Goal: Communication & Community: Participate in discussion

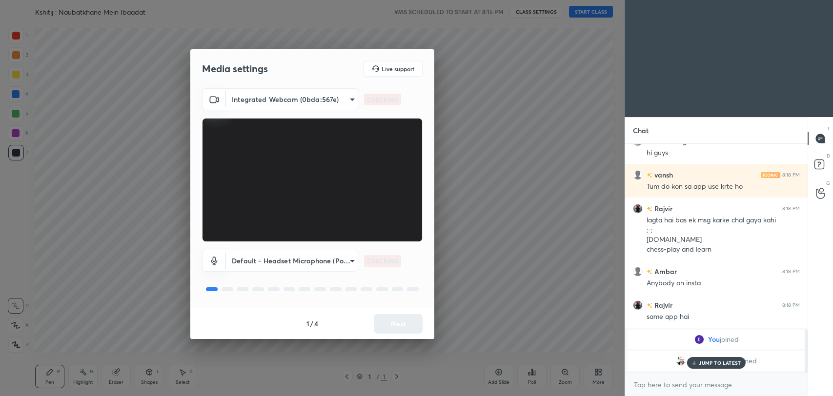
scroll to position [992, 0]
click at [392, 324] on button "Next" at bounding box center [398, 324] width 49 height 20
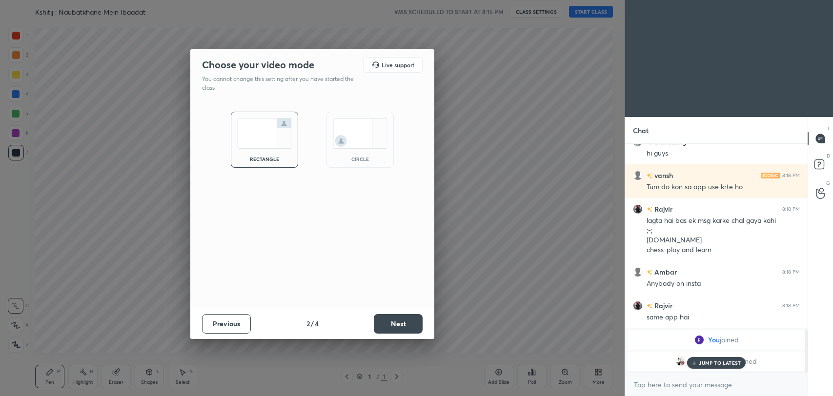
click at [392, 324] on button "Next" at bounding box center [398, 324] width 49 height 20
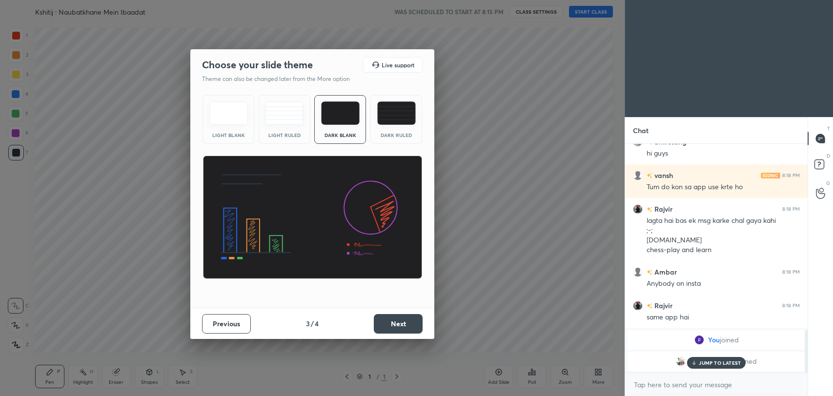
click at [392, 324] on button "Next" at bounding box center [398, 324] width 49 height 20
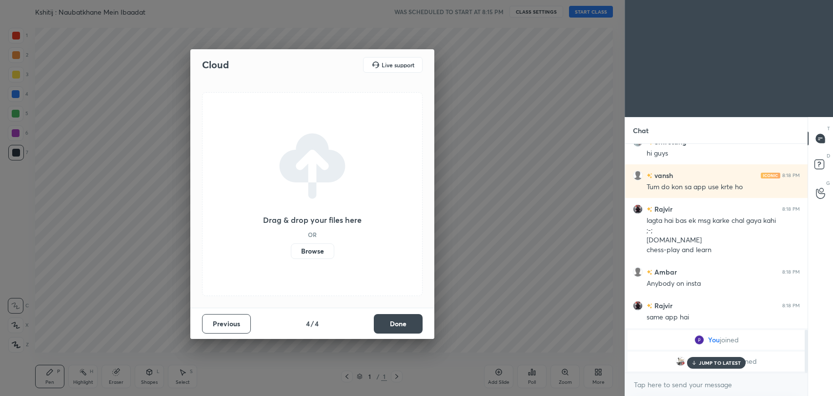
click at [392, 324] on button "Done" at bounding box center [398, 324] width 49 height 20
click at [392, 324] on div "Cloud Live support Drag & drop your files here OR Browse Previous 4 / 4 Done" at bounding box center [312, 198] width 624 height 396
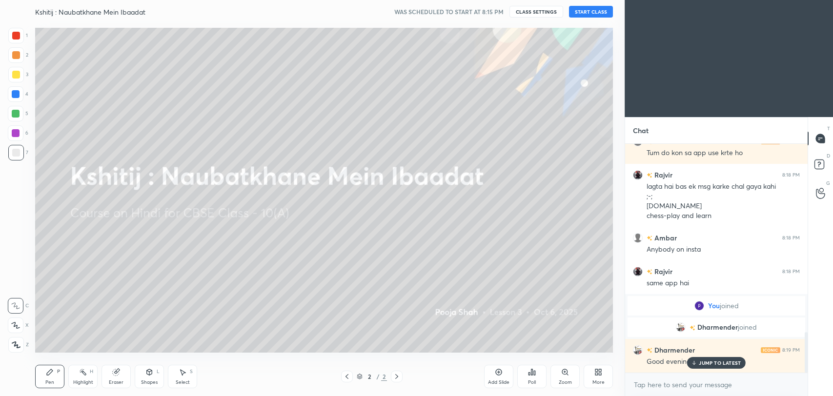
scroll to position [1060, 0]
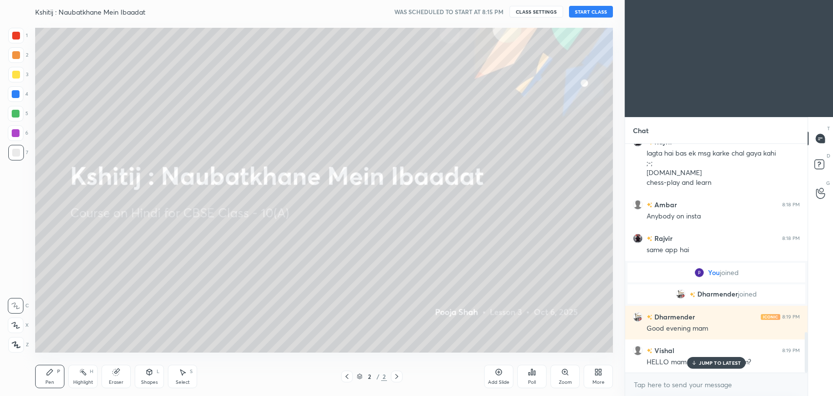
click at [594, 9] on button "START CLASS" at bounding box center [591, 12] width 44 height 12
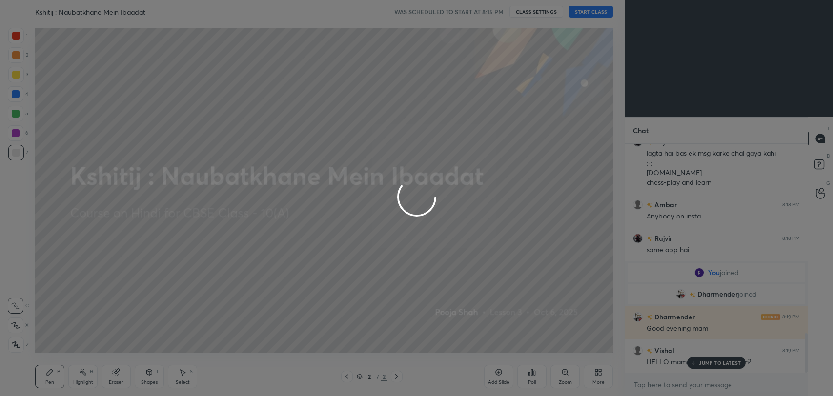
scroll to position [1093, 0]
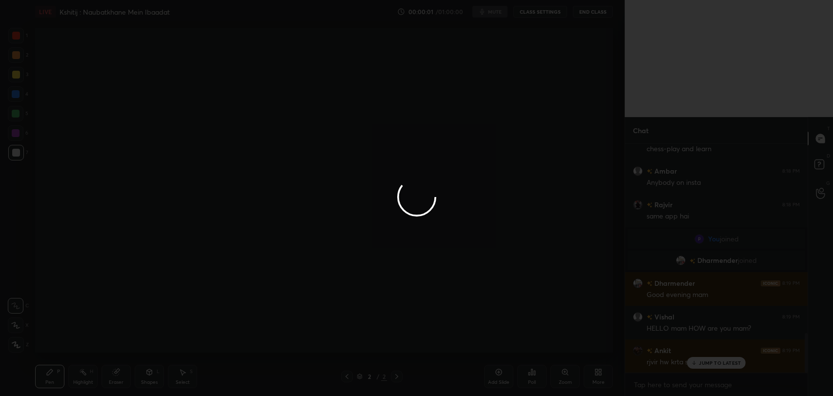
click at [711, 360] on div at bounding box center [416, 198] width 833 height 396
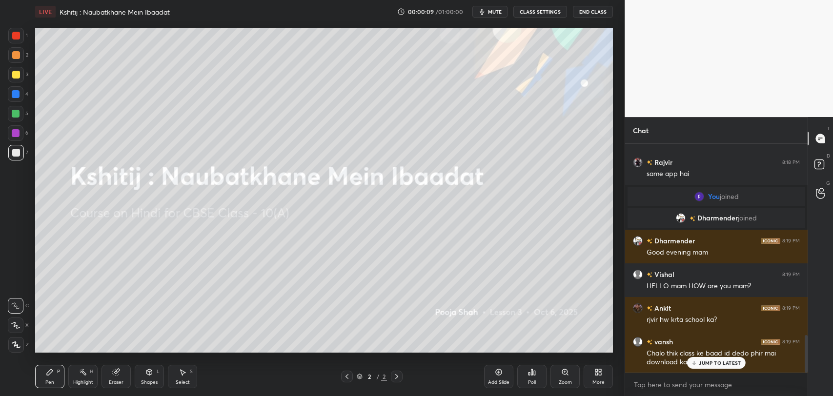
scroll to position [1169, 0]
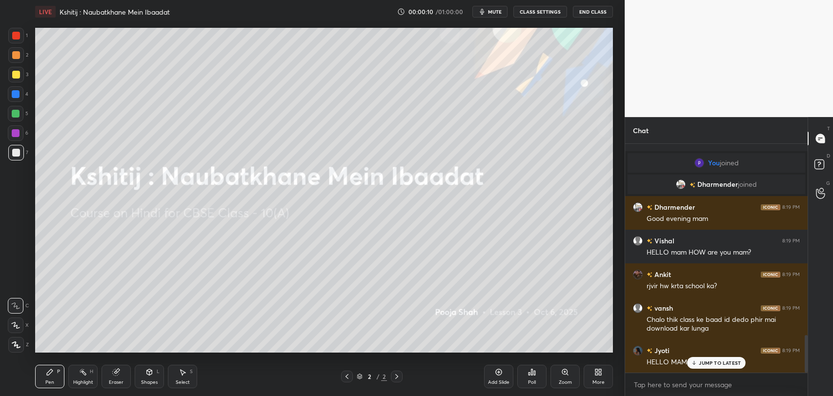
click at [716, 364] on p "JUMP TO LATEST" at bounding box center [720, 363] width 42 height 6
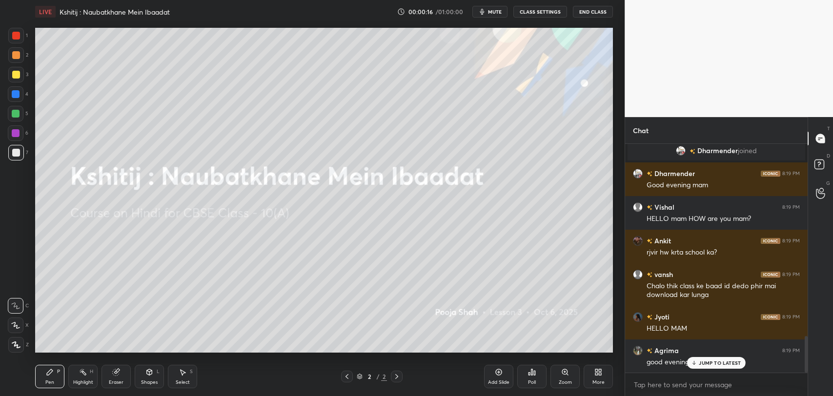
click at [720, 363] on p "JUMP TO LATEST" at bounding box center [720, 363] width 42 height 6
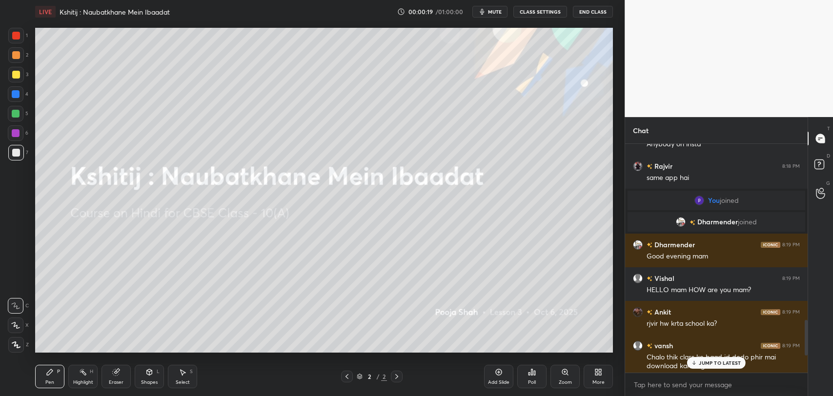
scroll to position [1128, 0]
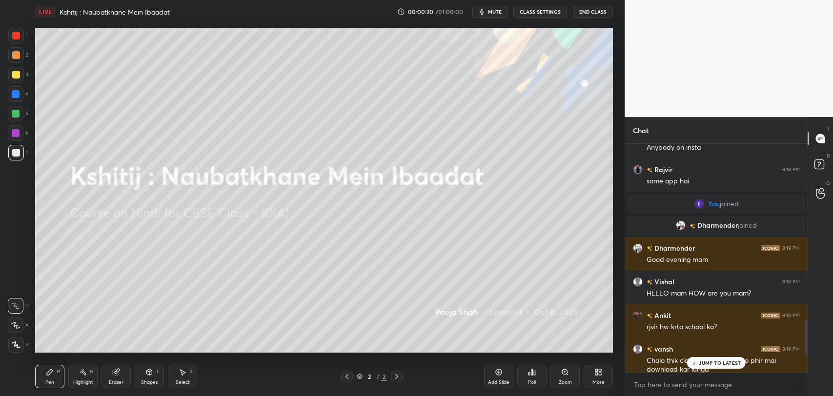
click at [710, 363] on p "JUMP TO LATEST" at bounding box center [720, 363] width 42 height 6
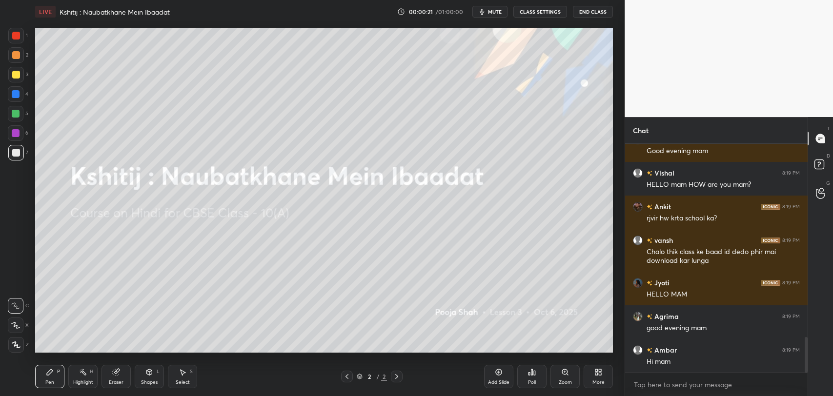
click at [599, 378] on div "More" at bounding box center [597, 376] width 29 height 23
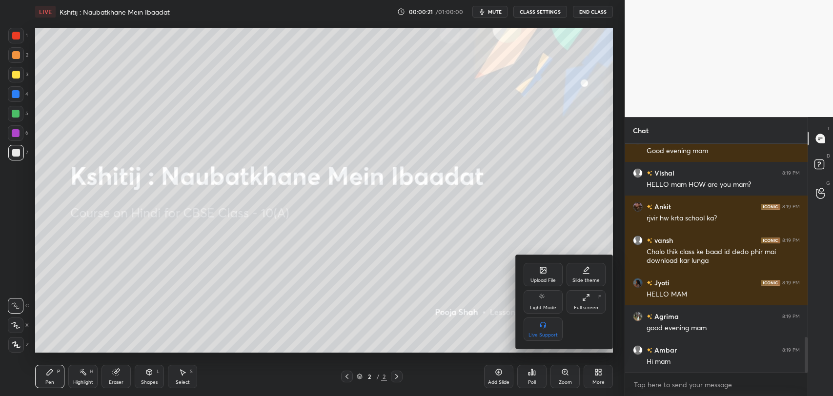
scroll to position [1270, 0]
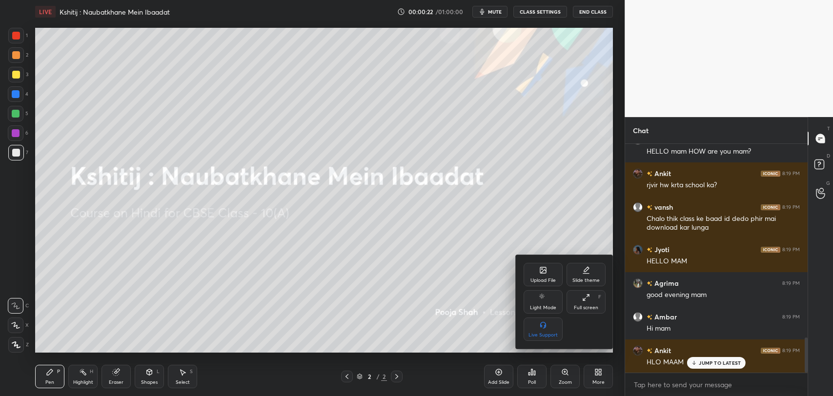
click at [542, 280] on div "Upload File" at bounding box center [542, 280] width 25 height 5
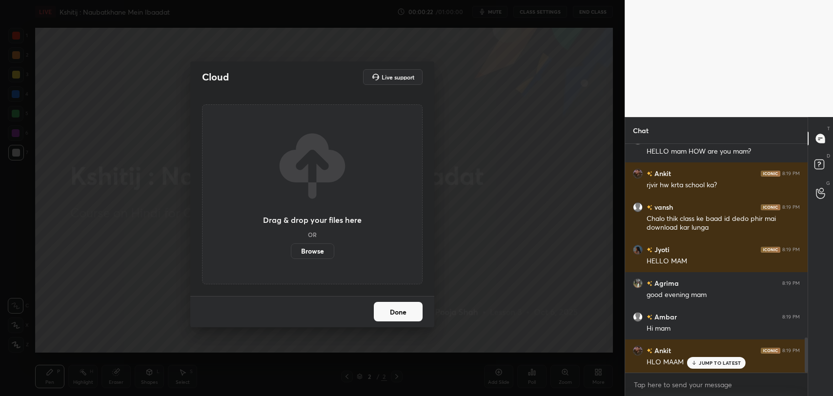
scroll to position [1304, 0]
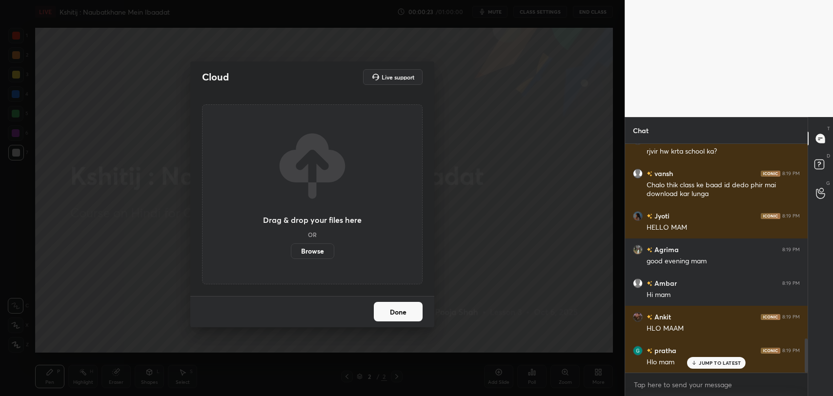
click at [304, 250] on label "Browse" at bounding box center [312, 251] width 43 height 16
click at [291, 250] on input "Browse" at bounding box center [291, 251] width 0 height 16
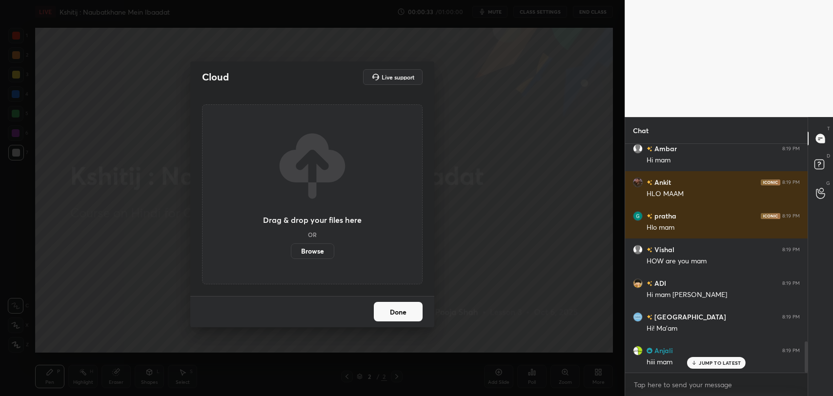
scroll to position [1481, 0]
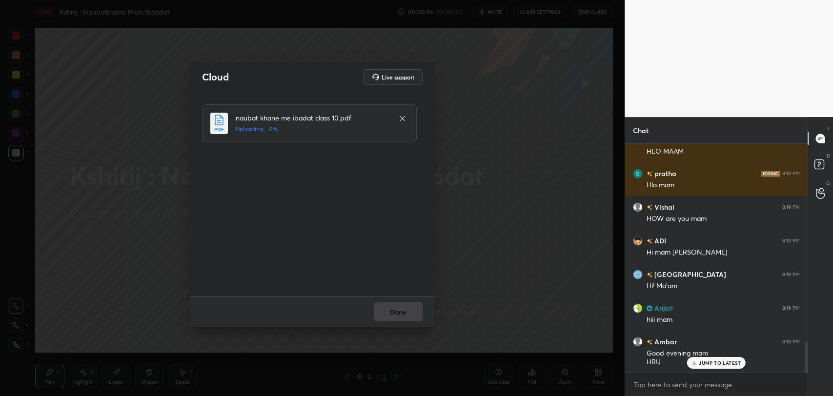
click at [702, 358] on div "JUMP TO LATEST" at bounding box center [716, 363] width 59 height 12
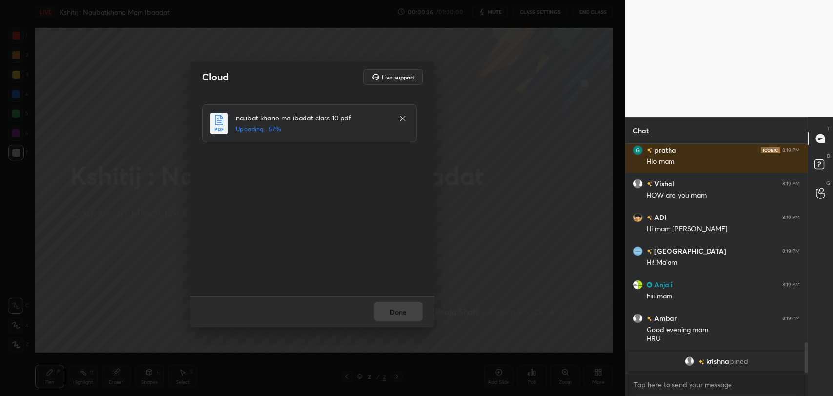
scroll to position [0, 0]
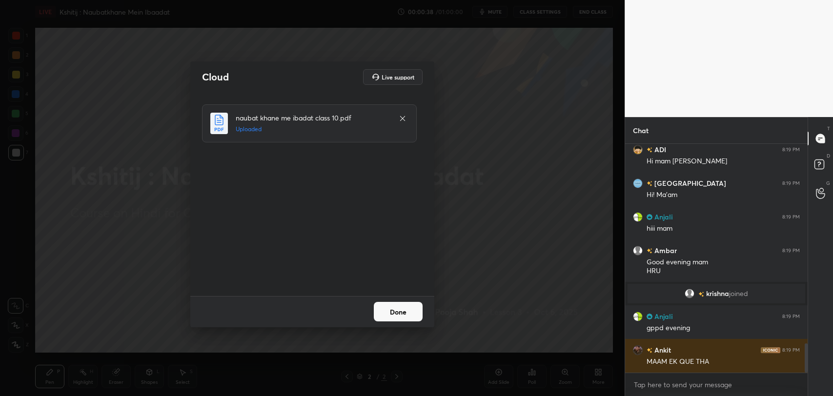
click at [402, 313] on button "Done" at bounding box center [398, 312] width 49 height 20
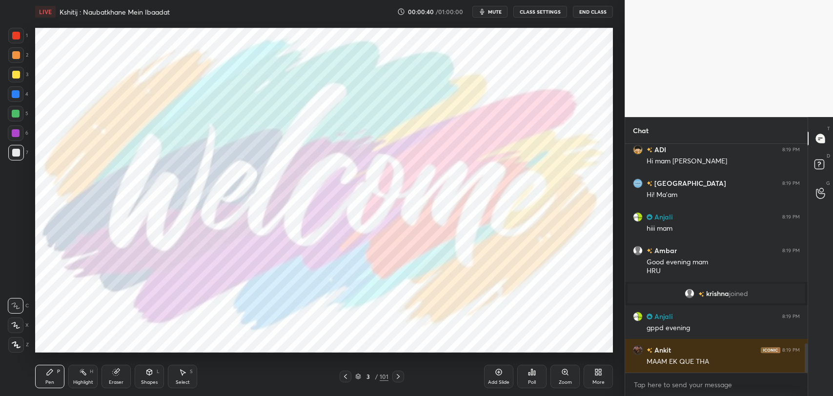
scroll to position [1605, 0]
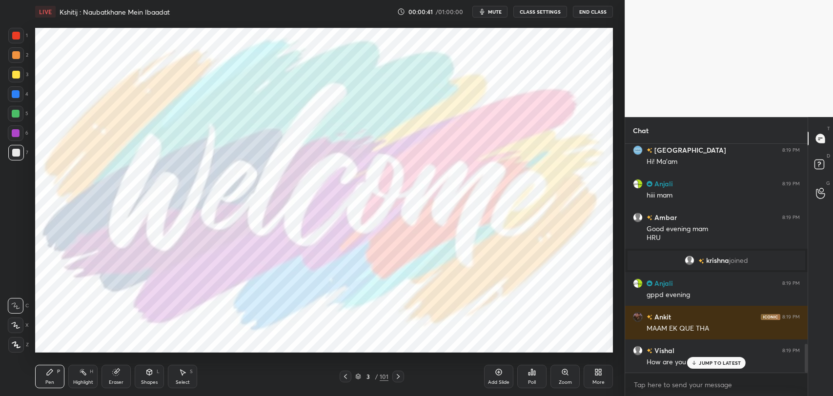
click at [706, 359] on div "JUMP TO LATEST" at bounding box center [716, 363] width 59 height 12
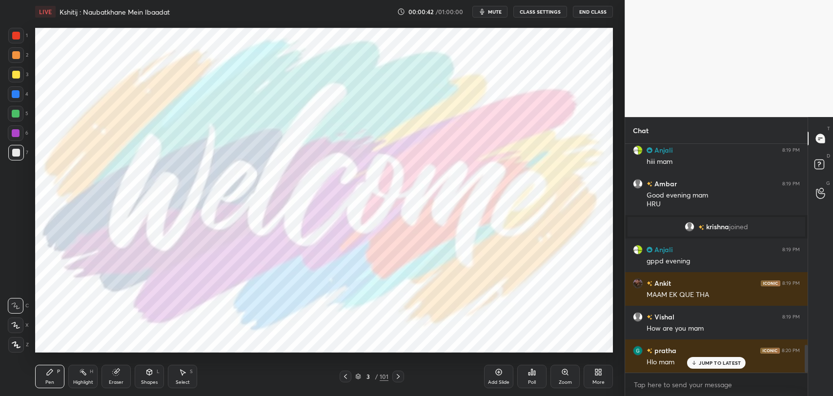
click at [362, 376] on div "3 / 101" at bounding box center [371, 376] width 33 height 9
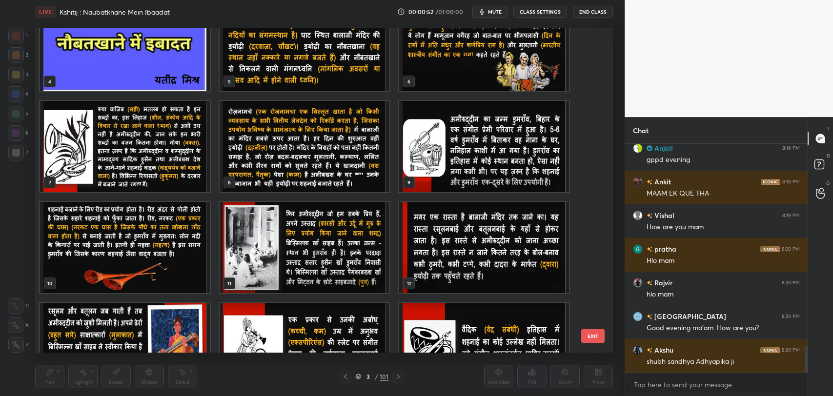
scroll to position [128, 0]
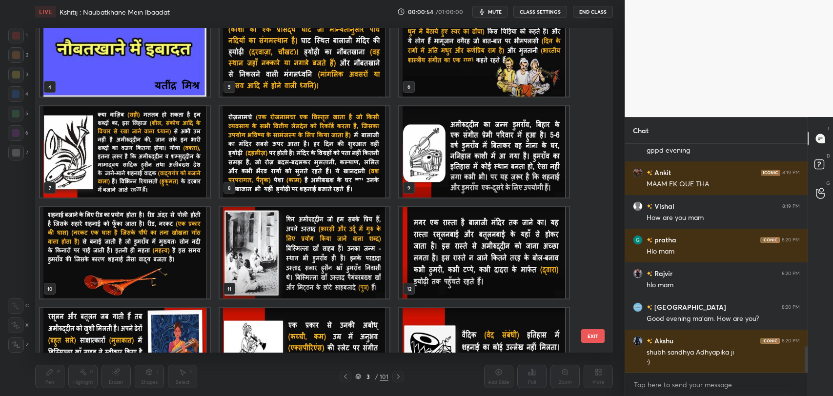
drag, startPoint x: 596, startPoint y: 66, endPoint x: 596, endPoint y: 45, distance: 20.5
click at [596, 45] on div "1 2 3 4 5 6 7 8 9 10 11 12 13 14 15 EXIT" at bounding box center [324, 190] width 578 height 325
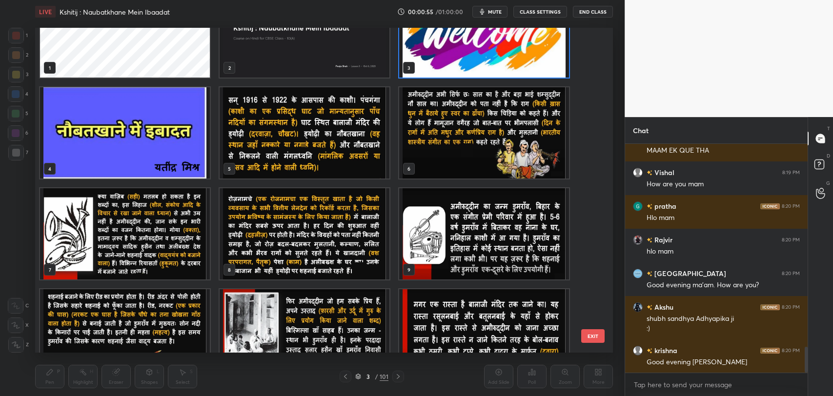
scroll to position [57, 0]
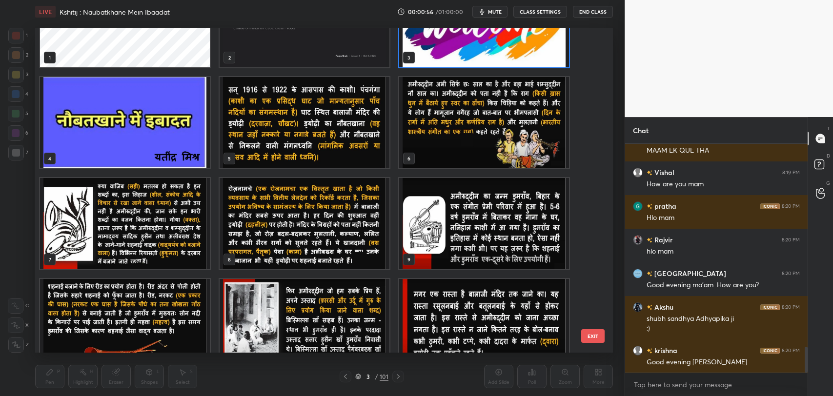
click at [492, 49] on img "grid" at bounding box center [484, 21] width 170 height 91
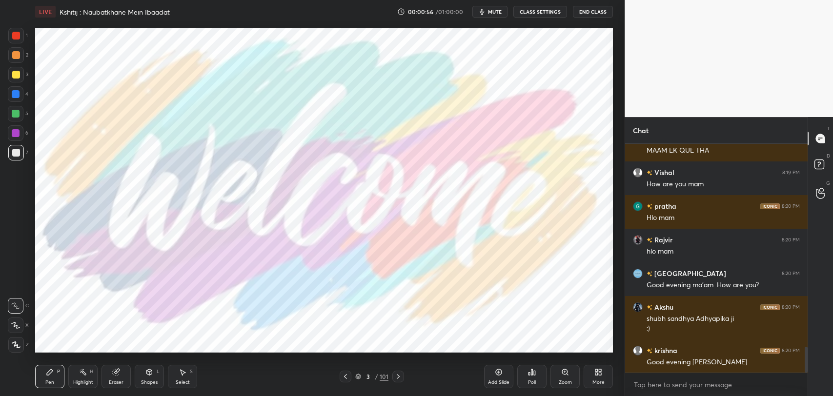
click at [492, 49] on img "grid" at bounding box center [484, 21] width 170 height 91
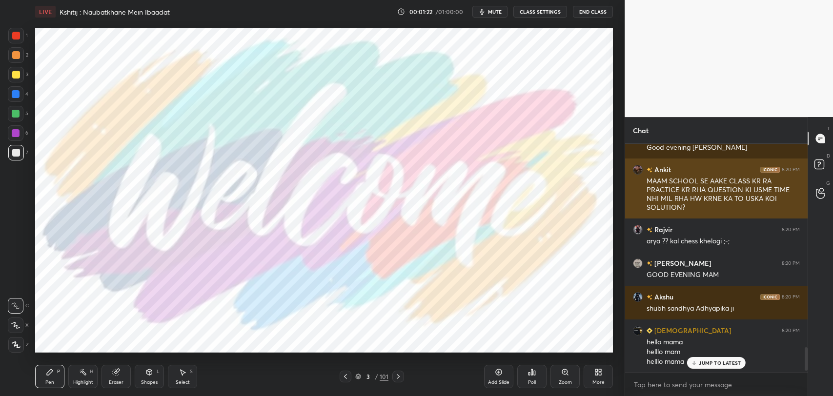
scroll to position [1943, 0]
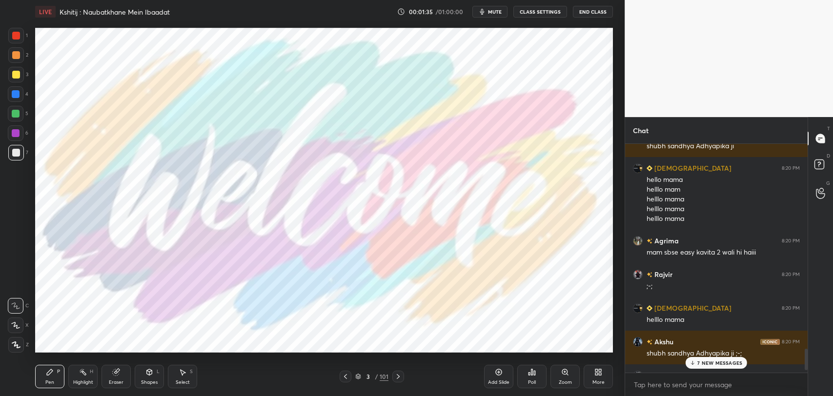
click at [706, 363] on p "7 NEW MESSAGES" at bounding box center [719, 363] width 45 height 6
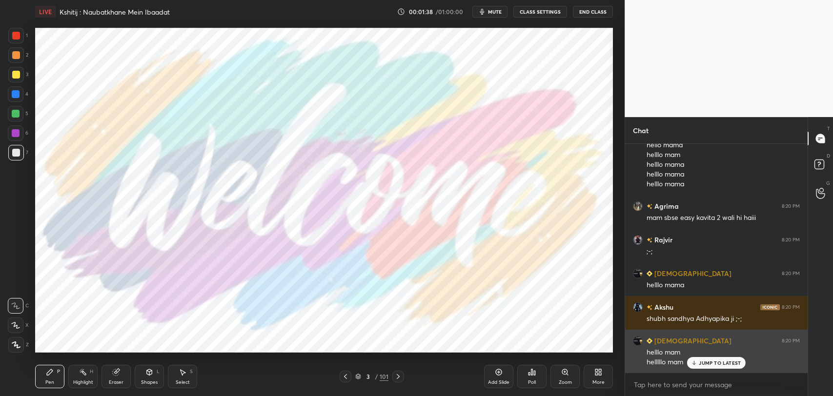
scroll to position [2229, 0]
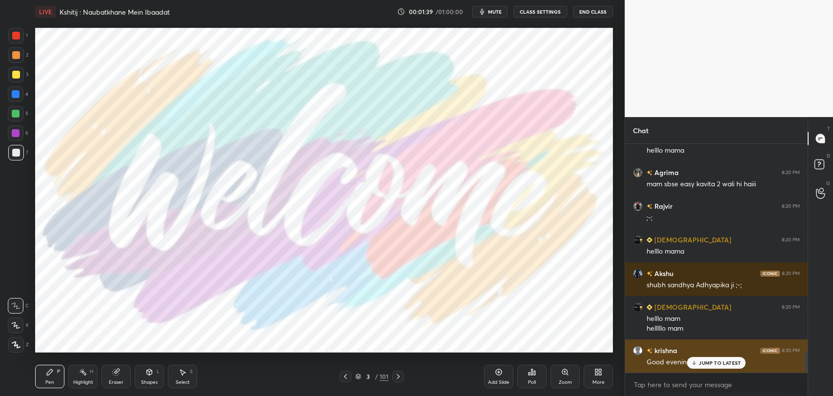
click at [720, 363] on p "JUMP TO LATEST" at bounding box center [720, 363] width 42 height 6
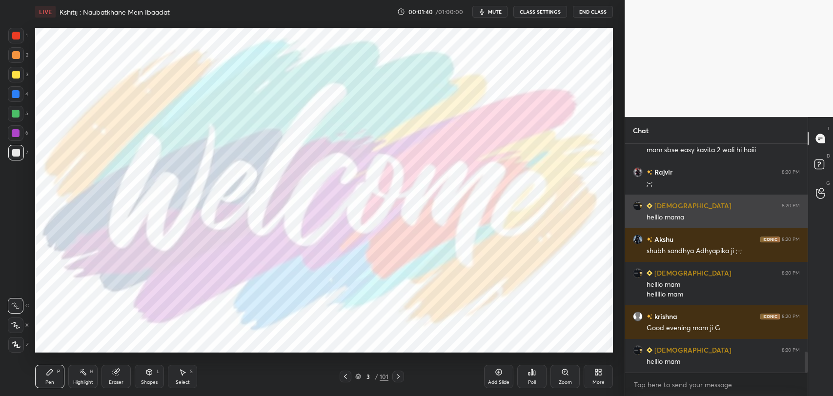
scroll to position [2209, 0]
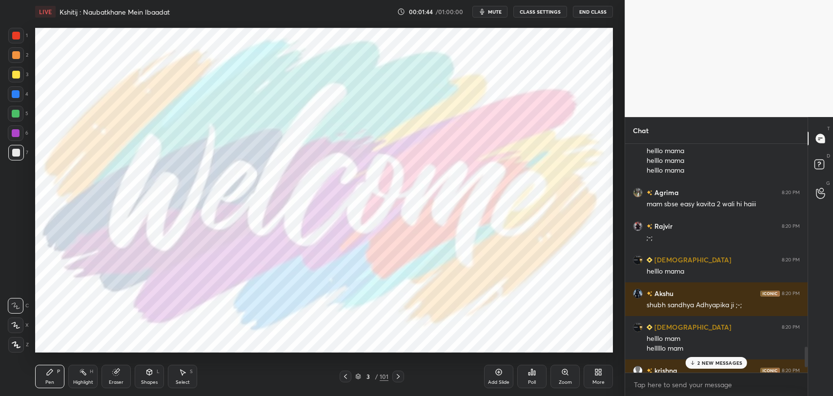
click at [704, 362] on p "2 NEW MESSAGES" at bounding box center [719, 363] width 45 height 6
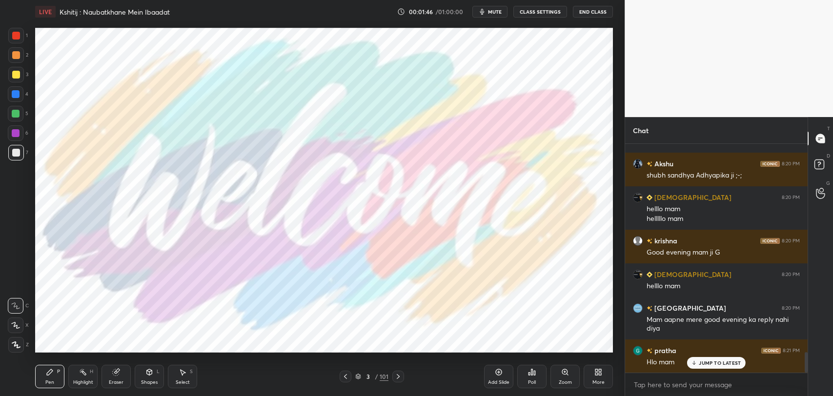
click at [700, 362] on p "JUMP TO LATEST" at bounding box center [720, 363] width 42 height 6
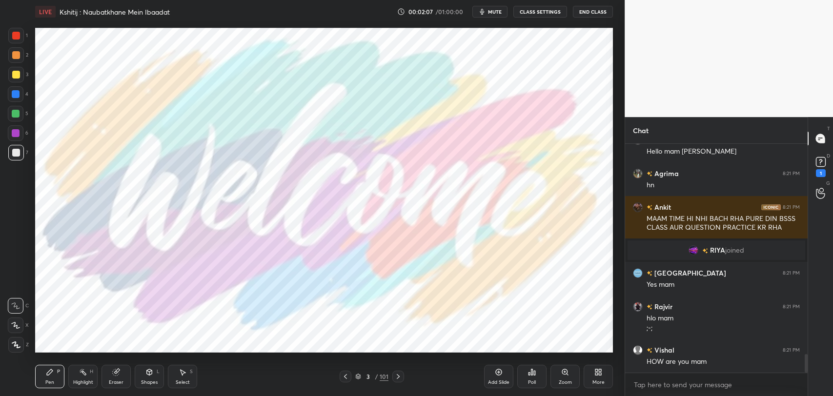
scroll to position [2660, 0]
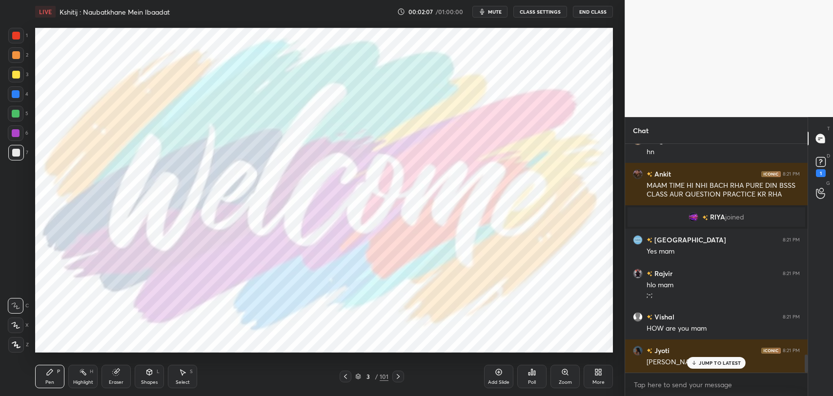
click at [16, 32] on div at bounding box center [16, 36] width 8 height 8
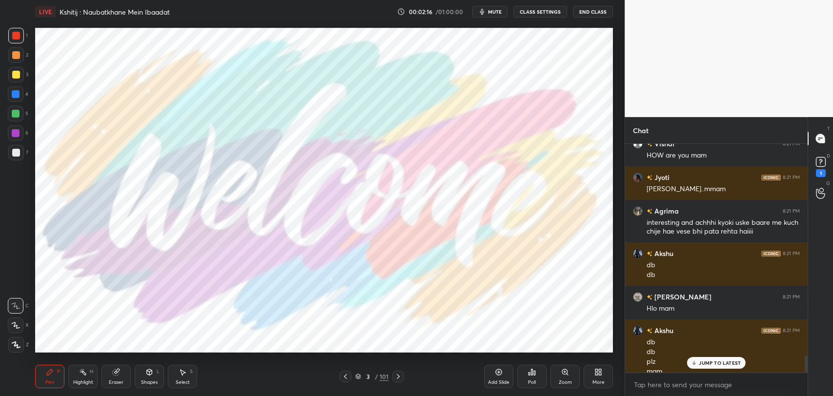
scroll to position [2842, 0]
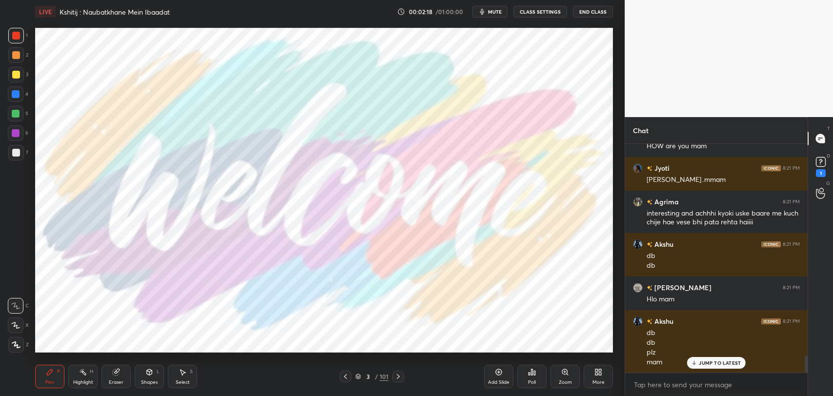
drag, startPoint x: 718, startPoint y: 360, endPoint x: 508, endPoint y: 380, distance: 211.2
click at [715, 360] on p "JUMP TO LATEST" at bounding box center [720, 363] width 42 height 6
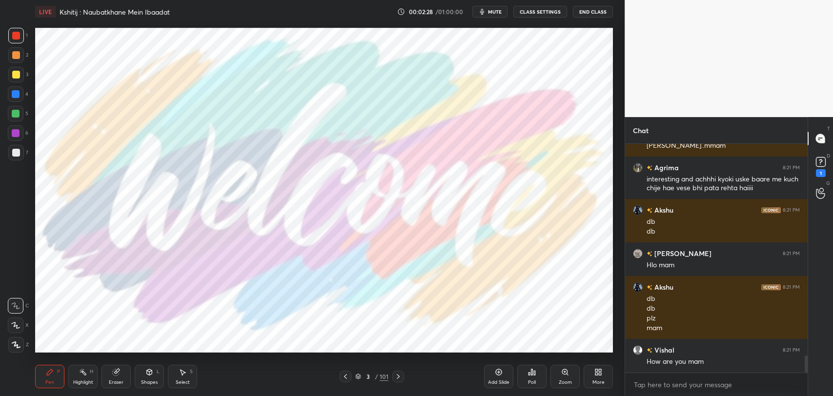
scroll to position [2909, 0]
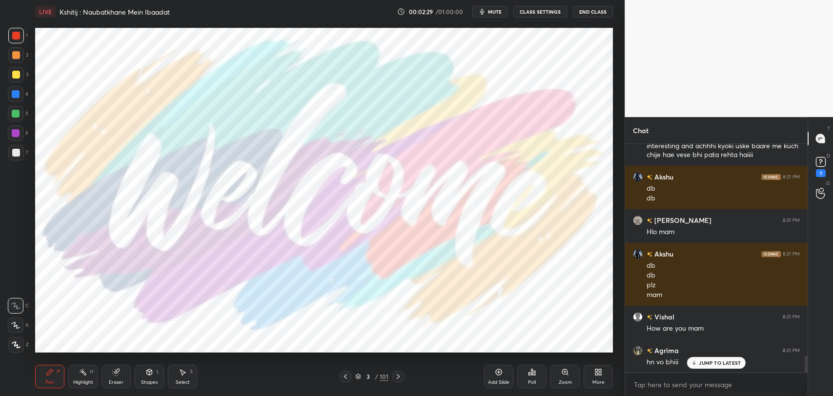
click at [704, 362] on p "JUMP TO LATEST" at bounding box center [720, 363] width 42 height 6
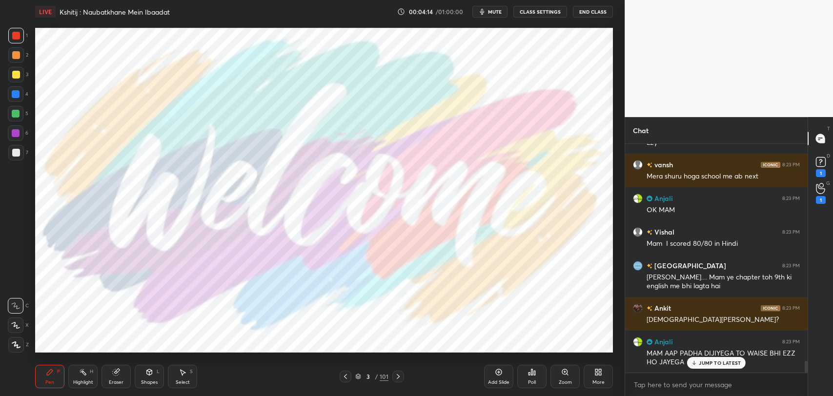
scroll to position [4159, 0]
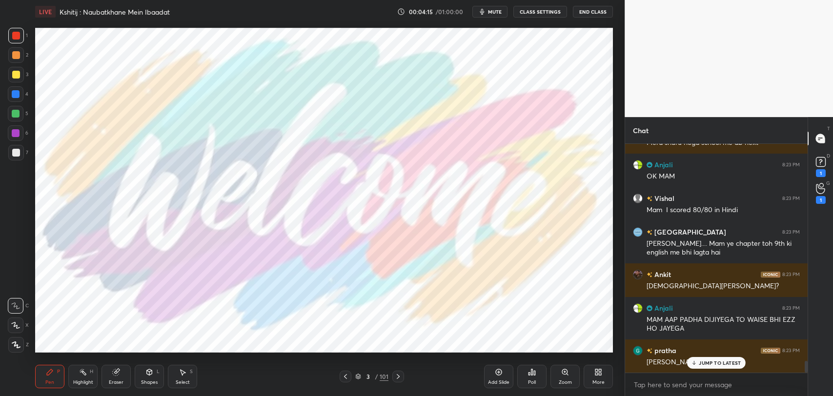
click at [698, 361] on div "JUMP TO LATEST" at bounding box center [716, 363] width 59 height 12
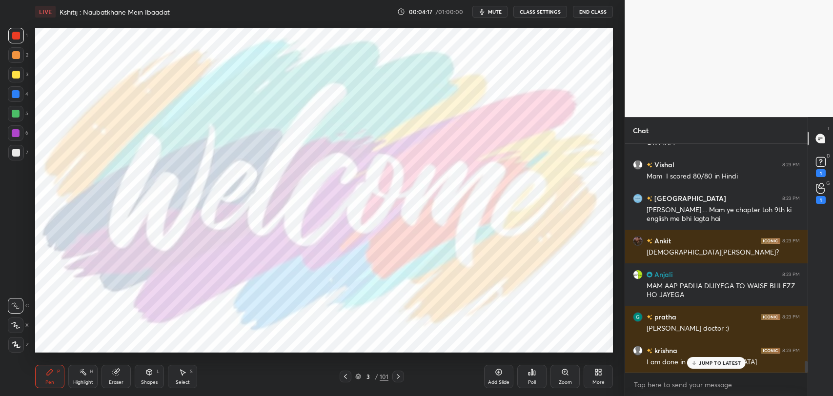
click at [710, 364] on p "JUMP TO LATEST" at bounding box center [720, 363] width 42 height 6
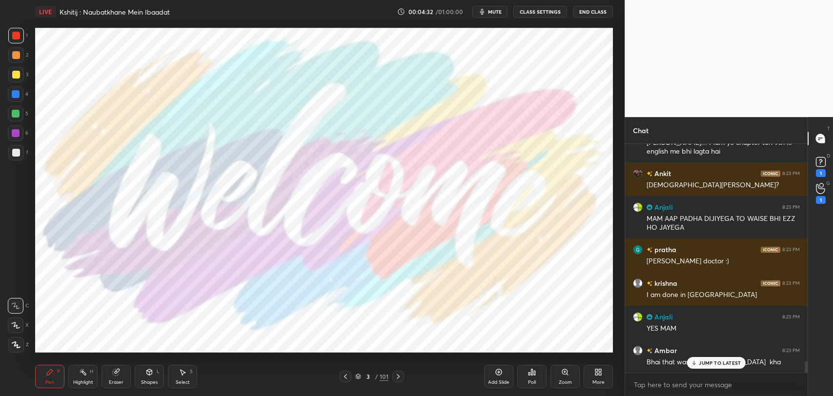
scroll to position [4302, 0]
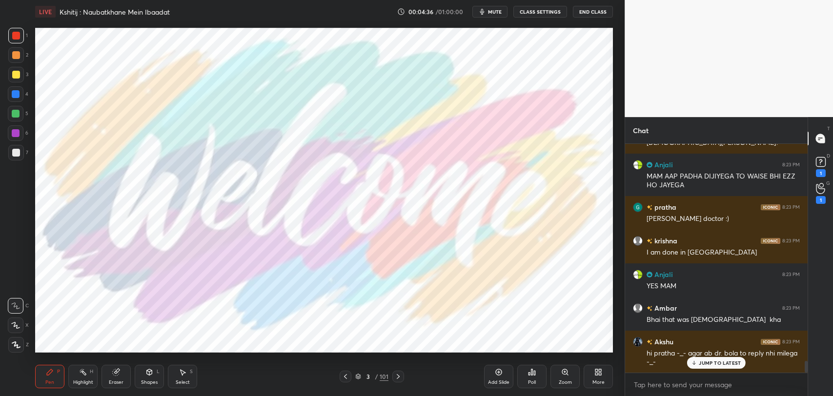
click at [734, 361] on p "JUMP TO LATEST" at bounding box center [720, 363] width 42 height 6
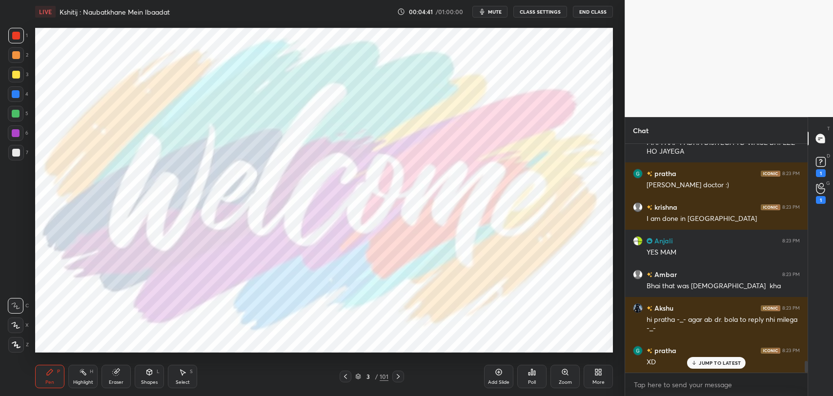
click at [702, 360] on p "JUMP TO LATEST" at bounding box center [720, 363] width 42 height 6
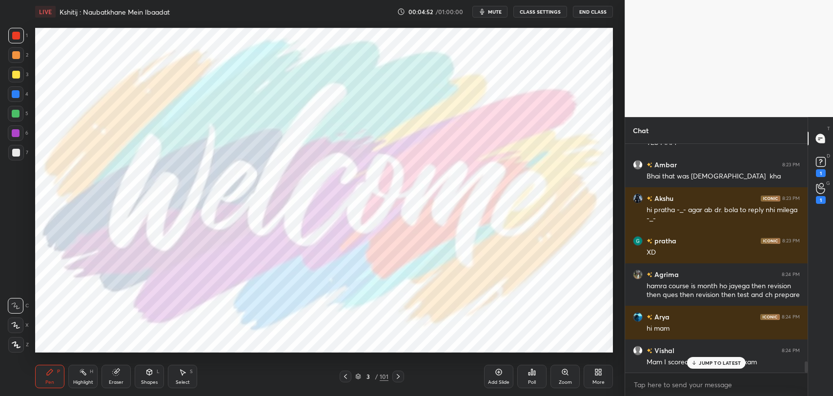
scroll to position [4497, 0]
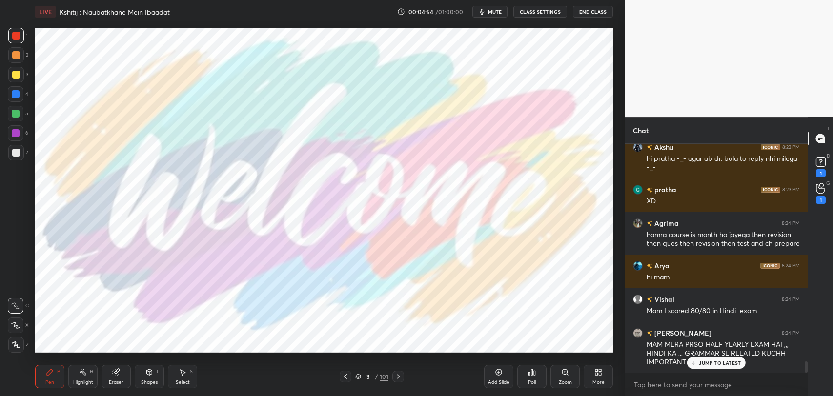
click at [716, 362] on p "JUMP TO LATEST" at bounding box center [720, 363] width 42 height 6
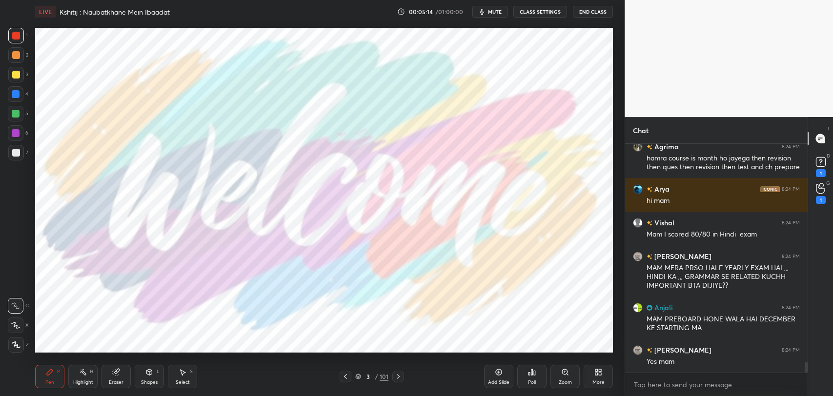
scroll to position [4615, 0]
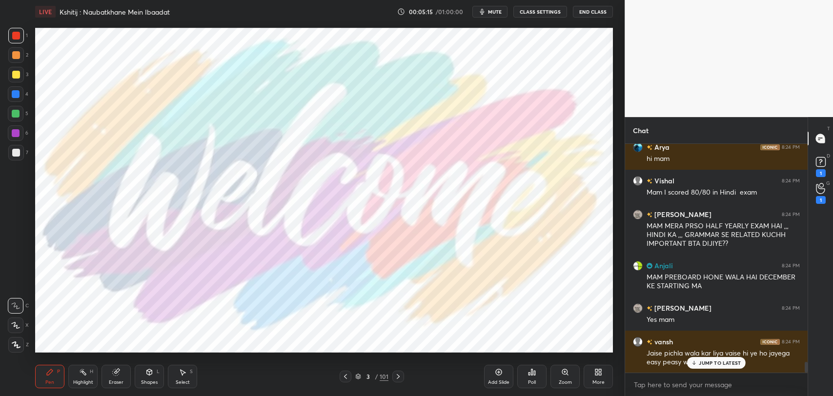
click at [709, 362] on p "JUMP TO LATEST" at bounding box center [720, 363] width 42 height 6
click at [530, 377] on div "Poll" at bounding box center [531, 376] width 29 height 23
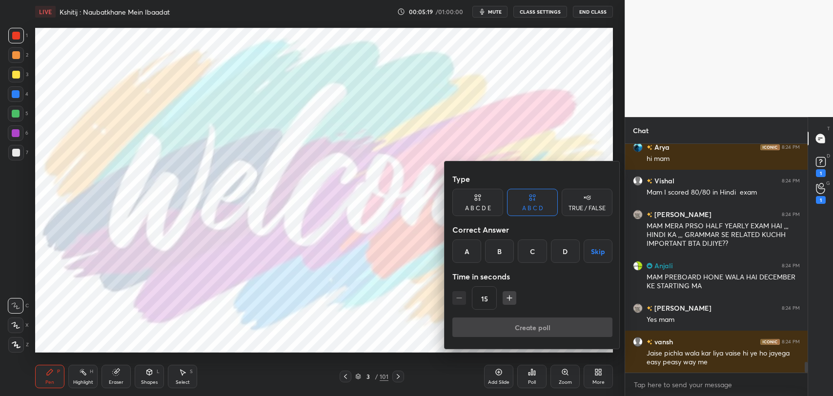
click at [509, 251] on div "B" at bounding box center [499, 251] width 29 height 23
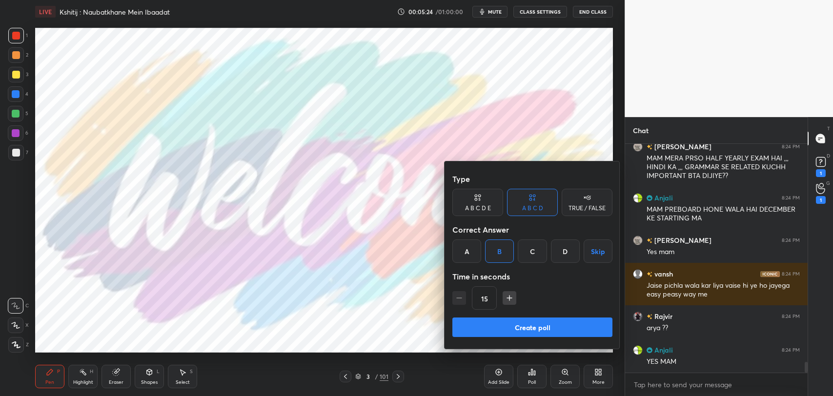
scroll to position [4716, 0]
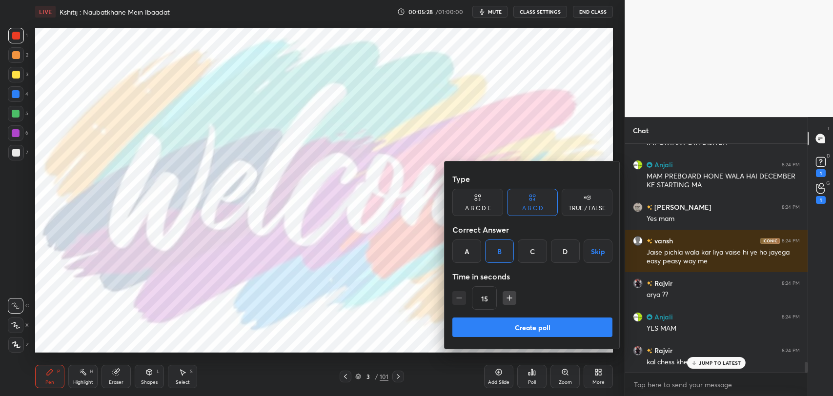
click at [527, 329] on button "Create poll" at bounding box center [532, 328] width 160 height 20
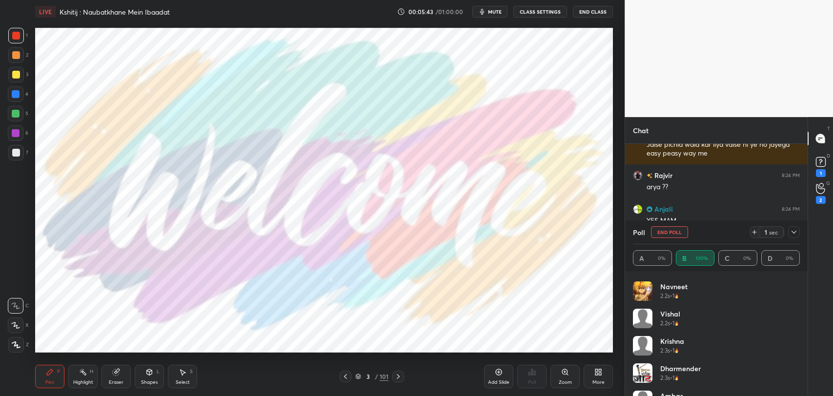
scroll to position [320, 0]
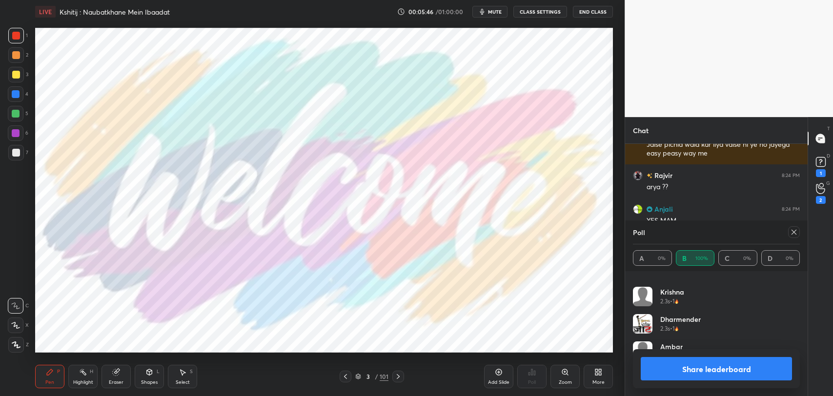
click at [794, 230] on icon at bounding box center [794, 232] width 8 height 8
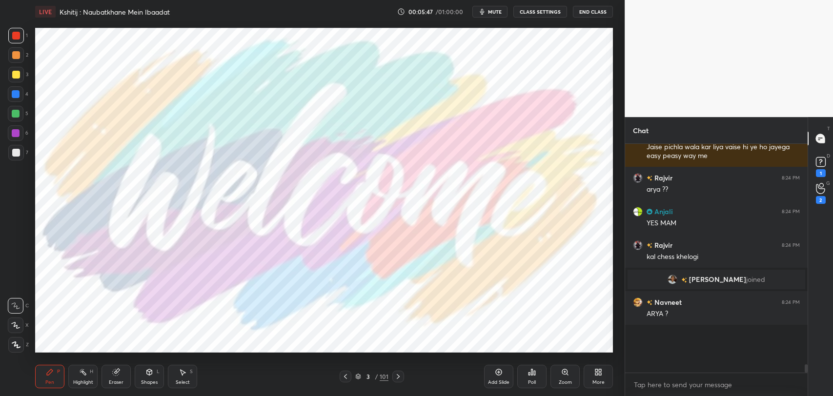
scroll to position [187, 180]
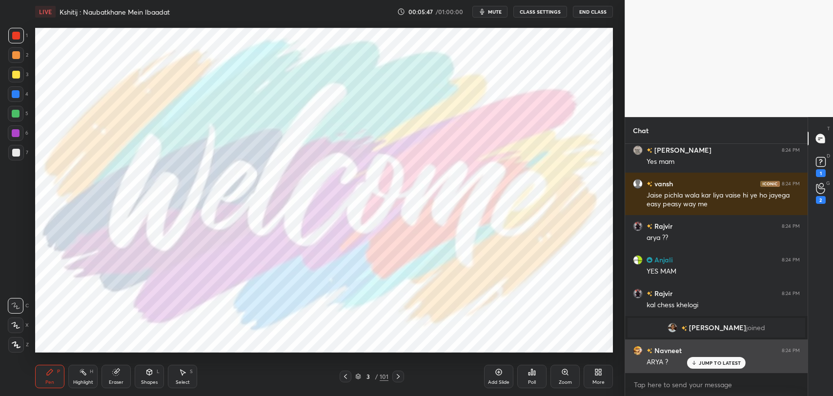
click at [703, 363] on p "JUMP TO LATEST" at bounding box center [720, 363] width 42 height 6
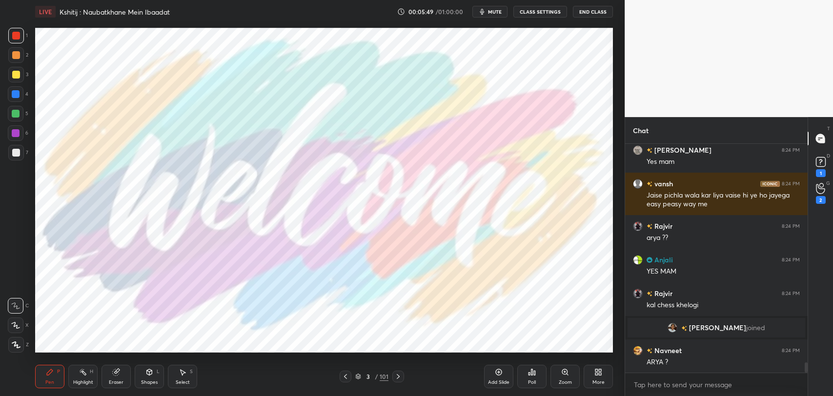
click at [398, 379] on icon at bounding box center [398, 377] width 8 height 8
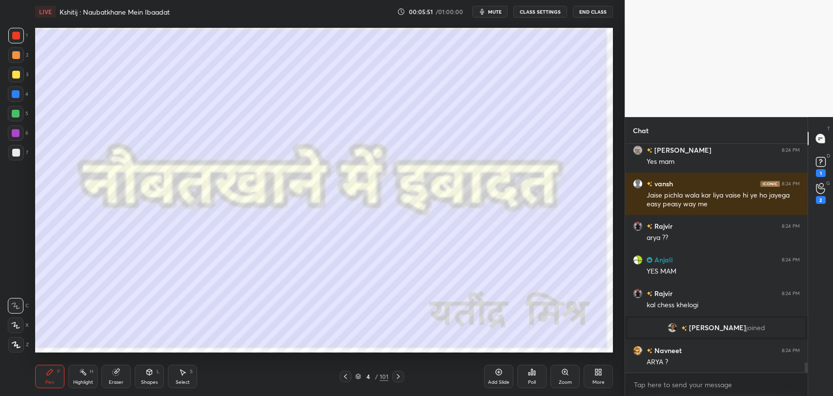
drag, startPoint x: 362, startPoint y: 378, endPoint x: 380, endPoint y: 358, distance: 26.7
click at [364, 377] on div "4 / 101" at bounding box center [371, 376] width 33 height 9
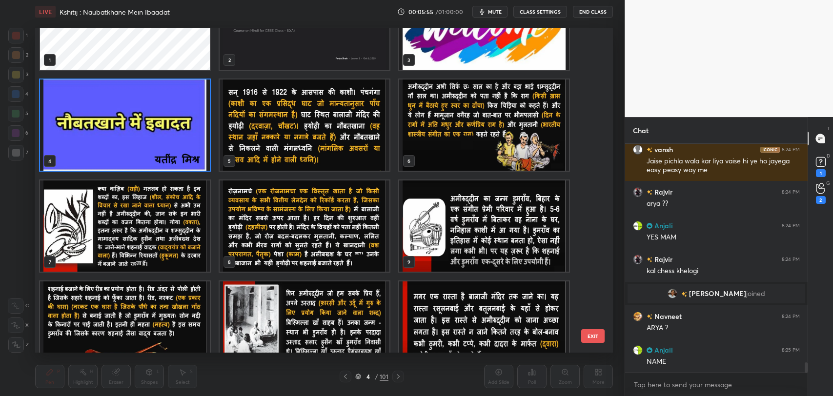
click at [141, 231] on img "grid" at bounding box center [125, 225] width 170 height 91
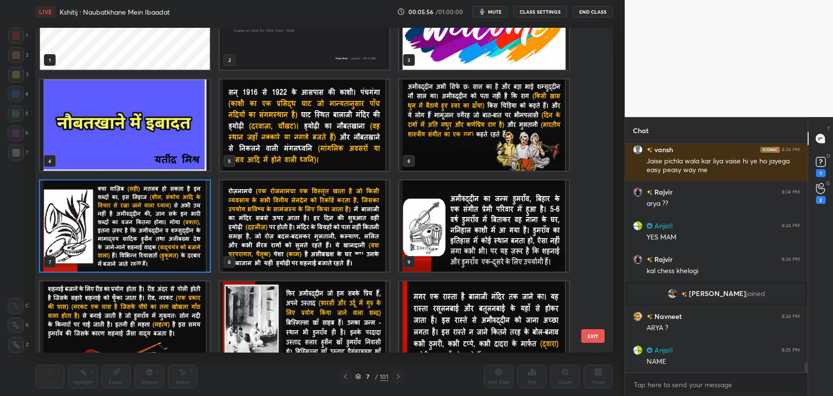
click at [141, 231] on img "grid" at bounding box center [125, 225] width 170 height 91
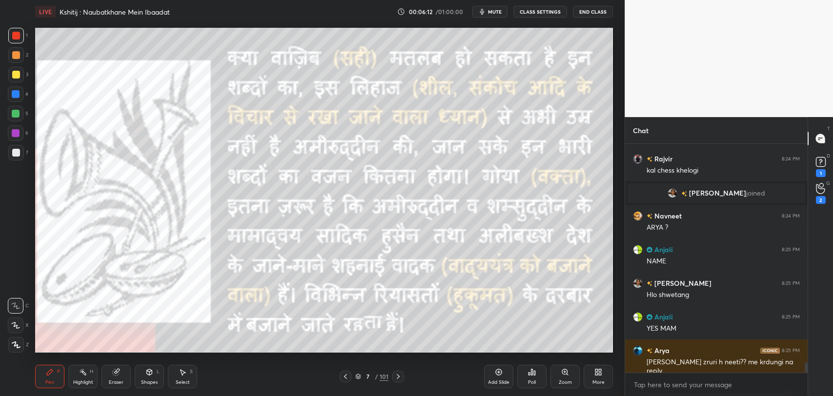
click at [344, 376] on icon at bounding box center [345, 376] width 3 height 5
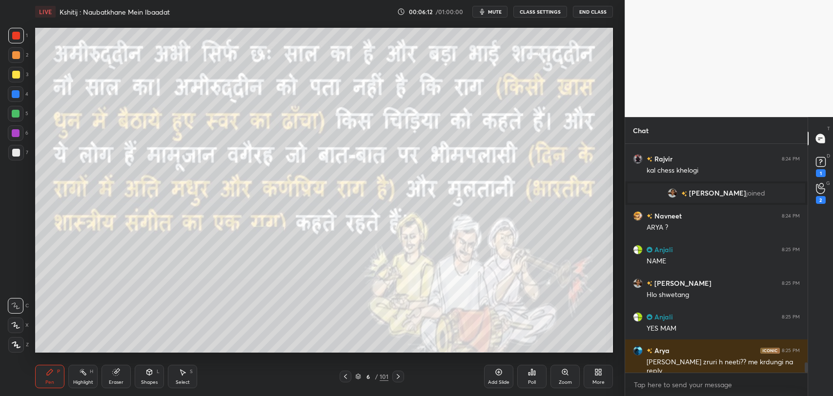
click at [344, 376] on icon at bounding box center [345, 376] width 3 height 5
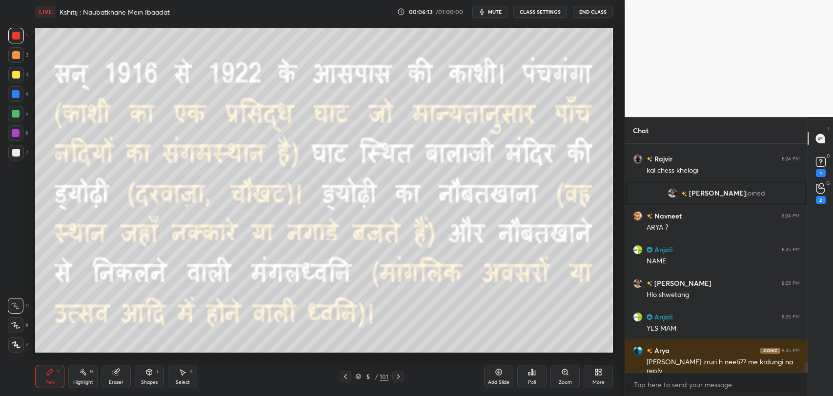
click at [344, 376] on icon at bounding box center [345, 376] width 3 height 5
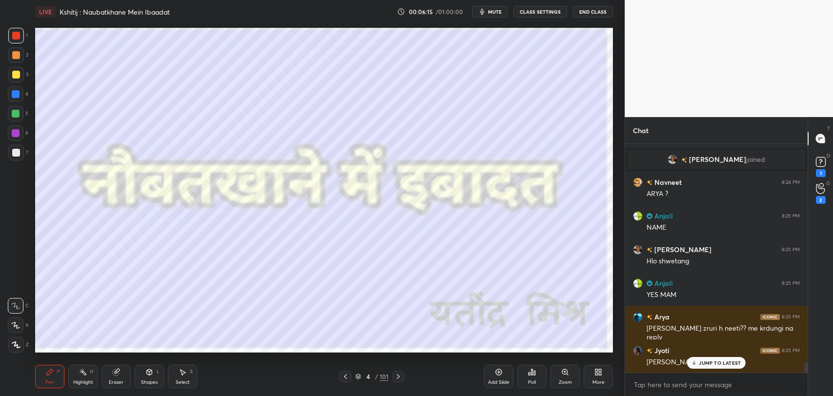
click at [712, 362] on p "JUMP TO LATEST" at bounding box center [720, 363] width 42 height 6
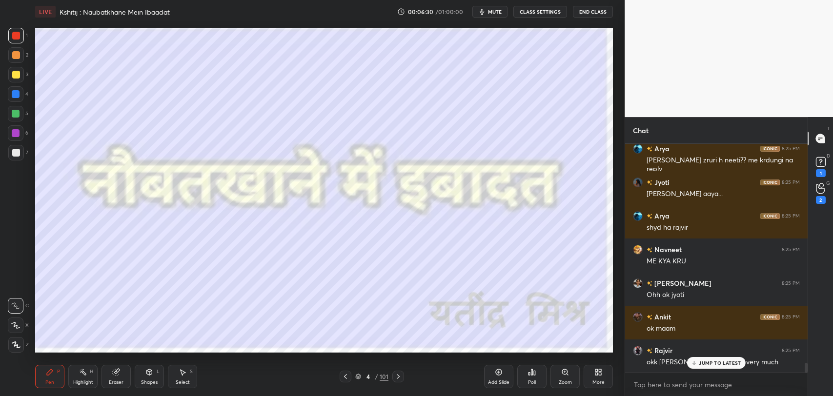
click at [19, 76] on div at bounding box center [16, 75] width 8 height 8
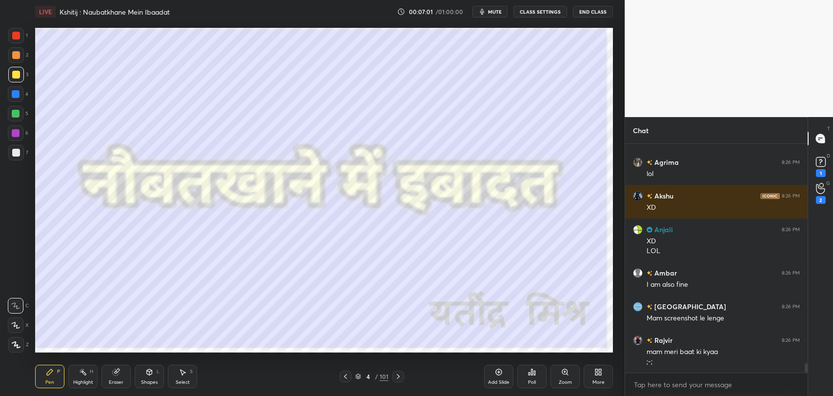
scroll to position [5567, 0]
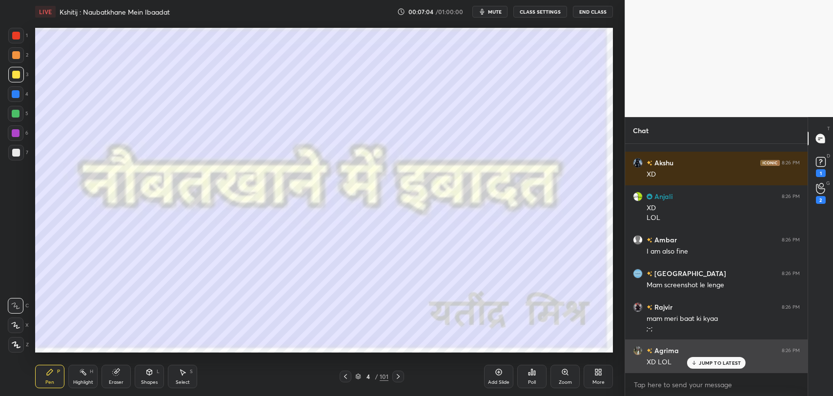
drag, startPoint x: 711, startPoint y: 360, endPoint x: 700, endPoint y: 371, distance: 14.8
click at [711, 361] on p "JUMP TO LATEST" at bounding box center [720, 363] width 42 height 6
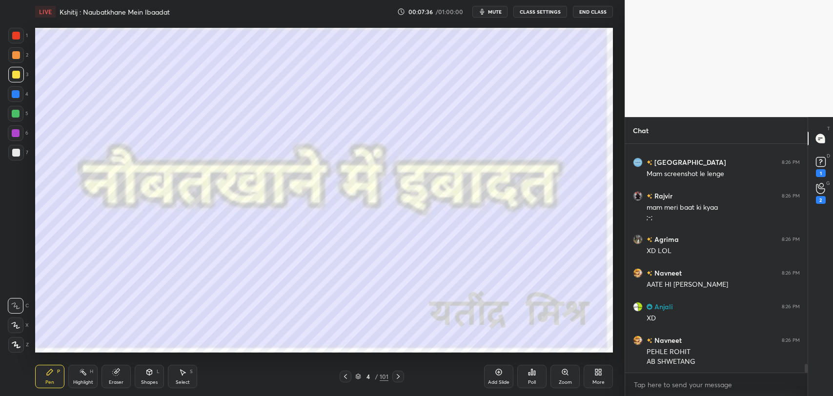
scroll to position [5687, 0]
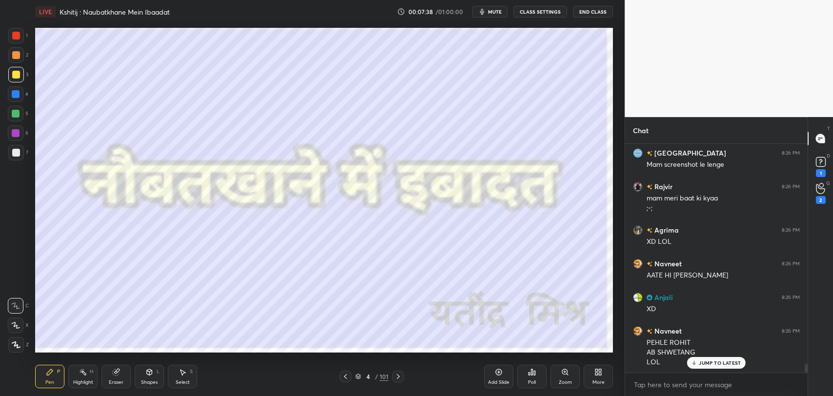
click at [708, 365] on p "JUMP TO LATEST" at bounding box center [720, 363] width 42 height 6
click at [530, 383] on div "Poll" at bounding box center [532, 382] width 8 height 5
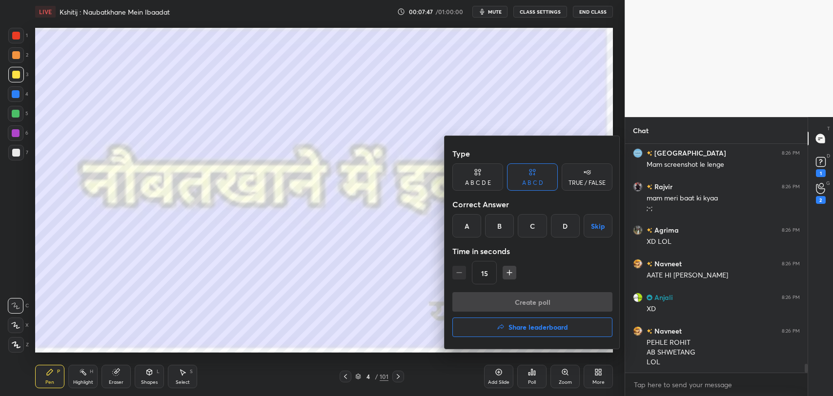
scroll to position [5721, 0]
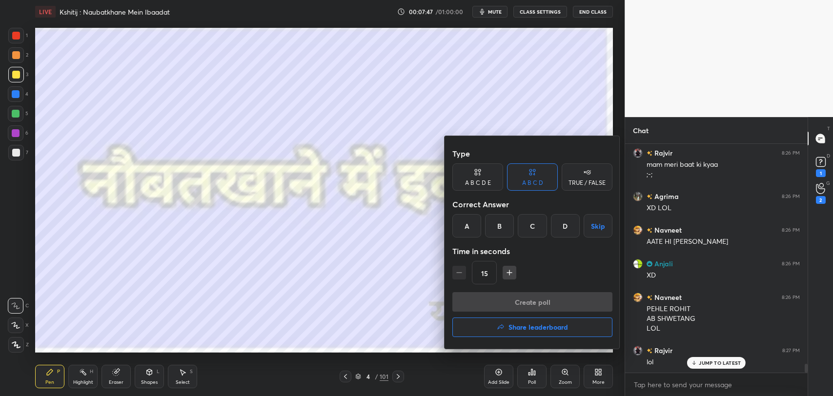
click at [420, 292] on div at bounding box center [416, 198] width 833 height 396
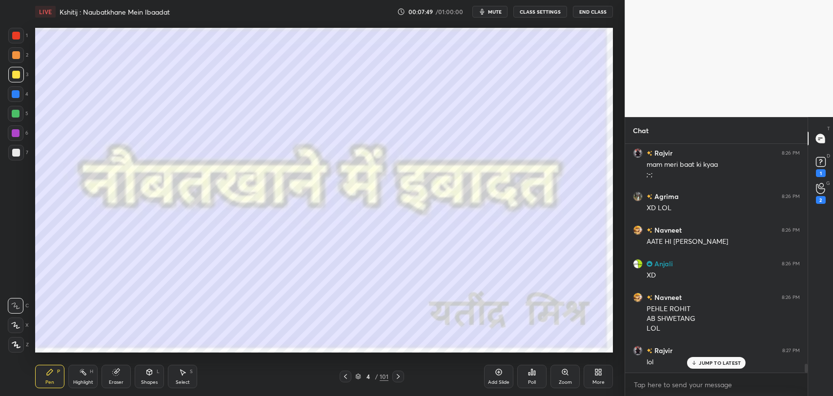
click at [693, 361] on icon at bounding box center [694, 363] width 6 height 6
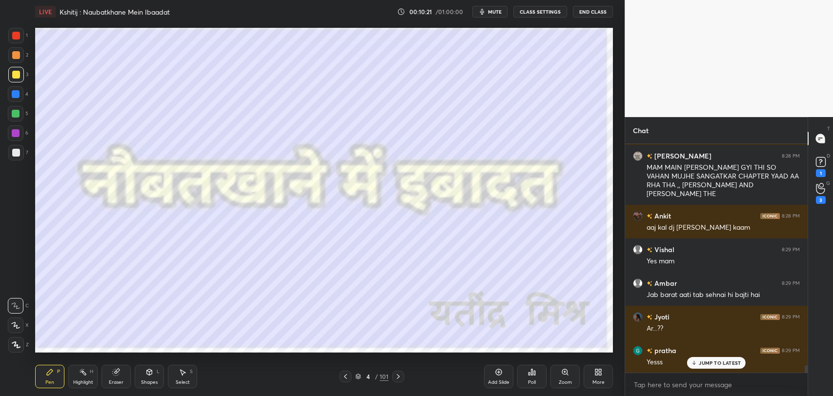
scroll to position [6838, 0]
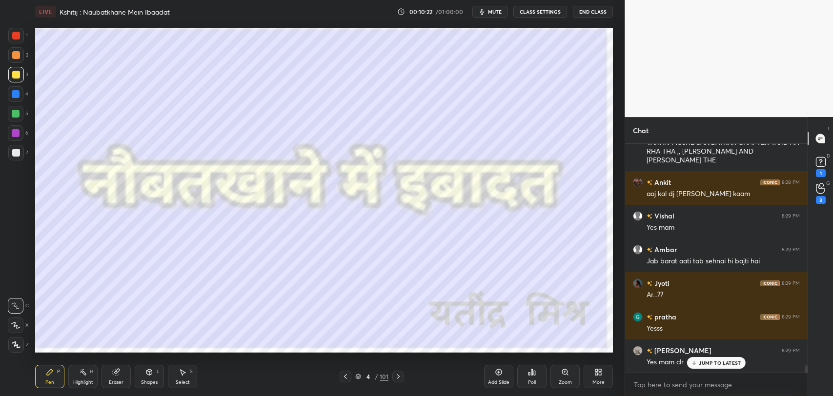
click at [701, 360] on p "JUMP TO LATEST" at bounding box center [720, 363] width 42 height 6
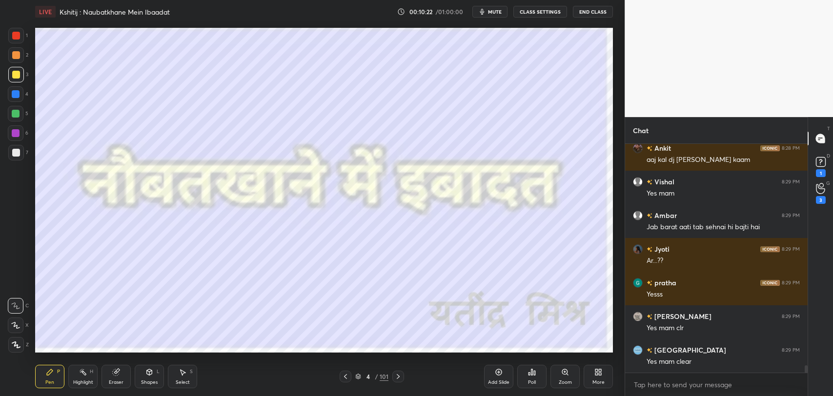
scroll to position [6905, 0]
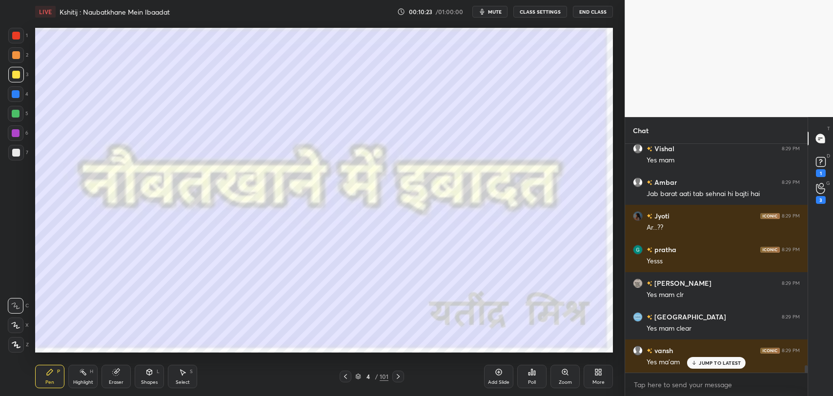
click at [399, 380] on div at bounding box center [398, 377] width 12 height 12
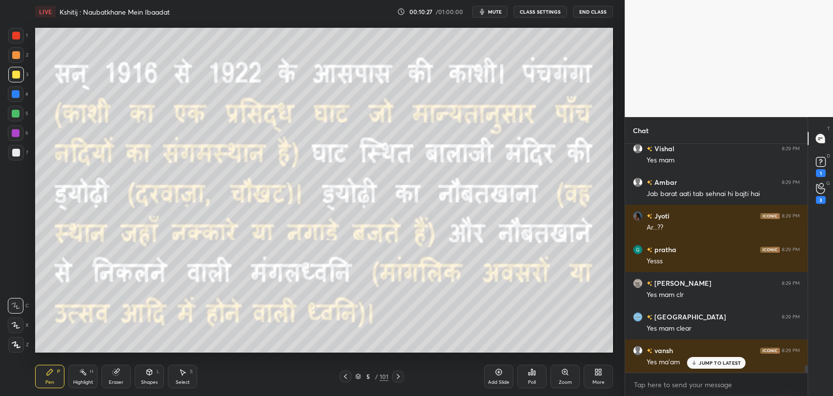
click at [715, 360] on p "JUMP TO LATEST" at bounding box center [720, 363] width 42 height 6
click at [400, 380] on icon at bounding box center [398, 377] width 8 height 8
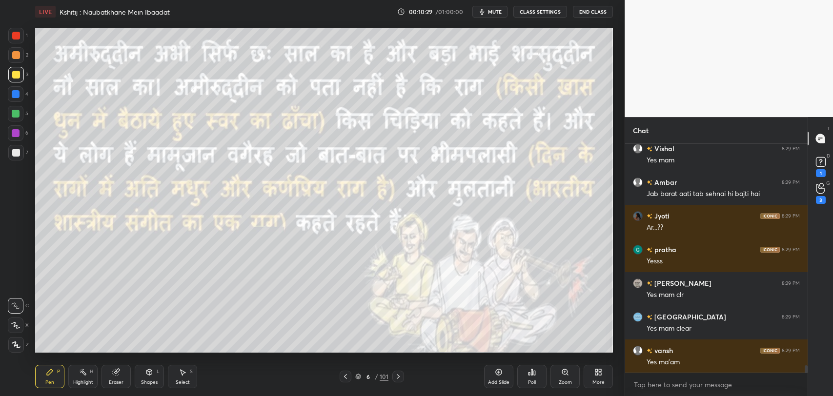
click at [347, 374] on icon at bounding box center [345, 377] width 8 height 8
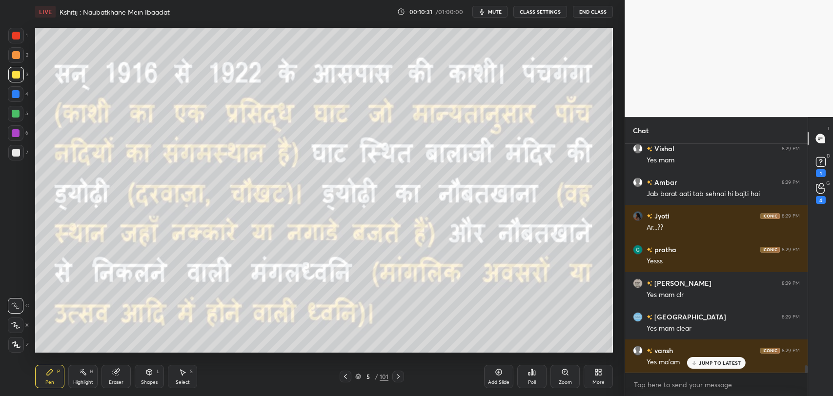
scroll to position [6939, 0]
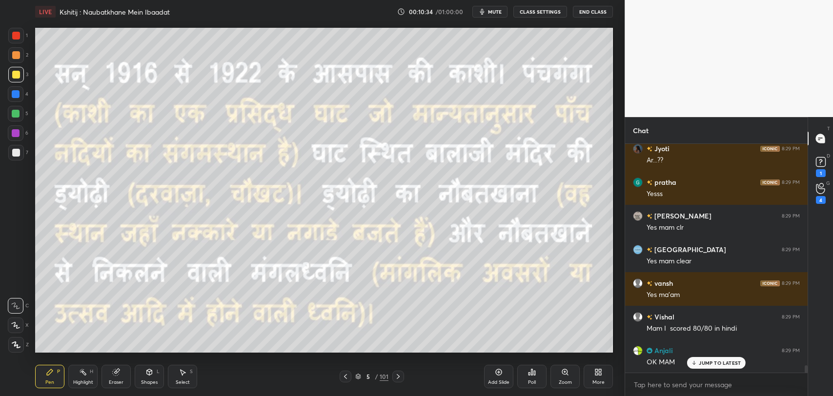
click at [725, 362] on p "JUMP TO LATEST" at bounding box center [720, 363] width 42 height 6
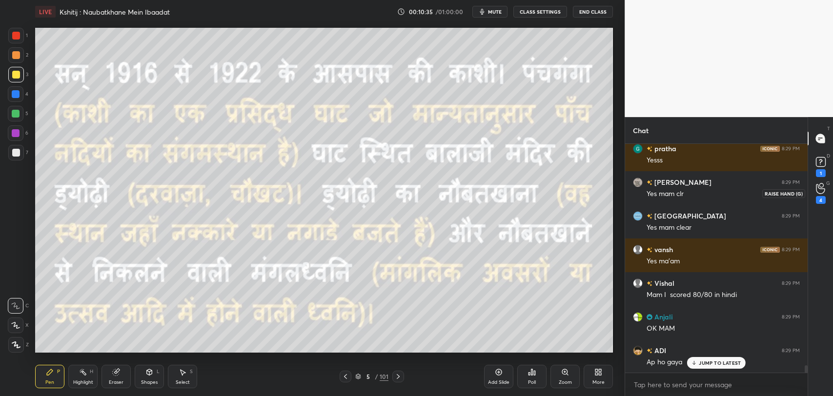
click at [820, 193] on icon at bounding box center [820, 189] width 9 height 10
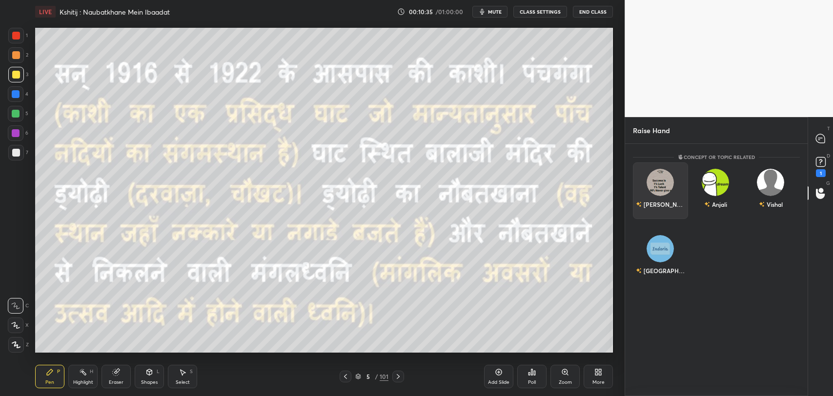
scroll to position [3, 3]
click at [653, 198] on div "[PERSON_NAME]" at bounding box center [660, 204] width 49 height 17
click at [663, 212] on button "INVITE" at bounding box center [660, 211] width 46 height 13
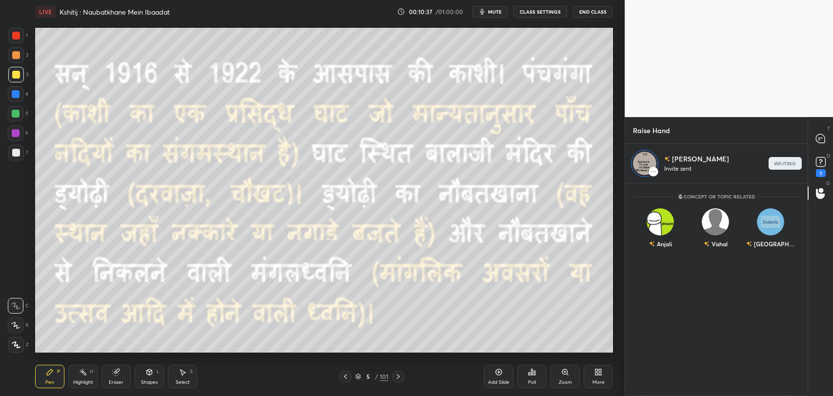
scroll to position [210, 180]
click at [398, 376] on icon at bounding box center [398, 377] width 8 height 8
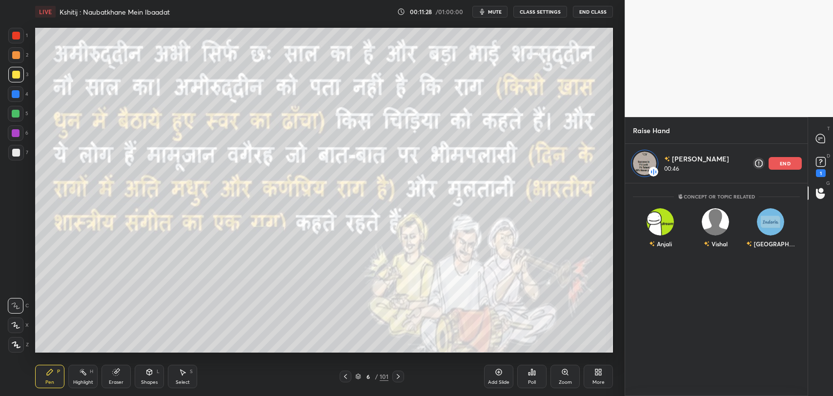
click at [769, 164] on div "end" at bounding box center [784, 163] width 33 height 13
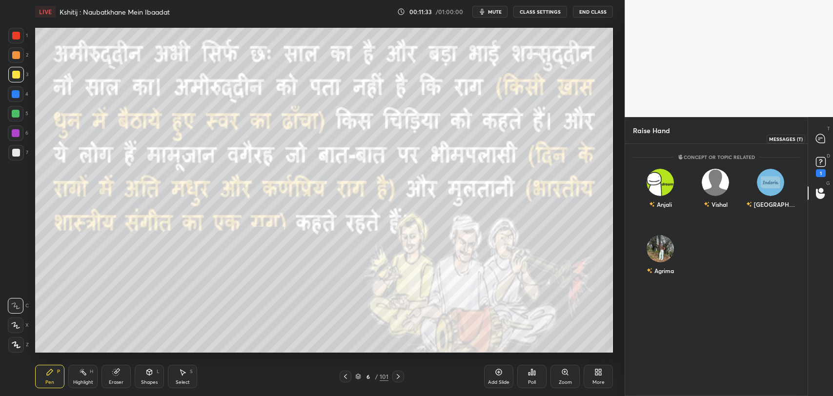
click at [821, 140] on icon at bounding box center [820, 138] width 9 height 9
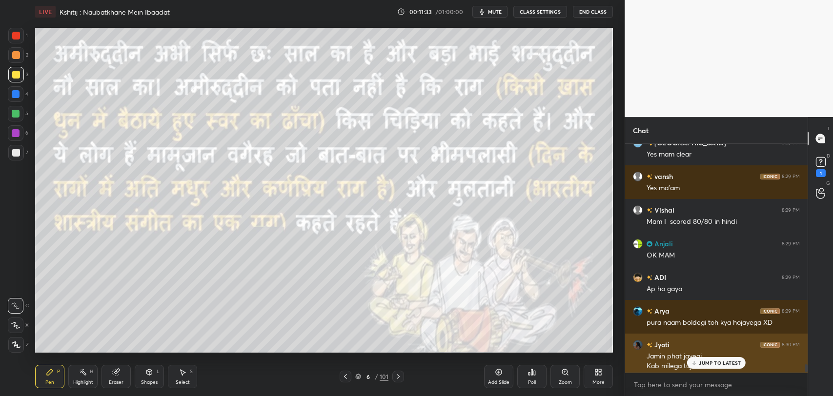
scroll to position [226, 180]
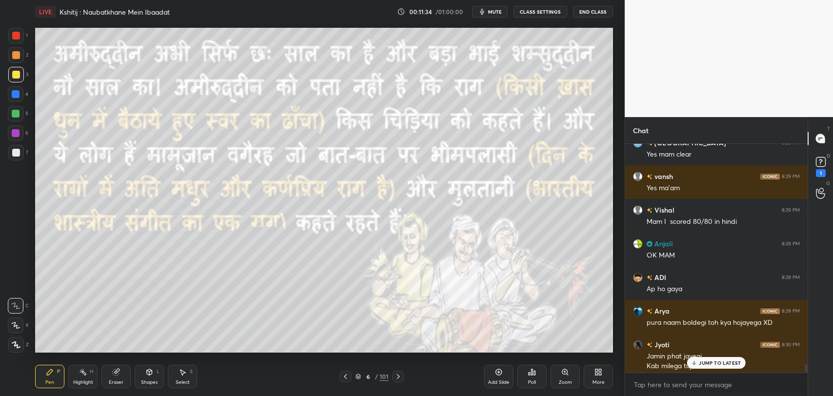
click at [708, 364] on p "JUMP TO LATEST" at bounding box center [720, 363] width 42 height 6
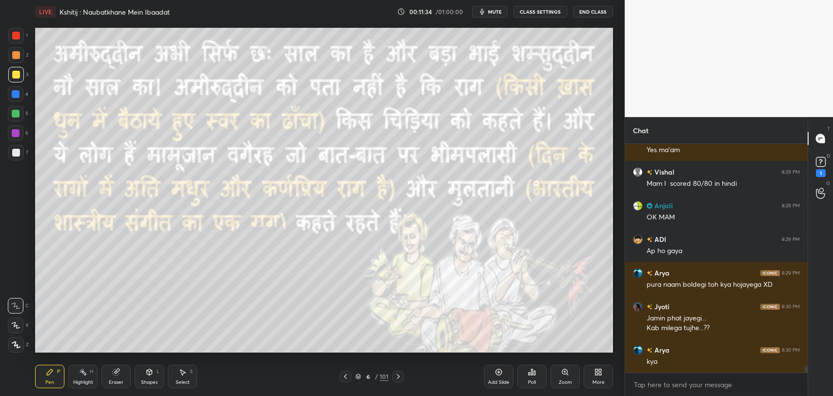
scroll to position [7354, 0]
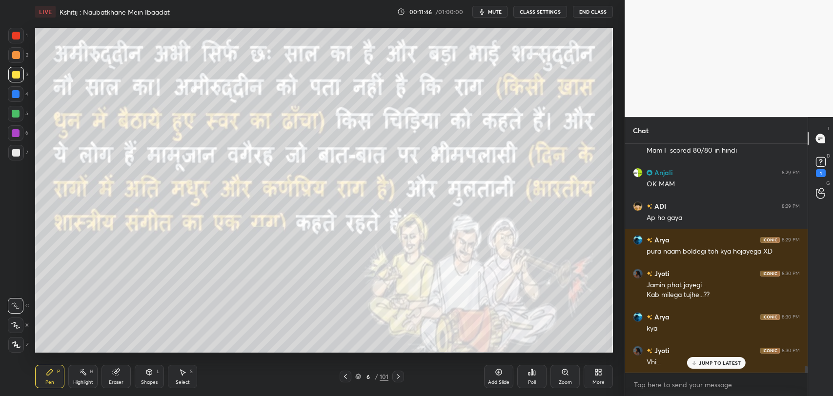
click at [347, 377] on icon at bounding box center [345, 377] width 8 height 8
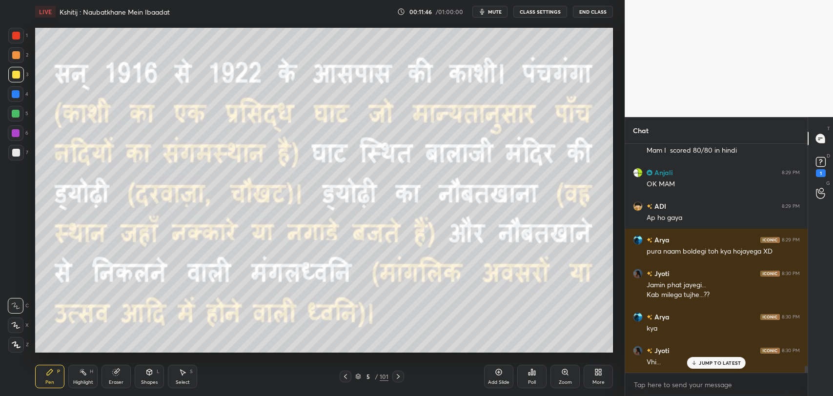
click at [720, 364] on p "JUMP TO LATEST" at bounding box center [720, 363] width 42 height 6
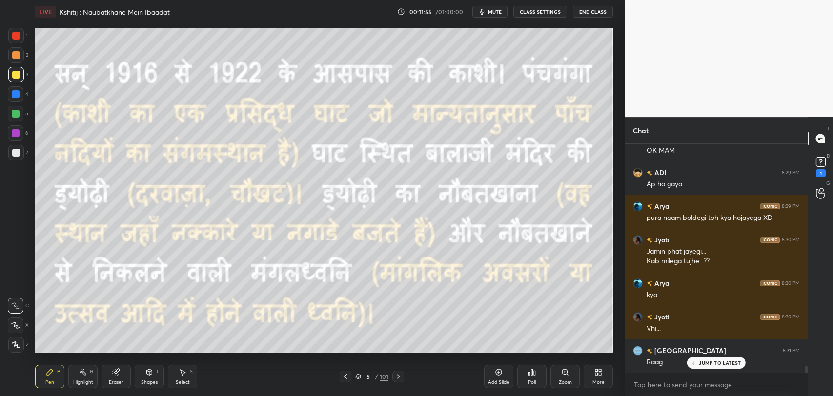
click at [345, 373] on icon at bounding box center [345, 377] width 8 height 8
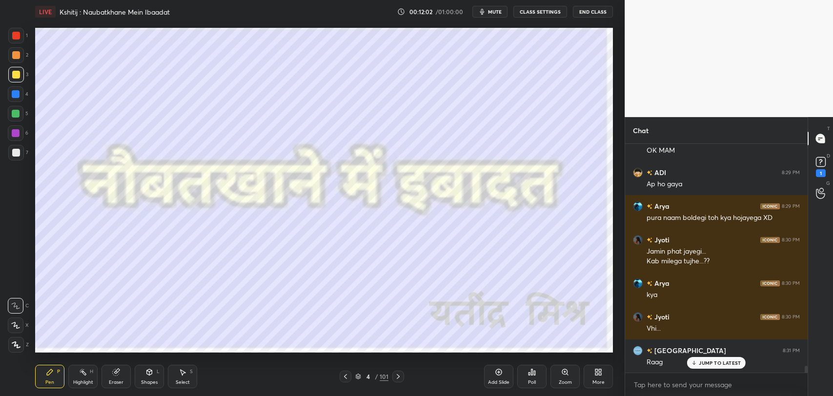
scroll to position [7422, 0]
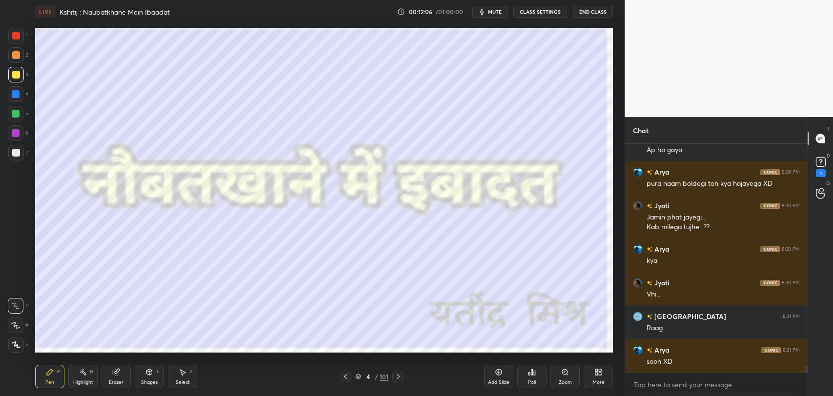
click at [398, 378] on icon at bounding box center [398, 377] width 8 height 8
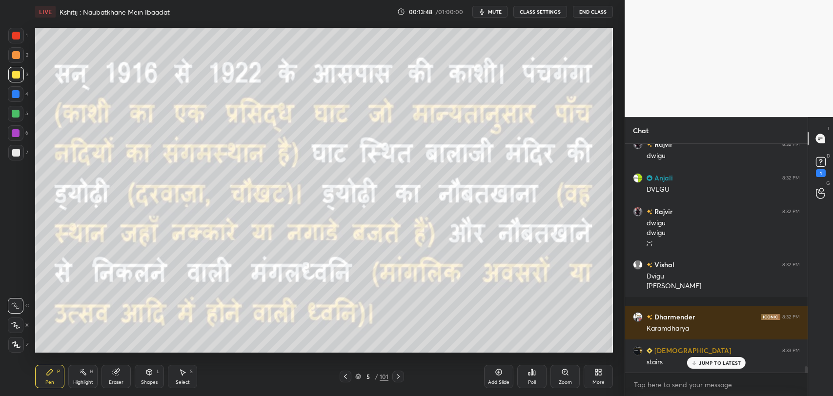
scroll to position [8285, 0]
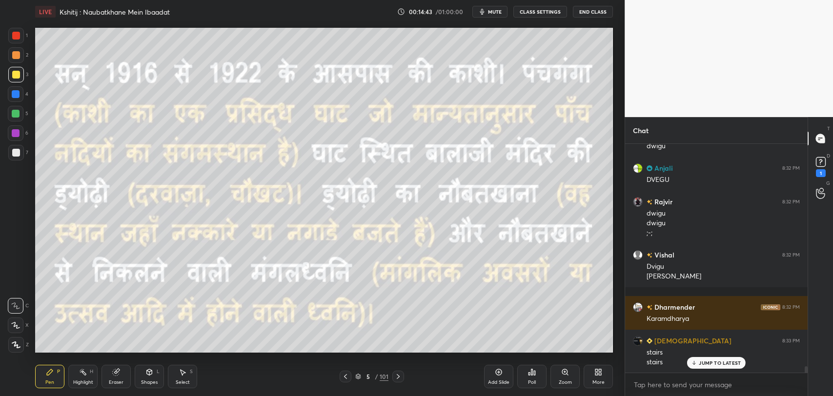
click at [399, 374] on icon at bounding box center [398, 377] width 8 height 8
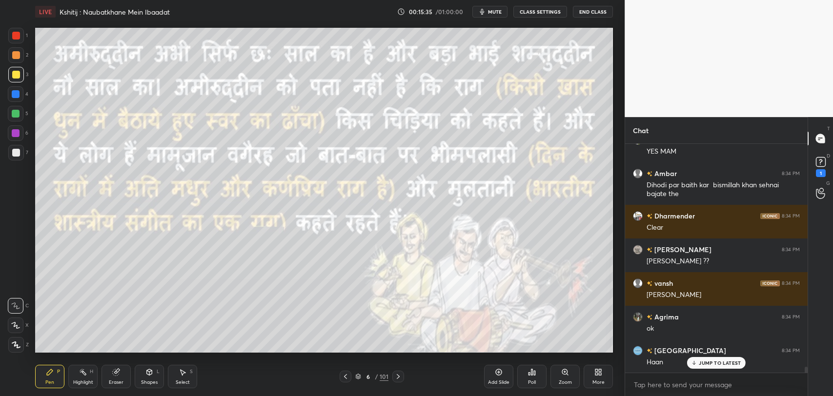
scroll to position [8597, 0]
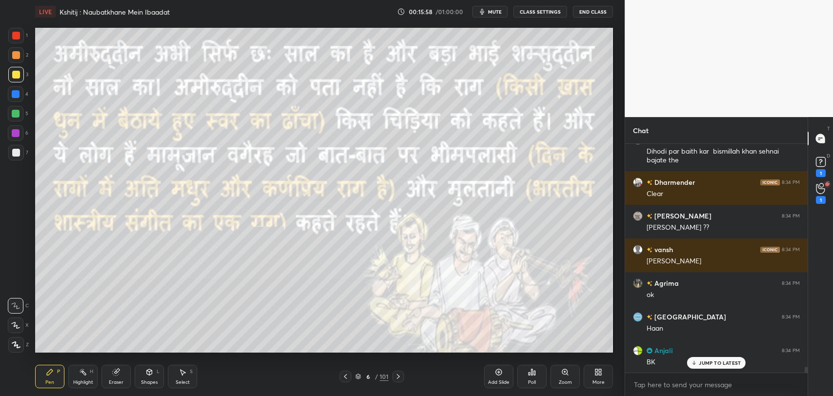
click at [706, 360] on p "JUMP TO LATEST" at bounding box center [720, 363] width 42 height 6
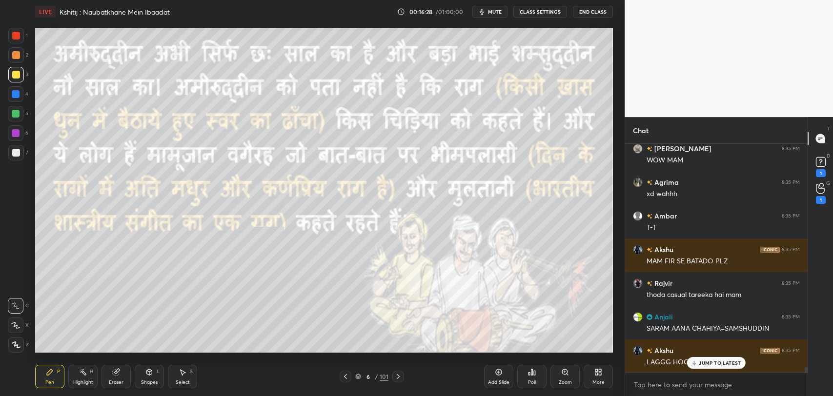
scroll to position [8900, 0]
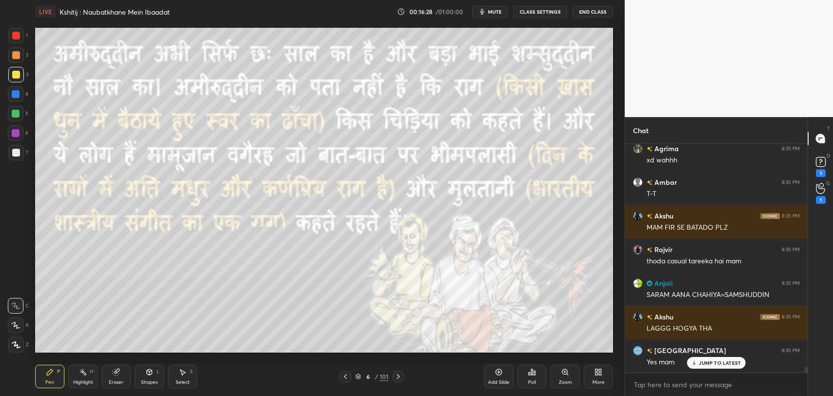
click at [704, 366] on div "JUMP TO LATEST" at bounding box center [716, 363] width 59 height 12
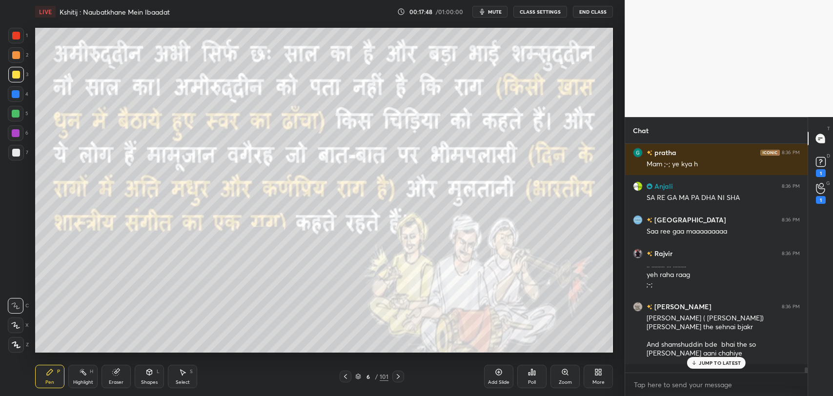
scroll to position [9310, 0]
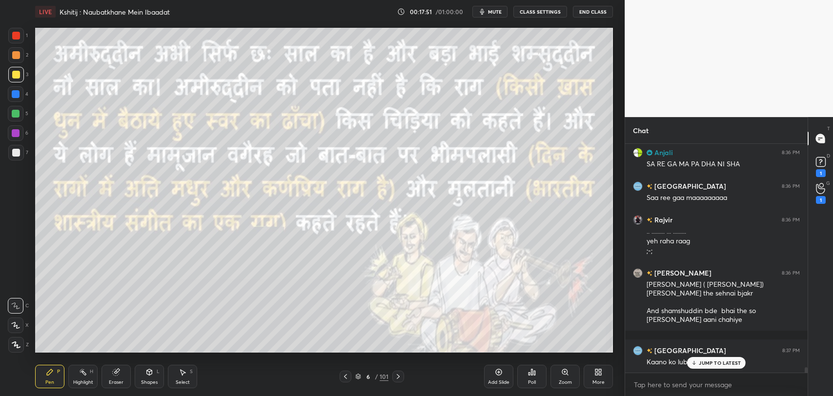
click at [700, 359] on div "JUMP TO LATEST" at bounding box center [716, 363] width 59 height 12
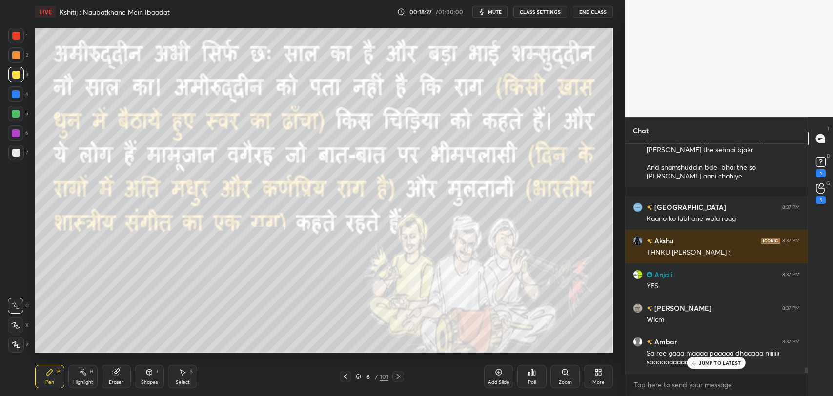
scroll to position [9504, 0]
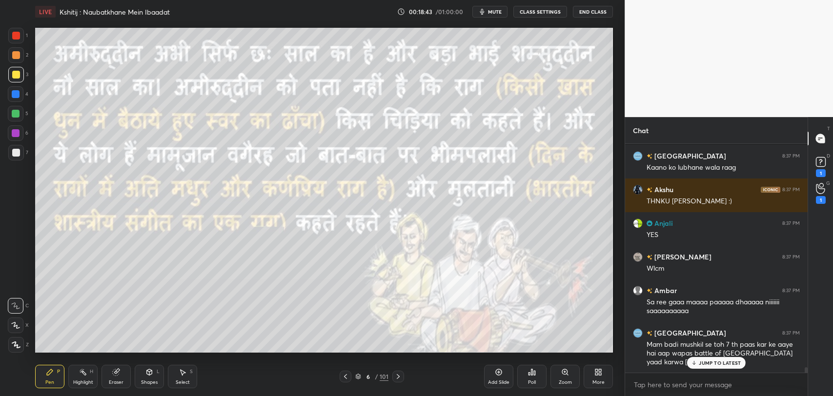
click at [707, 363] on p "JUMP TO LATEST" at bounding box center [720, 363] width 42 height 6
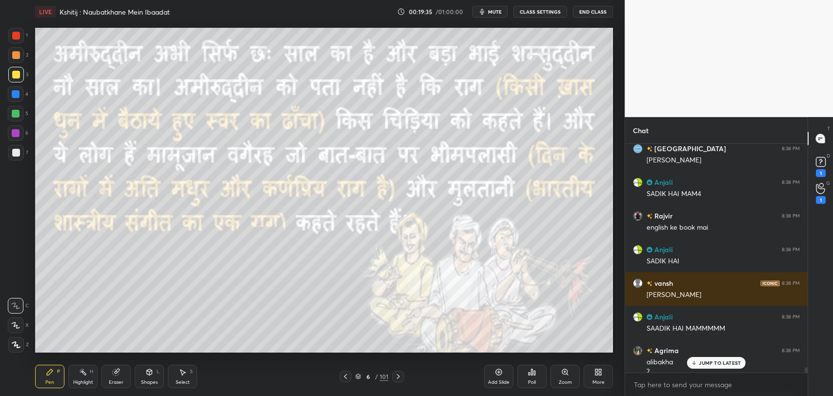
scroll to position [9918, 0]
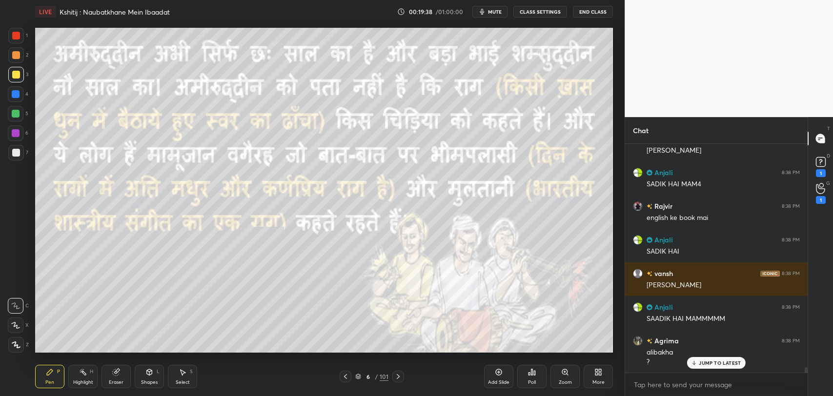
click at [698, 366] on div "JUMP TO LATEST" at bounding box center [716, 363] width 59 height 12
click at [401, 377] on icon at bounding box center [398, 377] width 8 height 8
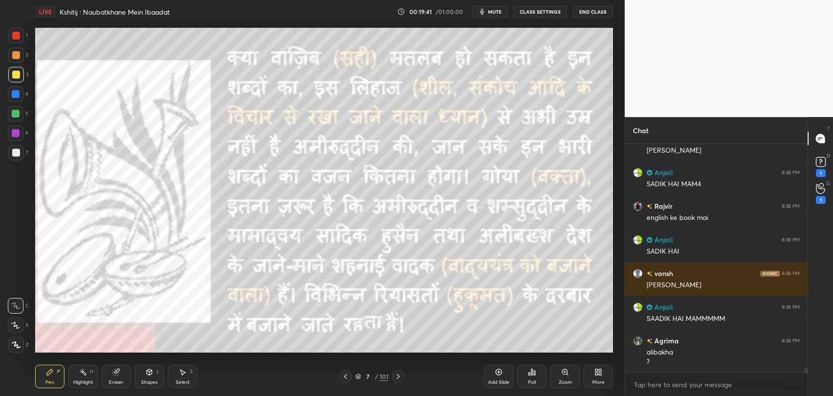
click at [348, 376] on icon at bounding box center [345, 377] width 8 height 8
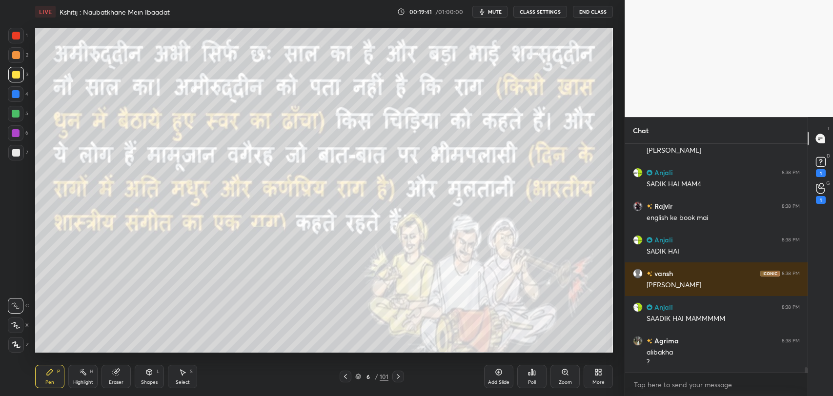
click at [498, 375] on icon at bounding box center [499, 372] width 6 height 6
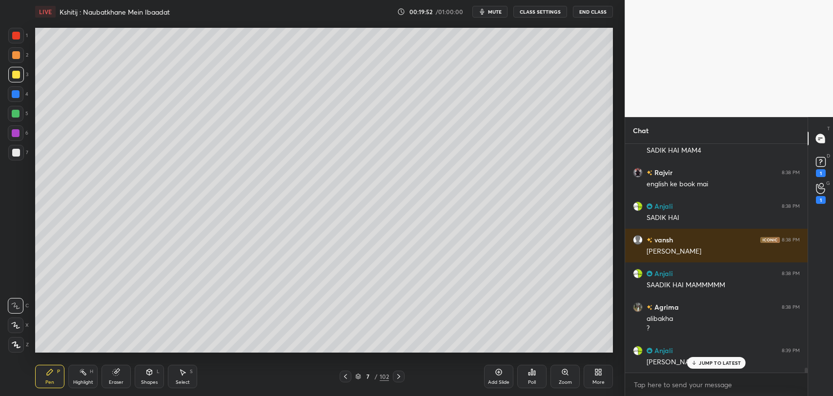
scroll to position [10019, 0]
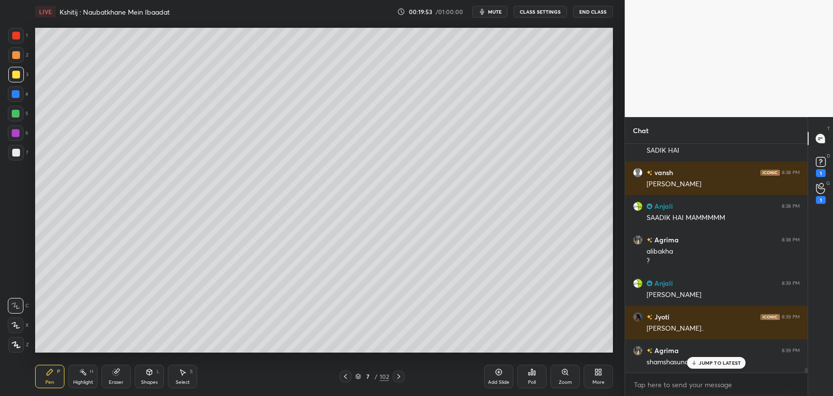
click at [707, 364] on p "JUMP TO LATEST" at bounding box center [720, 363] width 42 height 6
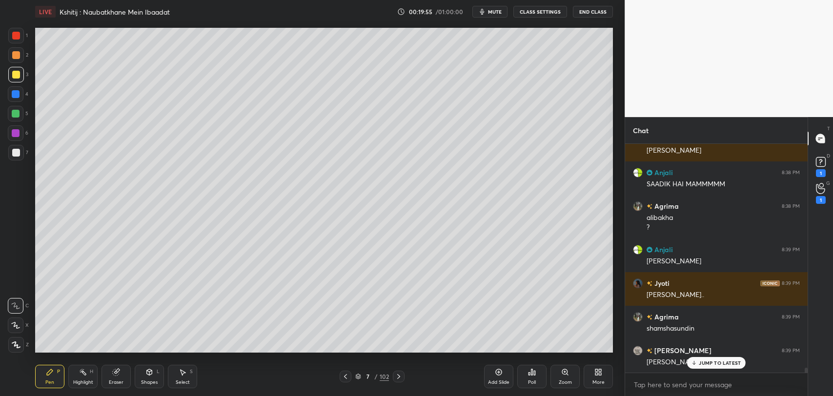
scroll to position [10086, 0]
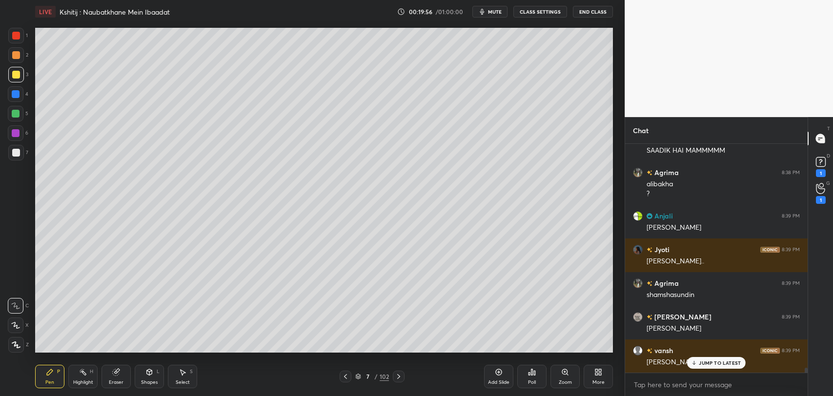
click at [345, 377] on icon at bounding box center [345, 377] width 8 height 8
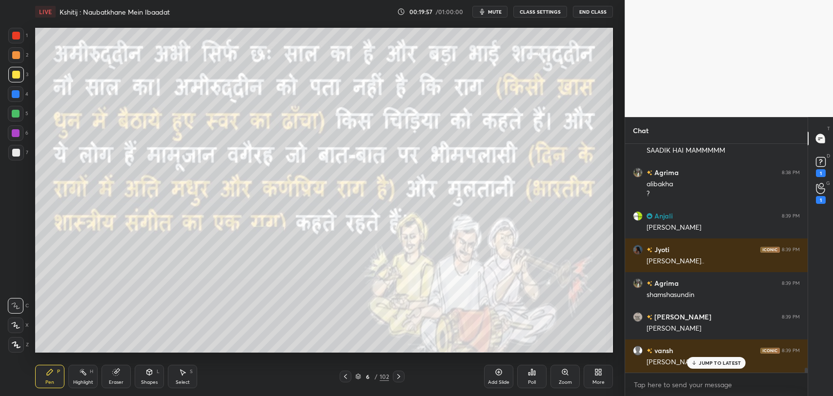
click at [708, 363] on p "JUMP TO LATEST" at bounding box center [720, 363] width 42 height 6
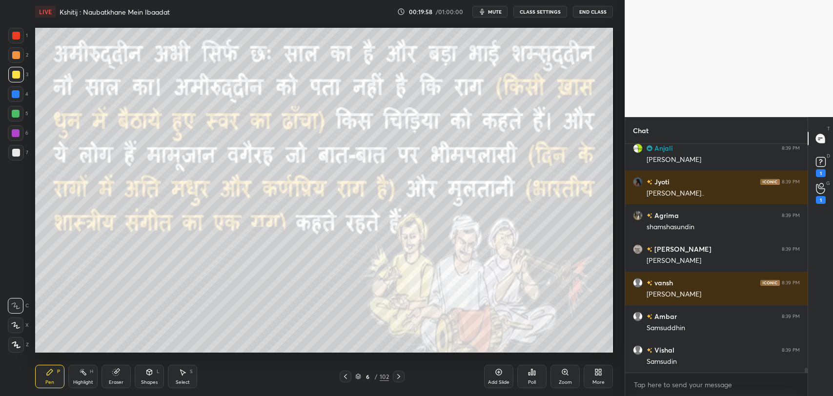
click at [401, 376] on icon at bounding box center [399, 377] width 8 height 8
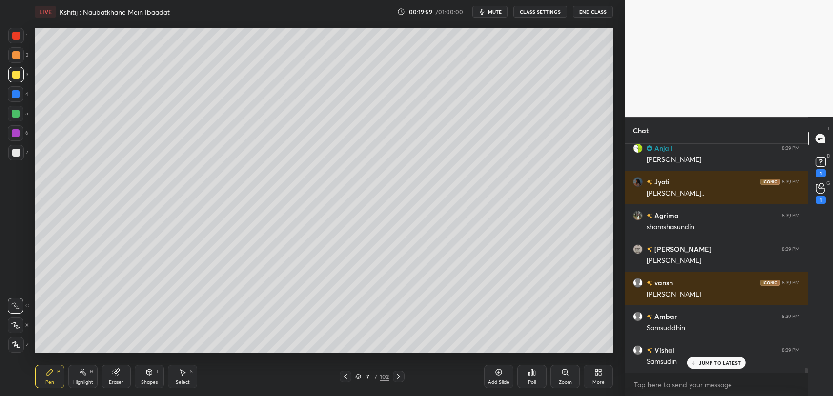
scroll to position [10187, 0]
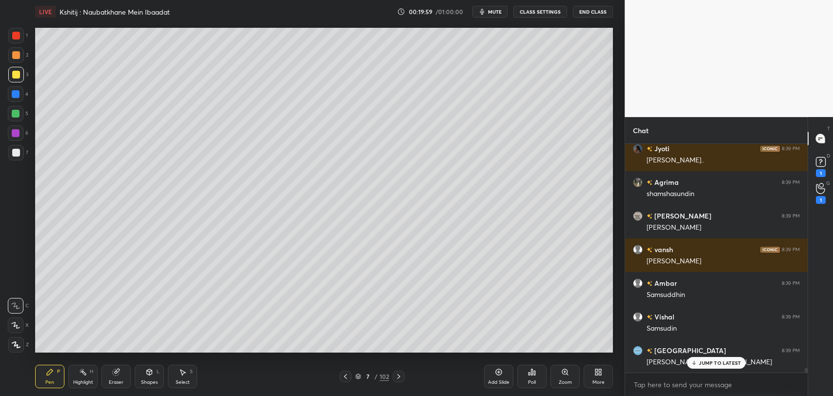
click at [401, 376] on icon at bounding box center [399, 377] width 8 height 8
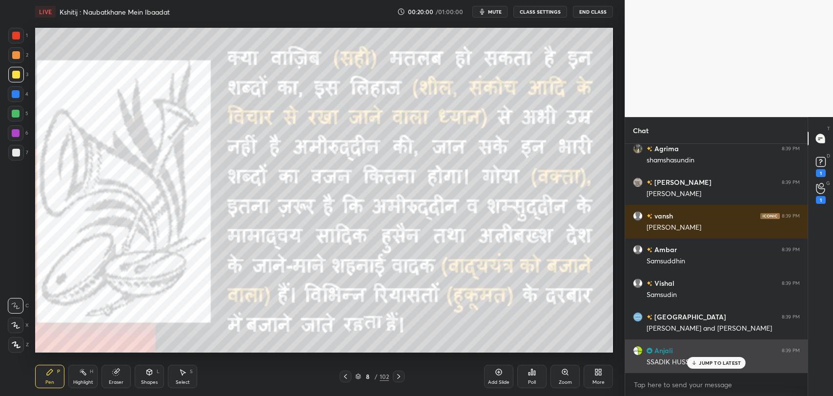
click at [712, 369] on div "Anjali 8:39 PM SSADIK HUSSAIN" at bounding box center [716, 357] width 182 height 34
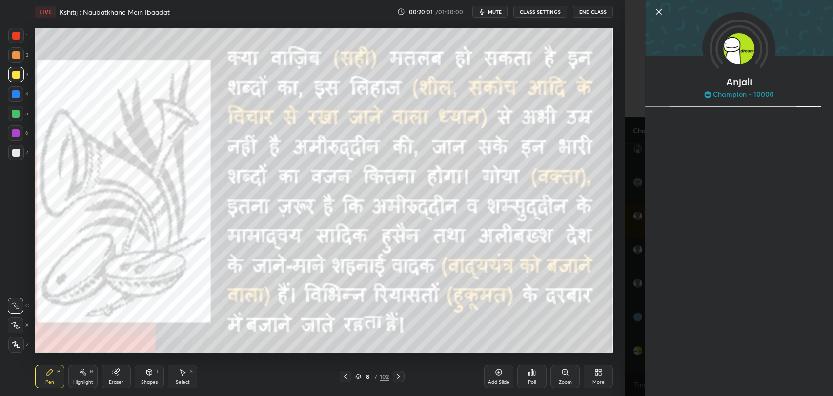
scroll to position [10255, 0]
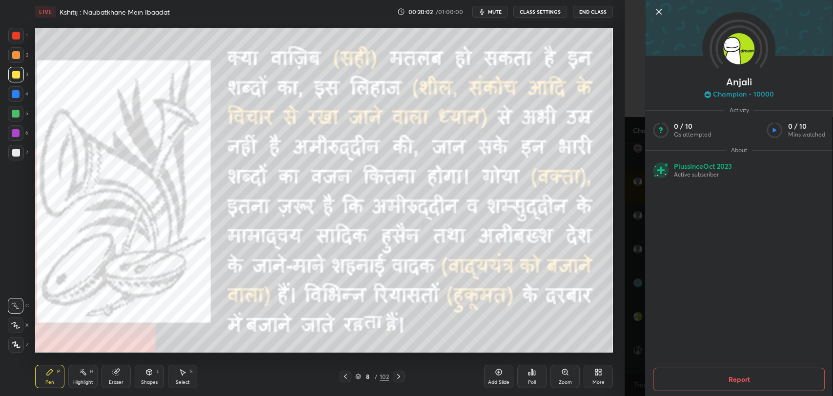
click at [660, 11] on icon at bounding box center [658, 11] width 5 height 5
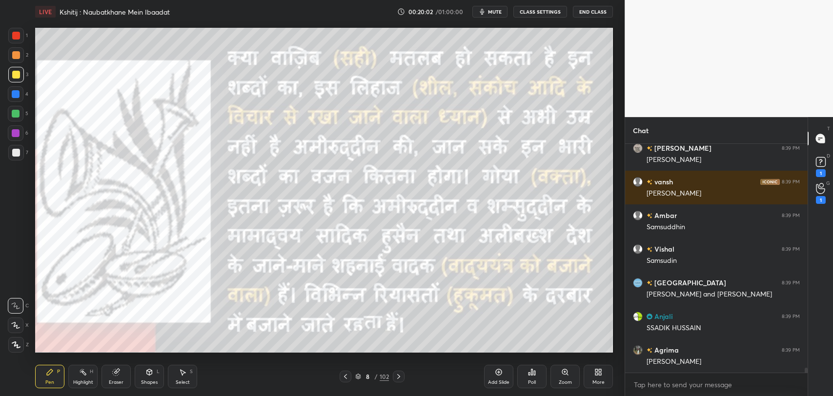
scroll to position [10288, 0]
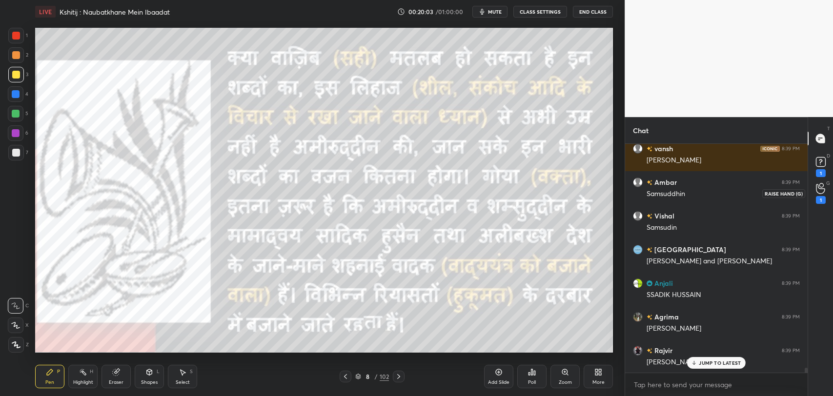
click at [817, 187] on icon at bounding box center [820, 188] width 9 height 11
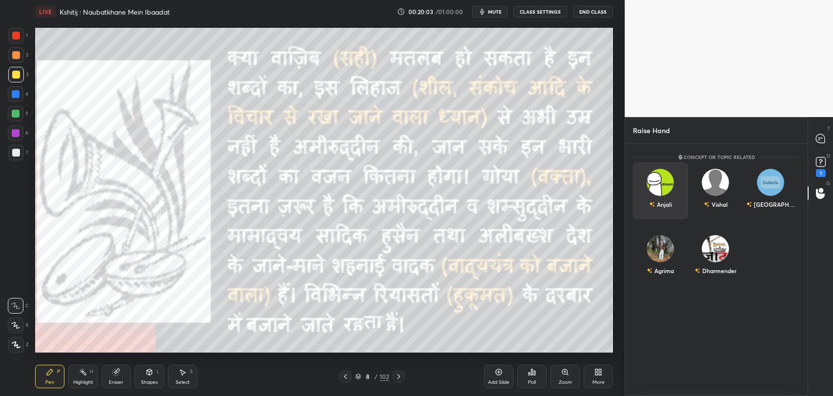
click at [674, 189] on div "Anjali" at bounding box center [660, 190] width 55 height 57
click at [671, 209] on button "INVITE" at bounding box center [660, 211] width 46 height 13
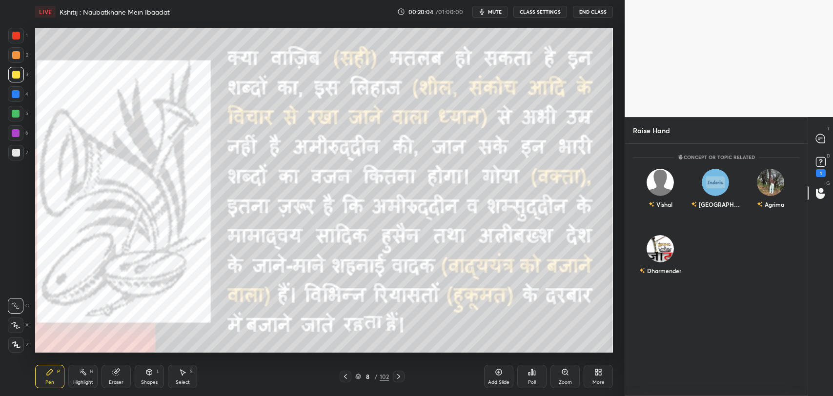
scroll to position [210, 180]
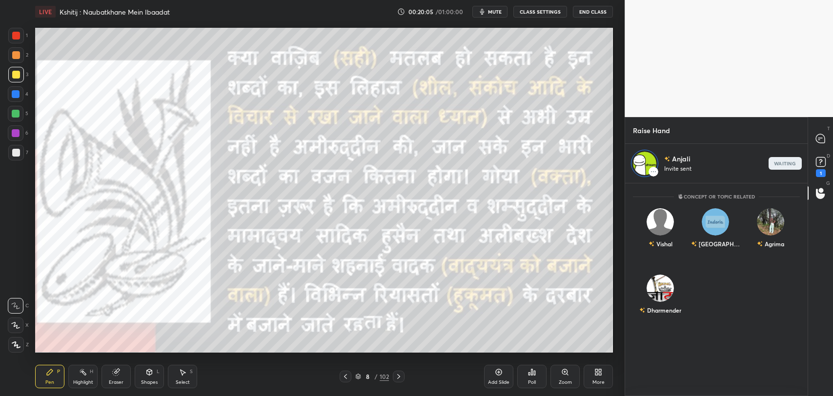
click at [400, 375] on icon at bounding box center [399, 377] width 8 height 8
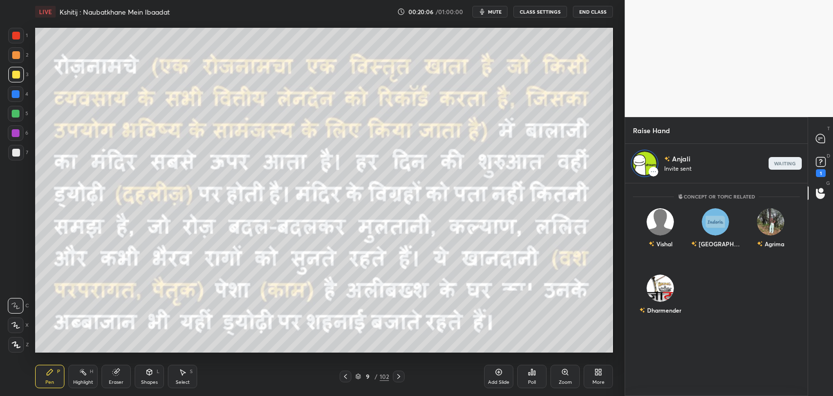
click at [346, 379] on icon at bounding box center [345, 377] width 8 height 8
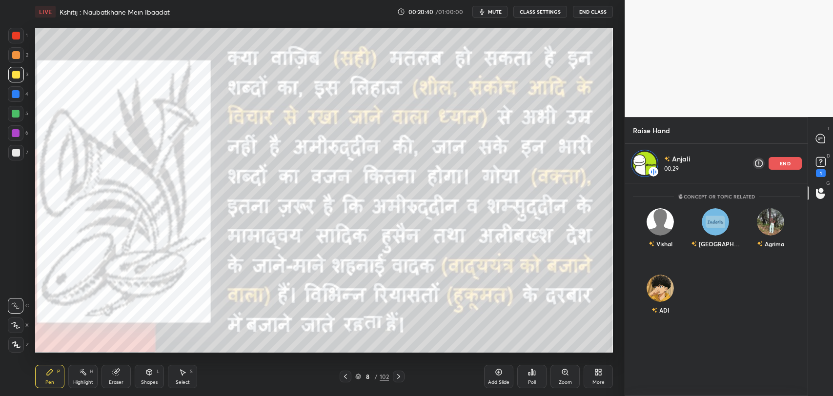
click at [151, 372] on icon at bounding box center [149, 372] width 5 height 6
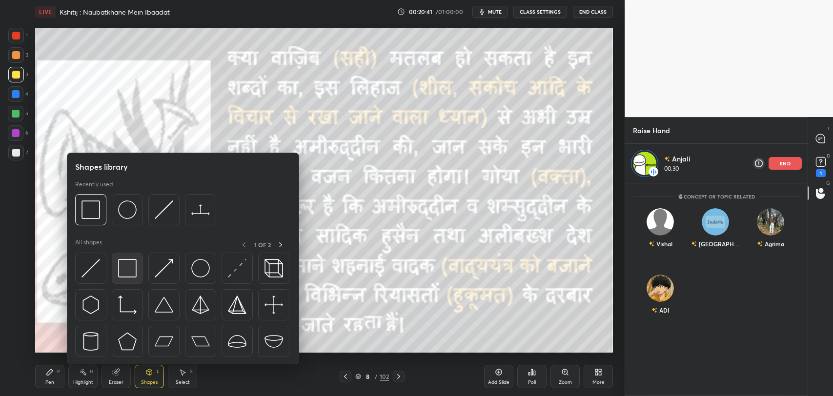
click at [129, 267] on img at bounding box center [127, 268] width 19 height 19
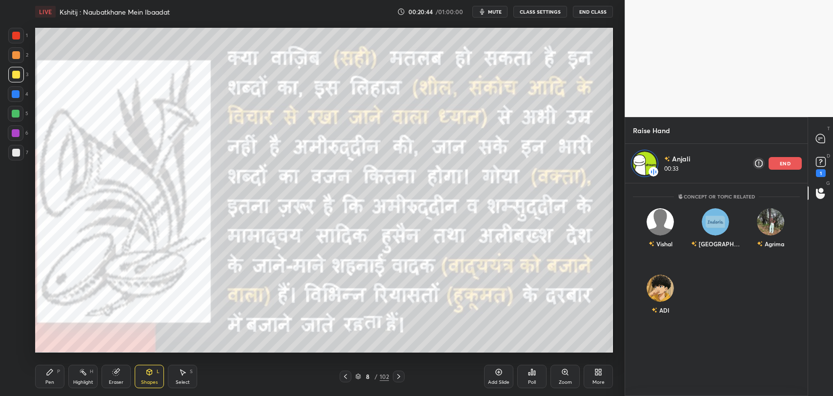
click at [55, 367] on div "Pen P" at bounding box center [49, 376] width 29 height 23
click at [401, 378] on icon at bounding box center [399, 377] width 8 height 8
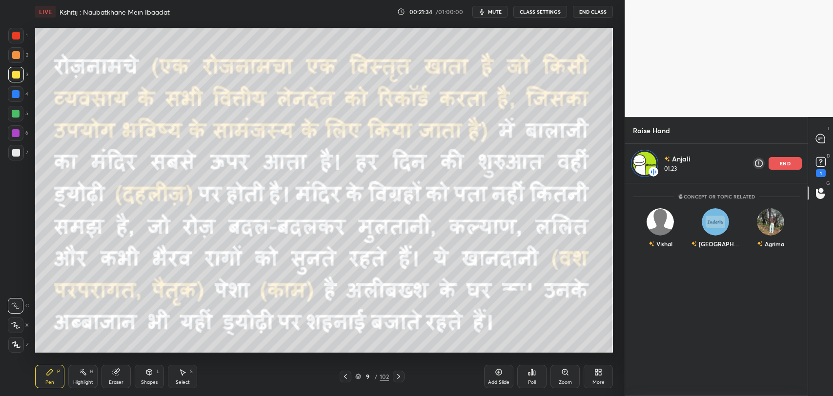
click at [782, 161] on p "end" at bounding box center [785, 163] width 11 height 5
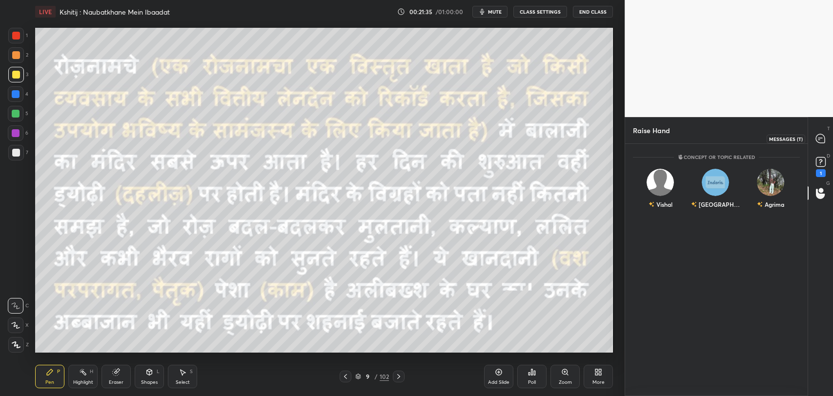
click at [823, 141] on icon at bounding box center [820, 138] width 9 height 9
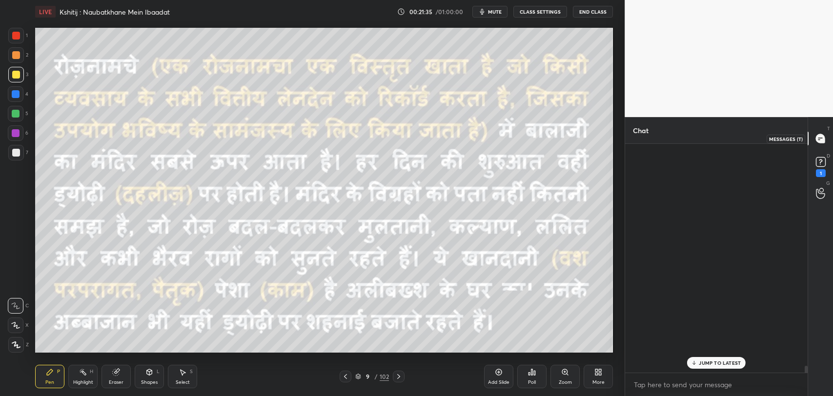
scroll to position [226, 180]
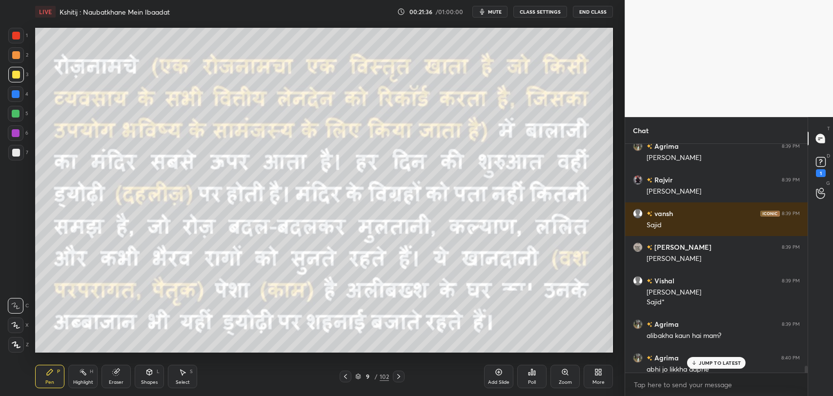
click at [694, 365] on icon at bounding box center [694, 363] width 6 height 6
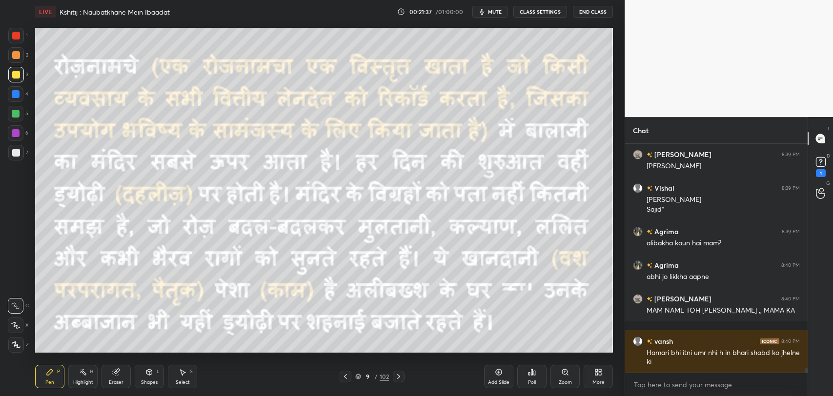
click at [347, 374] on icon at bounding box center [345, 377] width 8 height 8
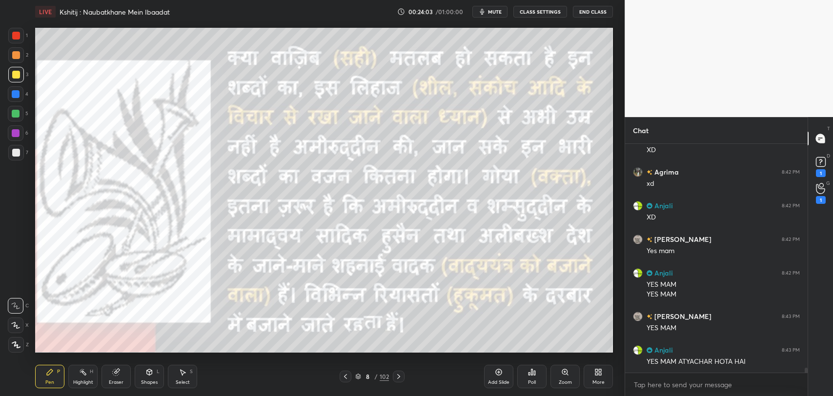
scroll to position [10999, 0]
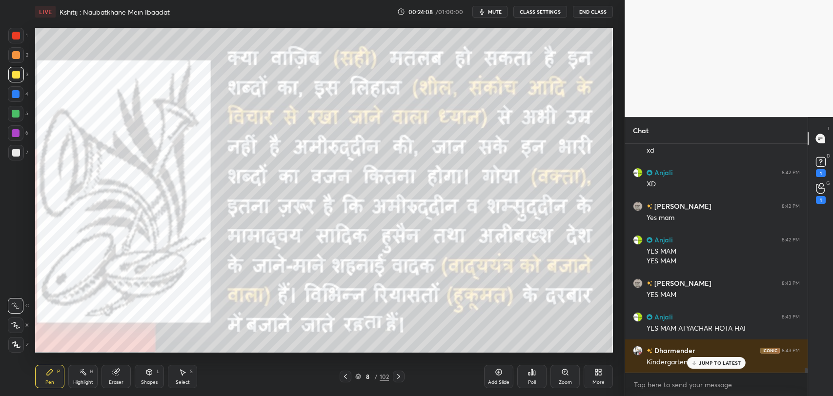
click at [706, 366] on div "JUMP TO LATEST" at bounding box center [716, 363] width 59 height 12
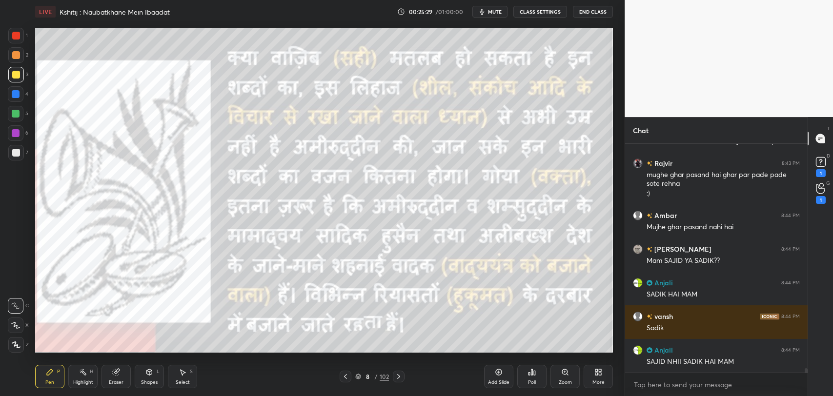
scroll to position [11354, 0]
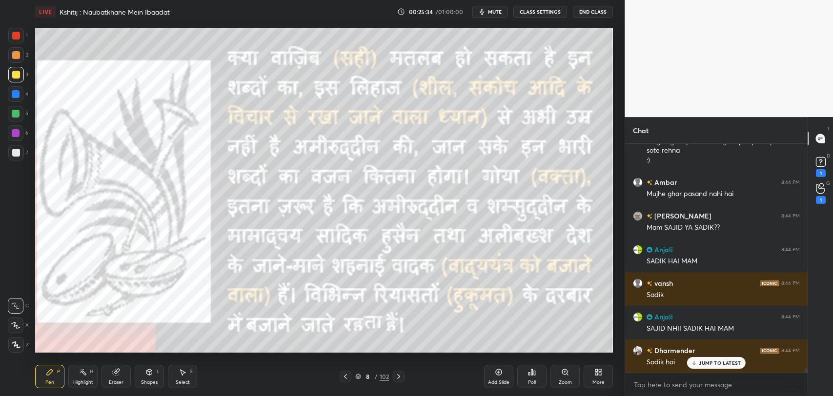
click at [699, 364] on p "JUMP TO LATEST" at bounding box center [720, 363] width 42 height 6
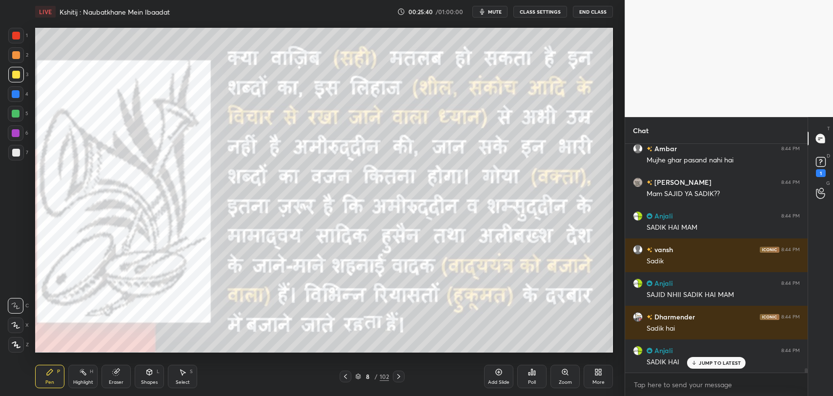
click at [397, 376] on icon at bounding box center [399, 377] width 8 height 8
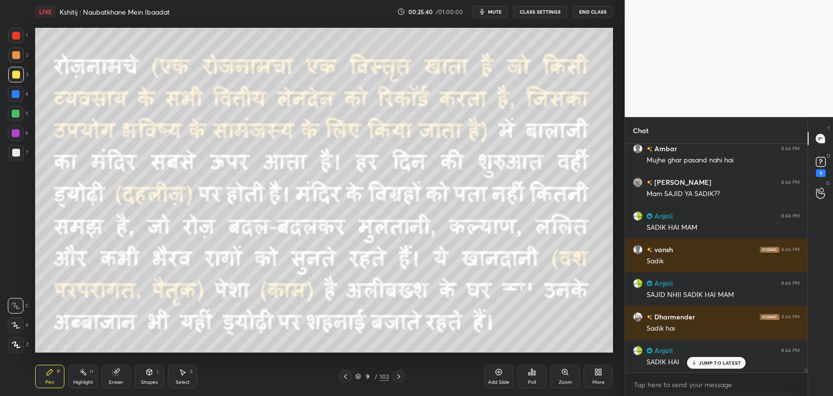
scroll to position [11421, 0]
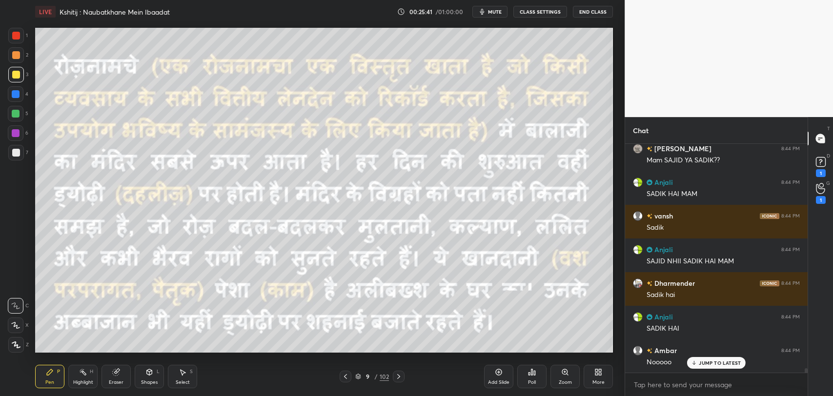
click at [698, 365] on div "JUMP TO LATEST" at bounding box center [716, 363] width 59 height 12
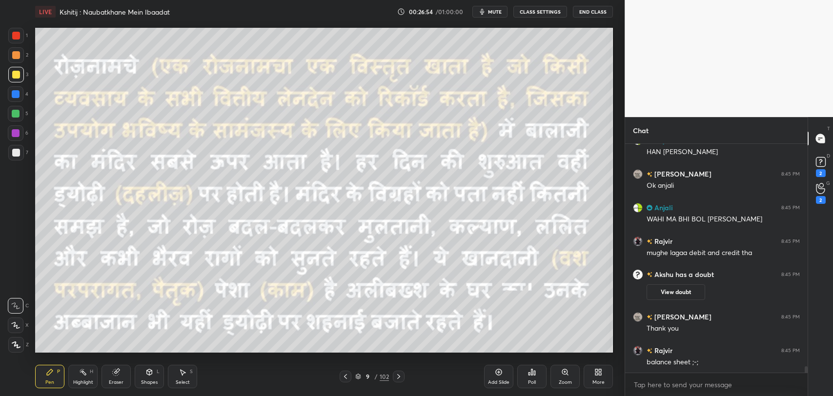
scroll to position [8265, 0]
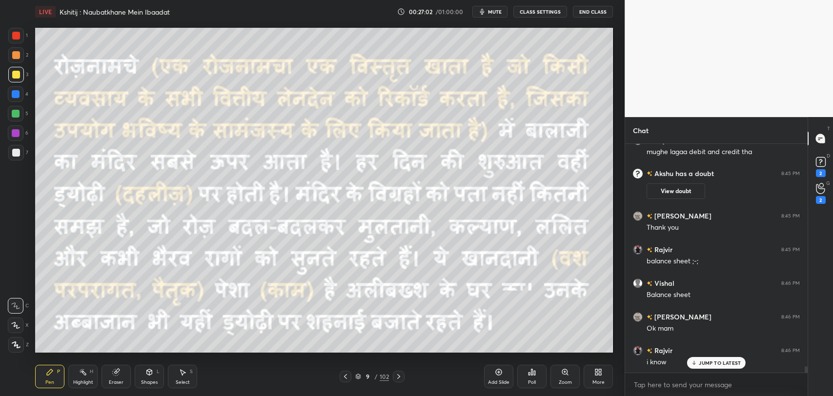
click at [709, 362] on p "JUMP TO LATEST" at bounding box center [720, 363] width 42 height 6
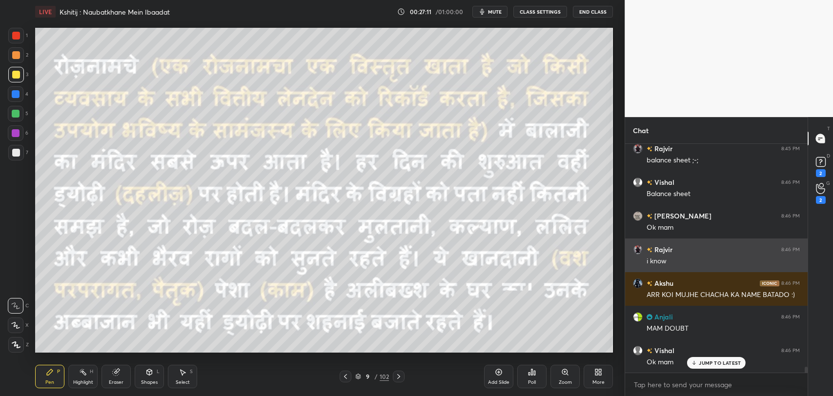
scroll to position [8467, 0]
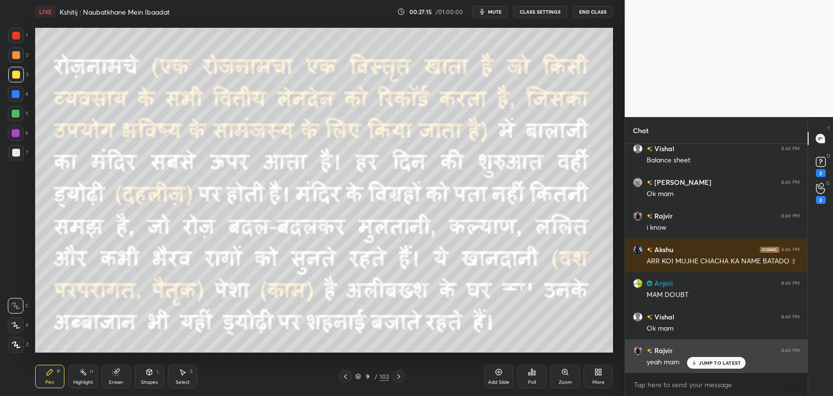
click at [704, 368] on div "Rajvir 8:46 PM yeah mam" at bounding box center [716, 357] width 182 height 34
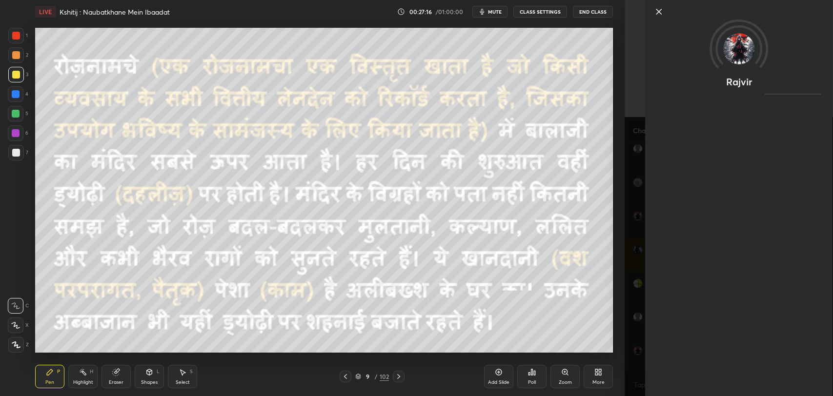
click at [654, 10] on icon at bounding box center [659, 12] width 12 height 12
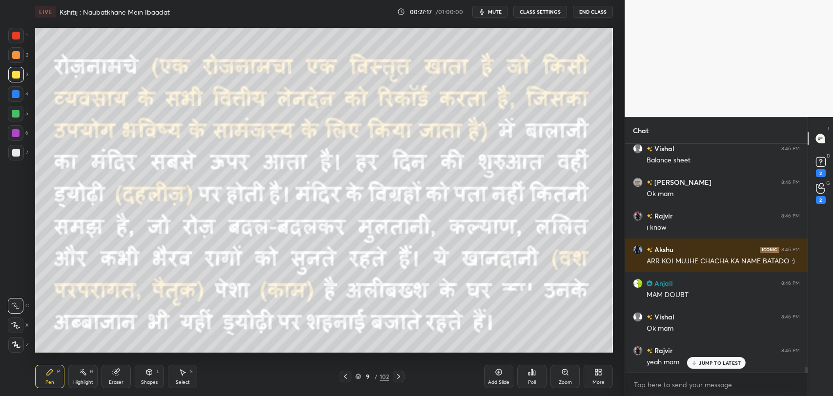
click at [700, 361] on p "JUMP TO LATEST" at bounding box center [720, 363] width 42 height 6
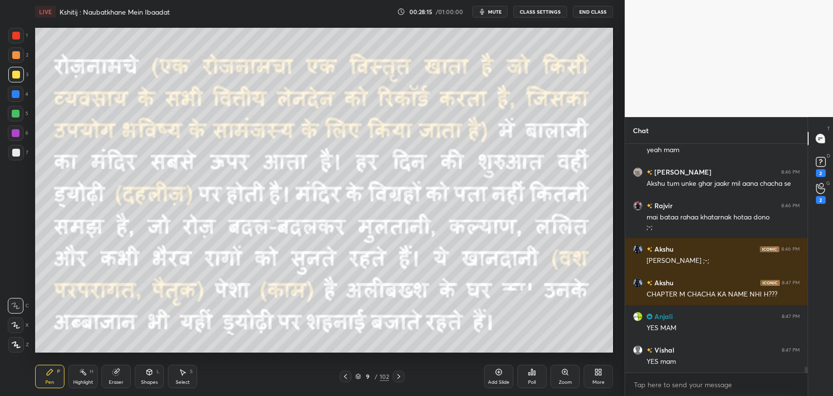
scroll to position [8712, 0]
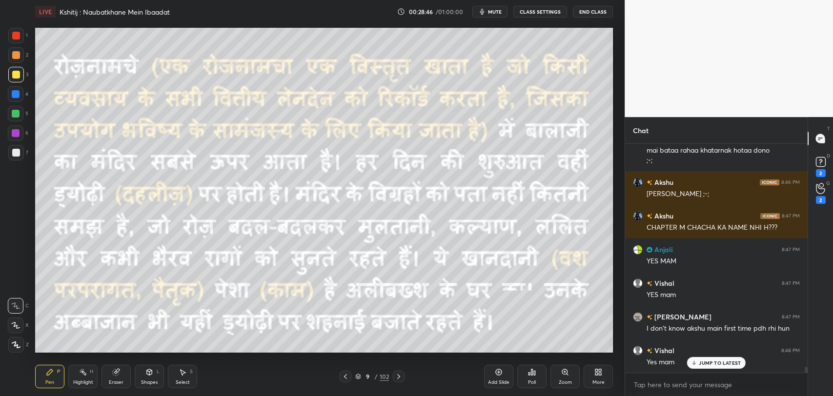
click at [700, 361] on p "JUMP TO LATEST" at bounding box center [720, 363] width 42 height 6
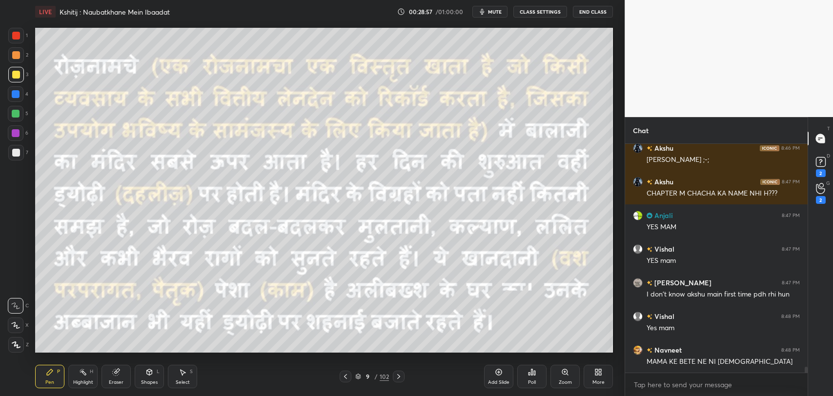
click at [115, 376] on icon at bounding box center [116, 372] width 6 height 6
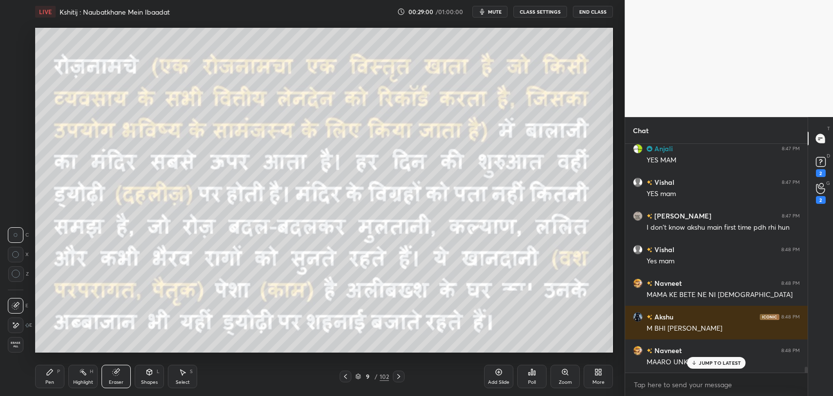
scroll to position [8880, 0]
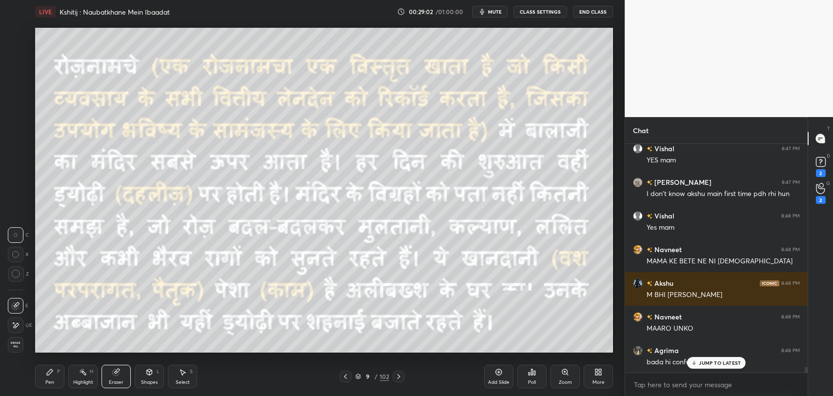
click at [702, 362] on p "JUMP TO LATEST" at bounding box center [720, 363] width 42 height 6
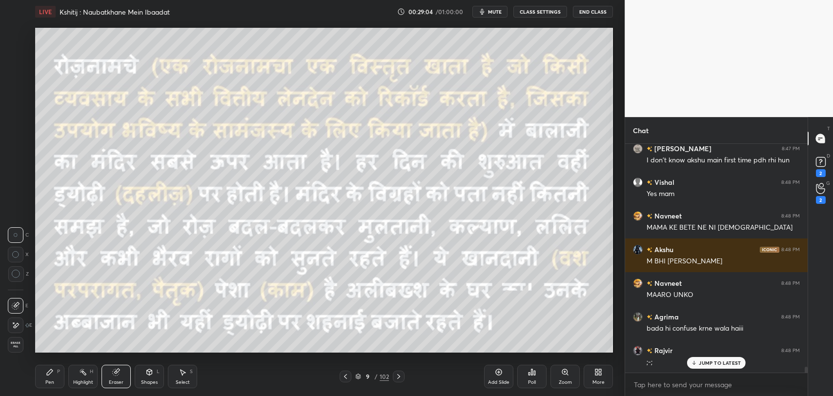
click at [727, 363] on p "JUMP TO LATEST" at bounding box center [720, 363] width 42 height 6
click at [48, 380] on div "Pen" at bounding box center [49, 382] width 9 height 5
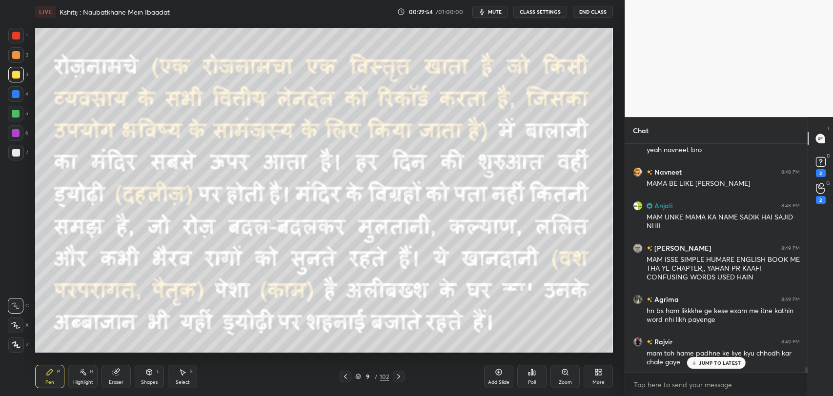
scroll to position [9146, 0]
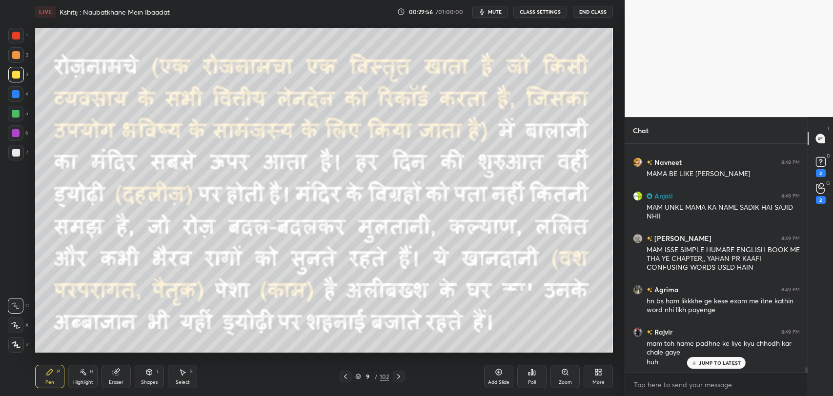
click at [714, 367] on div "JUMP TO LATEST" at bounding box center [716, 363] width 59 height 12
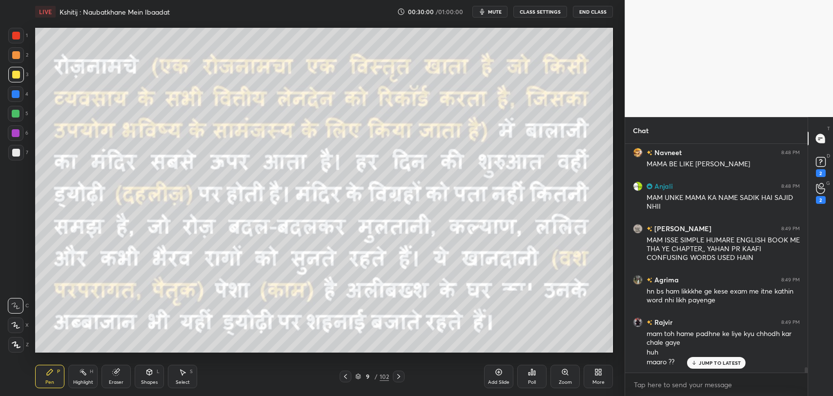
click at [707, 363] on p "JUMP TO LATEST" at bounding box center [720, 363] width 42 height 6
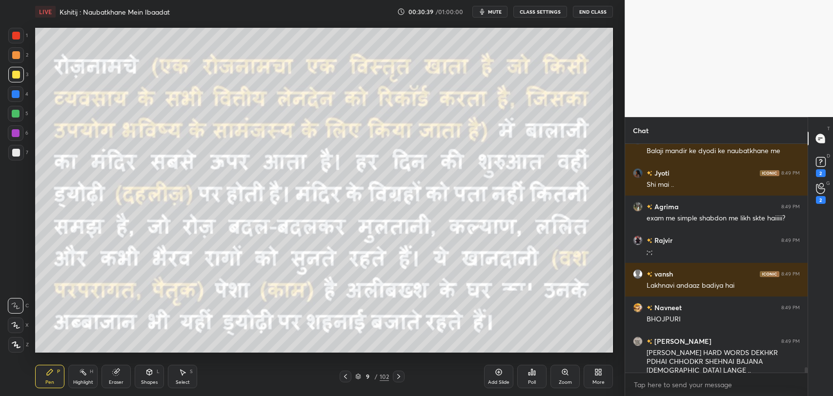
scroll to position [9434, 0]
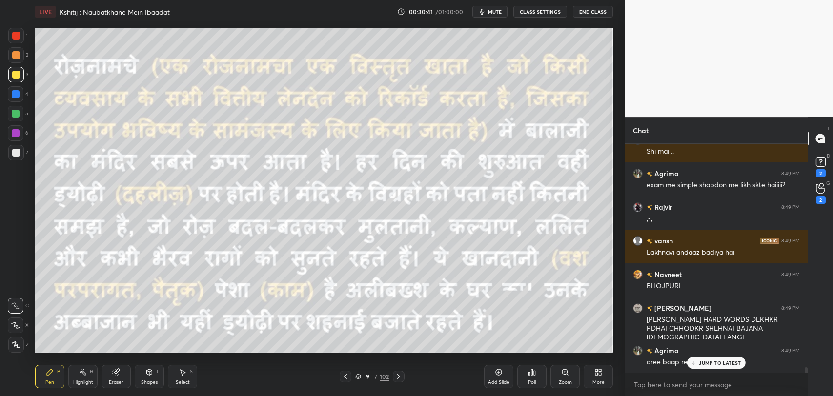
click at [701, 362] on p "JUMP TO LATEST" at bounding box center [720, 363] width 42 height 6
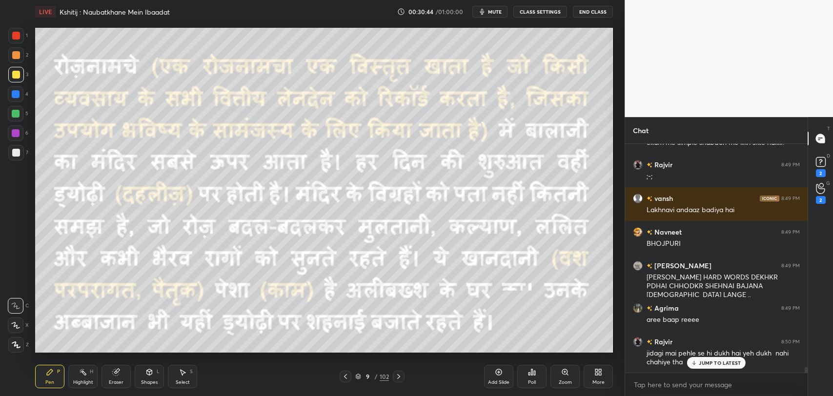
click at [720, 365] on p "JUMP TO LATEST" at bounding box center [720, 363] width 42 height 6
click at [394, 379] on div at bounding box center [399, 377] width 12 height 12
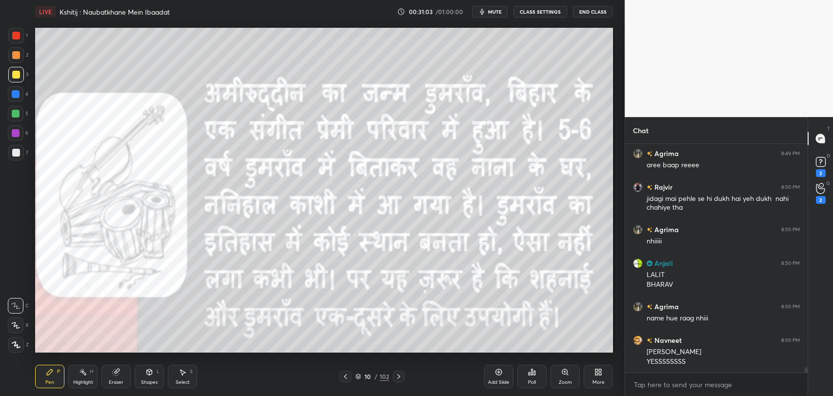
scroll to position [9664, 0]
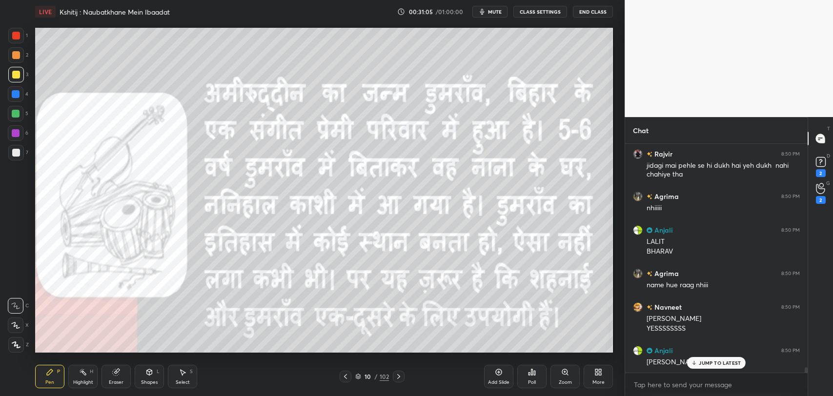
click at [723, 363] on p "JUMP TO LATEST" at bounding box center [720, 363] width 42 height 6
click at [122, 375] on div "Eraser" at bounding box center [115, 376] width 29 height 23
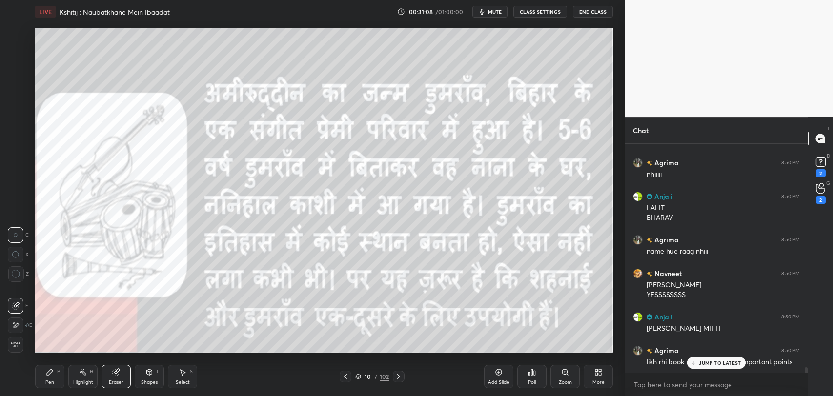
scroll to position [9731, 0]
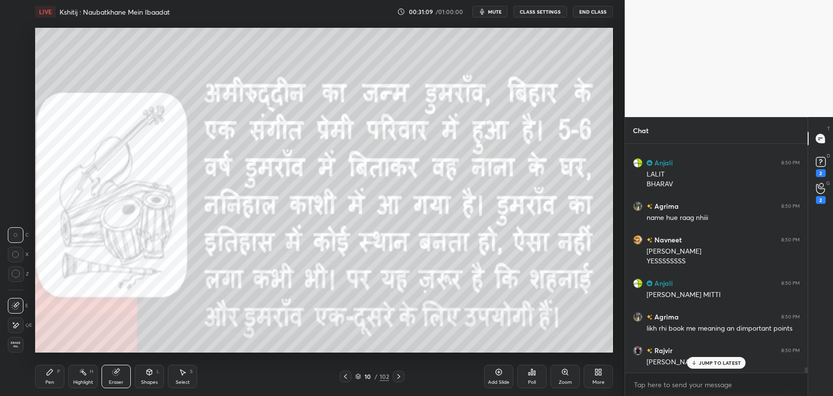
click at [44, 376] on div "Pen P" at bounding box center [49, 376] width 29 height 23
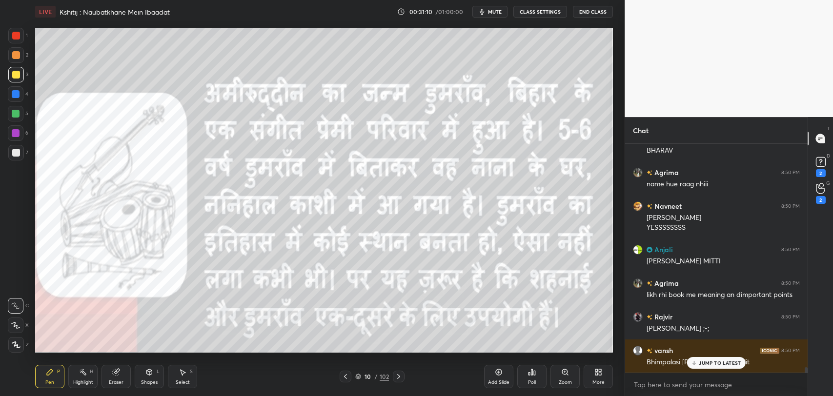
click at [695, 361] on icon at bounding box center [694, 363] width 6 height 6
click at [823, 196] on div "2" at bounding box center [821, 200] width 10 height 8
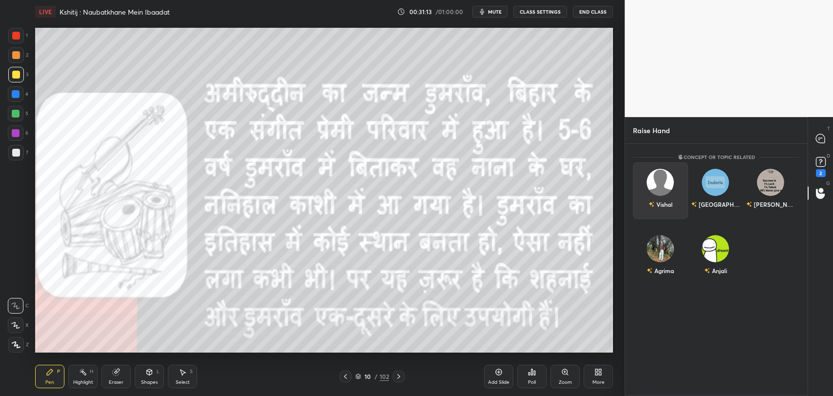
click at [669, 196] on div "Vishal" at bounding box center [660, 204] width 24 height 17
click at [665, 212] on button "INVITE" at bounding box center [660, 211] width 46 height 13
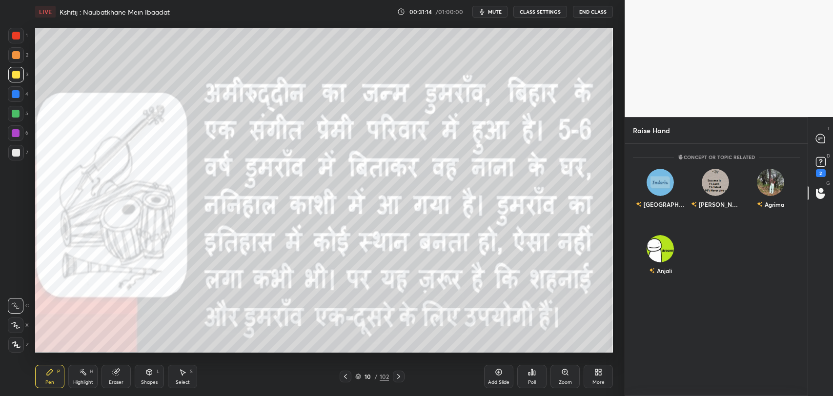
scroll to position [210, 180]
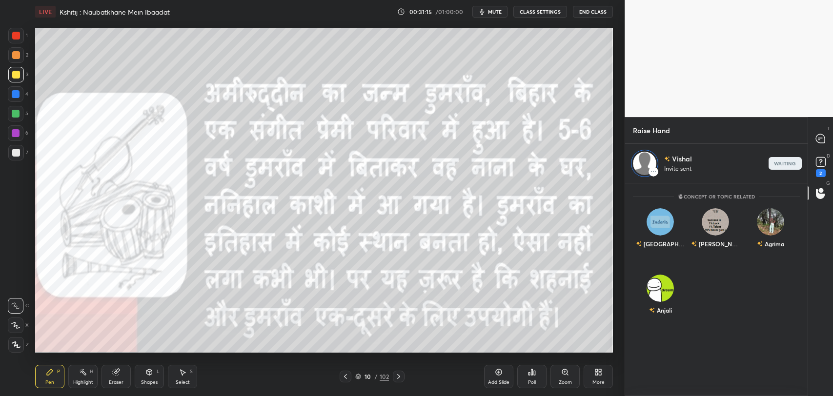
click at [397, 377] on icon at bounding box center [399, 377] width 8 height 8
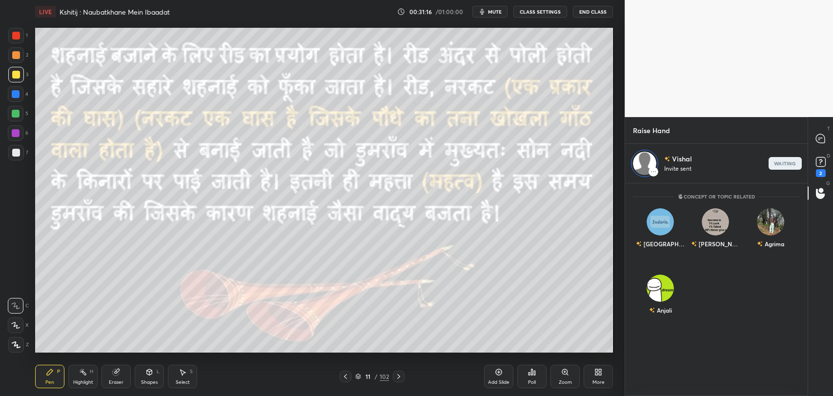
click at [343, 376] on icon at bounding box center [345, 377] width 8 height 8
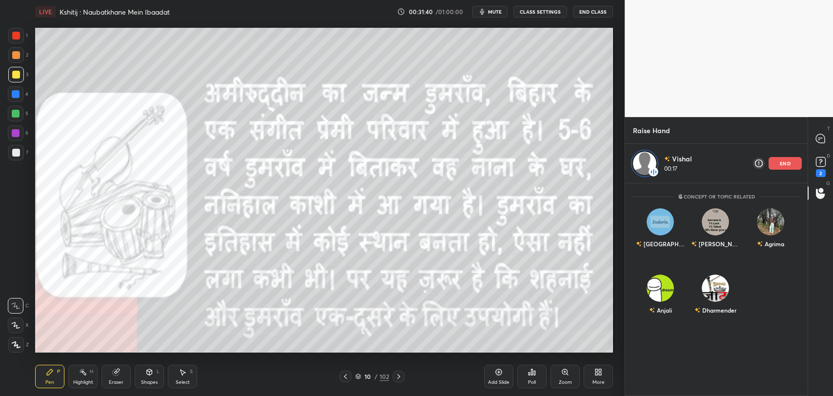
click at [110, 387] on div "Eraser" at bounding box center [115, 376] width 29 height 23
click at [47, 380] on div "Pen" at bounding box center [49, 382] width 9 height 5
click at [816, 158] on rect at bounding box center [820, 162] width 9 height 9
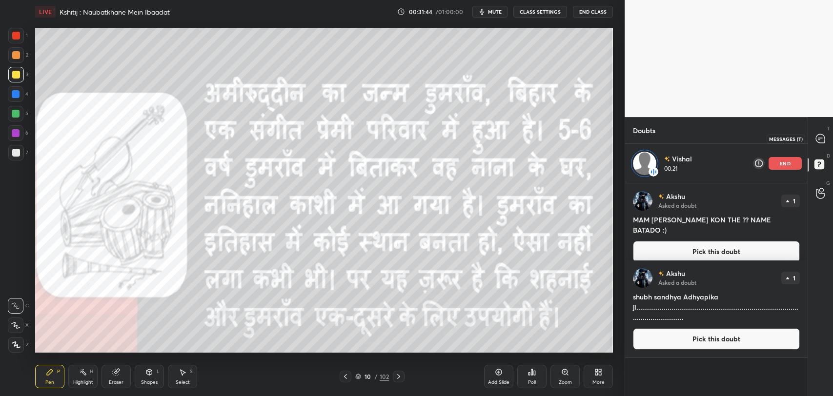
click at [819, 144] on div at bounding box center [821, 139] width 20 height 18
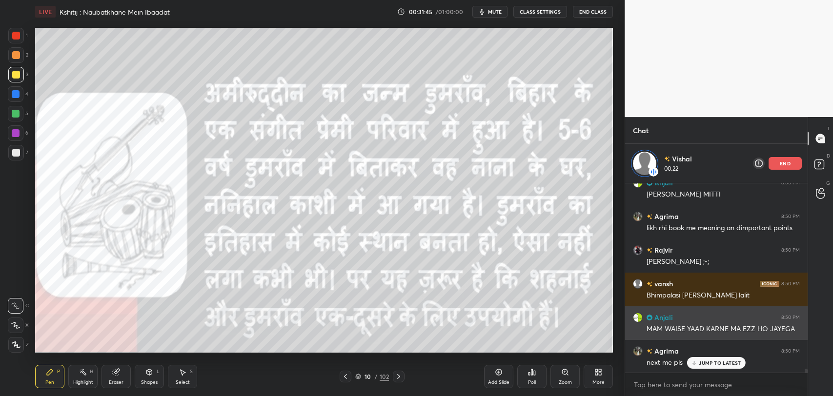
scroll to position [10081, 0]
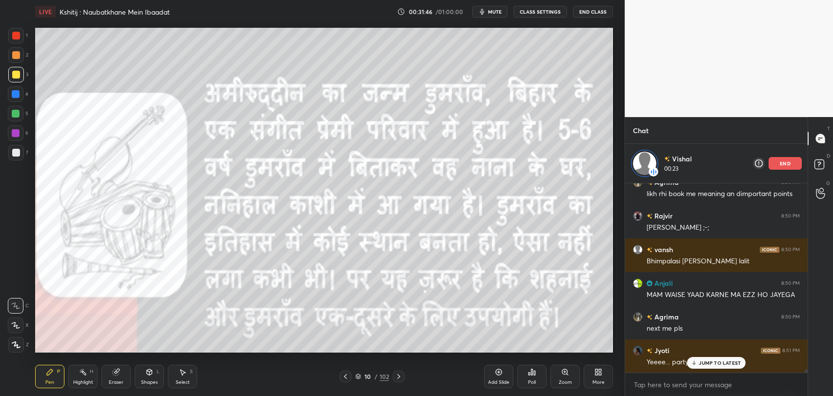
click at [699, 360] on p "JUMP TO LATEST" at bounding box center [720, 363] width 42 height 6
click at [491, 7] on button "mute" at bounding box center [489, 12] width 35 height 12
click at [396, 378] on icon at bounding box center [399, 377] width 8 height 8
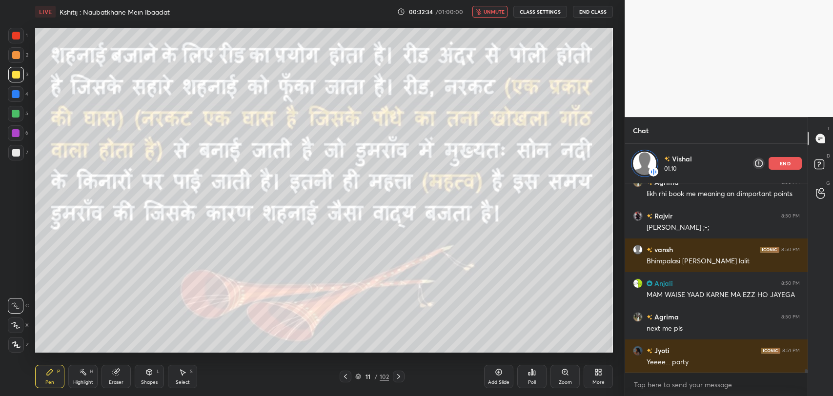
click at [485, 9] on span "unmute" at bounding box center [493, 11] width 21 height 7
click at [780, 162] on p "end" at bounding box center [785, 163] width 11 height 5
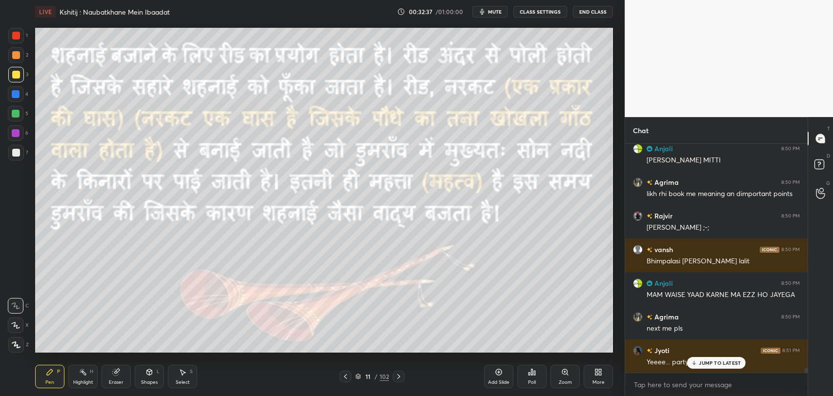
scroll to position [10076, 0]
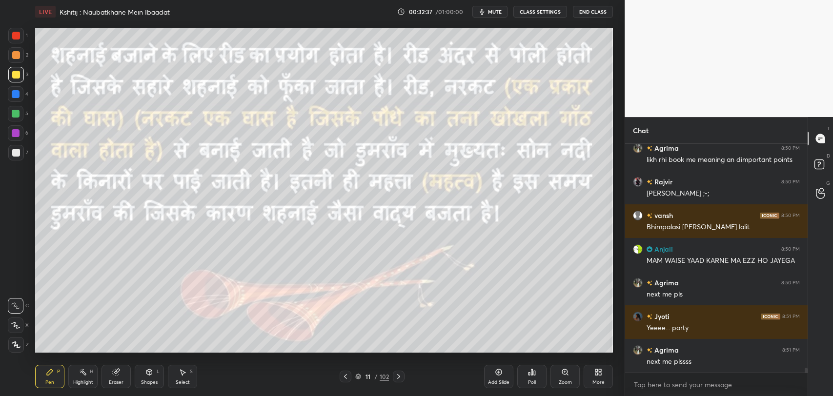
click at [351, 374] on div at bounding box center [346, 377] width 12 height 12
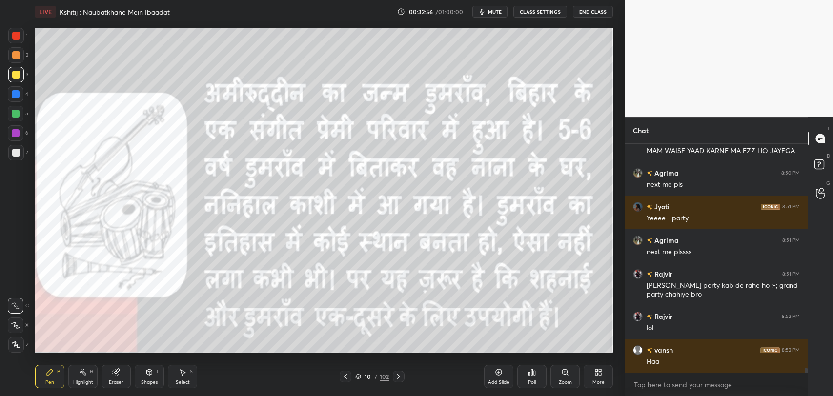
scroll to position [10219, 0]
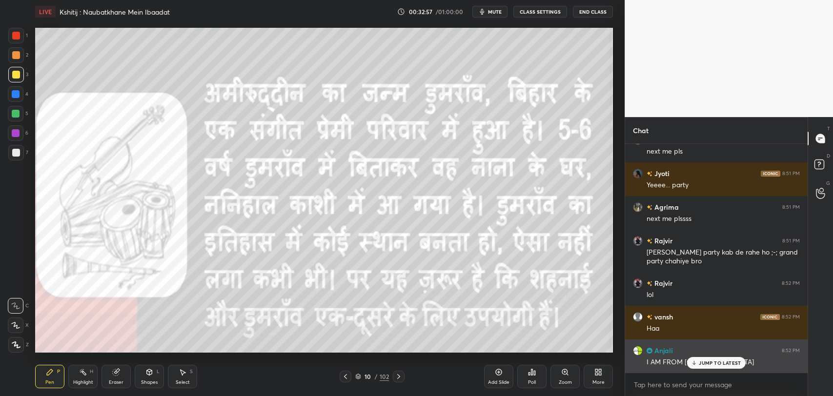
click at [701, 360] on p "JUMP TO LATEST" at bounding box center [720, 363] width 42 height 6
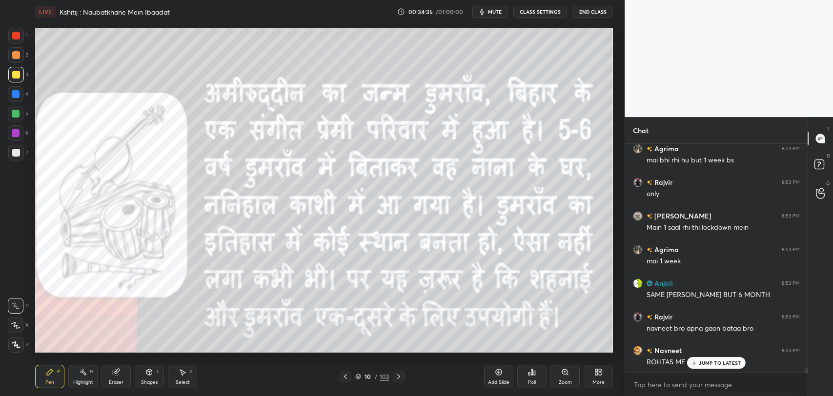
scroll to position [11011, 0]
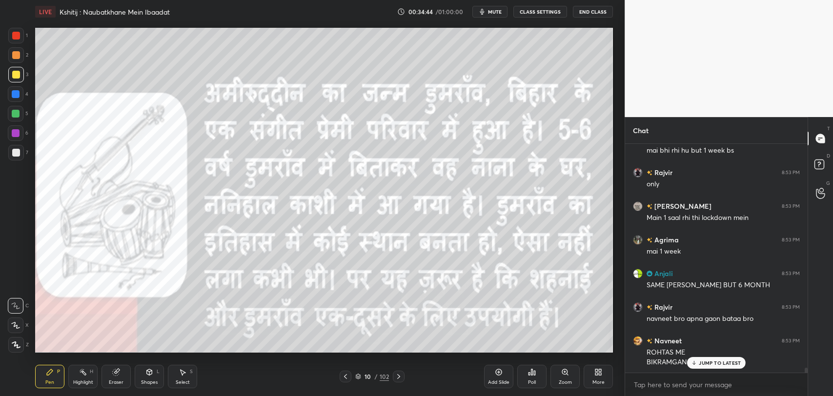
click at [703, 363] on p "JUMP TO LATEST" at bounding box center [720, 363] width 42 height 6
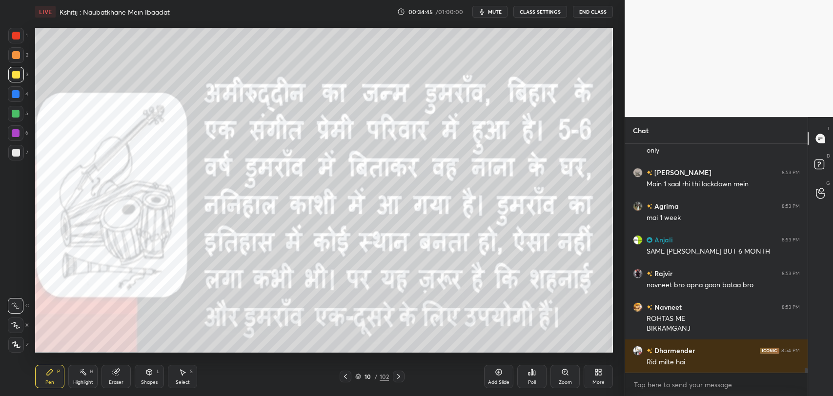
scroll to position [11079, 0]
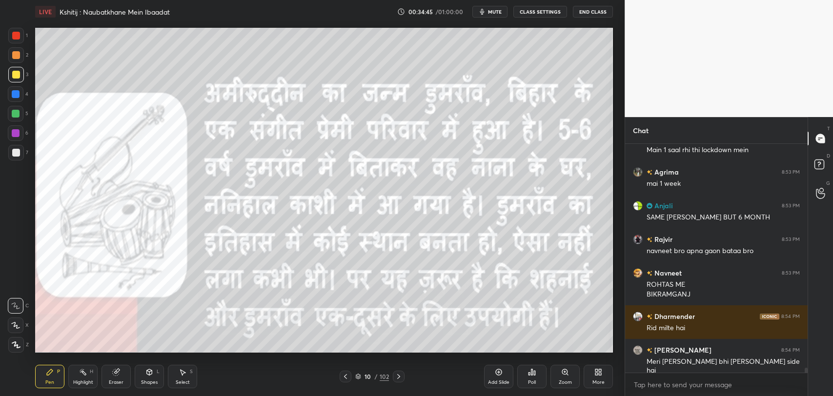
click at [704, 366] on div "Meri [PERSON_NAME] bhi [PERSON_NAME] side hai" at bounding box center [722, 366] width 153 height 19
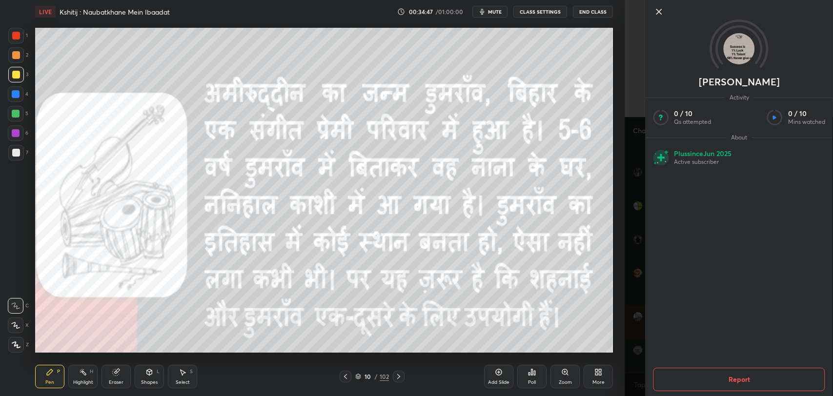
click at [654, 16] on icon at bounding box center [659, 12] width 12 height 12
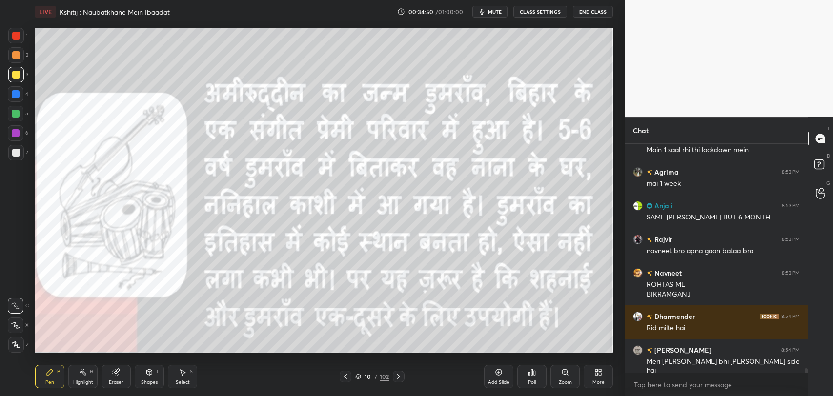
click at [397, 376] on icon at bounding box center [399, 377] width 8 height 8
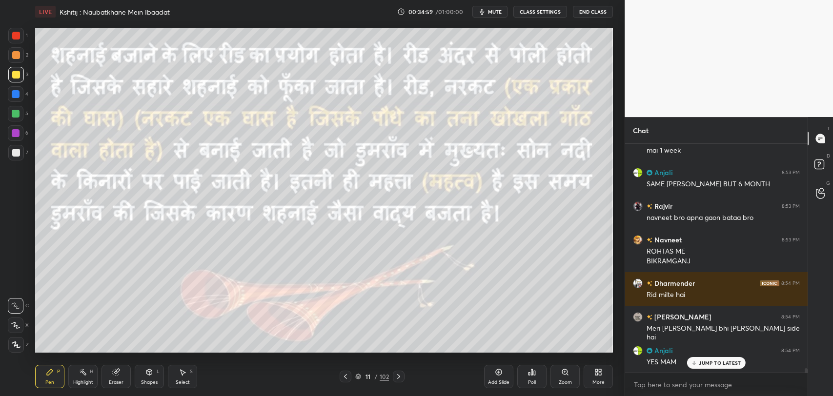
scroll to position [11122, 0]
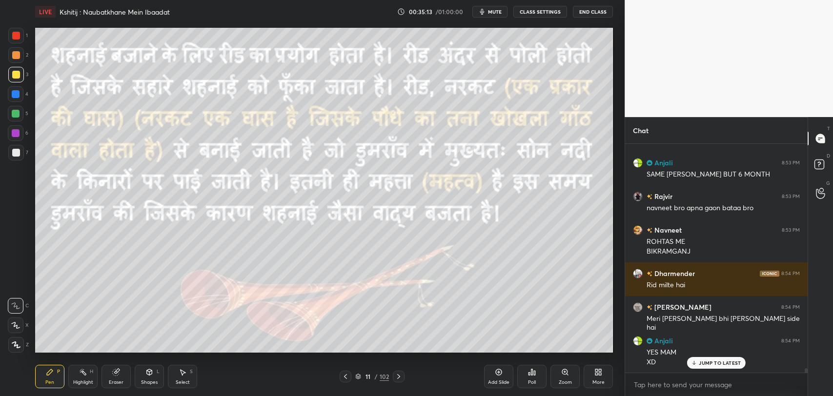
click at [116, 373] on icon at bounding box center [116, 372] width 6 height 6
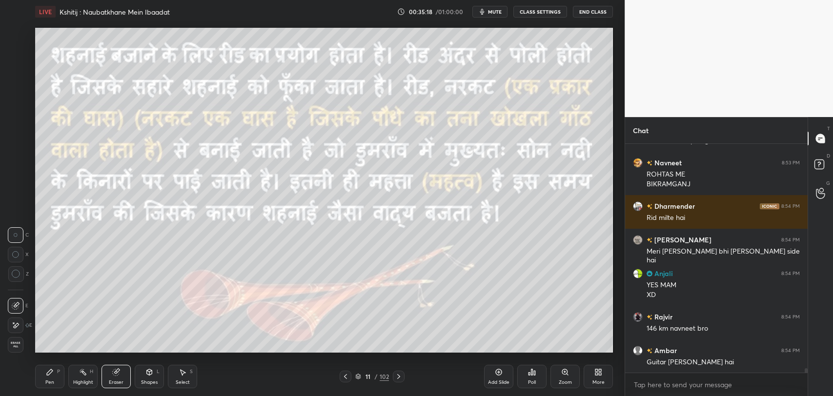
scroll to position [11223, 0]
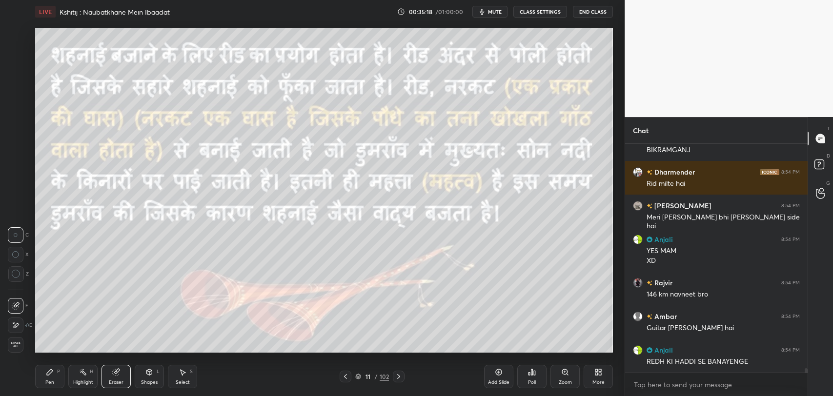
click at [47, 382] on div "Pen" at bounding box center [49, 382] width 9 height 5
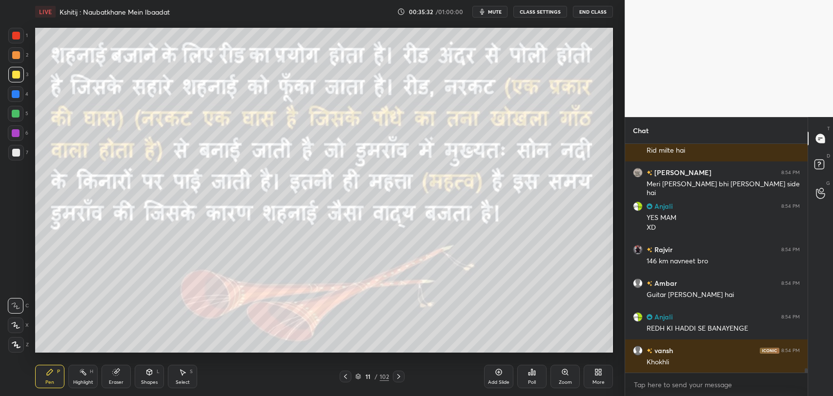
scroll to position [11290, 0]
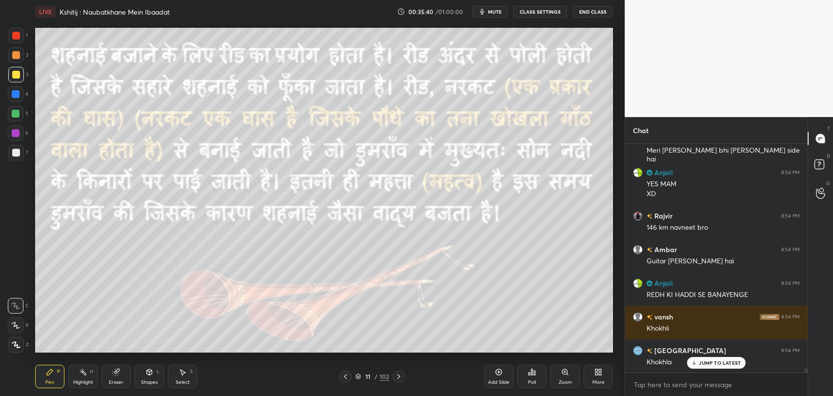
click at [702, 362] on p "JUMP TO LATEST" at bounding box center [720, 363] width 42 height 6
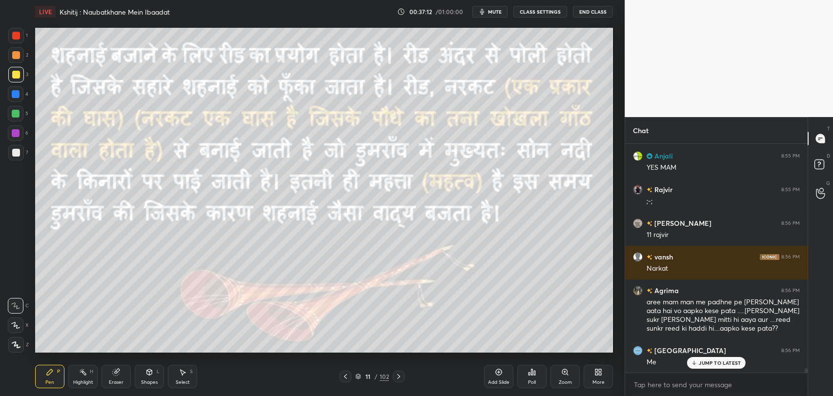
scroll to position [11789, 0]
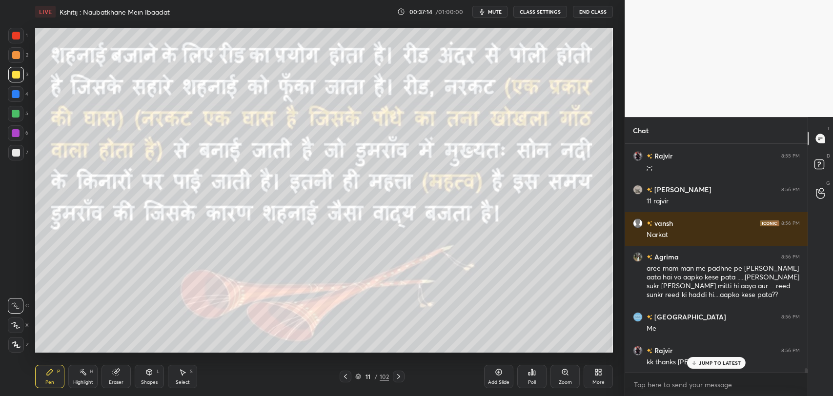
click at [704, 361] on p "JUMP TO LATEST" at bounding box center [720, 363] width 42 height 6
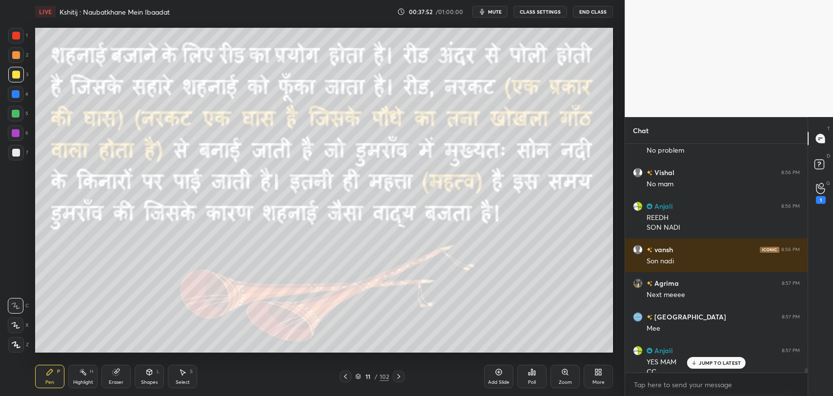
scroll to position [12112, 0]
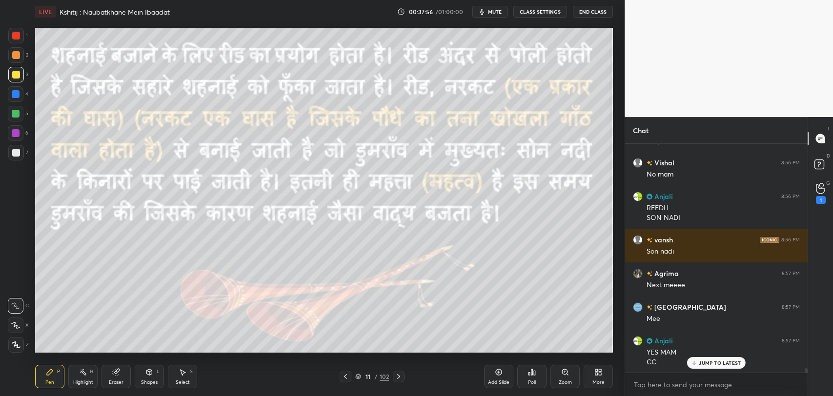
click at [704, 360] on p "JUMP TO LATEST" at bounding box center [720, 363] width 42 height 6
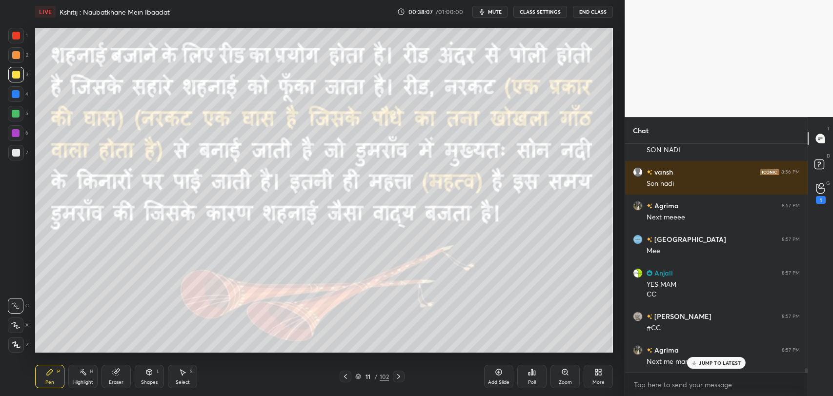
scroll to position [12213, 0]
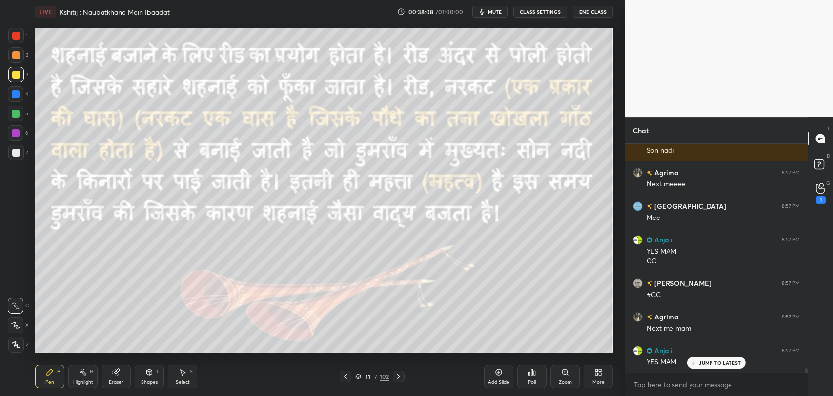
click at [711, 362] on p "JUMP TO LATEST" at bounding box center [720, 363] width 42 height 6
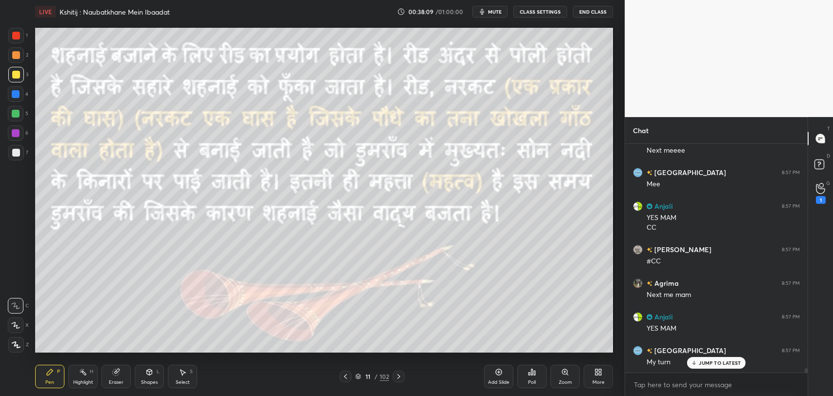
click at [394, 380] on div at bounding box center [399, 377] width 12 height 12
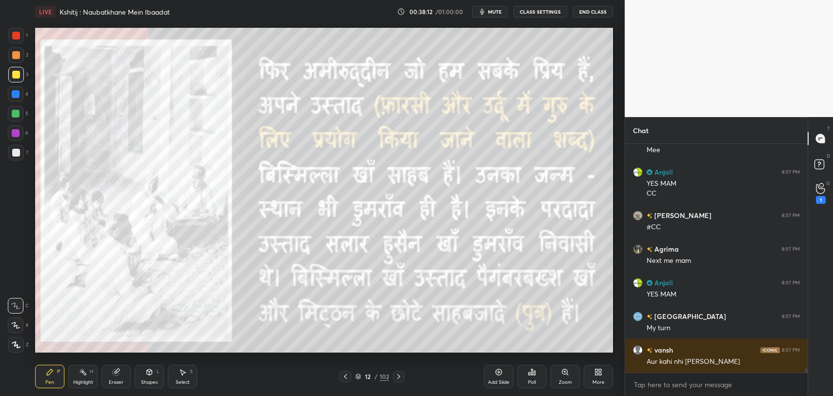
scroll to position [12314, 0]
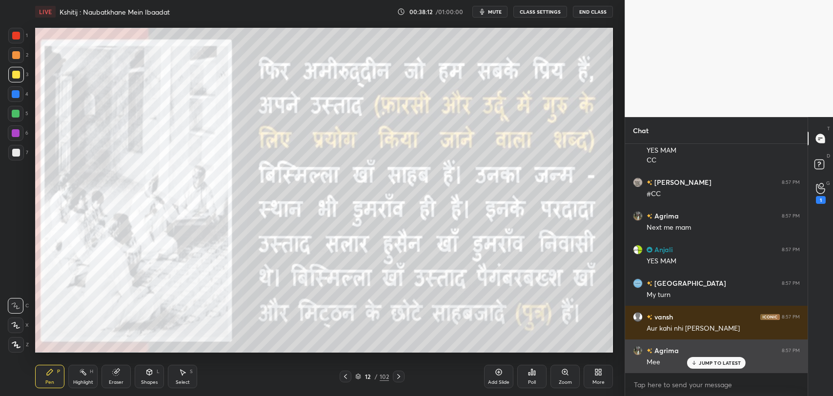
click at [724, 370] on div "Agrima 8:57 PM Mee" at bounding box center [716, 357] width 182 height 34
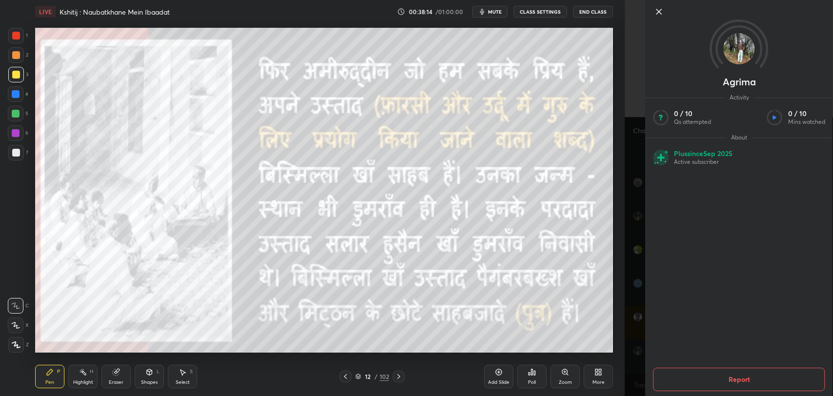
click at [657, 14] on icon at bounding box center [659, 12] width 12 height 12
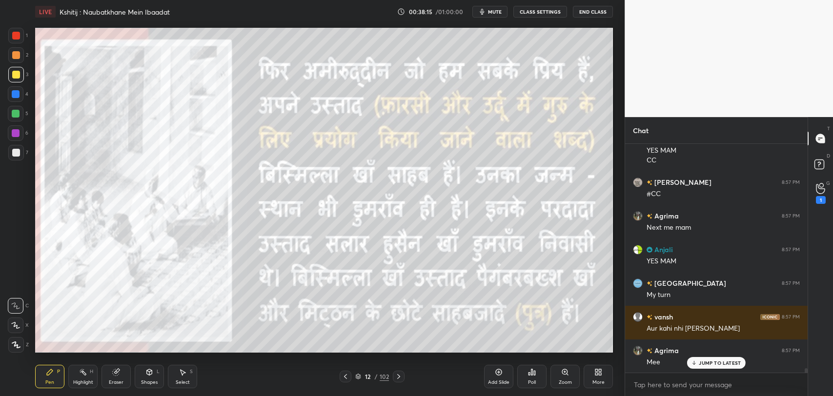
click at [720, 360] on p "JUMP TO LATEST" at bounding box center [720, 363] width 42 height 6
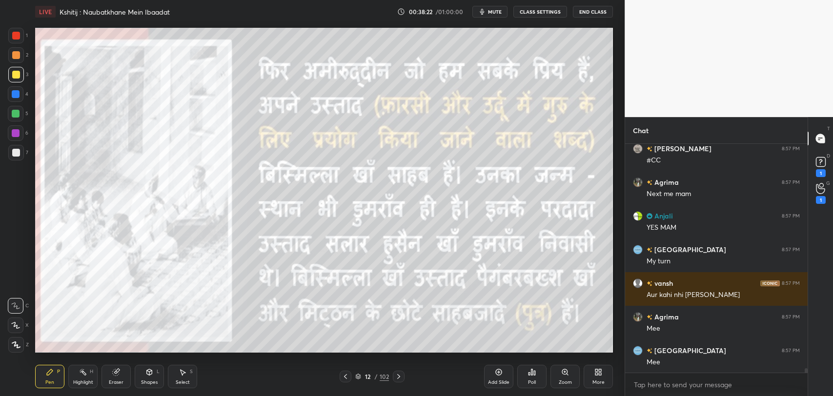
scroll to position [0, 0]
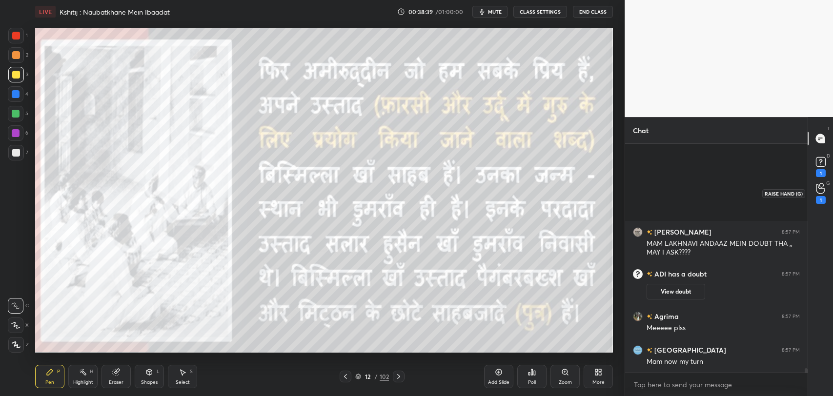
click at [816, 201] on div "1" at bounding box center [821, 200] width 10 height 8
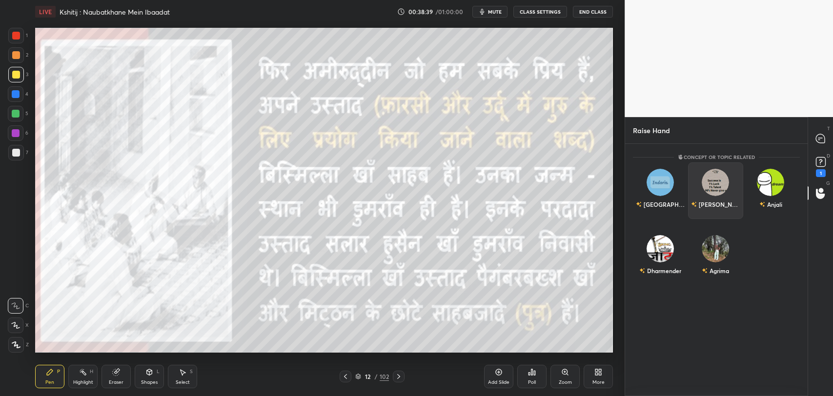
click at [720, 188] on div "[PERSON_NAME]" at bounding box center [715, 190] width 55 height 57
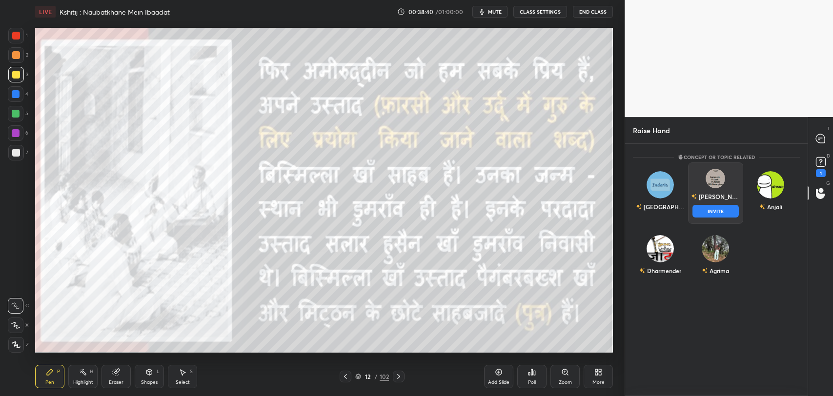
click at [716, 210] on button "INVITE" at bounding box center [715, 211] width 46 height 13
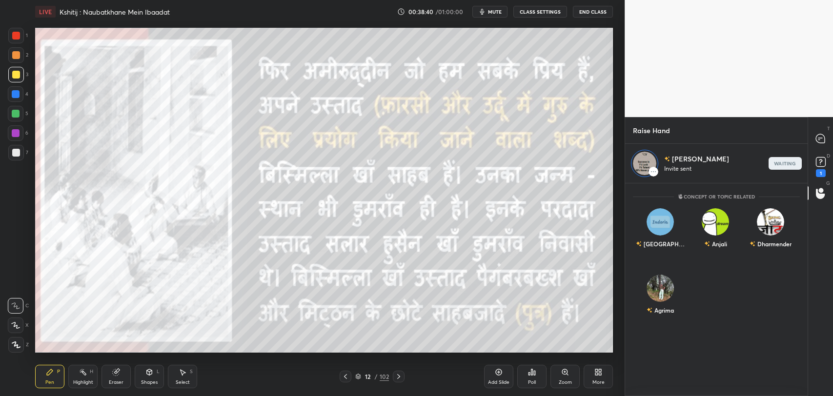
scroll to position [210, 180]
click at [400, 376] on icon at bounding box center [399, 377] width 8 height 8
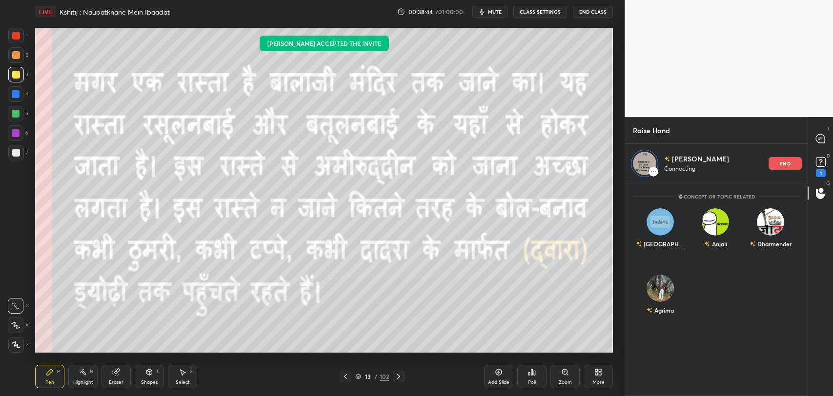
click at [345, 376] on icon at bounding box center [345, 377] width 8 height 8
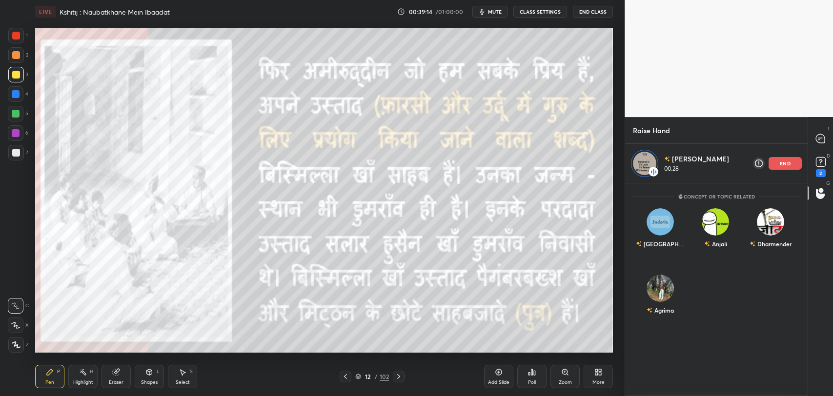
click at [399, 374] on icon at bounding box center [399, 377] width 8 height 8
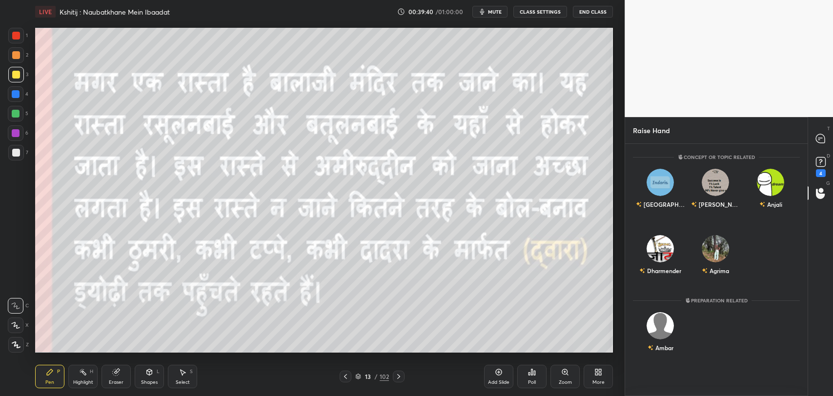
scroll to position [250, 180]
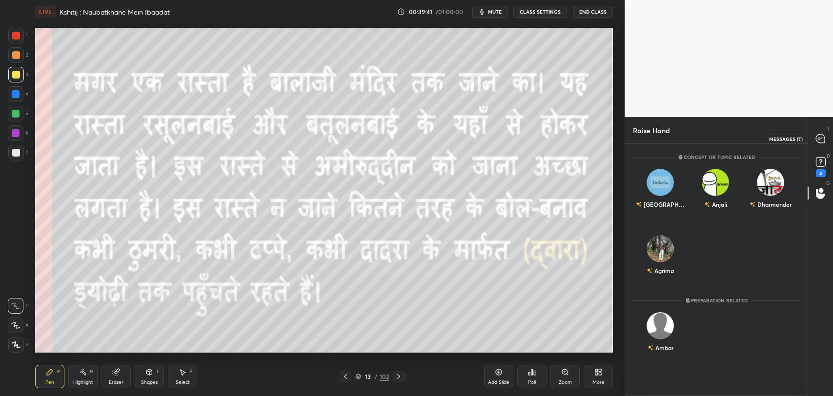
click at [819, 140] on icon at bounding box center [818, 140] width 1 height 0
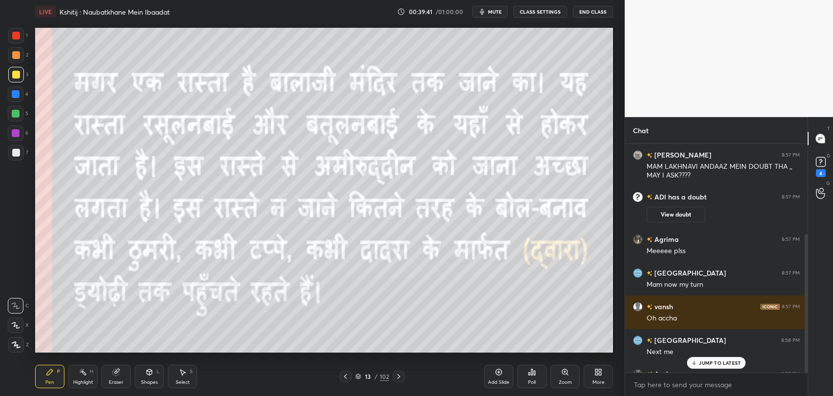
scroll to position [226, 180]
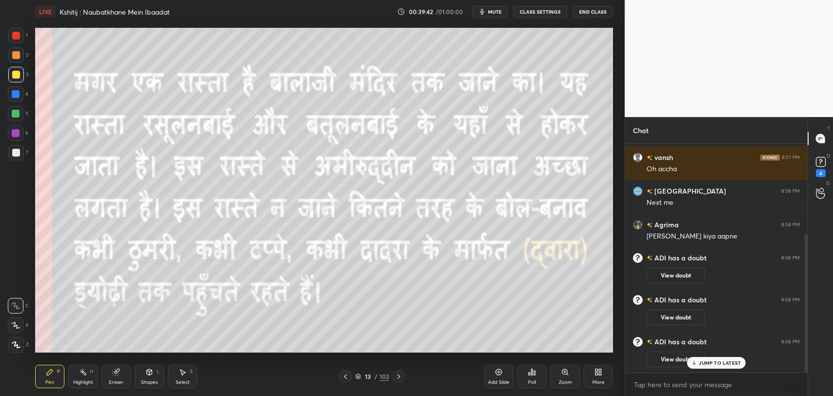
click at [705, 359] on div "JUMP TO LATEST" at bounding box center [716, 363] width 59 height 12
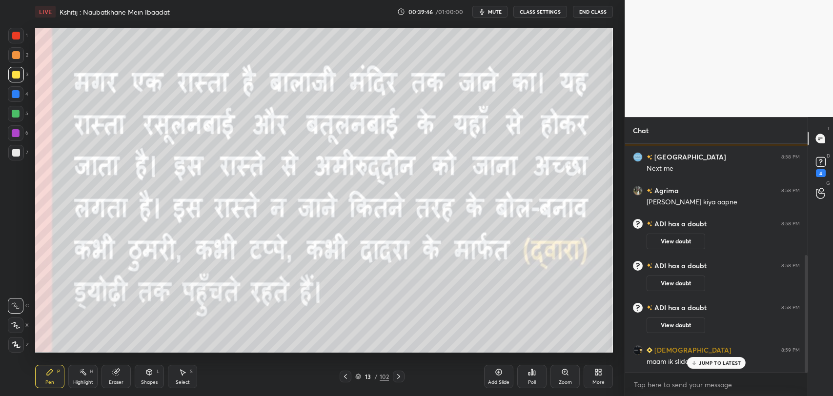
scroll to position [217, 0]
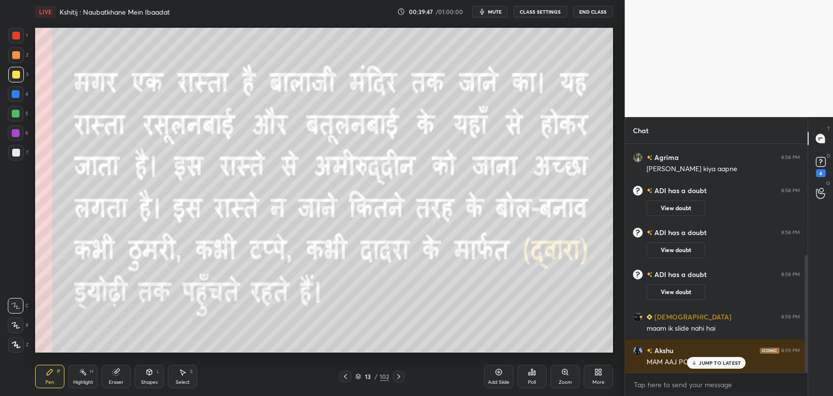
click at [698, 364] on div "JUMP TO LATEST" at bounding box center [716, 363] width 59 height 12
click at [347, 379] on icon at bounding box center [345, 377] width 8 height 8
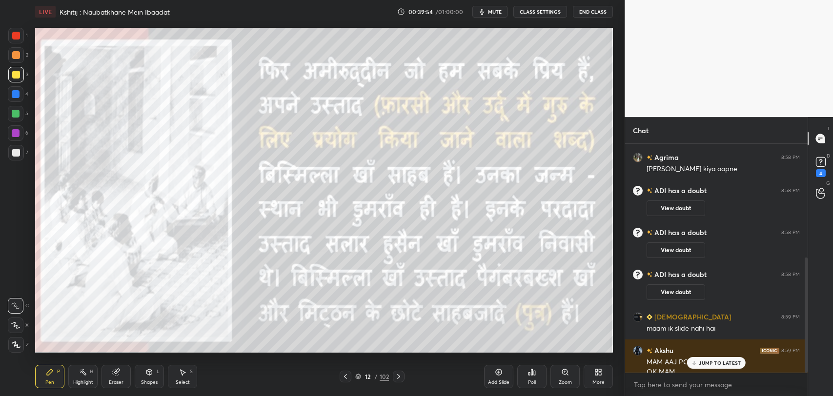
scroll to position [226, 0]
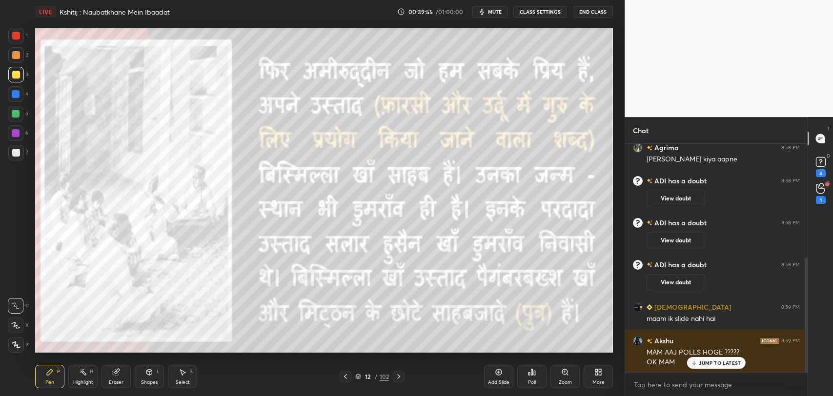
click at [729, 360] on p "JUMP TO LATEST" at bounding box center [720, 363] width 42 height 6
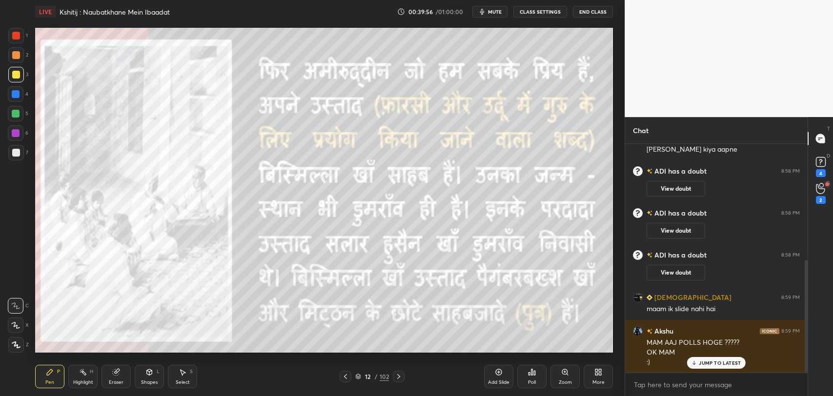
click at [700, 363] on p "JUMP TO LATEST" at bounding box center [720, 363] width 42 height 6
click at [348, 379] on icon at bounding box center [345, 377] width 8 height 8
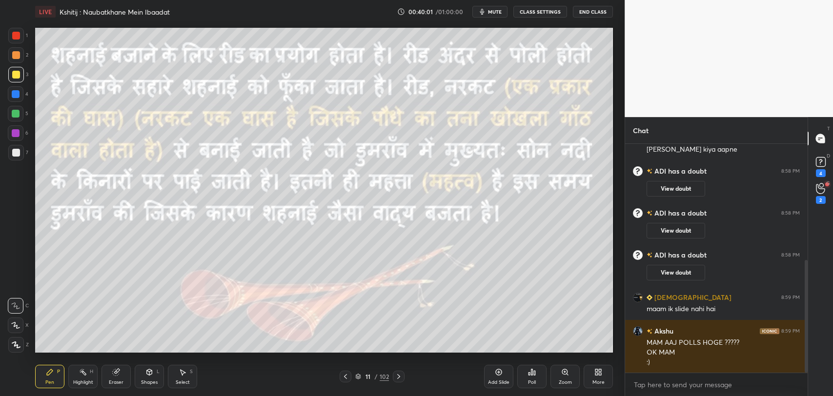
click at [401, 375] on icon at bounding box center [399, 377] width 8 height 8
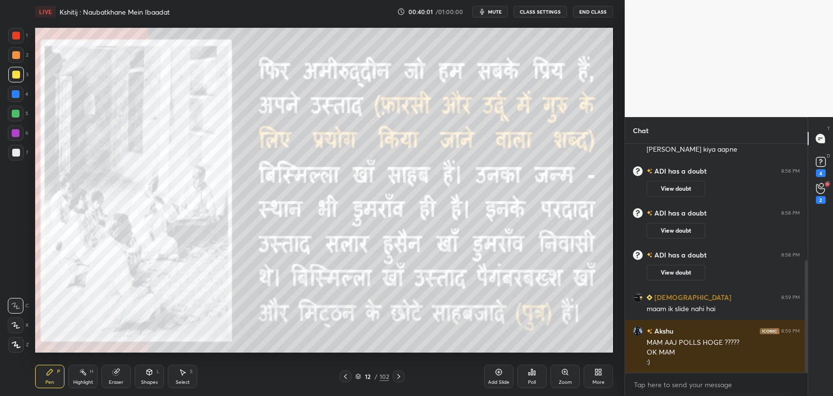
scroll to position [246, 0]
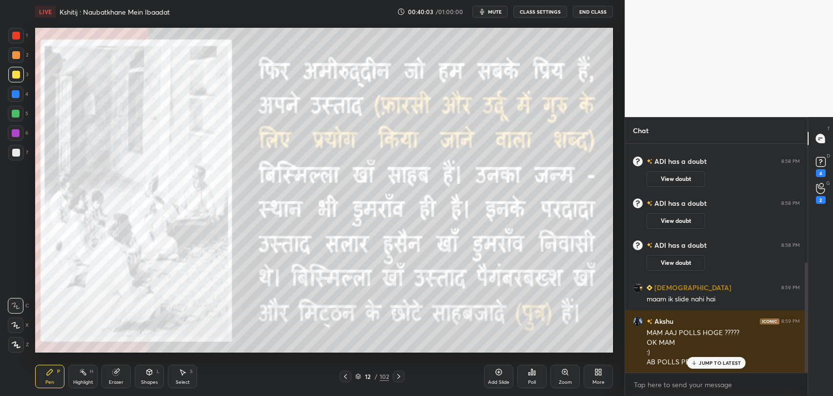
click at [697, 360] on icon at bounding box center [694, 363] width 6 height 6
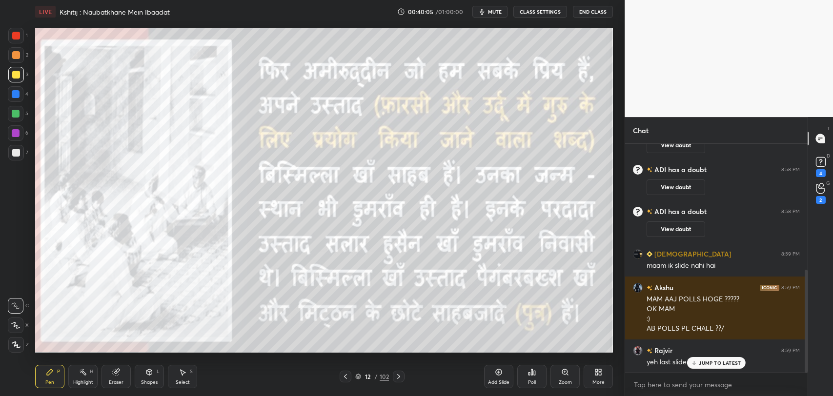
scroll to position [347, 0]
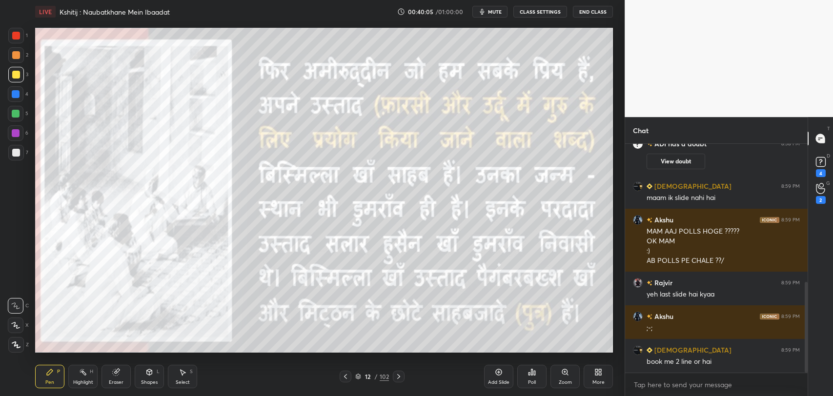
click at [702, 360] on div "book me 2 line or hai" at bounding box center [722, 362] width 153 height 10
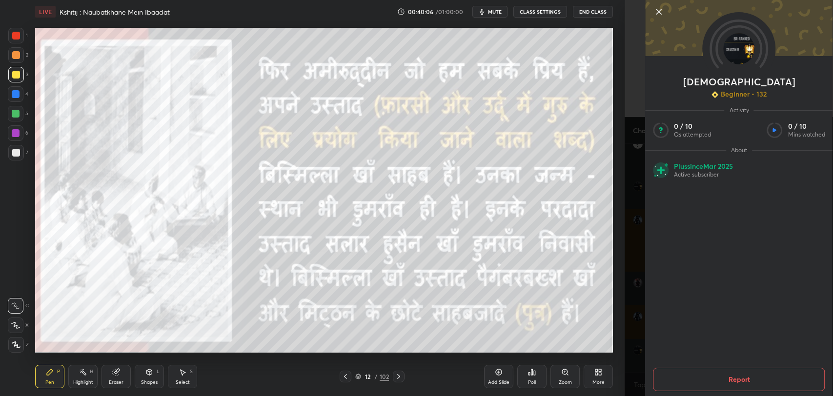
click at [664, 16] on icon at bounding box center [659, 12] width 12 height 12
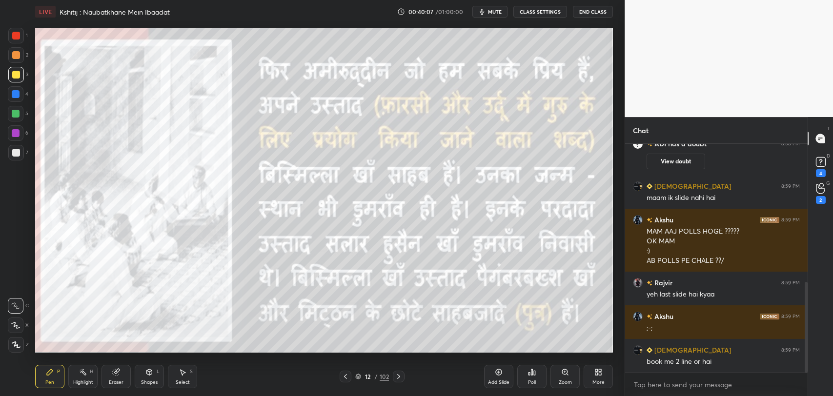
scroll to position [380, 0]
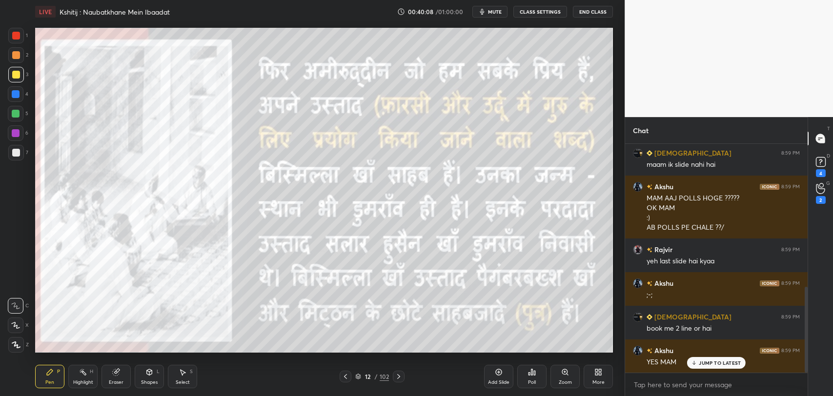
click at [718, 364] on p "JUMP TO LATEST" at bounding box center [720, 363] width 42 height 6
click at [381, 374] on div "102" at bounding box center [384, 376] width 9 height 9
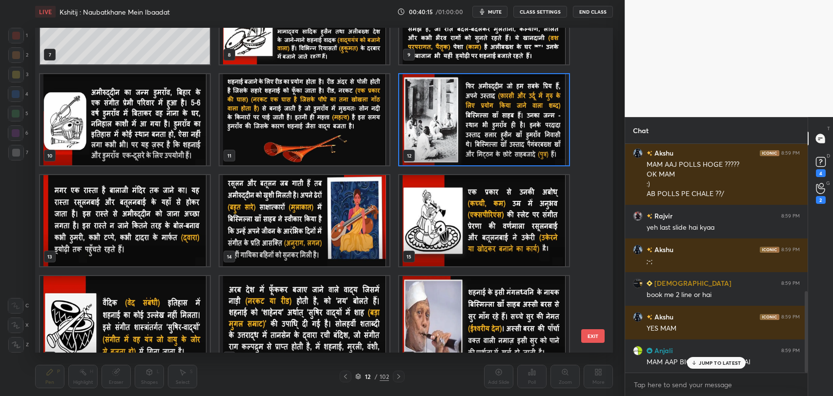
scroll to position [241, 0]
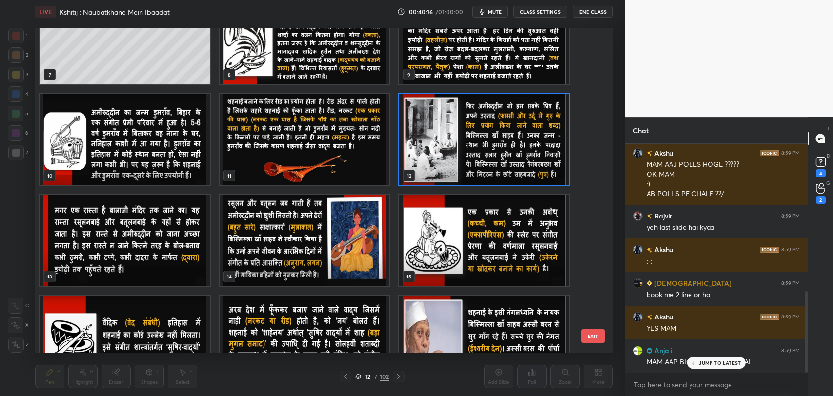
click at [596, 336] on button "EXIT" at bounding box center [592, 336] width 23 height 14
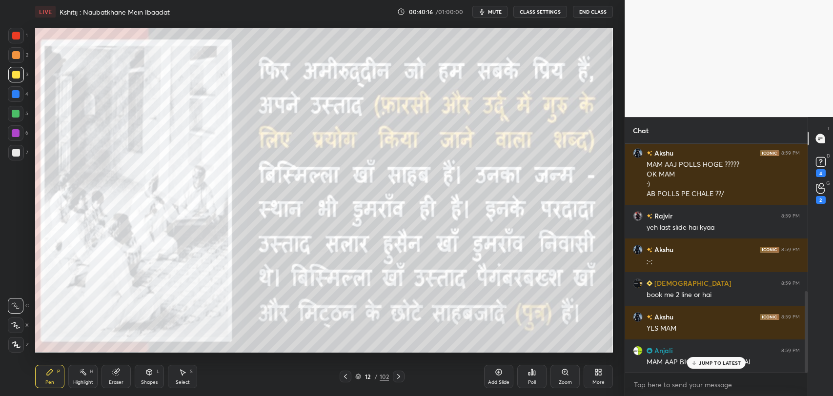
click at [694, 364] on icon at bounding box center [693, 363] width 3 height 1
click at [396, 376] on icon at bounding box center [399, 377] width 8 height 8
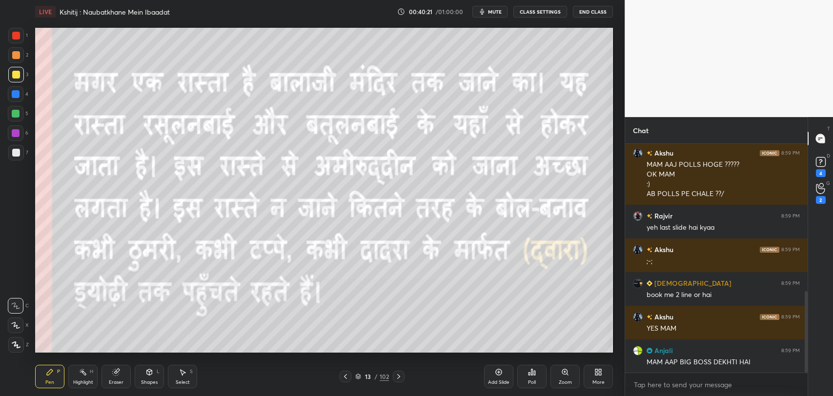
click at [341, 376] on icon at bounding box center [345, 377] width 8 height 8
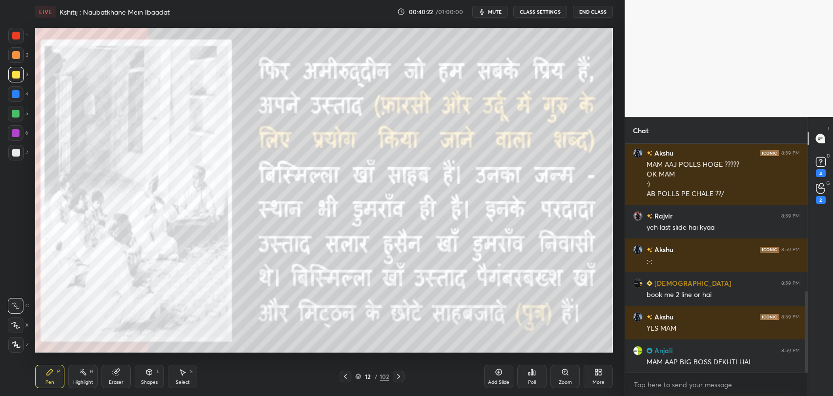
click at [343, 379] on icon at bounding box center [345, 377] width 8 height 8
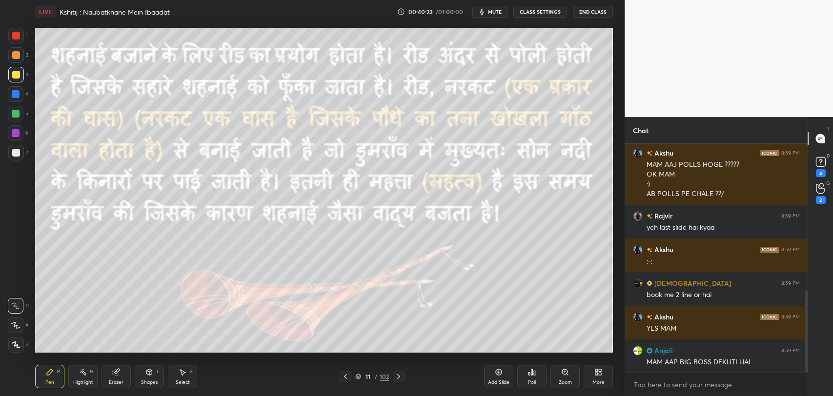
click at [393, 378] on div at bounding box center [399, 377] width 12 height 12
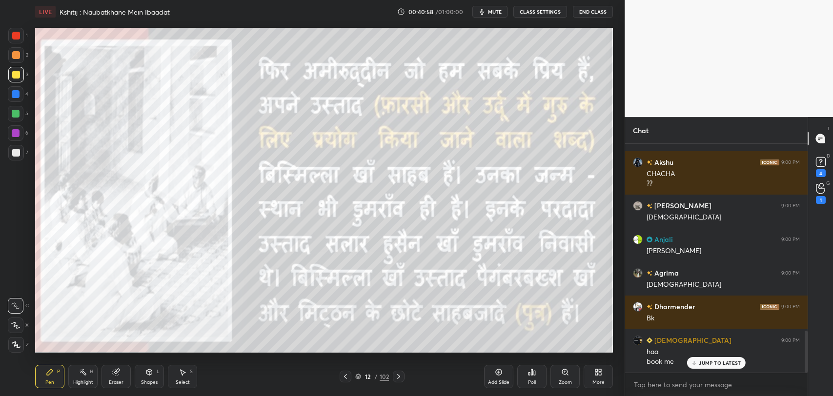
scroll to position [1024, 0]
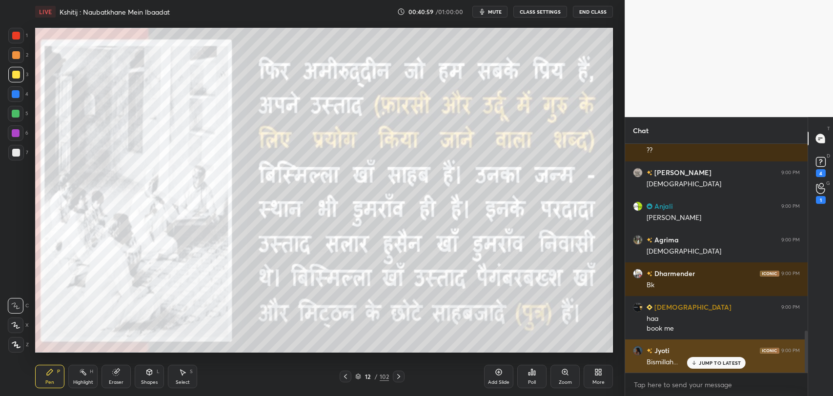
click at [713, 362] on p "JUMP TO LATEST" at bounding box center [720, 363] width 42 height 6
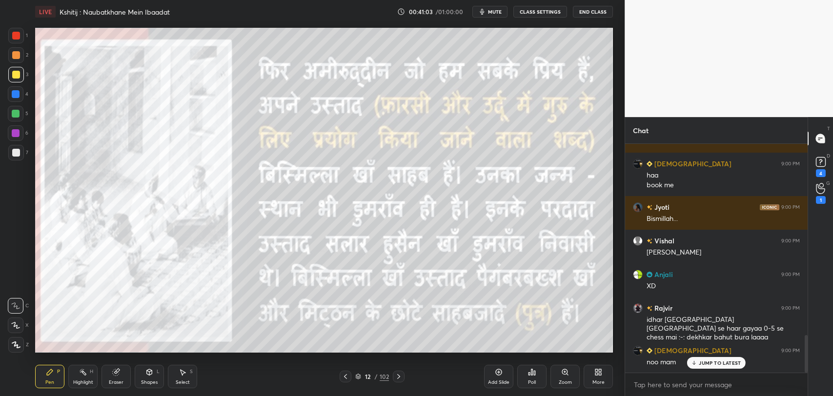
scroll to position [1269, 0]
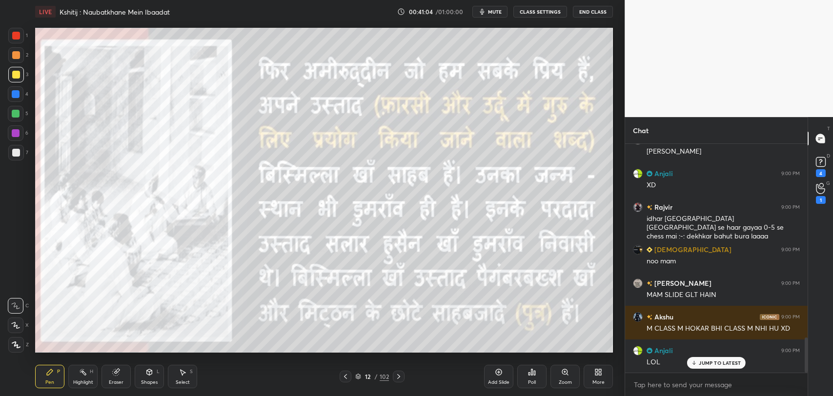
click at [708, 362] on p "JUMP TO LATEST" at bounding box center [720, 363] width 42 height 6
click at [400, 379] on icon at bounding box center [399, 377] width 8 height 8
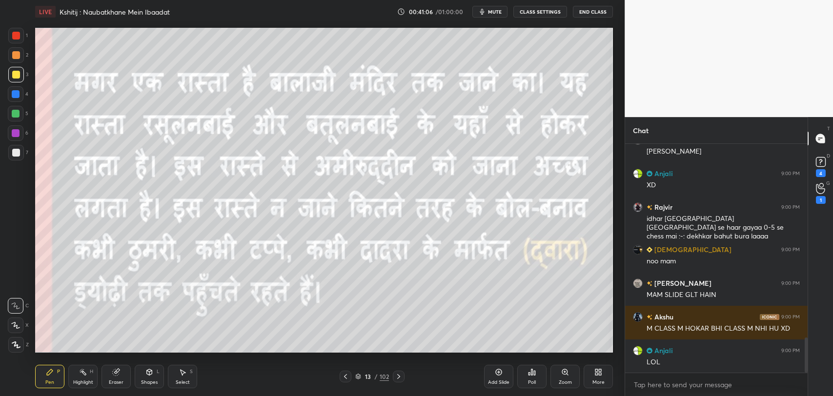
click at [400, 379] on icon at bounding box center [399, 377] width 8 height 8
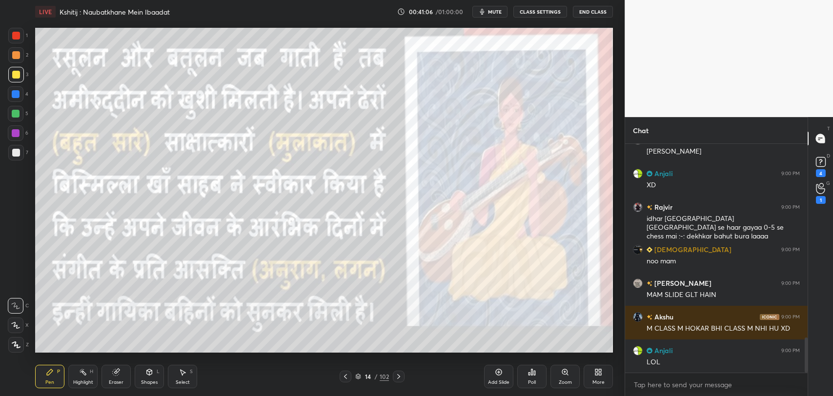
click at [400, 379] on icon at bounding box center [399, 377] width 8 height 8
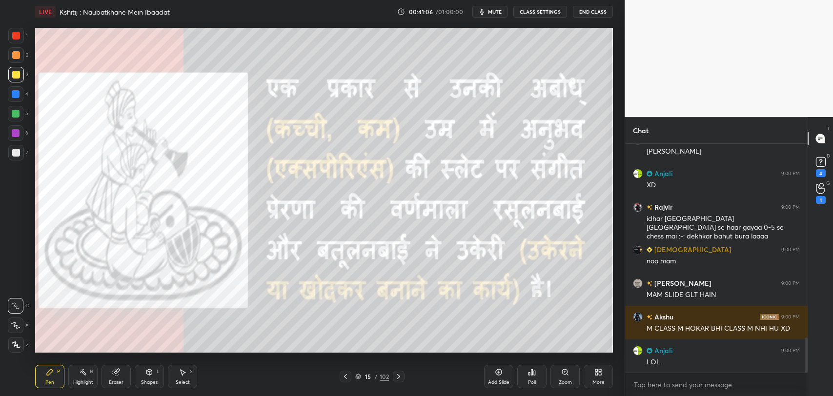
scroll to position [1303, 0]
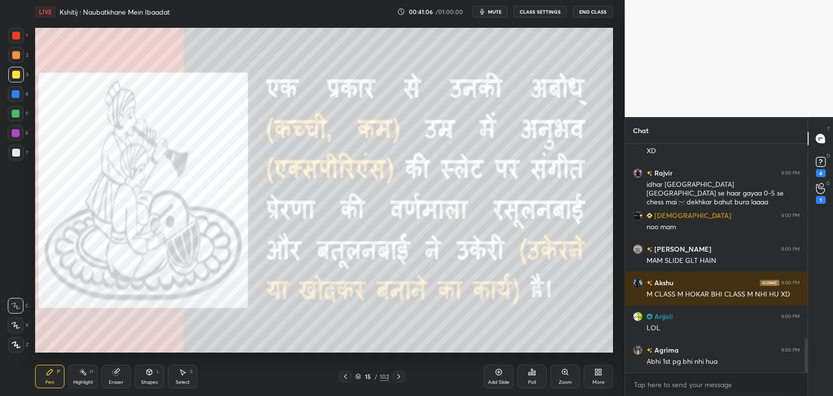
click at [400, 379] on icon at bounding box center [399, 377] width 8 height 8
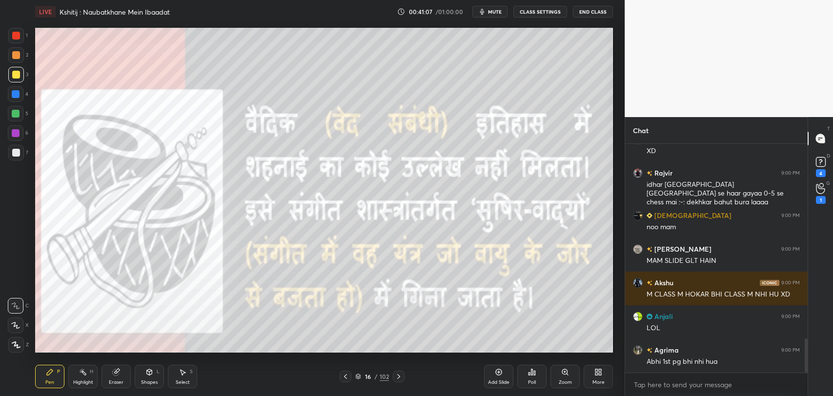
click at [400, 379] on icon at bounding box center [399, 377] width 8 height 8
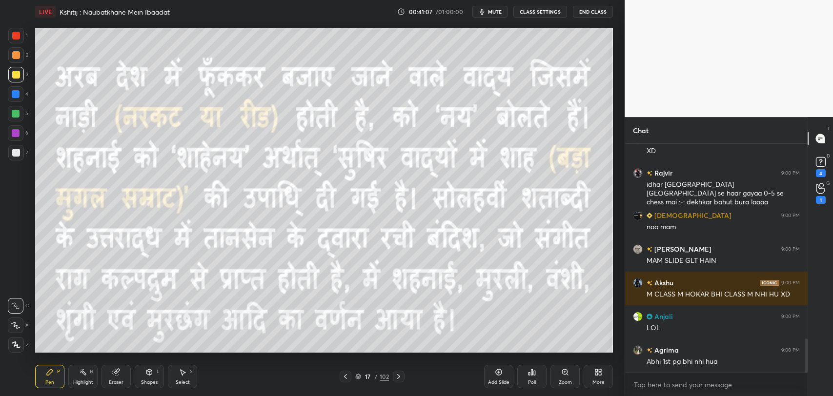
click at [400, 379] on icon at bounding box center [399, 377] width 8 height 8
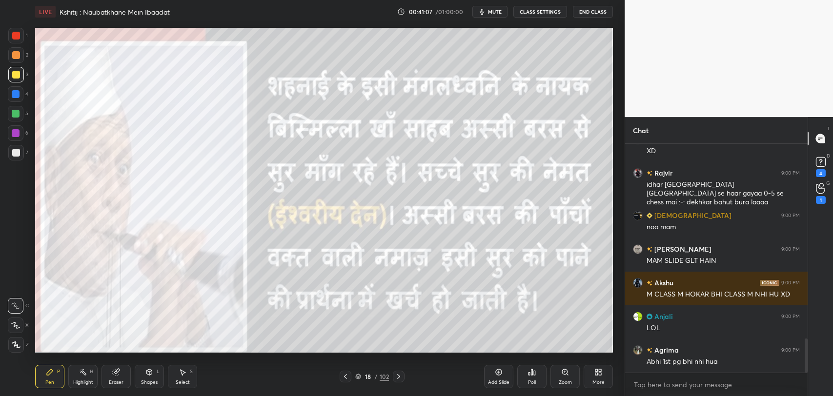
click at [400, 379] on icon at bounding box center [399, 377] width 8 height 8
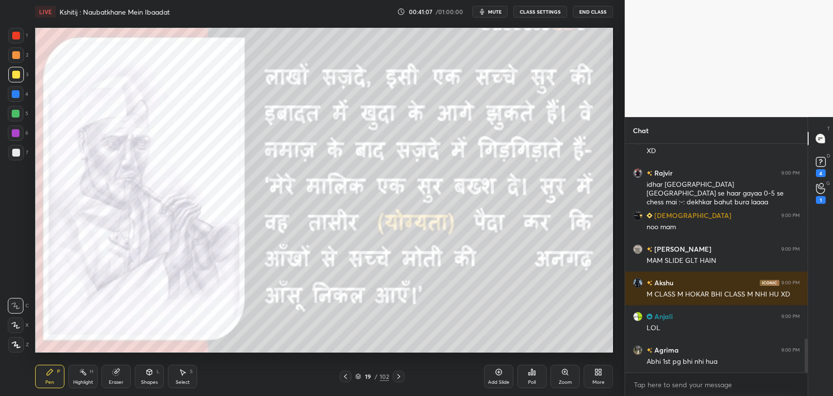
click at [400, 379] on icon at bounding box center [399, 377] width 8 height 8
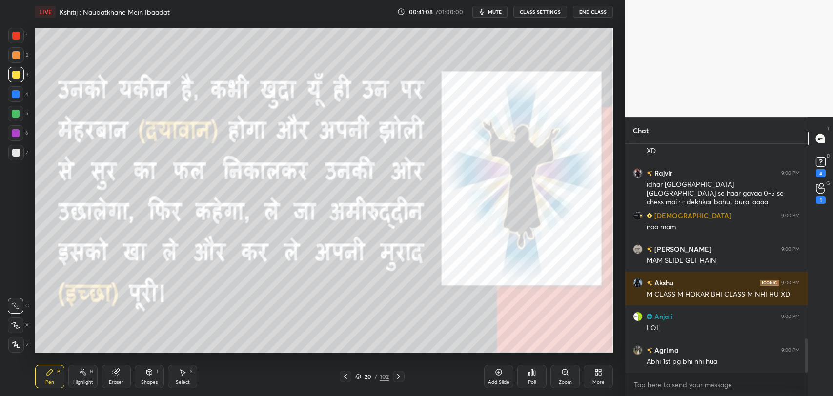
click at [400, 379] on icon at bounding box center [399, 377] width 8 height 8
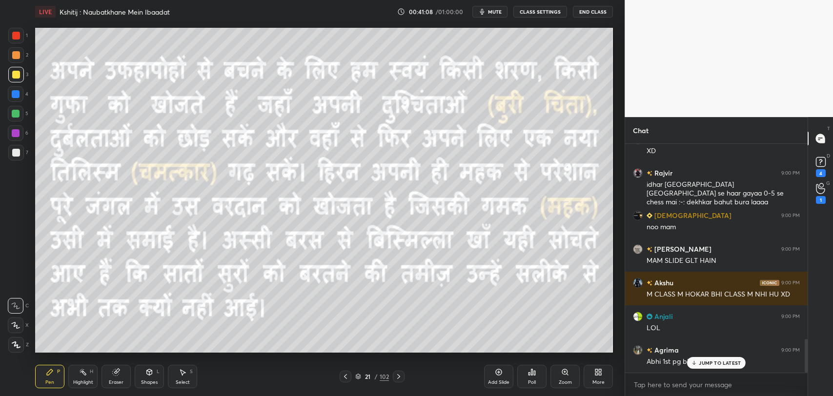
click at [400, 379] on icon at bounding box center [399, 377] width 8 height 8
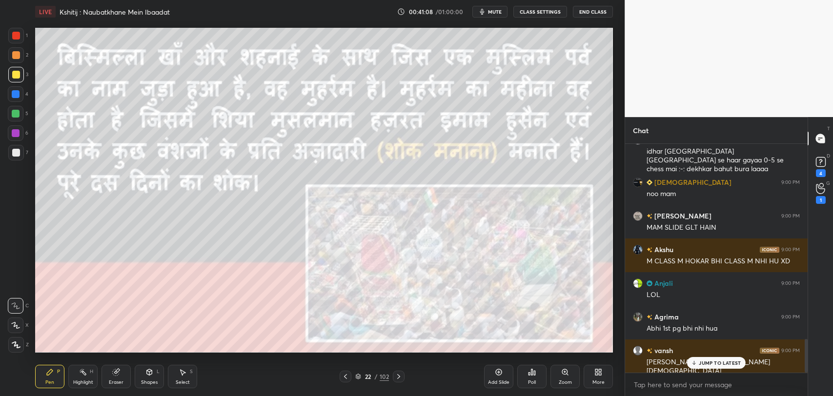
click at [400, 379] on icon at bounding box center [399, 377] width 8 height 8
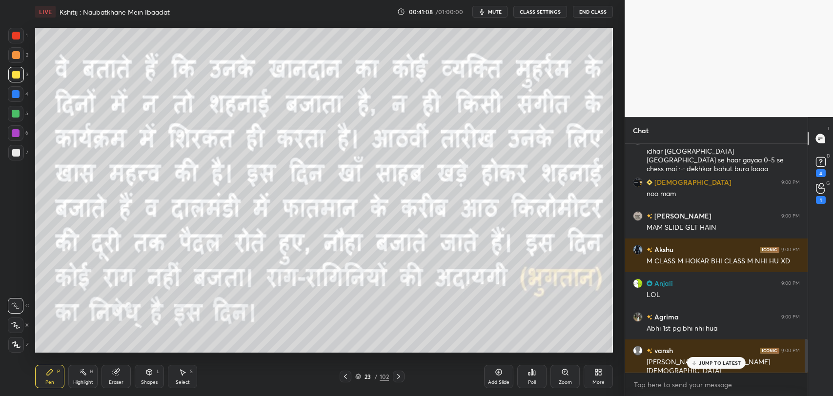
click at [400, 379] on icon at bounding box center [399, 377] width 8 height 8
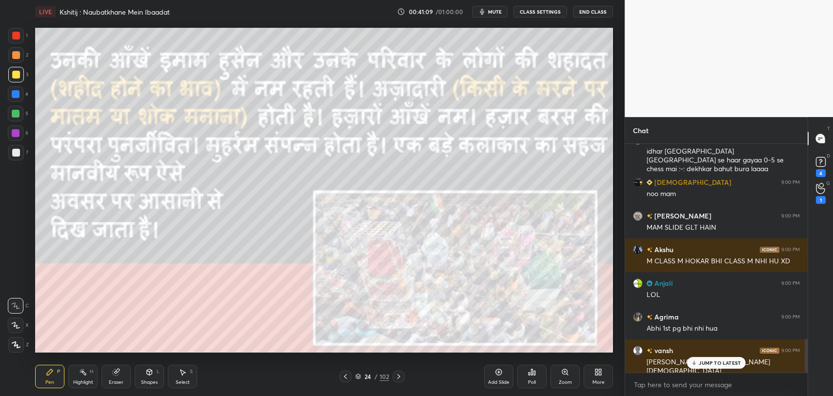
click at [400, 379] on icon at bounding box center [399, 377] width 8 height 8
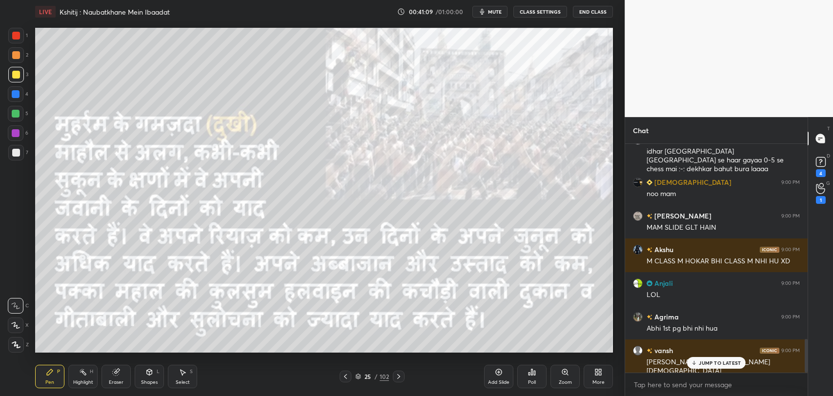
scroll to position [1370, 0]
click at [400, 379] on icon at bounding box center [399, 377] width 8 height 8
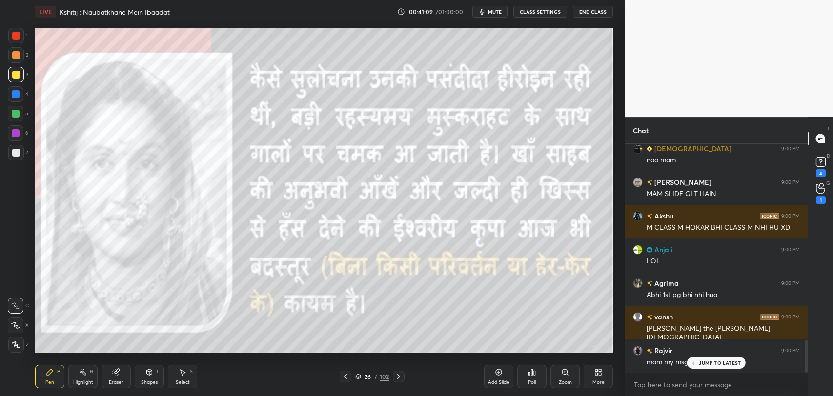
click at [400, 379] on icon at bounding box center [399, 377] width 8 height 8
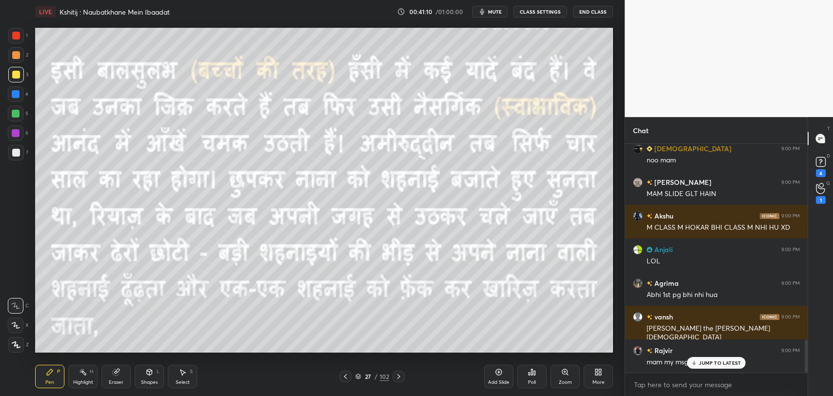
click at [400, 379] on icon at bounding box center [399, 377] width 8 height 8
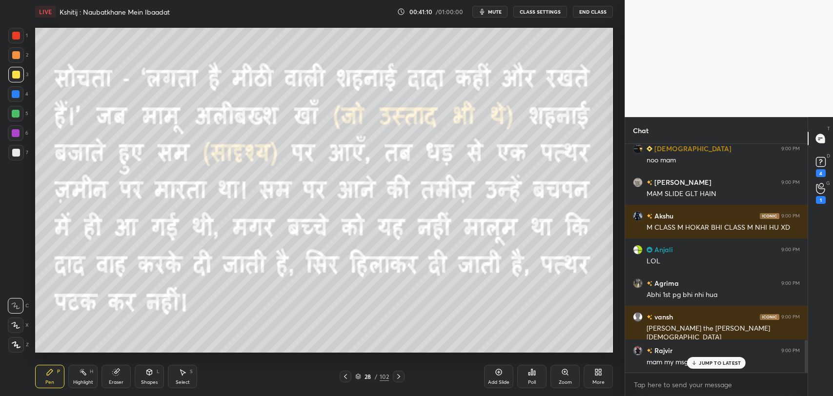
click at [400, 379] on icon at bounding box center [399, 377] width 8 height 8
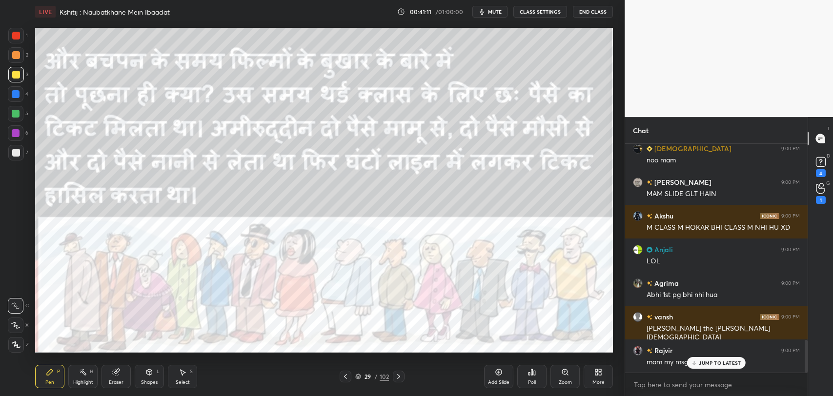
click at [400, 379] on icon at bounding box center [399, 377] width 8 height 8
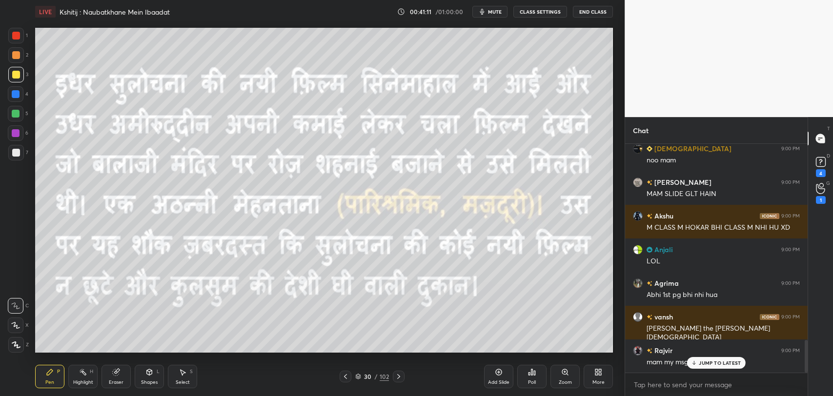
click at [400, 379] on icon at bounding box center [399, 377] width 8 height 8
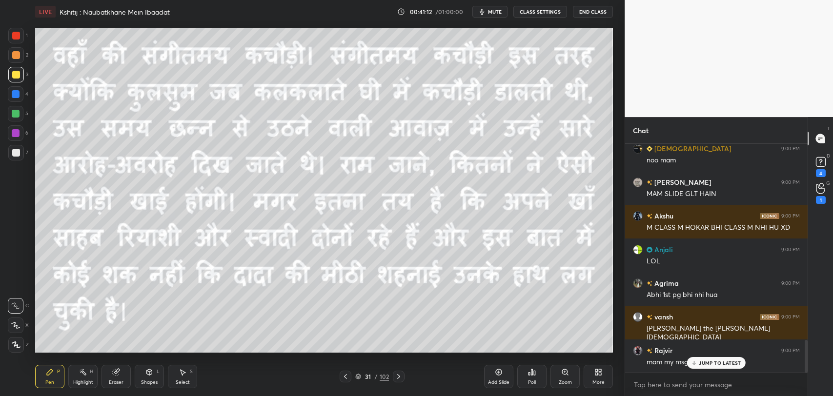
click at [397, 375] on icon at bounding box center [399, 377] width 8 height 8
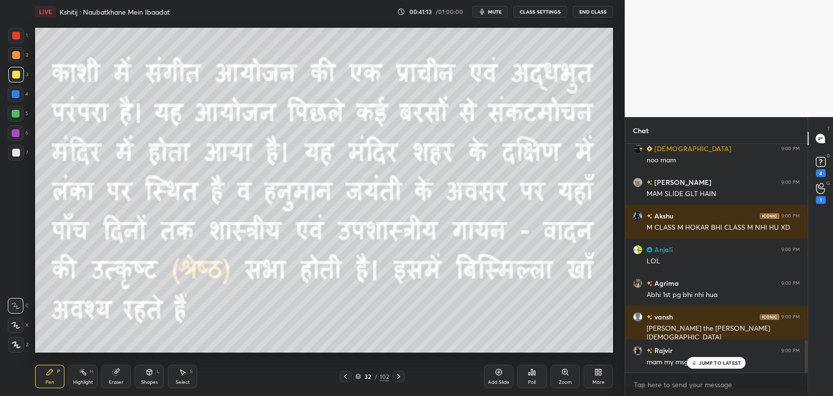
click at [397, 375] on icon at bounding box center [399, 377] width 8 height 8
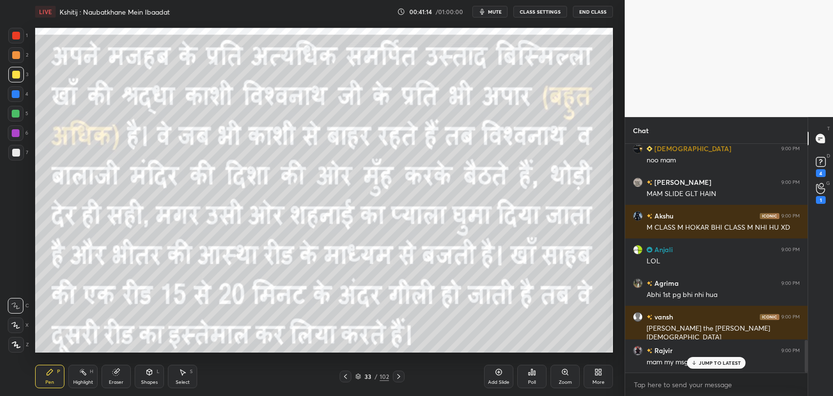
click at [698, 358] on div "JUMP TO LATEST" at bounding box center [716, 363] width 59 height 12
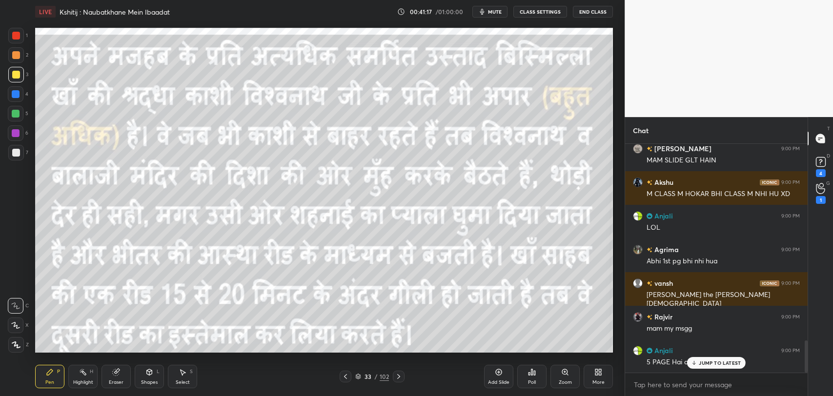
click at [399, 376] on icon at bounding box center [399, 377] width 8 height 8
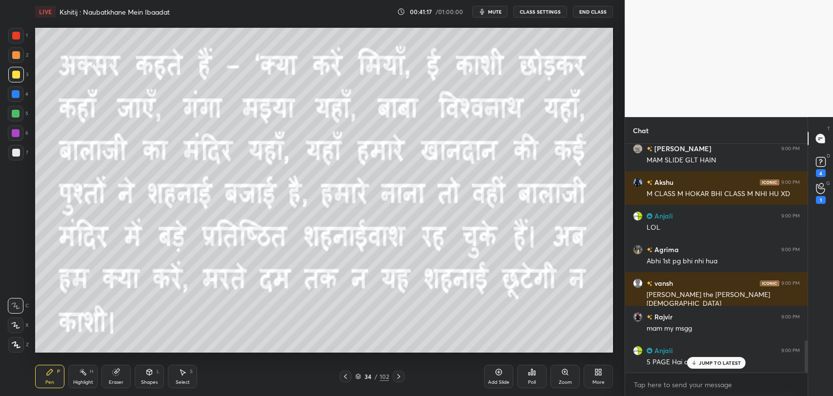
click at [399, 376] on icon at bounding box center [399, 377] width 8 height 8
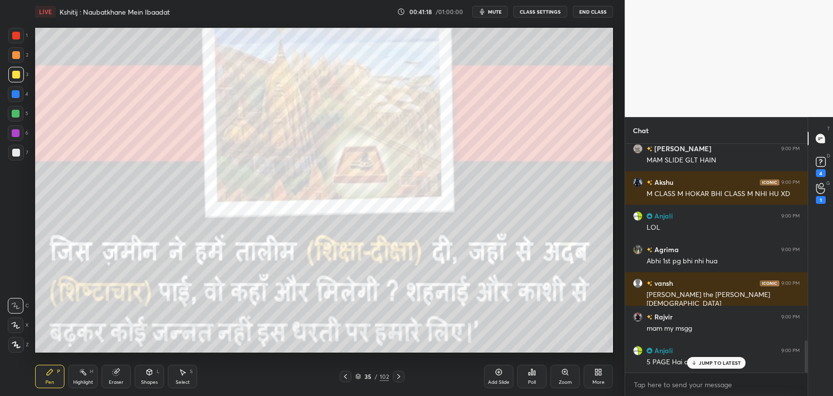
click at [399, 376] on icon at bounding box center [399, 377] width 8 height 8
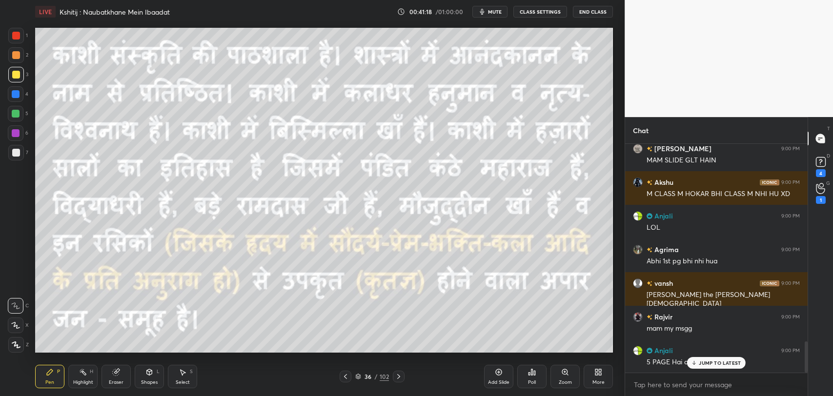
scroll to position [1437, 0]
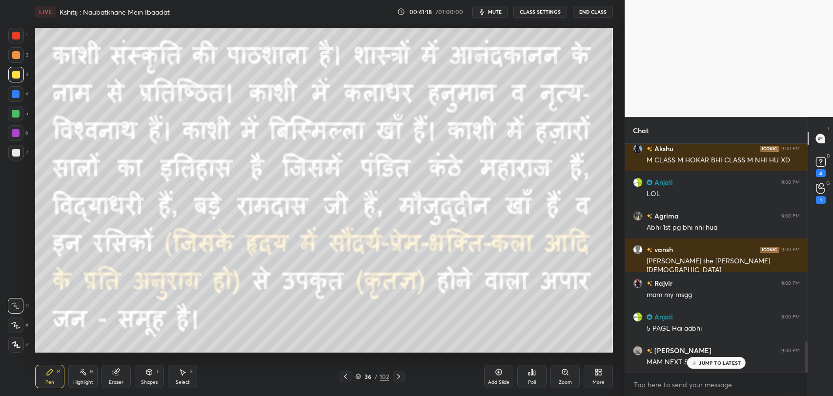
click at [399, 376] on icon at bounding box center [399, 377] width 8 height 8
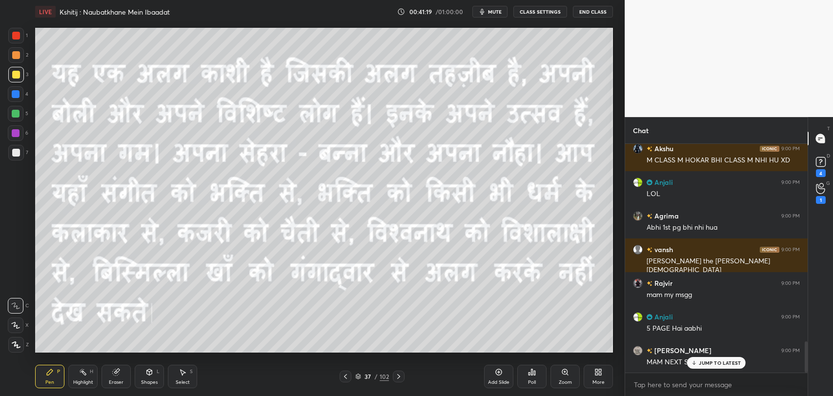
click at [399, 376] on icon at bounding box center [399, 377] width 8 height 8
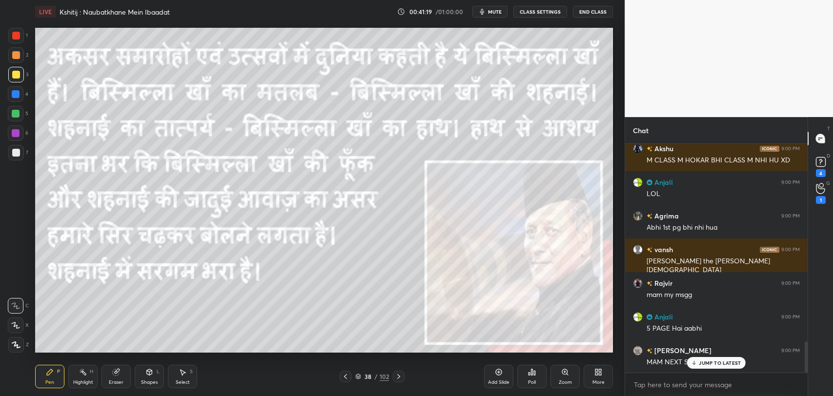
click at [399, 376] on icon at bounding box center [399, 377] width 8 height 8
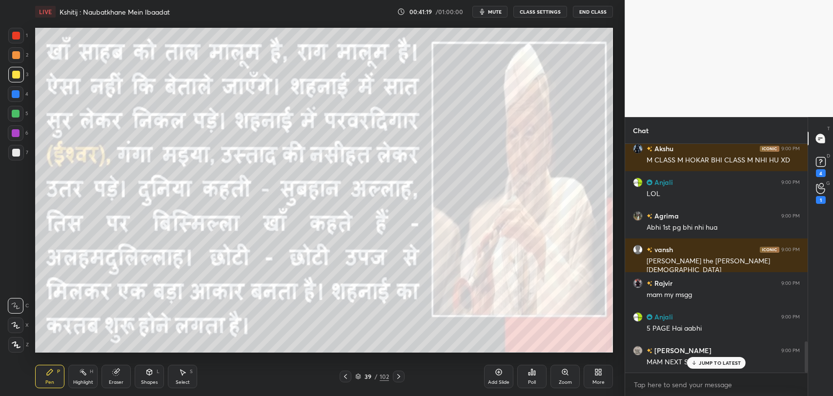
scroll to position [1471, 0]
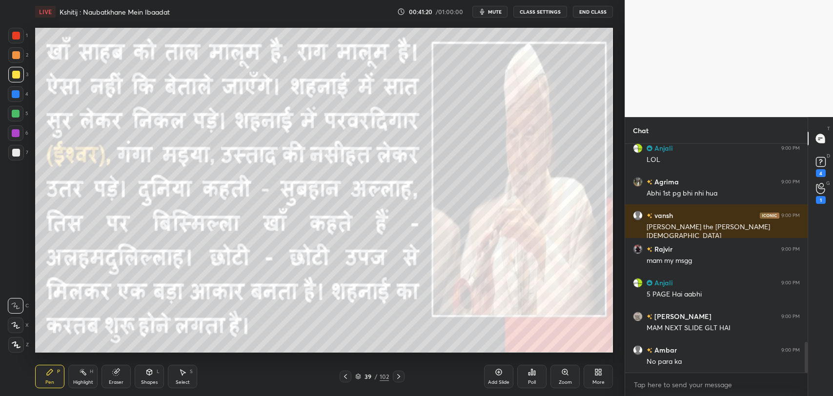
click at [399, 376] on icon at bounding box center [399, 377] width 8 height 8
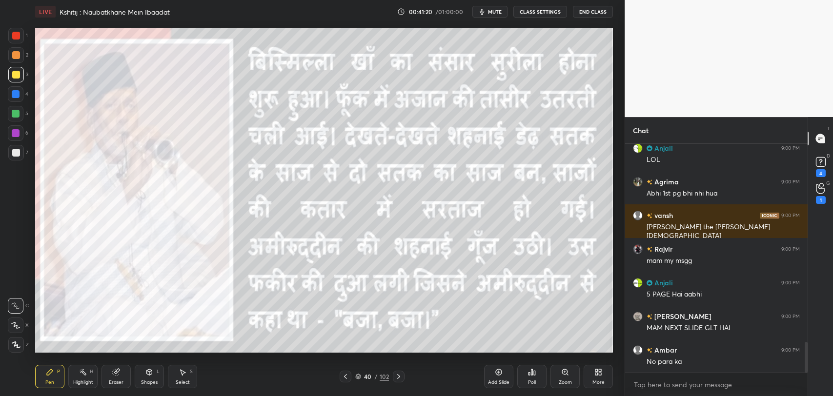
click at [399, 376] on icon at bounding box center [399, 377] width 8 height 8
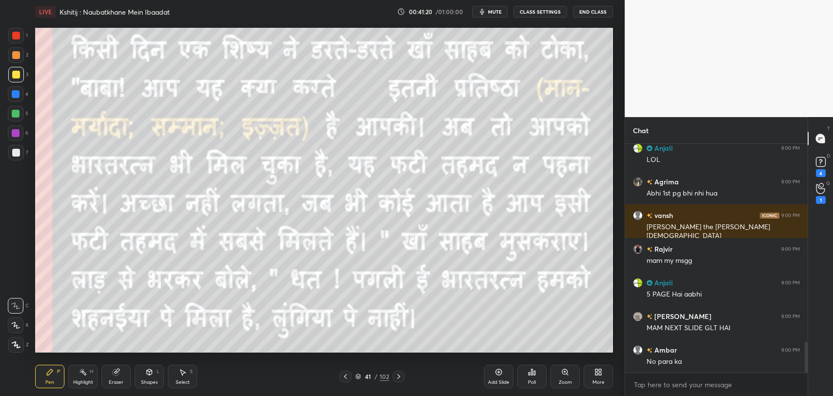
click at [400, 376] on icon at bounding box center [399, 377] width 8 height 8
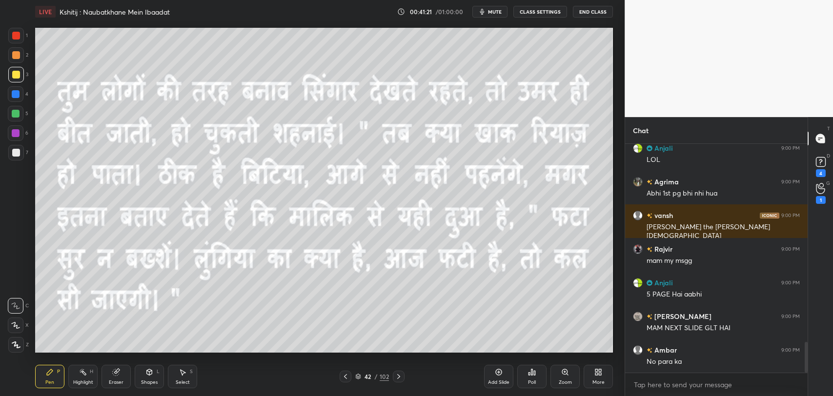
click at [400, 376] on icon at bounding box center [399, 377] width 8 height 8
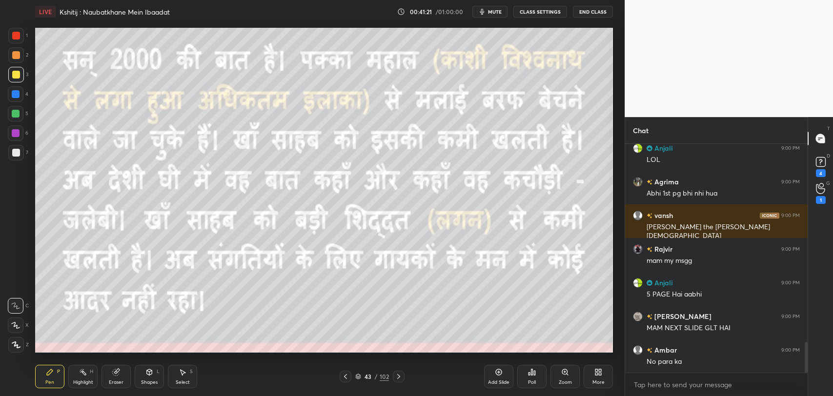
click at [400, 376] on icon at bounding box center [399, 377] width 8 height 8
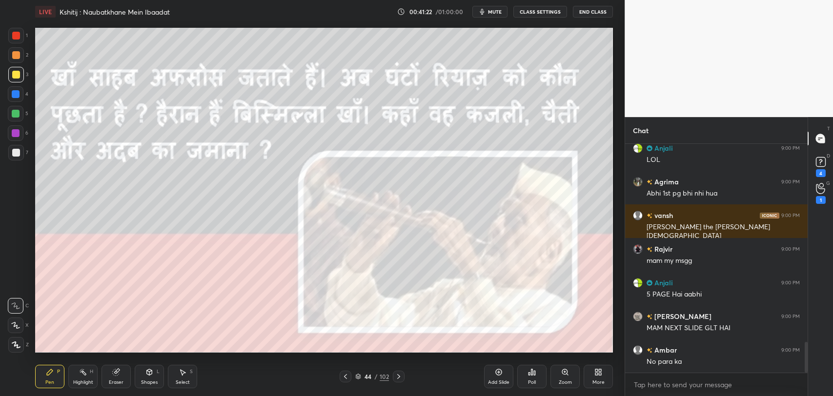
click at [400, 376] on icon at bounding box center [399, 377] width 8 height 8
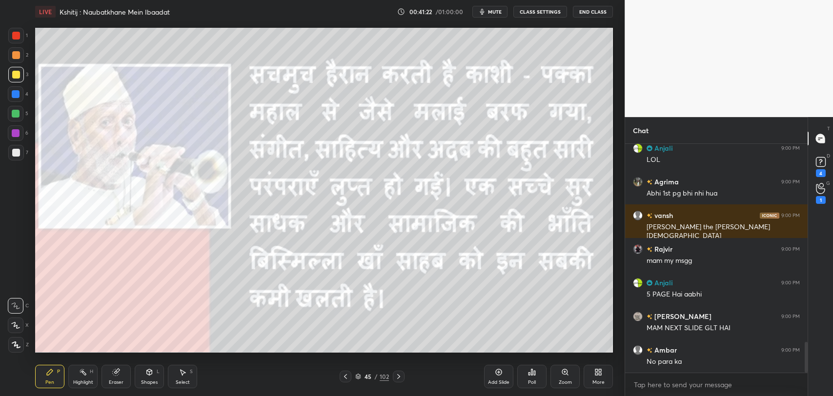
click at [400, 376] on icon at bounding box center [399, 377] width 8 height 8
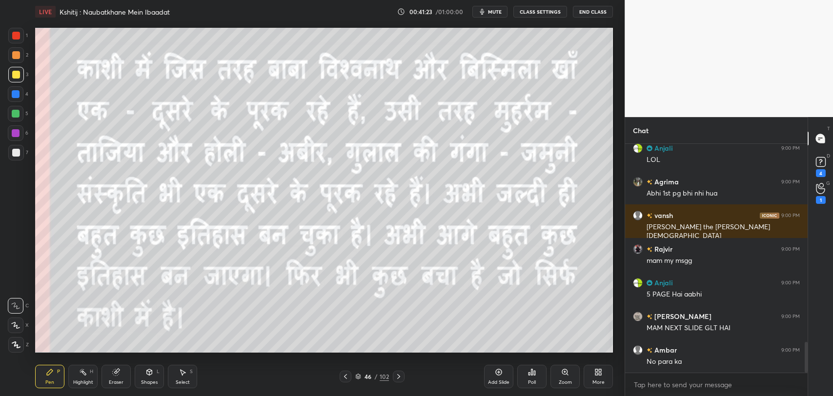
click at [400, 376] on icon at bounding box center [399, 377] width 8 height 8
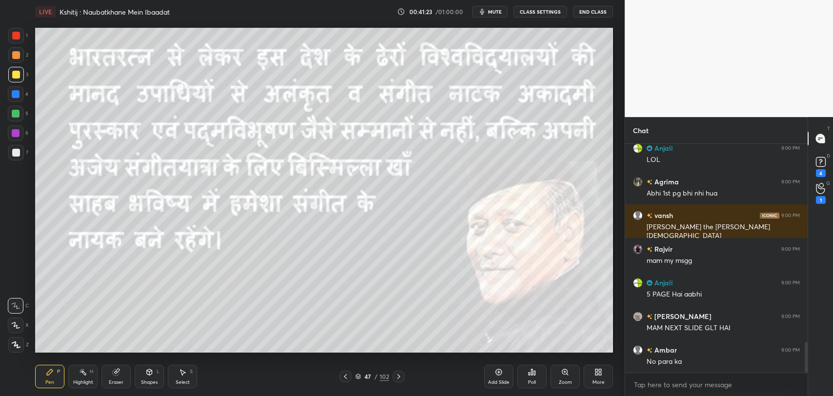
click at [400, 376] on icon at bounding box center [399, 377] width 8 height 8
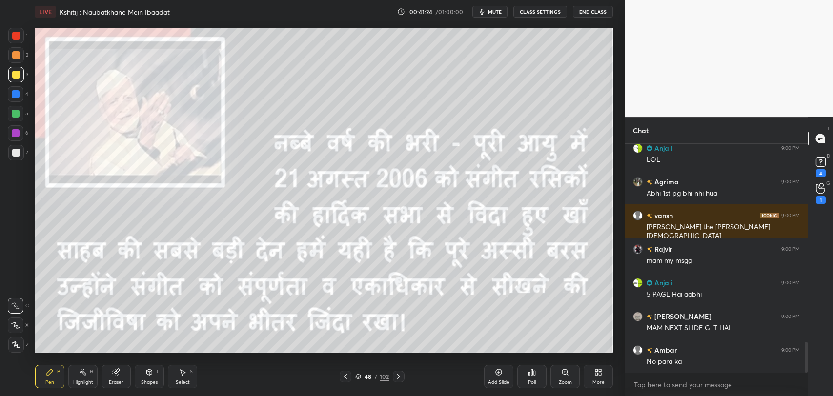
click at [400, 376] on icon at bounding box center [399, 377] width 8 height 8
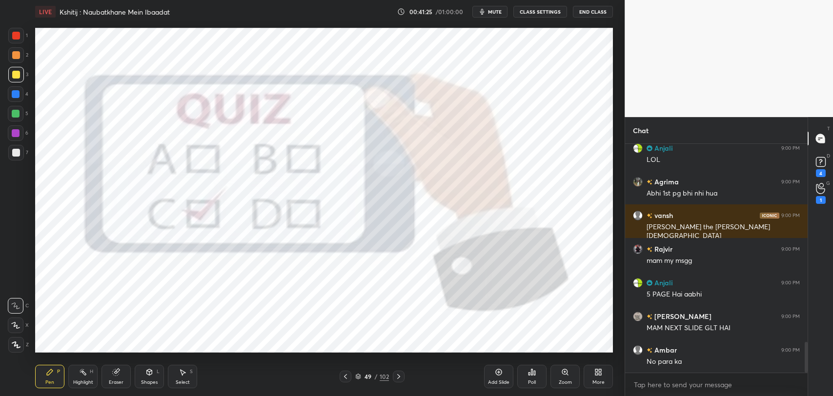
click at [343, 380] on icon at bounding box center [345, 377] width 8 height 8
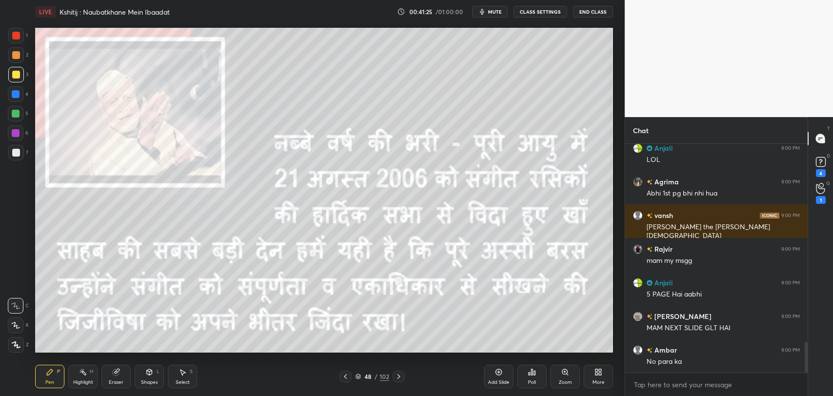
click at [343, 380] on icon at bounding box center [345, 377] width 8 height 8
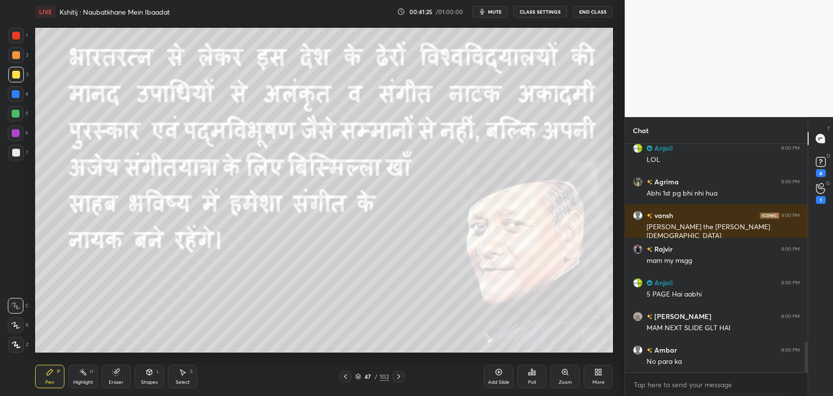
click at [343, 380] on icon at bounding box center [345, 377] width 8 height 8
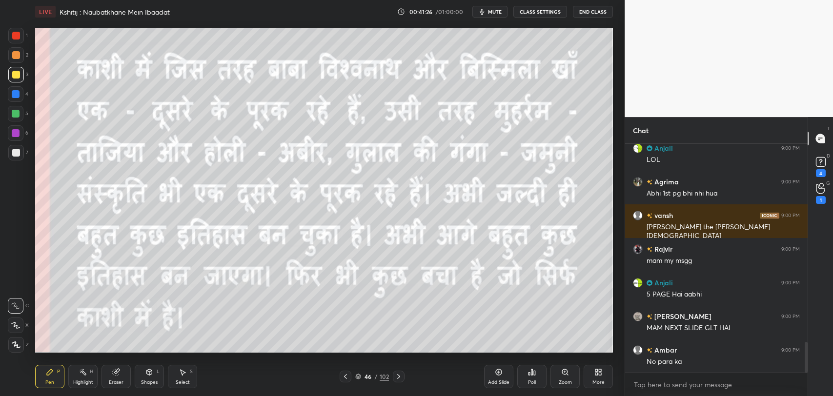
click at [343, 380] on icon at bounding box center [345, 377] width 8 height 8
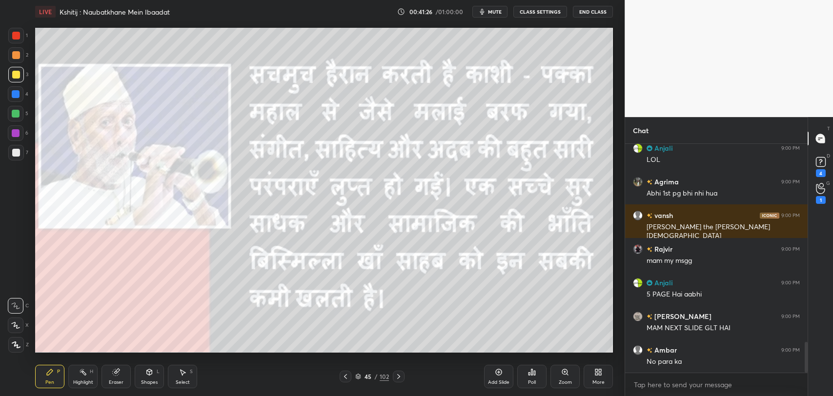
click at [343, 380] on icon at bounding box center [345, 377] width 8 height 8
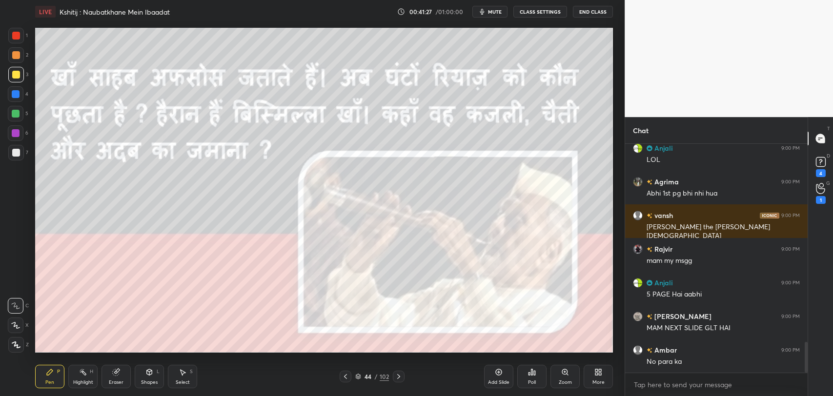
click at [343, 380] on icon at bounding box center [345, 377] width 8 height 8
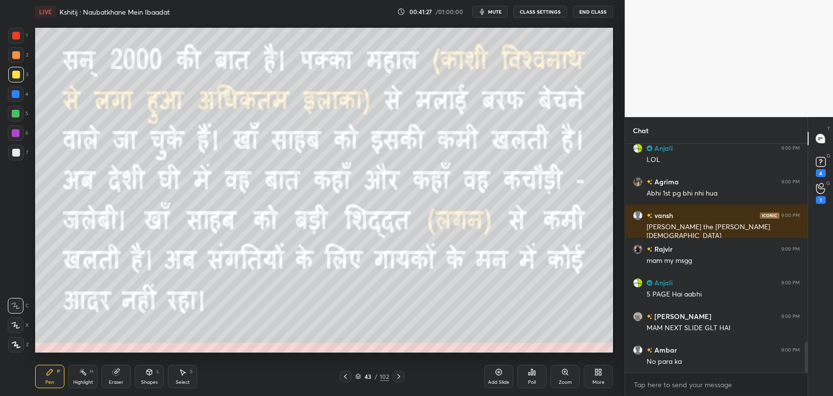
click at [343, 380] on icon at bounding box center [345, 377] width 8 height 8
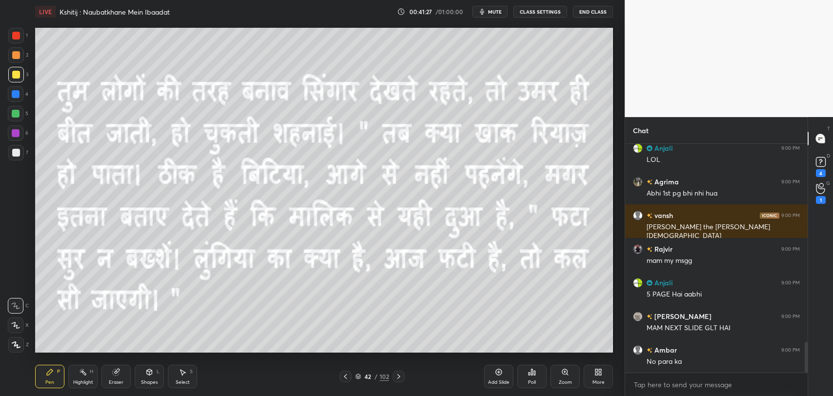
click at [343, 380] on icon at bounding box center [345, 377] width 8 height 8
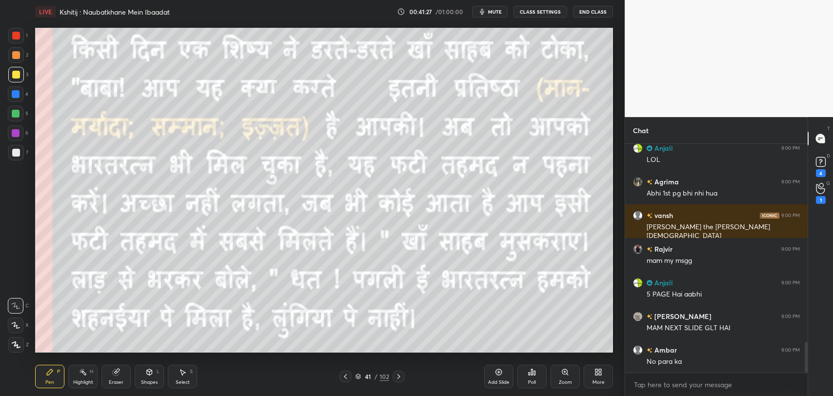
click at [343, 380] on icon at bounding box center [345, 377] width 8 height 8
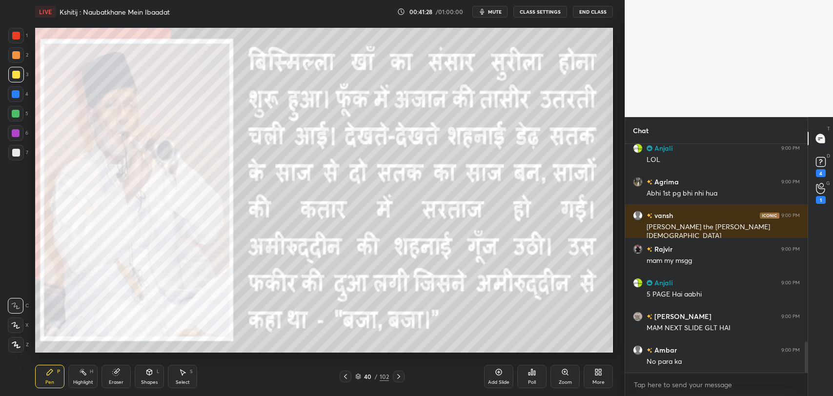
click at [343, 380] on icon at bounding box center [345, 377] width 8 height 8
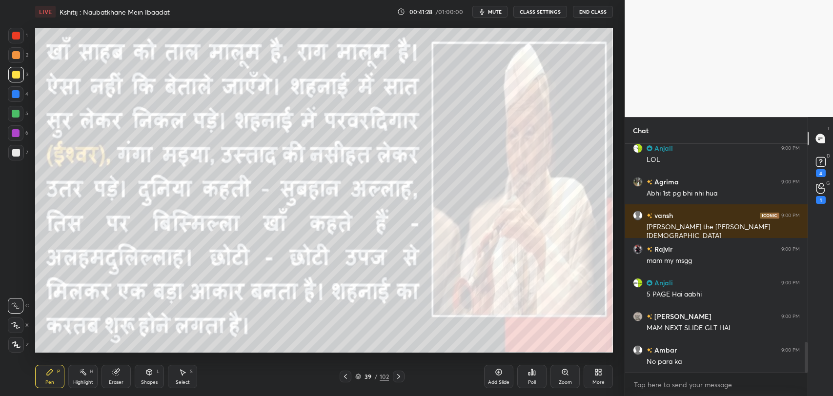
click at [343, 380] on icon at bounding box center [345, 377] width 8 height 8
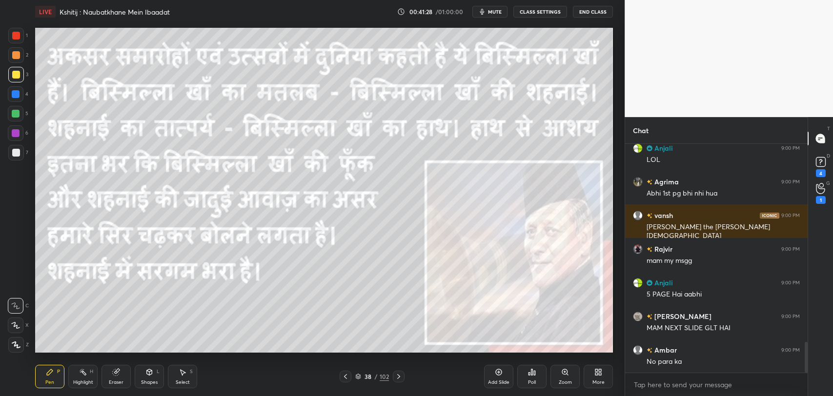
click at [343, 380] on icon at bounding box center [345, 377] width 8 height 8
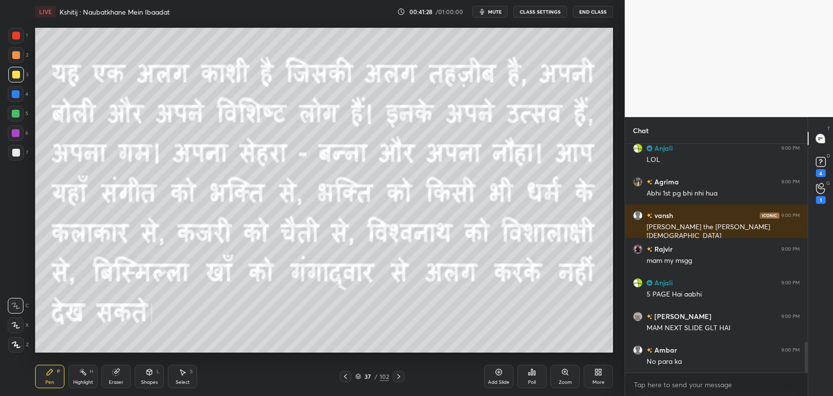
click at [343, 380] on icon at bounding box center [345, 377] width 8 height 8
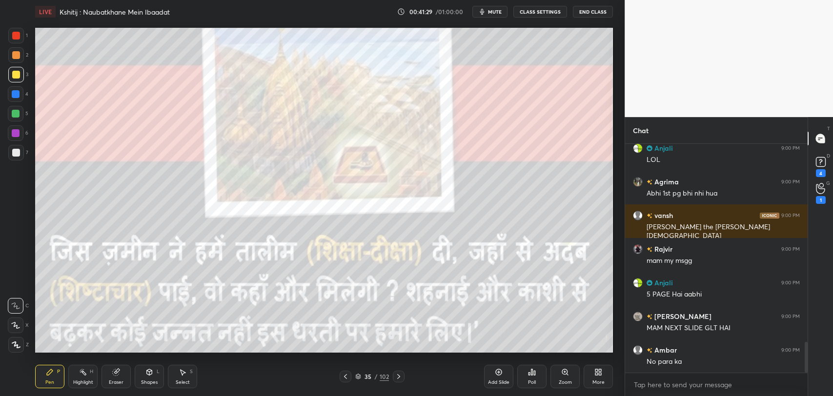
click at [343, 380] on icon at bounding box center [345, 377] width 8 height 8
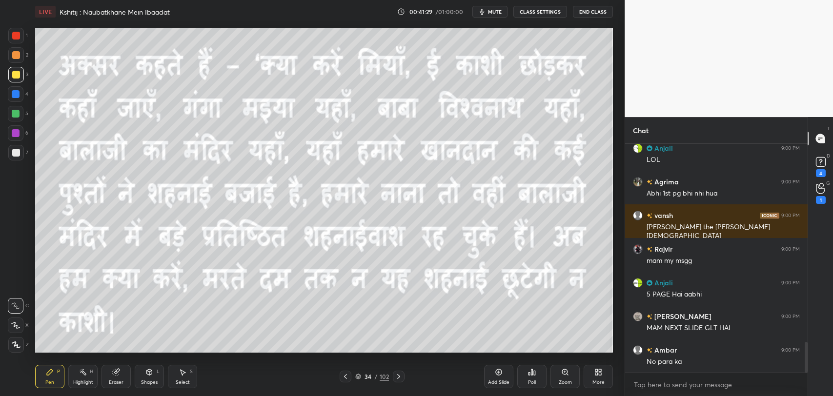
click at [343, 380] on icon at bounding box center [345, 377] width 8 height 8
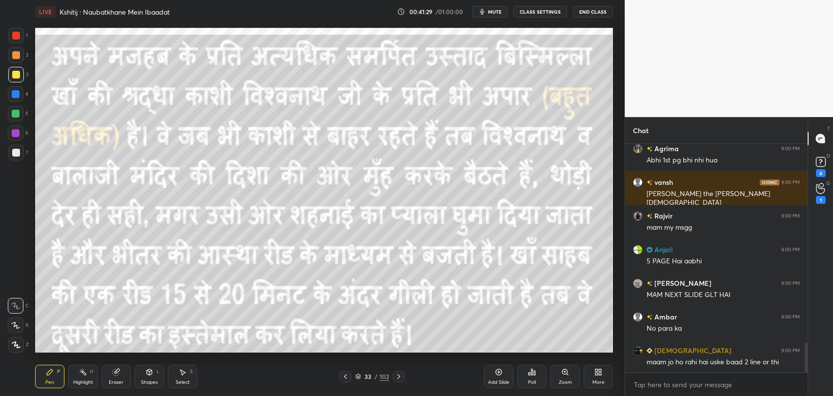
click at [343, 380] on icon at bounding box center [345, 377] width 8 height 8
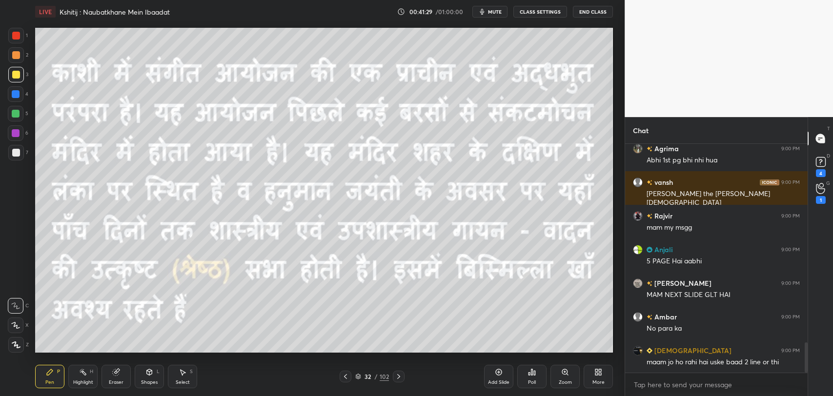
click at [343, 380] on icon at bounding box center [345, 377] width 8 height 8
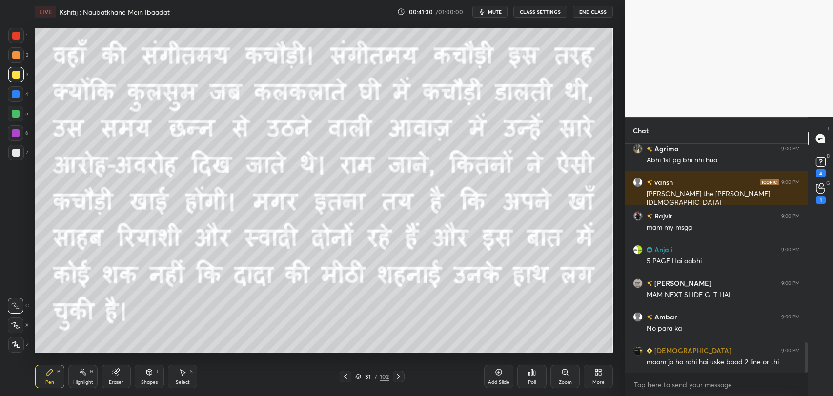
click at [343, 380] on icon at bounding box center [345, 377] width 8 height 8
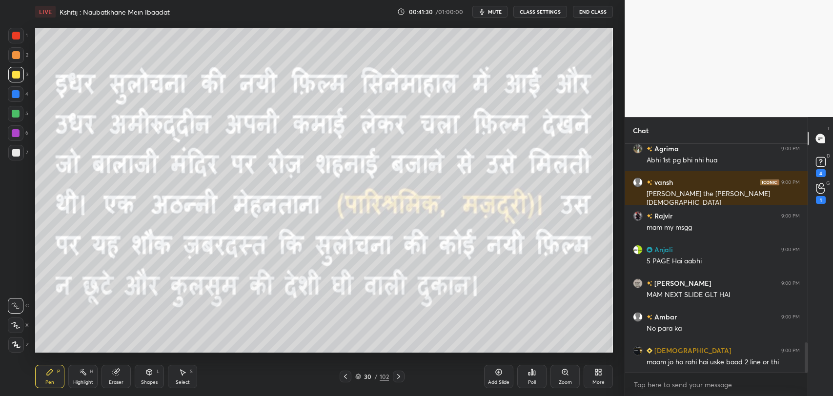
click at [343, 380] on icon at bounding box center [345, 377] width 8 height 8
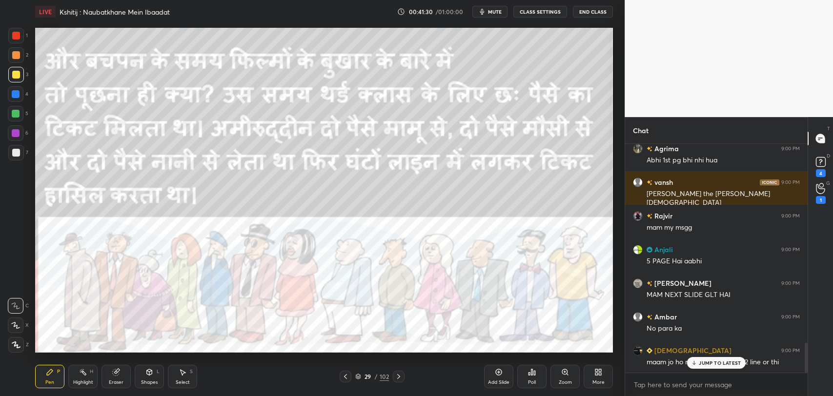
scroll to position [1538, 0]
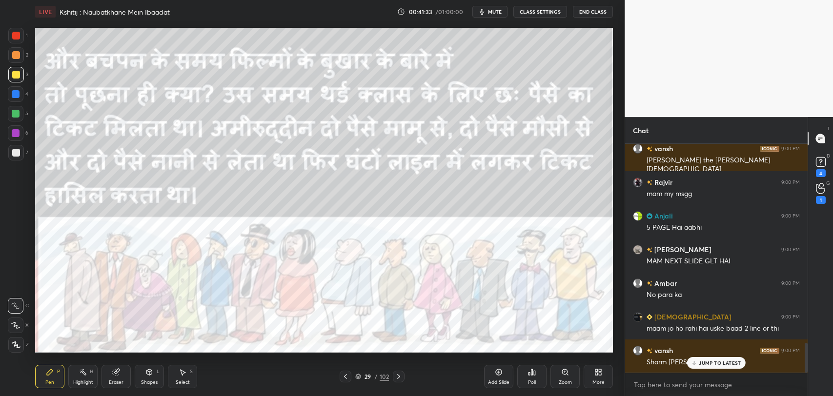
click at [707, 362] on p "JUMP TO LATEST" at bounding box center [720, 363] width 42 height 6
click at [399, 377] on icon at bounding box center [399, 377] width 8 height 8
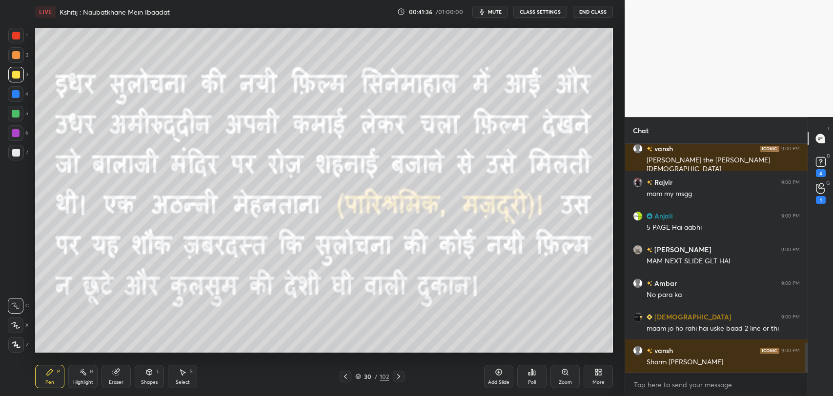
click at [345, 380] on icon at bounding box center [345, 377] width 8 height 8
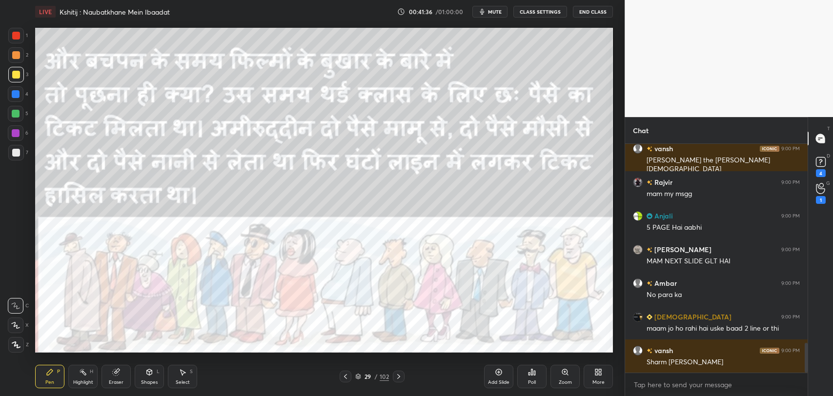
click at [345, 380] on icon at bounding box center [345, 377] width 8 height 8
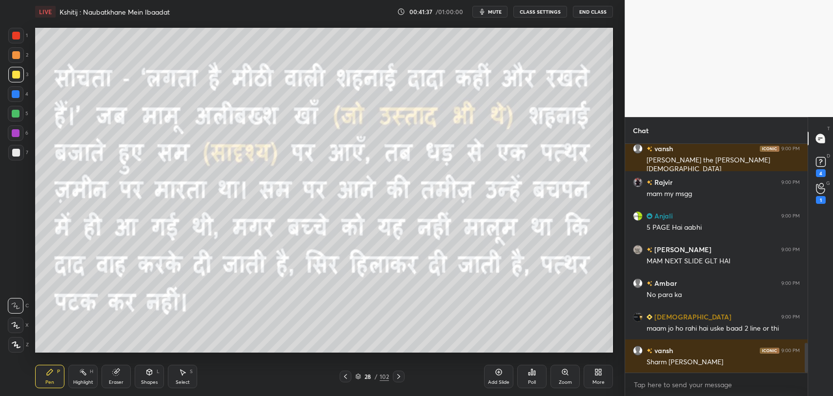
click at [345, 380] on icon at bounding box center [345, 377] width 8 height 8
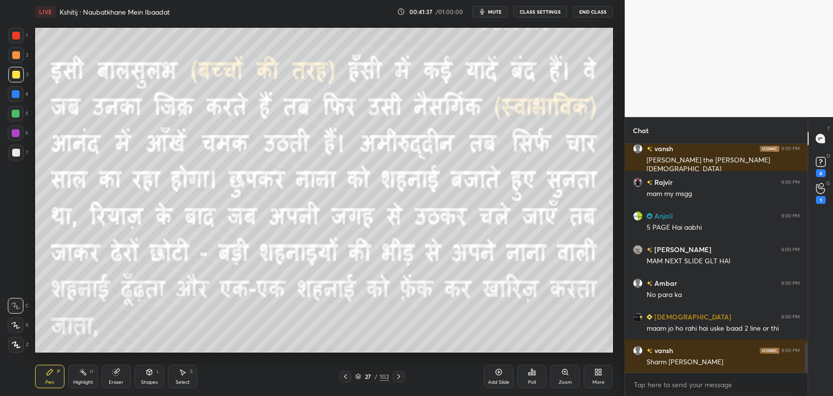
click at [345, 380] on icon at bounding box center [345, 377] width 8 height 8
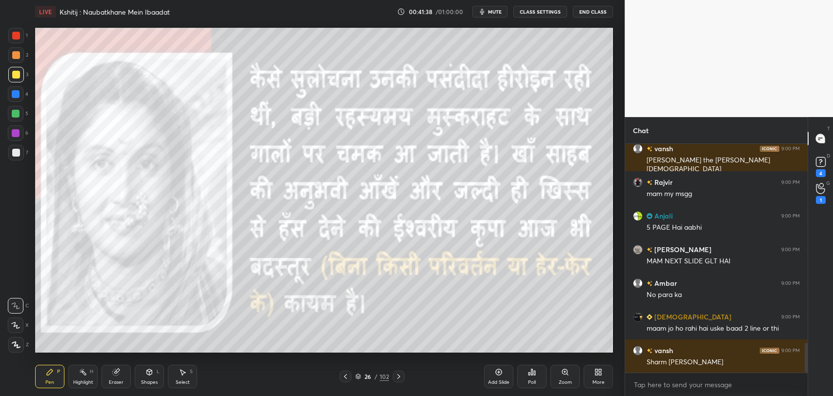
click at [345, 380] on icon at bounding box center [345, 377] width 8 height 8
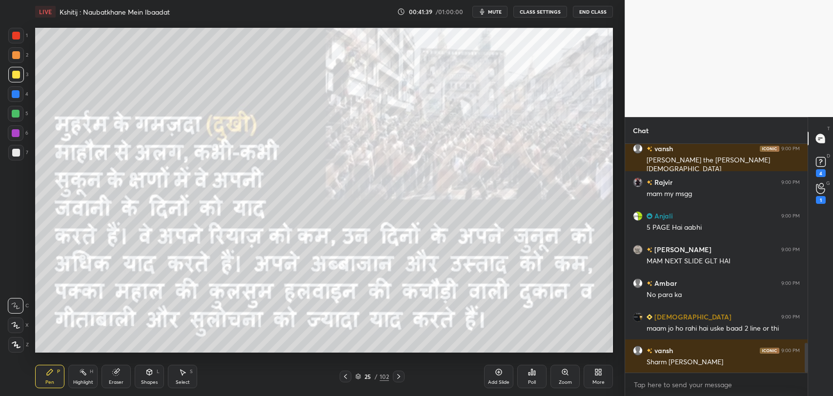
click at [345, 380] on icon at bounding box center [345, 377] width 8 height 8
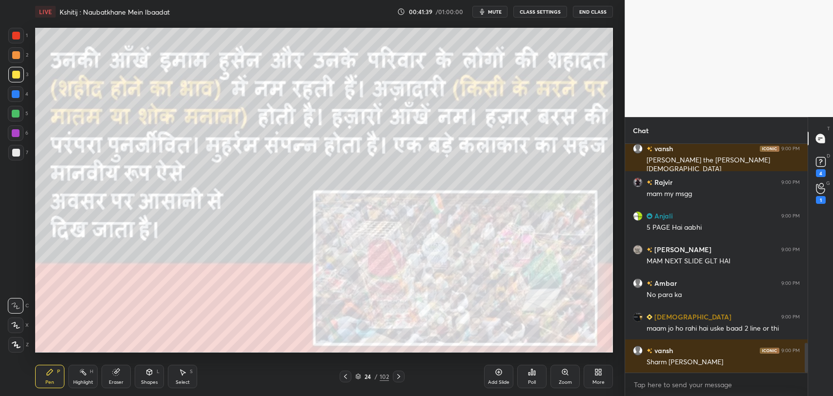
scroll to position [1572, 0]
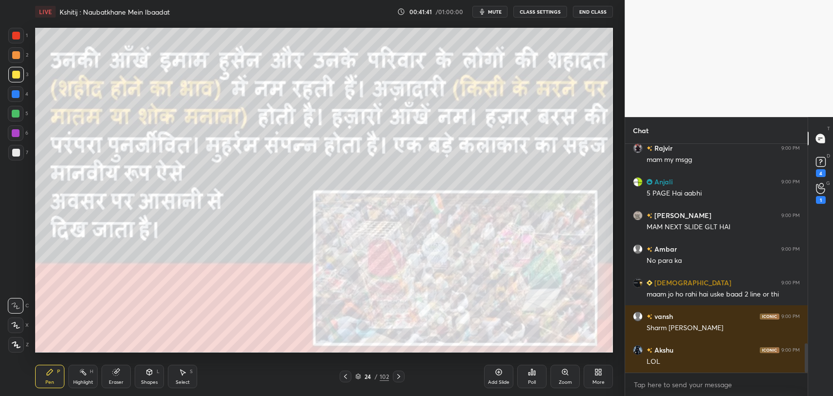
click at [340, 381] on div at bounding box center [346, 377] width 12 height 12
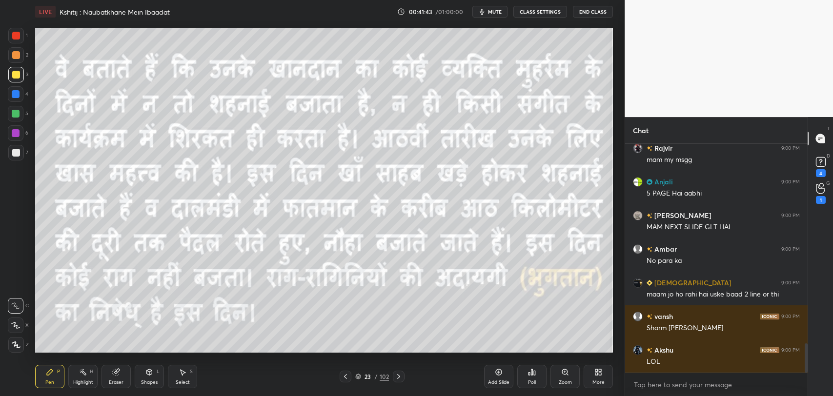
click at [343, 380] on div at bounding box center [346, 377] width 12 height 12
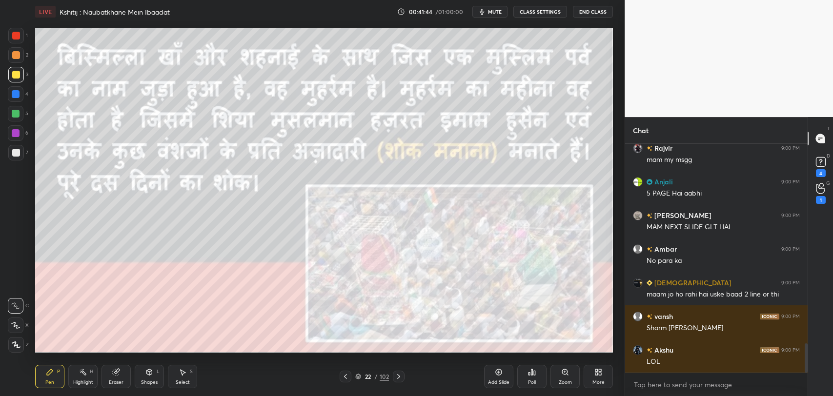
click at [343, 380] on div at bounding box center [346, 377] width 12 height 12
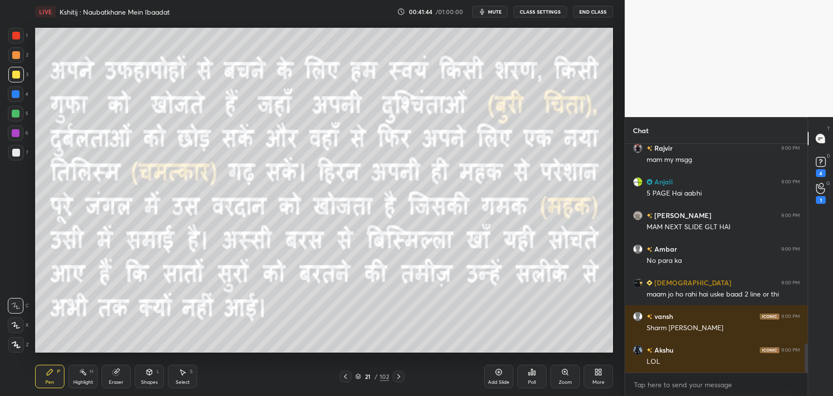
click at [347, 380] on icon at bounding box center [345, 377] width 8 height 8
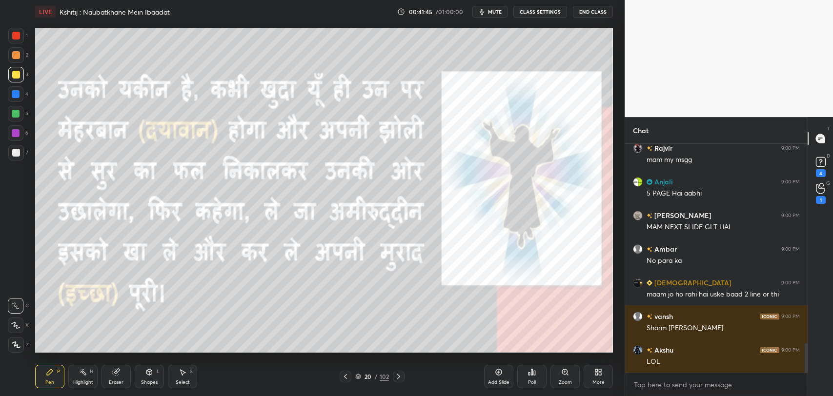
click at [347, 380] on icon at bounding box center [345, 377] width 8 height 8
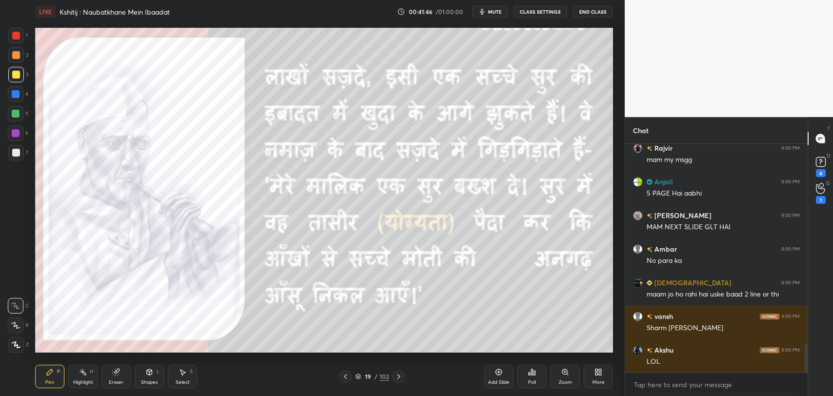
click at [341, 375] on icon at bounding box center [345, 377] width 8 height 8
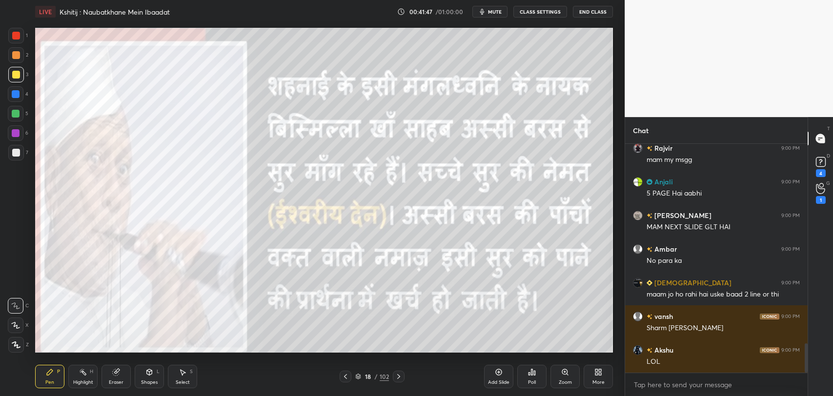
click at [341, 375] on icon at bounding box center [345, 377] width 8 height 8
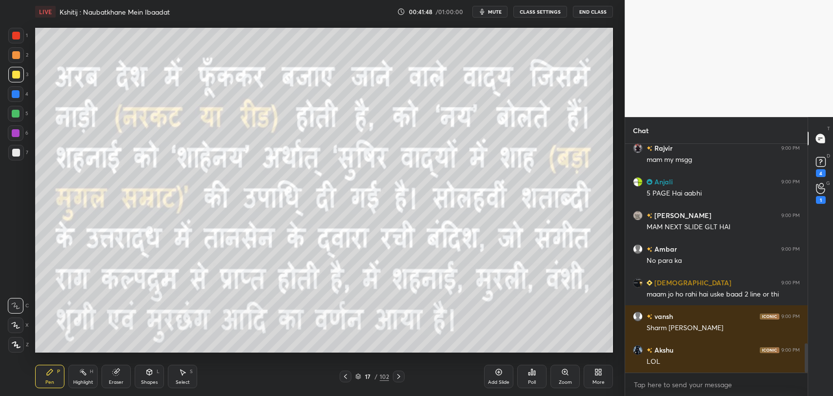
click at [346, 375] on icon at bounding box center [345, 377] width 8 height 8
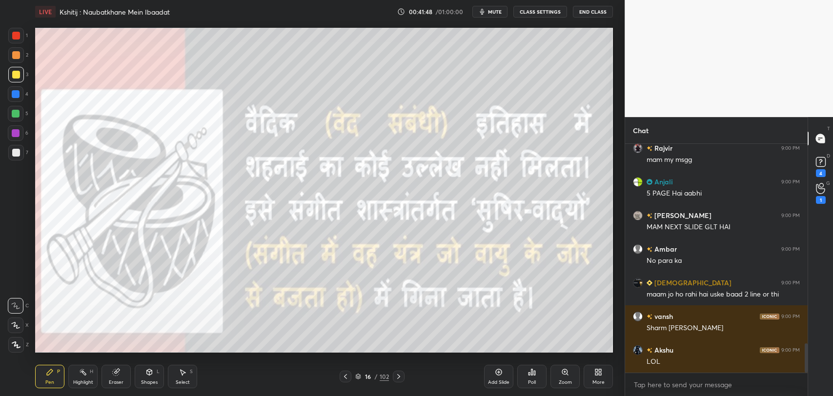
click at [346, 375] on icon at bounding box center [345, 377] width 8 height 8
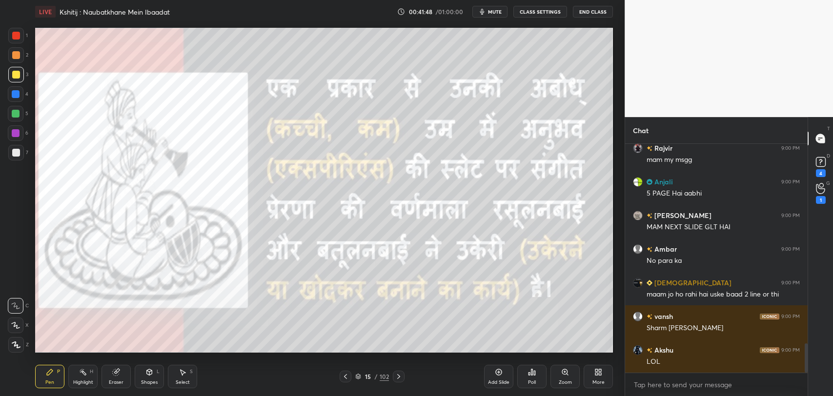
click at [346, 375] on icon at bounding box center [345, 377] width 8 height 8
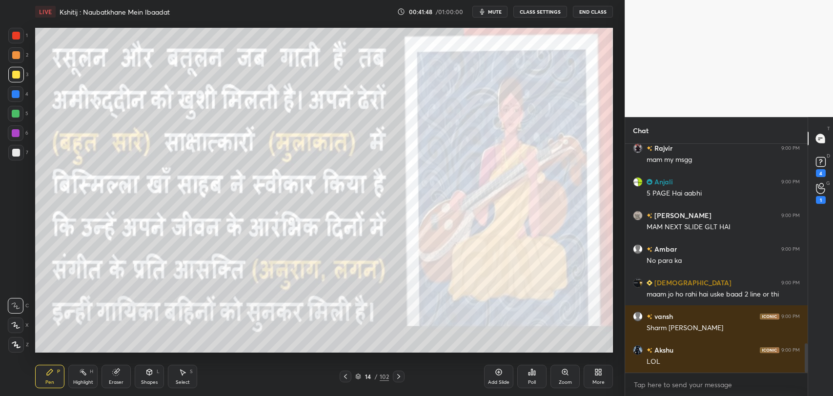
click at [346, 375] on icon at bounding box center [345, 377] width 8 height 8
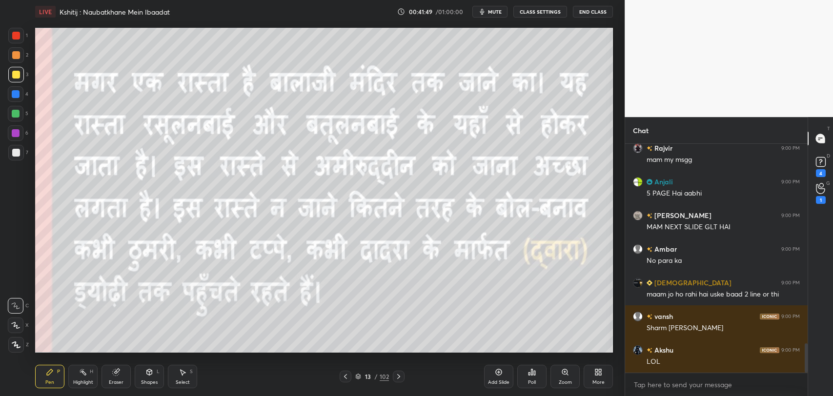
click at [346, 375] on icon at bounding box center [345, 377] width 8 height 8
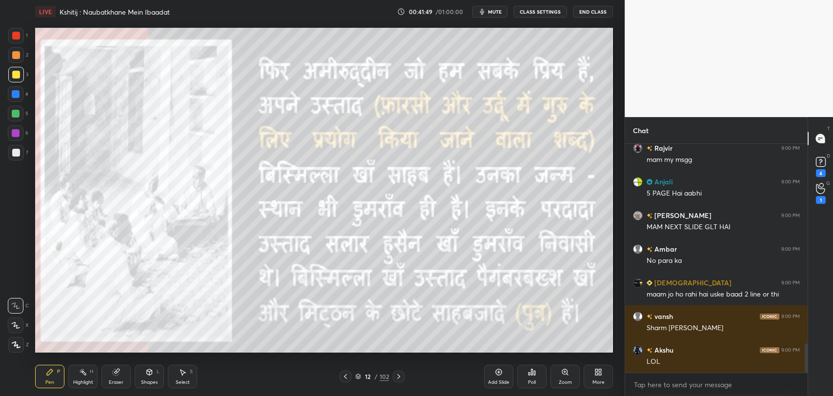
click at [346, 376] on icon at bounding box center [345, 377] width 8 height 8
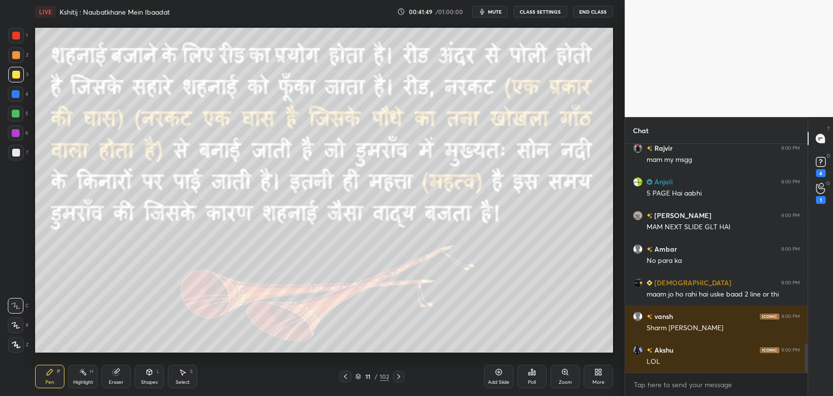
click at [346, 376] on icon at bounding box center [345, 377] width 8 height 8
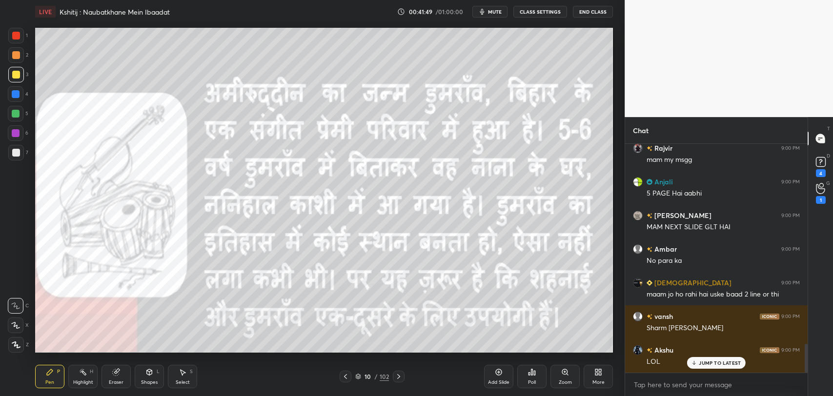
scroll to position [1605, 0]
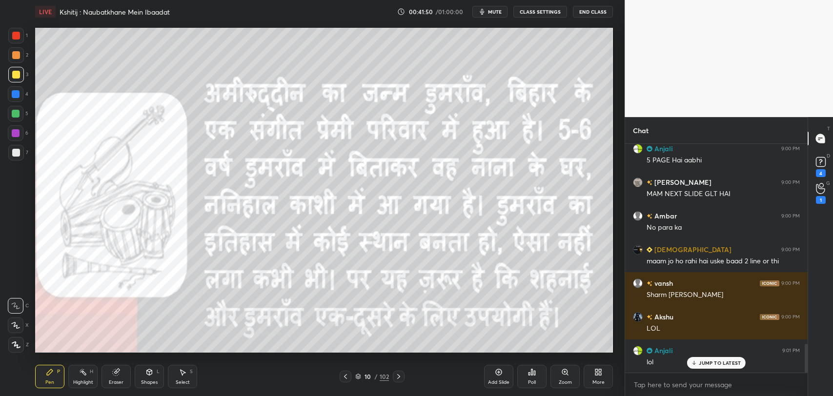
click at [398, 376] on icon at bounding box center [399, 377] width 8 height 8
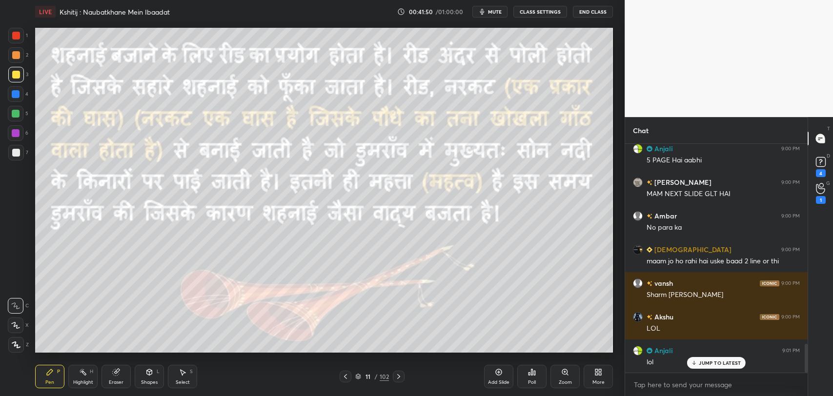
click at [398, 376] on icon at bounding box center [399, 377] width 8 height 8
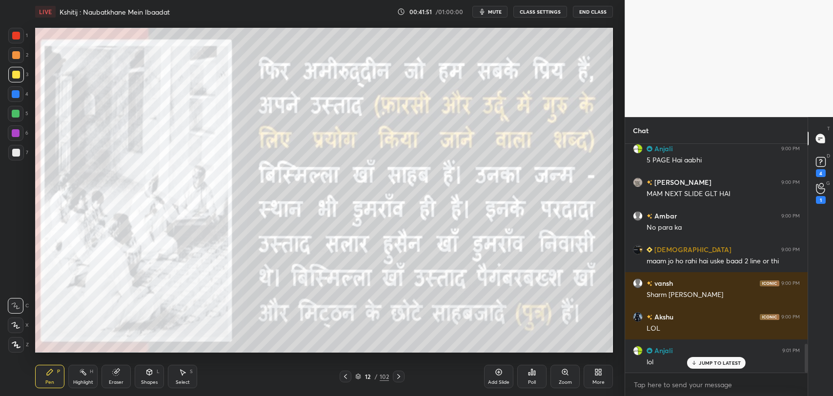
click at [342, 380] on div at bounding box center [346, 377] width 12 height 12
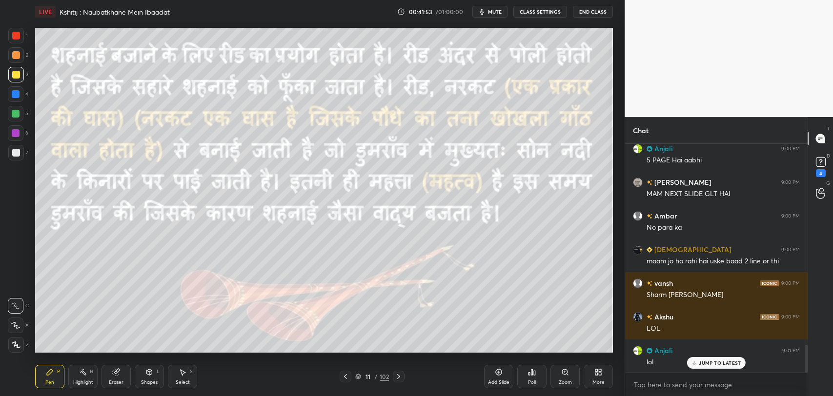
scroll to position [1639, 0]
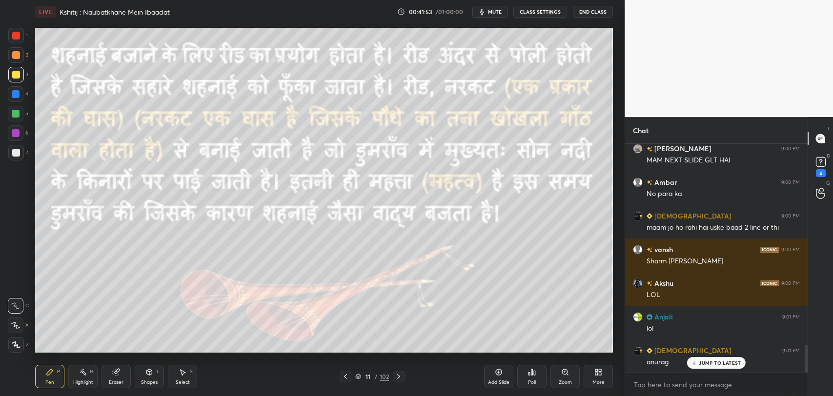
click at [402, 378] on icon at bounding box center [399, 377] width 8 height 8
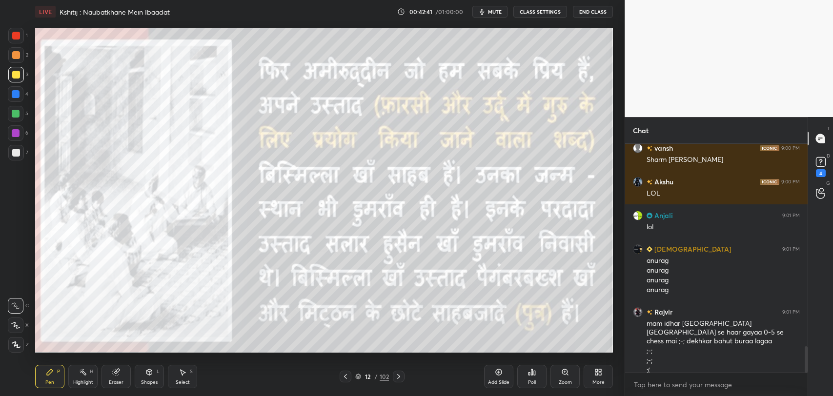
scroll to position [1774, 0]
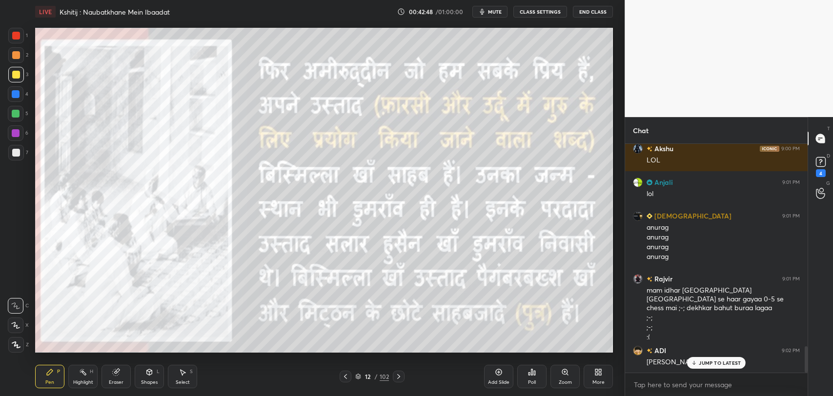
click at [713, 366] on div "JUMP TO LATEST" at bounding box center [716, 363] width 59 height 12
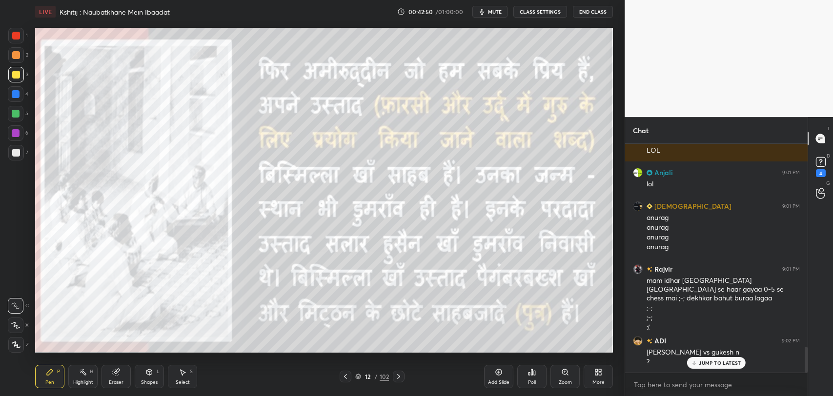
scroll to position [1817, 0]
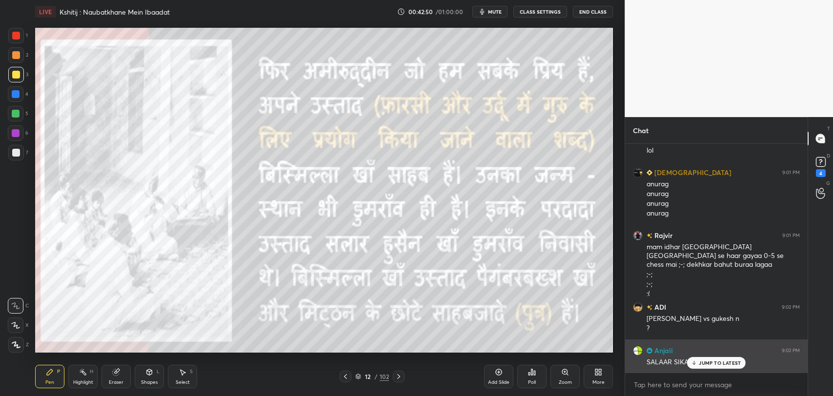
click at [707, 365] on p "JUMP TO LATEST" at bounding box center [720, 363] width 42 height 6
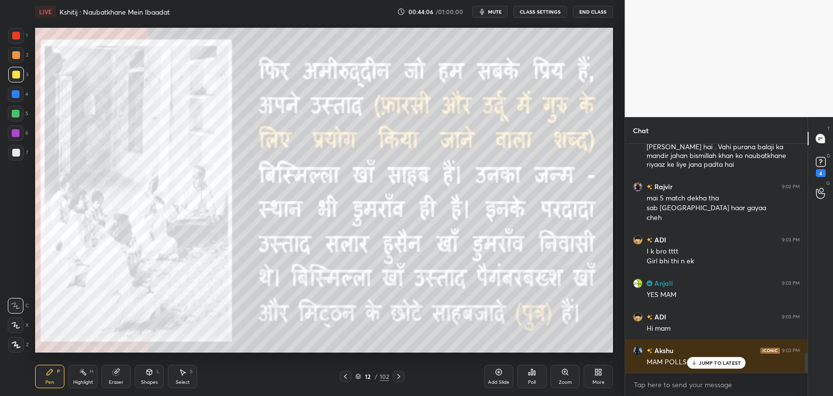
scroll to position [2509, 0]
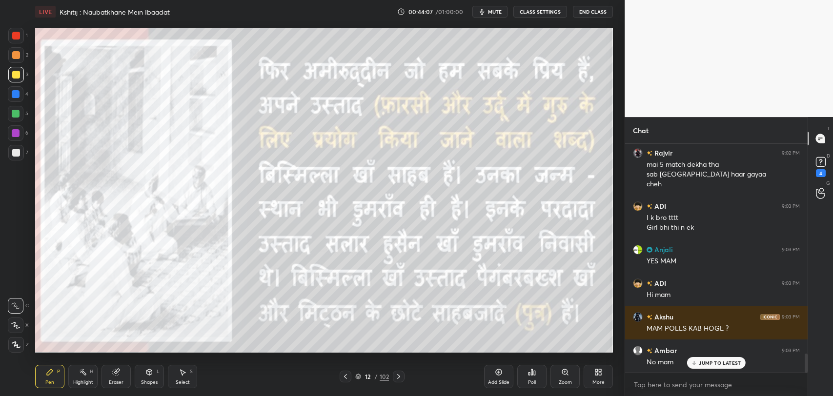
click at [704, 364] on p "JUMP TO LATEST" at bounding box center [720, 363] width 42 height 6
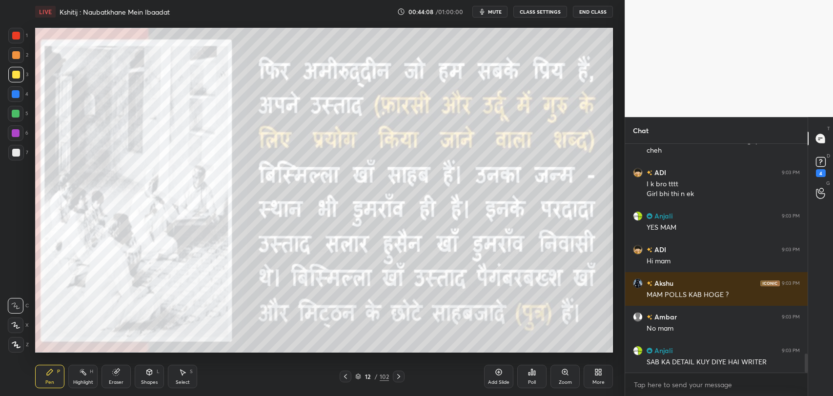
scroll to position [2577, 0]
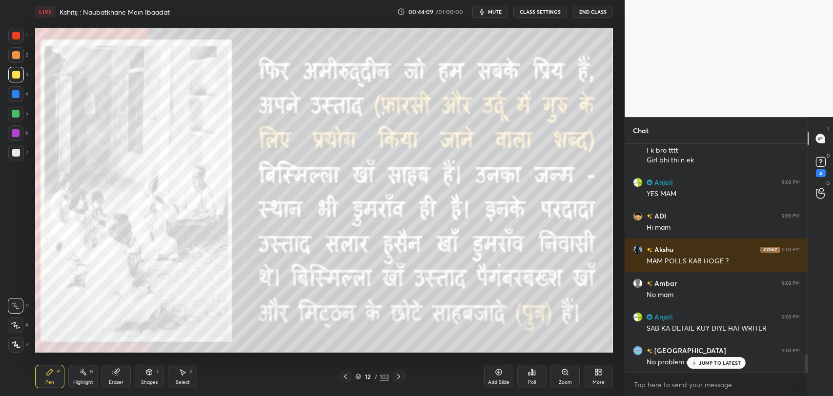
click at [400, 377] on icon at bounding box center [399, 377] width 8 height 8
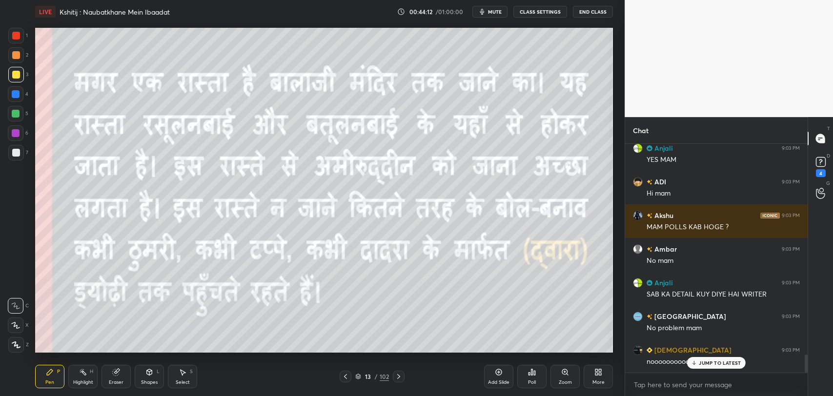
scroll to position [2644, 0]
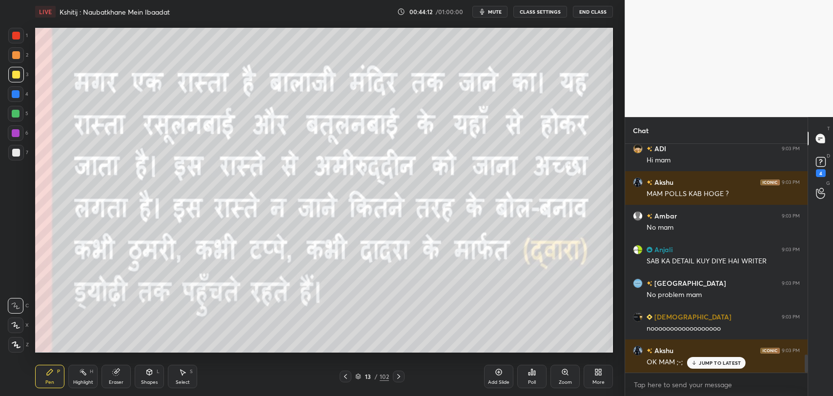
click at [343, 380] on div at bounding box center [346, 377] width 12 height 12
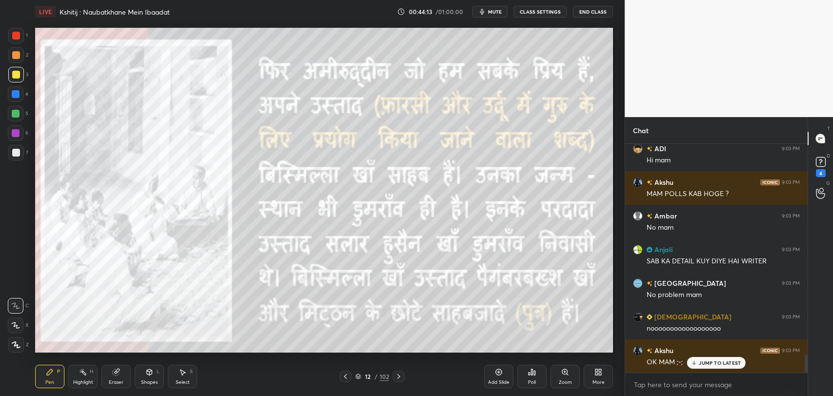
scroll to position [2678, 0]
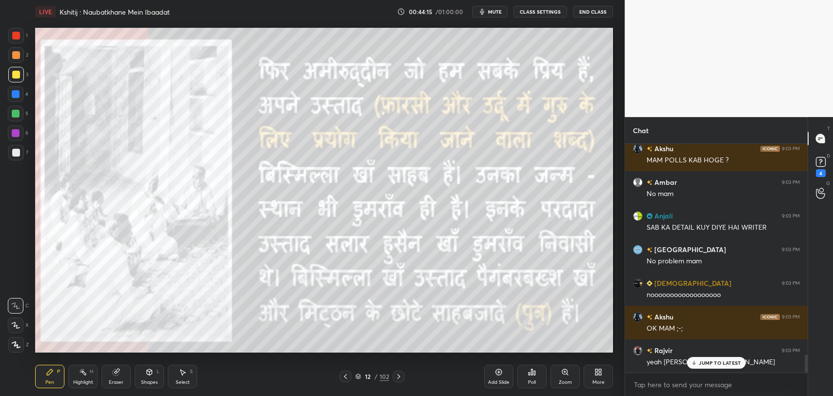
click at [401, 376] on icon at bounding box center [399, 377] width 8 height 8
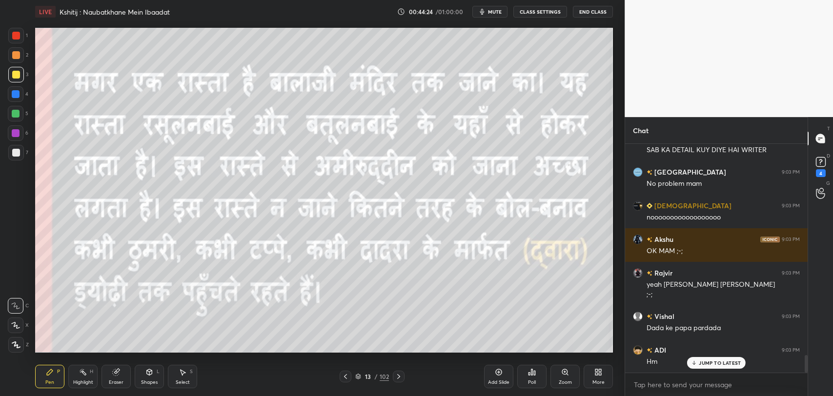
scroll to position [2788, 0]
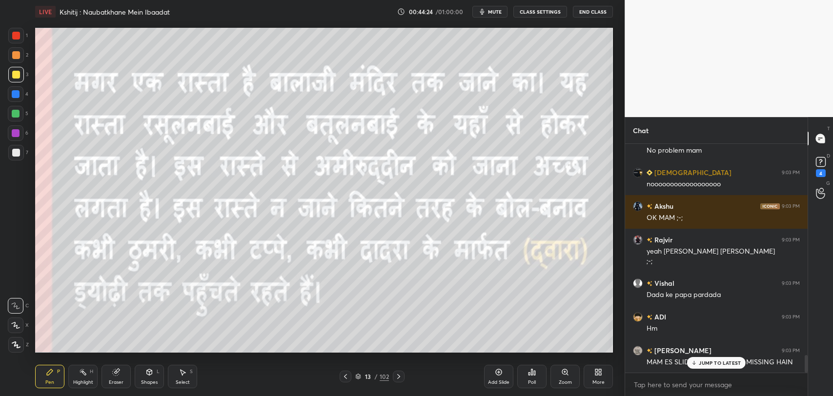
click at [347, 377] on icon at bounding box center [345, 377] width 8 height 8
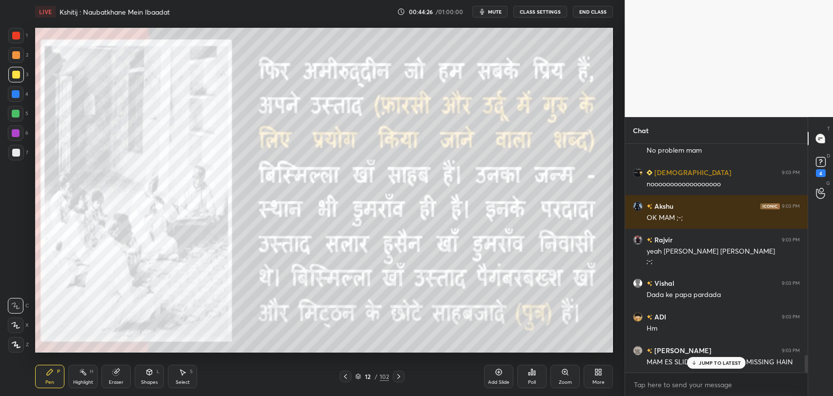
click at [401, 375] on icon at bounding box center [399, 377] width 8 height 8
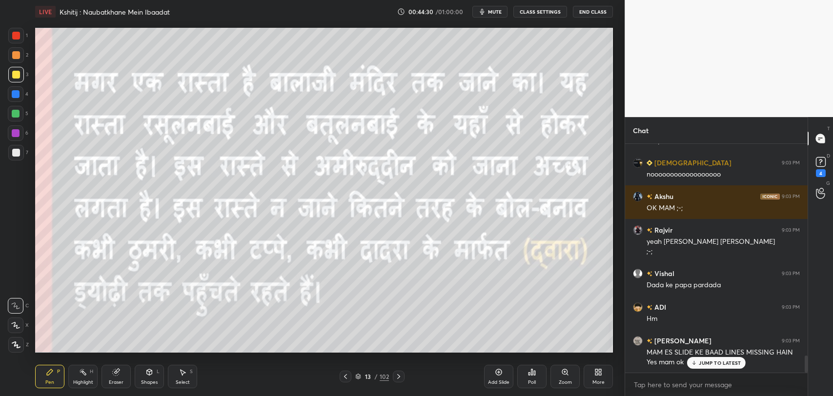
scroll to position [2832, 0]
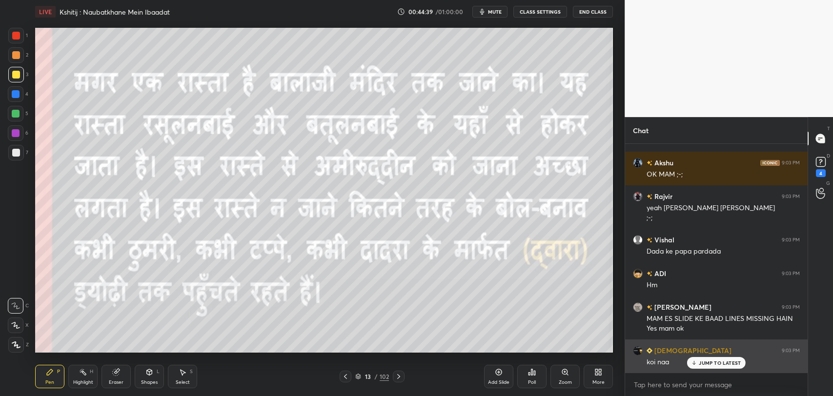
click at [706, 364] on p "JUMP TO LATEST" at bounding box center [720, 363] width 42 height 6
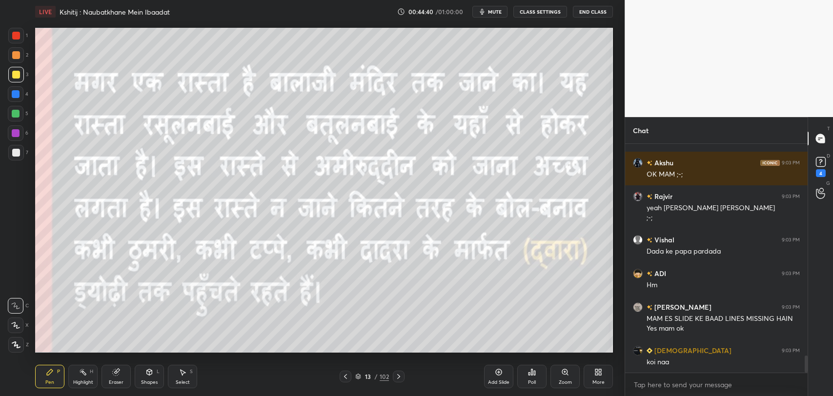
scroll to position [2865, 0]
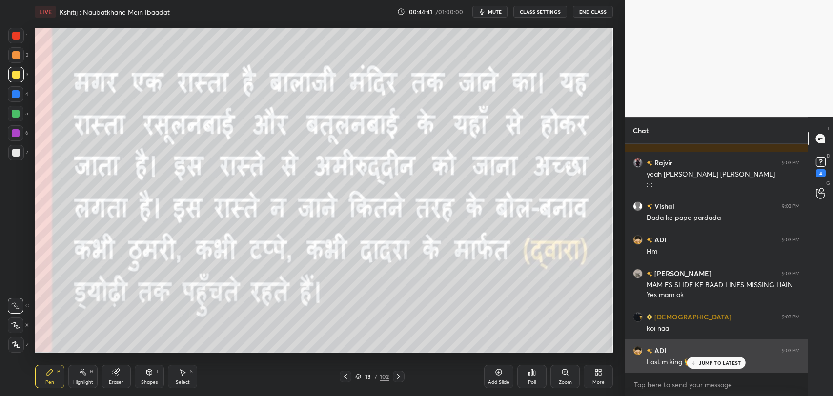
click at [692, 365] on icon at bounding box center [694, 363] width 6 height 6
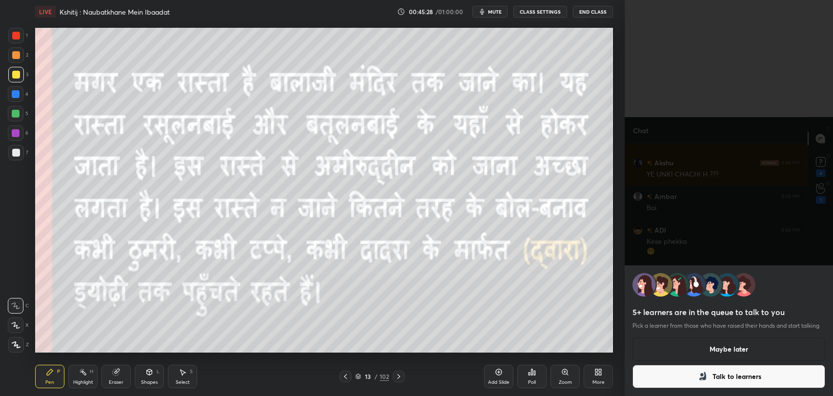
scroll to position [3154, 0]
click at [679, 383] on button "Talk to learners" at bounding box center [728, 376] width 193 height 23
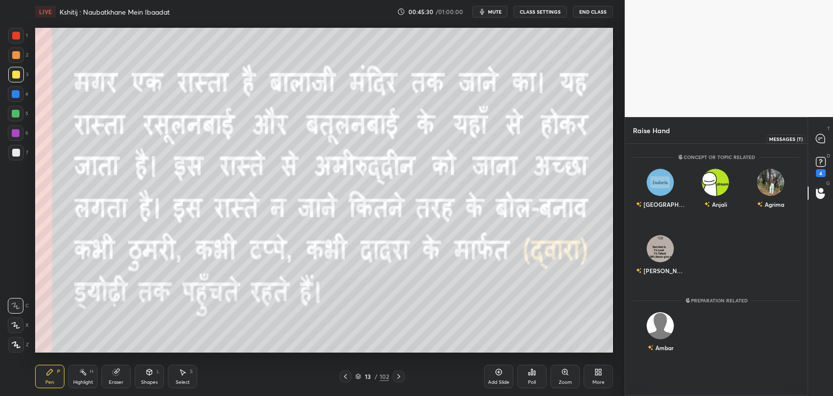
click at [815, 140] on icon at bounding box center [820, 139] width 10 height 10
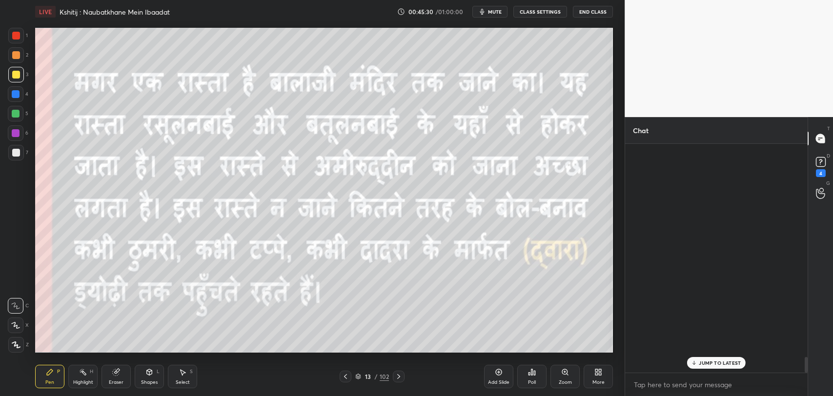
scroll to position [226, 180]
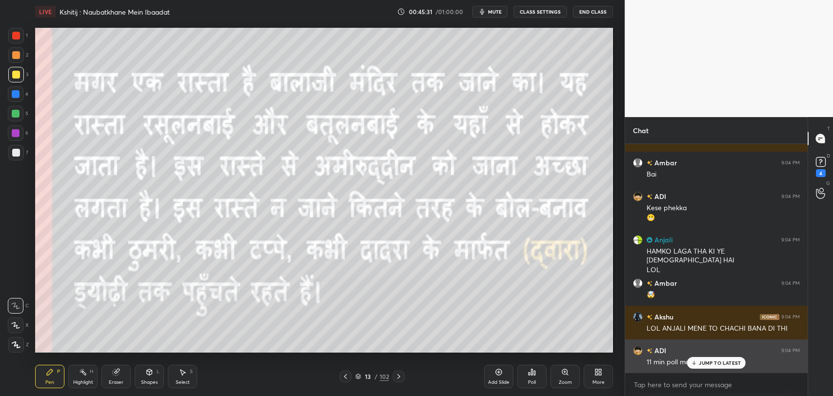
click at [703, 360] on p "JUMP TO LATEST" at bounding box center [720, 363] width 42 height 6
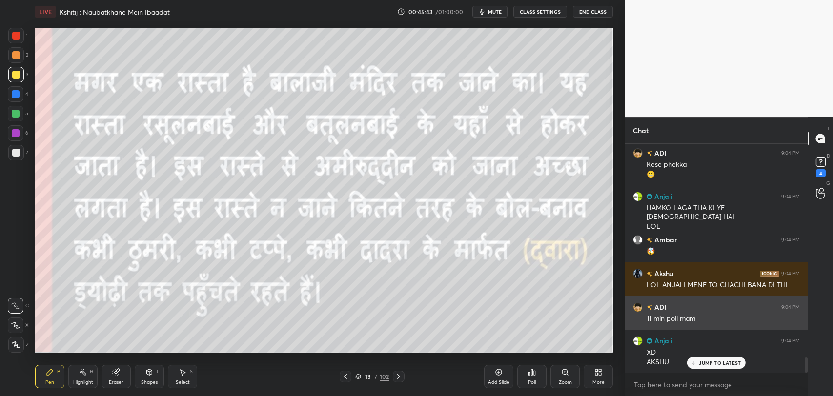
scroll to position [3231, 0]
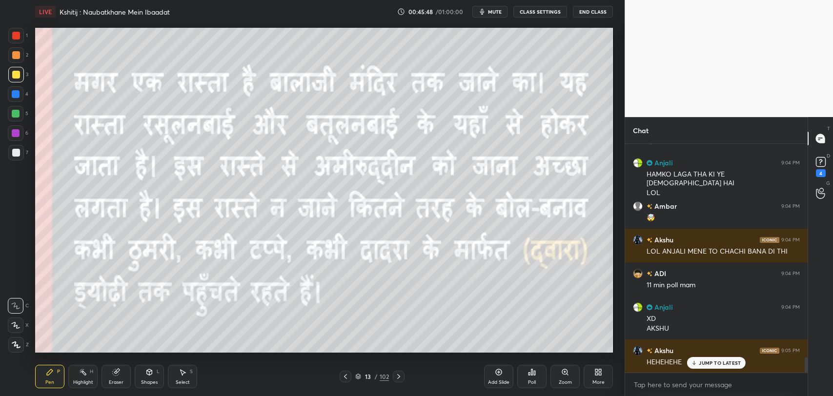
click at [699, 366] on div "JUMP TO LATEST" at bounding box center [716, 363] width 59 height 12
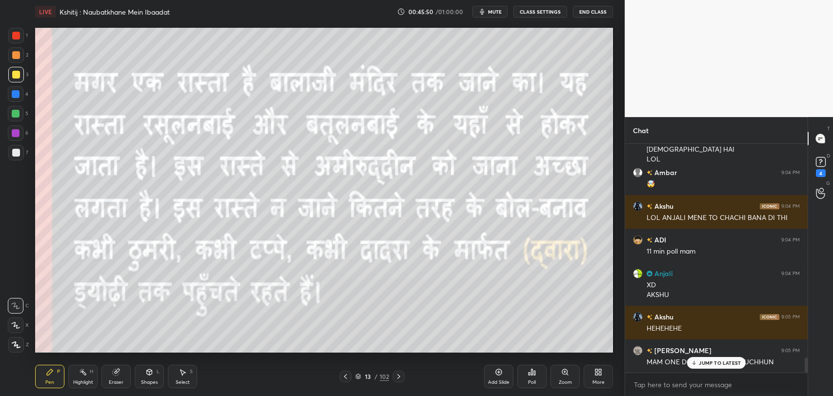
click at [347, 376] on icon at bounding box center [345, 377] width 8 height 8
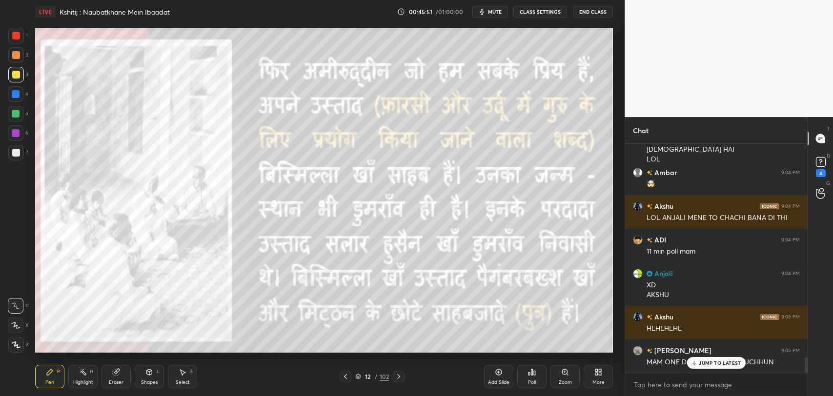
click at [689, 364] on div "JUMP TO LATEST" at bounding box center [716, 363] width 59 height 12
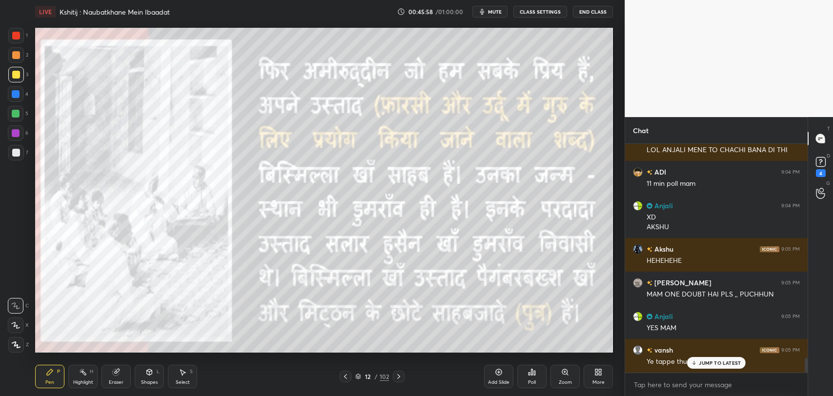
scroll to position [3366, 0]
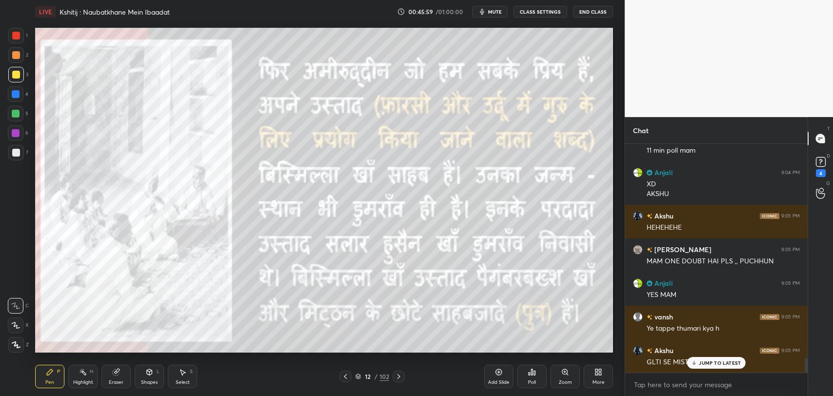
click at [698, 365] on div "JUMP TO LATEST" at bounding box center [716, 363] width 59 height 12
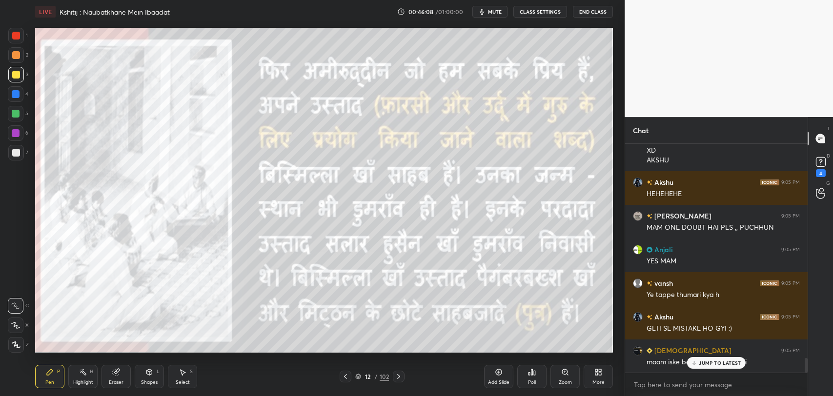
click at [733, 360] on p "JUMP TO LATEST" at bounding box center [720, 363] width 42 height 6
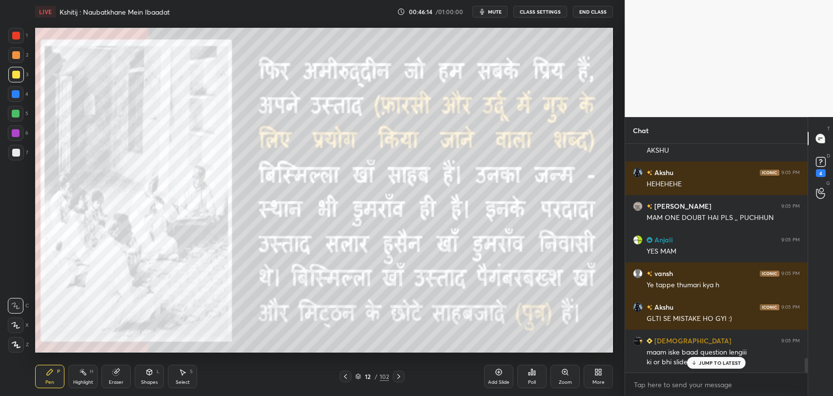
click at [726, 365] on p "JUMP TO LATEST" at bounding box center [720, 363] width 42 height 6
click at [399, 373] on icon at bounding box center [399, 377] width 8 height 8
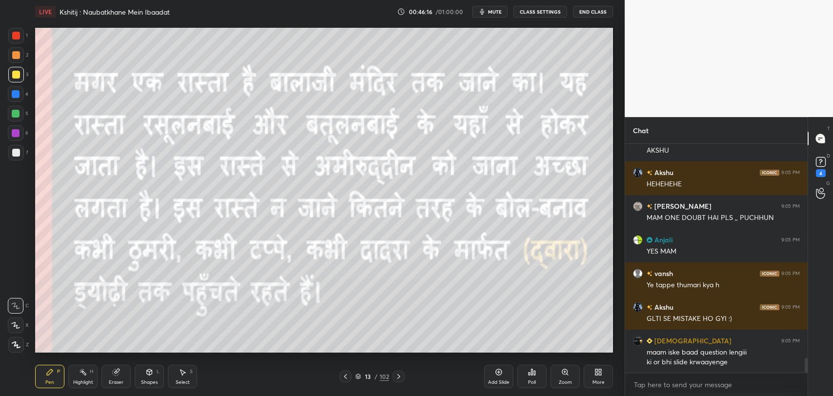
click at [363, 378] on div "13" at bounding box center [368, 377] width 10 height 6
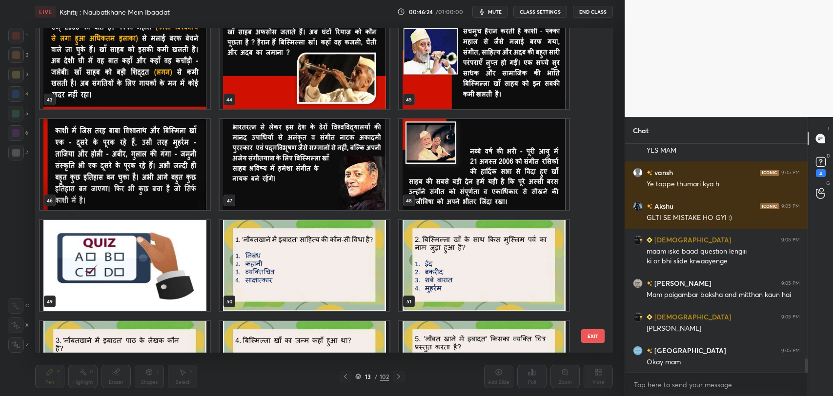
scroll to position [1426, 0]
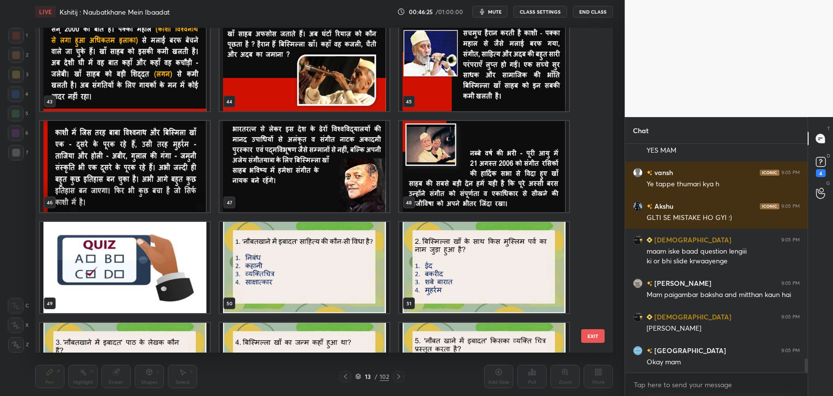
click at [586, 338] on button "EXIT" at bounding box center [592, 336] width 23 height 14
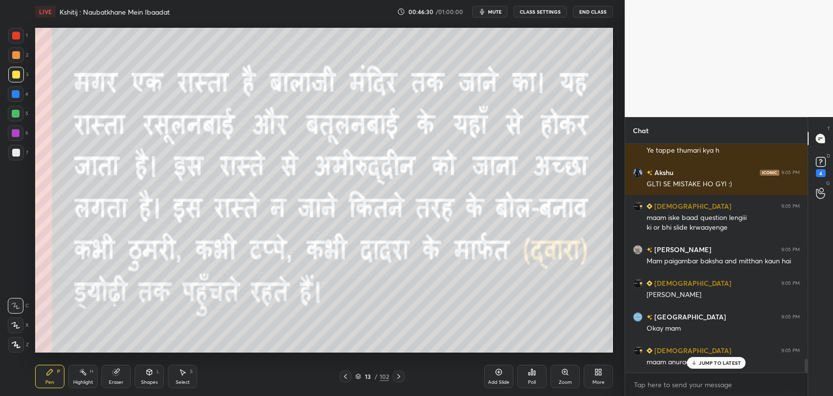
scroll to position [3578, 0]
click at [703, 360] on div "Ambar 9:04 PM Bai ADI 9:04 PM Kese phekka 😬 Anjali 9:04 PM HAMKO LAGA THA KI YE…" at bounding box center [716, 258] width 182 height 229
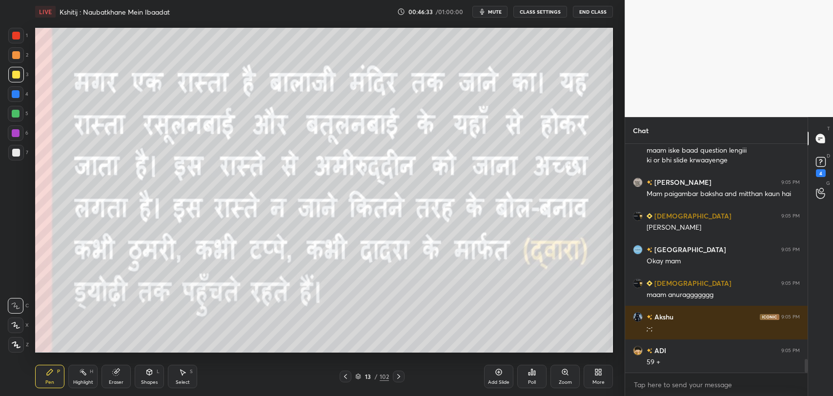
scroll to position [3645, 0]
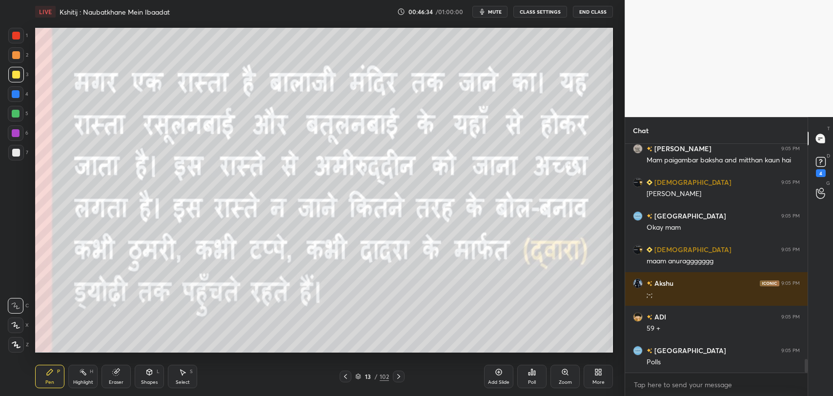
click at [113, 378] on div "Eraser" at bounding box center [115, 376] width 29 height 23
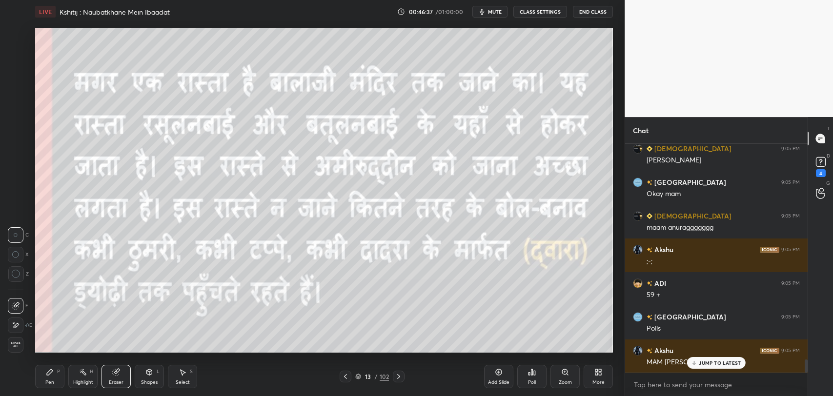
scroll to position [3712, 0]
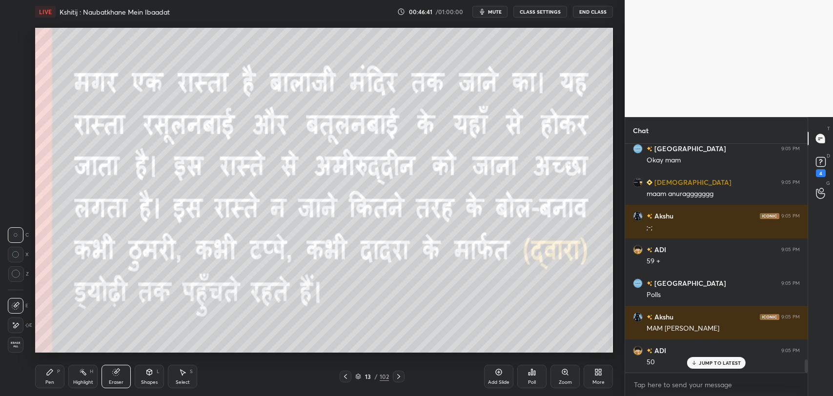
click at [52, 380] on div "Pen" at bounding box center [49, 382] width 9 height 5
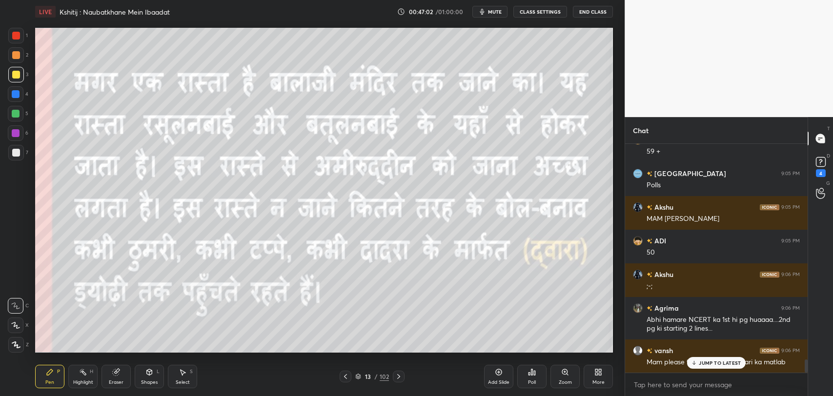
scroll to position [3864, 0]
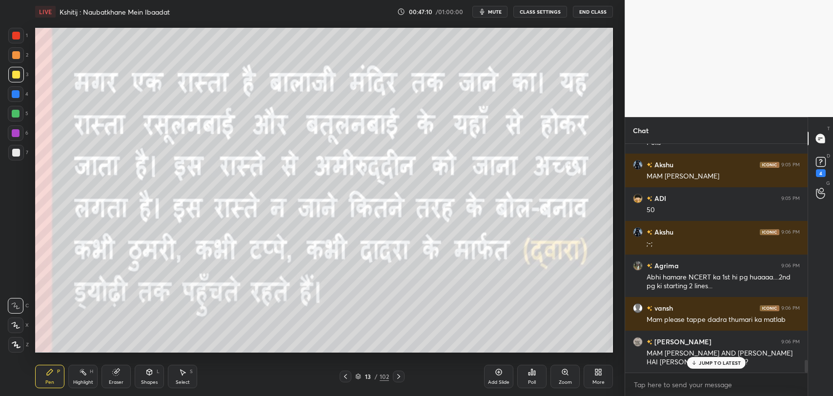
click at [723, 360] on p "JUMP TO LATEST" at bounding box center [720, 363] width 42 height 6
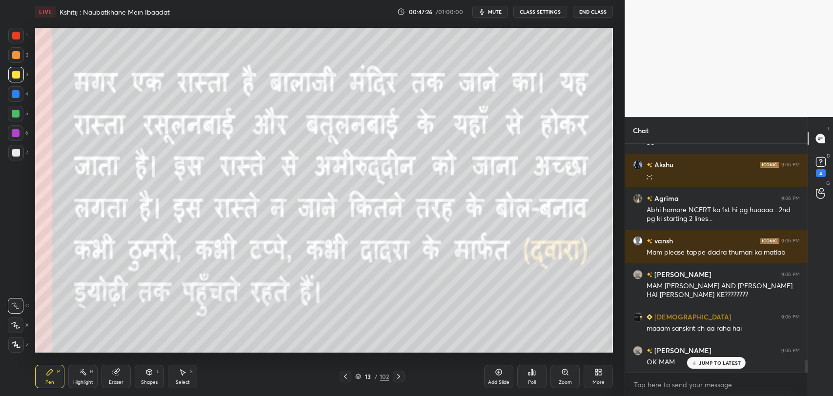
scroll to position [3965, 0]
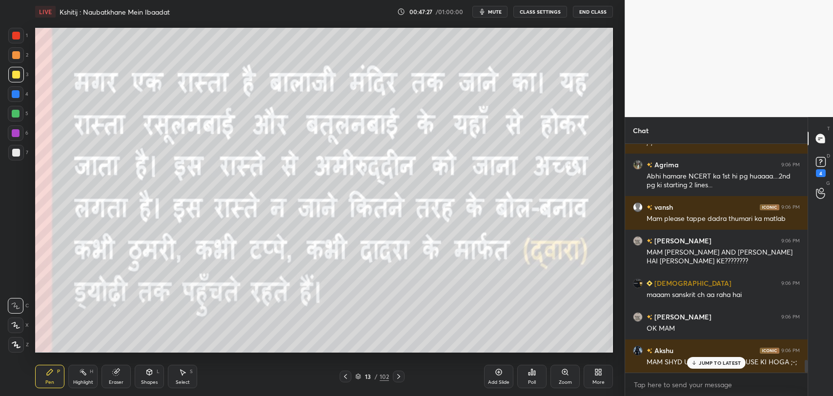
click at [718, 364] on p "JUMP TO LATEST" at bounding box center [720, 363] width 42 height 6
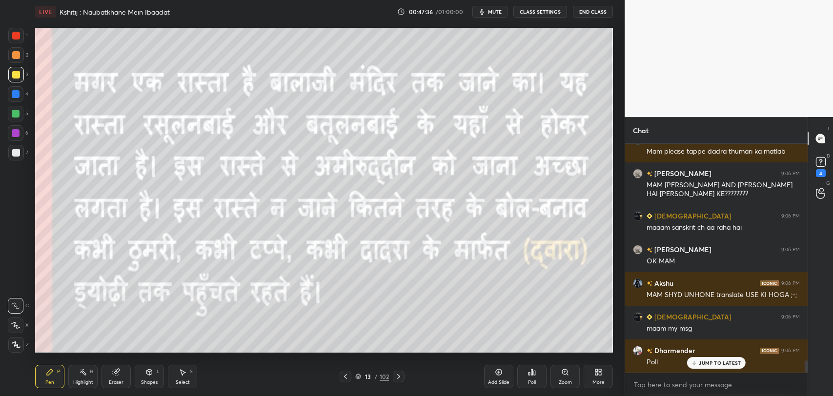
scroll to position [4066, 0]
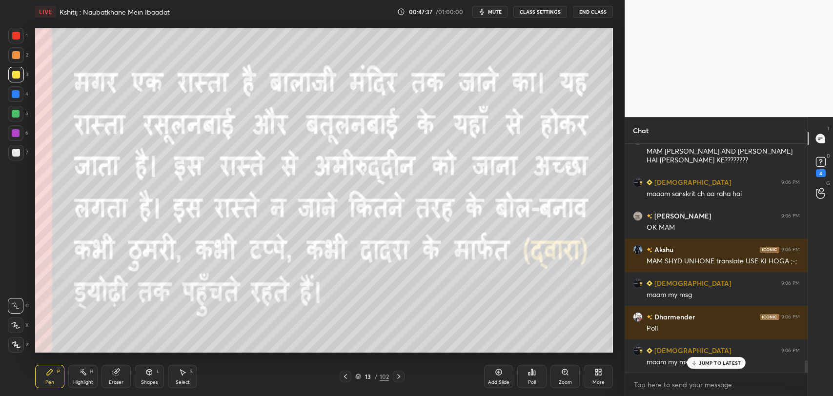
click at [718, 363] on p "JUMP TO LATEST" at bounding box center [720, 363] width 42 height 6
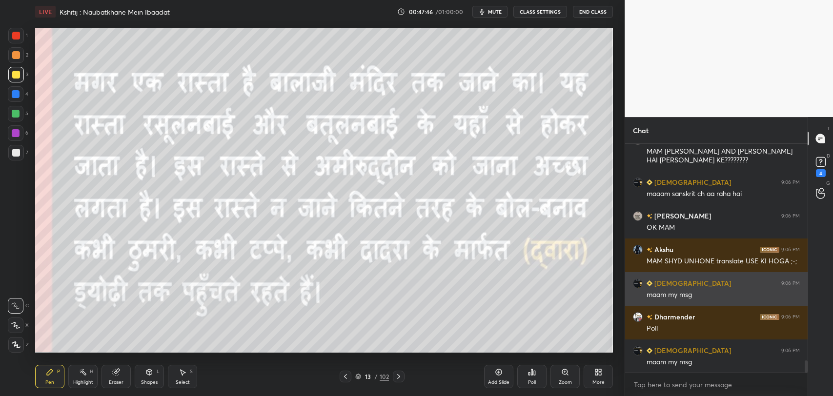
scroll to position [4100, 0]
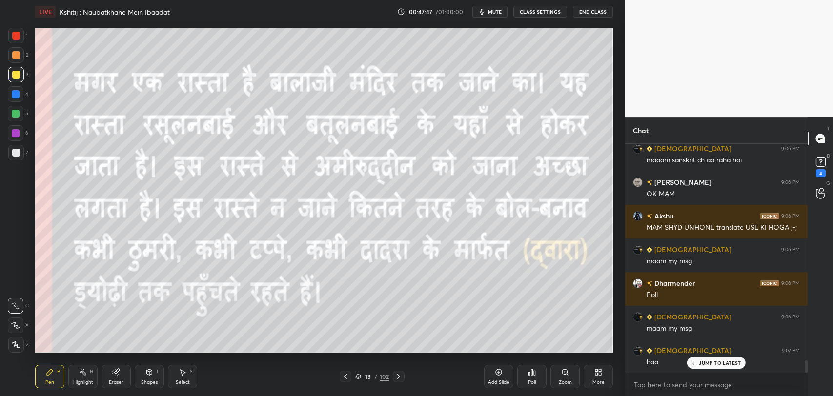
click at [715, 364] on p "JUMP TO LATEST" at bounding box center [720, 363] width 42 height 6
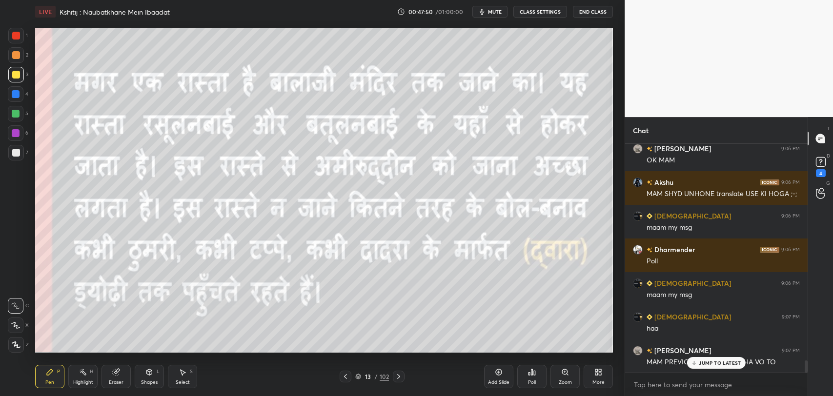
click at [712, 361] on div "Akshu 9:05 PM ;-; ADI 9:05 PM 59 + [GEOGRAPHIC_DATA] 9:05 PM Polls [GEOGRAPHIC_…" at bounding box center [716, 258] width 182 height 229
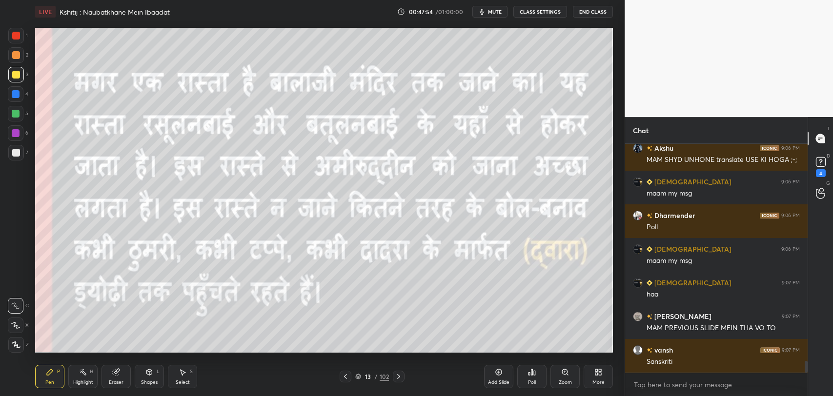
click at [345, 376] on icon at bounding box center [345, 377] width 8 height 8
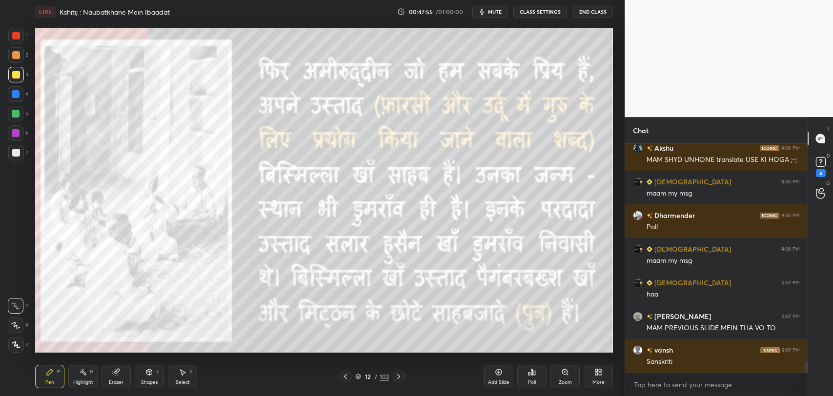
scroll to position [4201, 0]
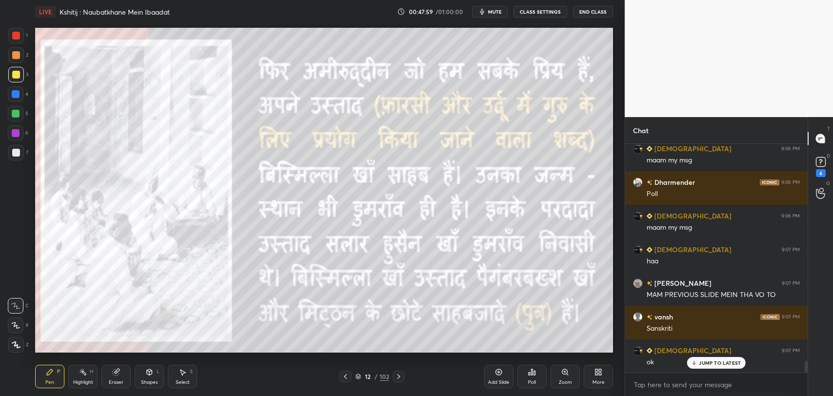
drag, startPoint x: 727, startPoint y: 360, endPoint x: 776, endPoint y: 394, distance: 58.9
click at [727, 360] on p "JUMP TO LATEST" at bounding box center [720, 363] width 42 height 6
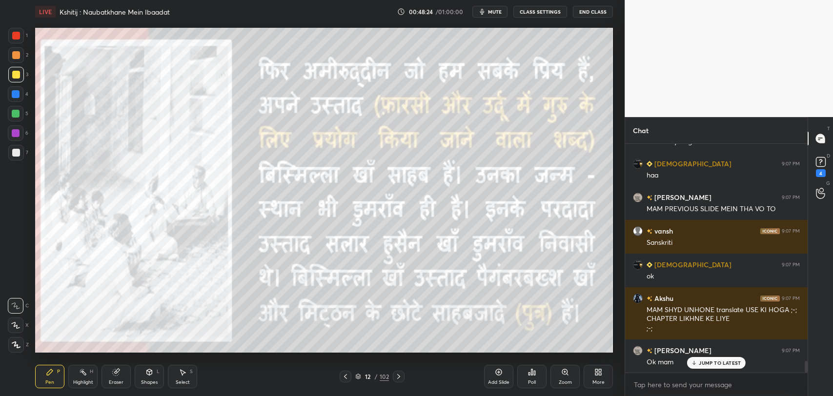
scroll to position [4320, 0]
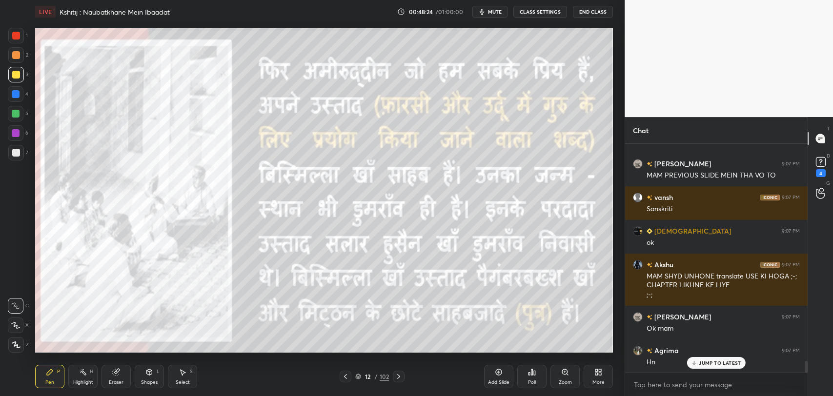
click at [499, 374] on icon at bounding box center [499, 372] width 8 height 8
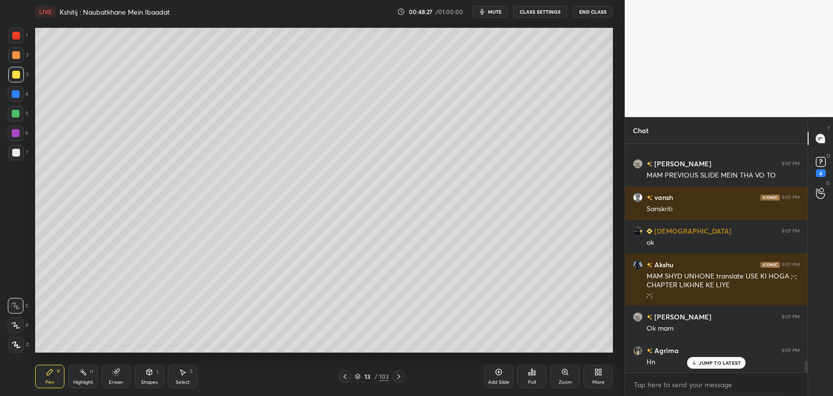
click at [117, 375] on icon at bounding box center [116, 372] width 6 height 6
click at [56, 370] on div "Pen P" at bounding box center [49, 376] width 29 height 23
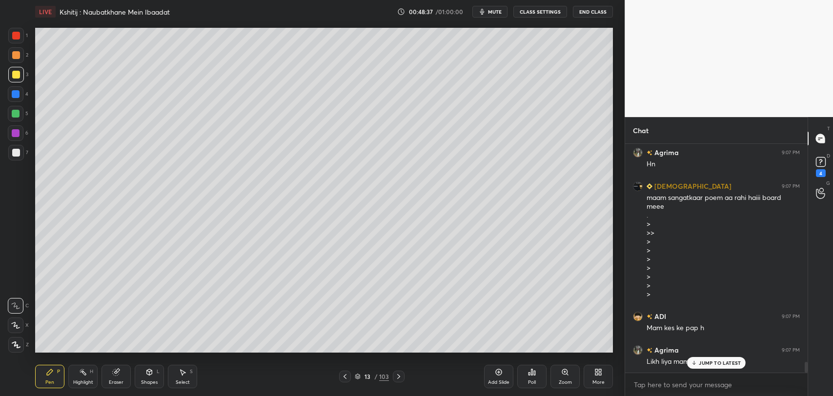
scroll to position [4552, 0]
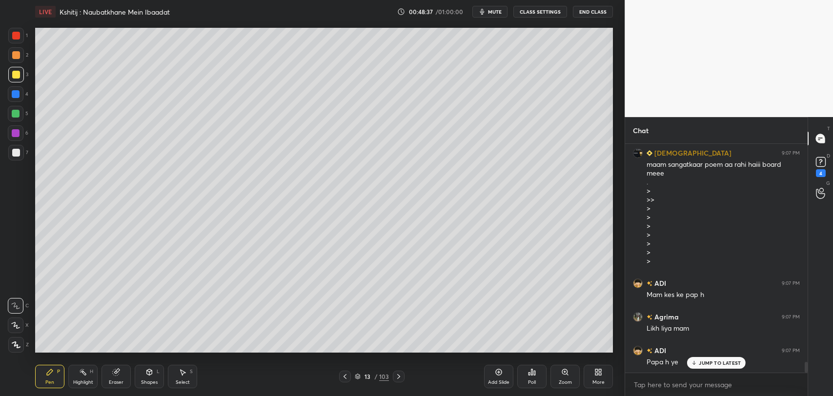
click at [348, 375] on icon at bounding box center [345, 377] width 8 height 8
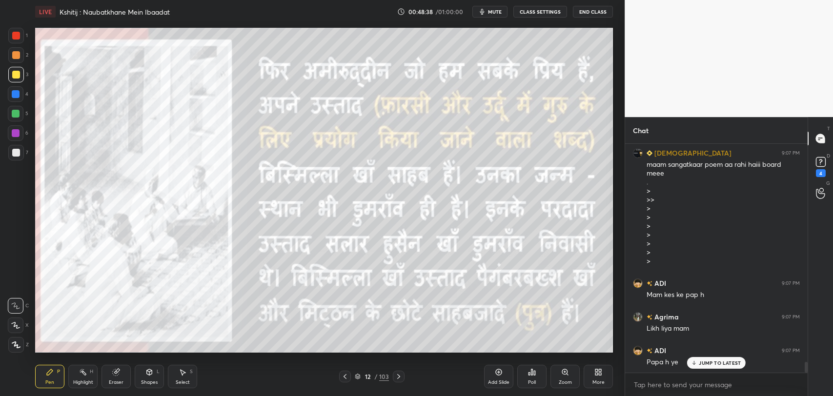
click at [714, 364] on p "JUMP TO LATEST" at bounding box center [720, 363] width 42 height 6
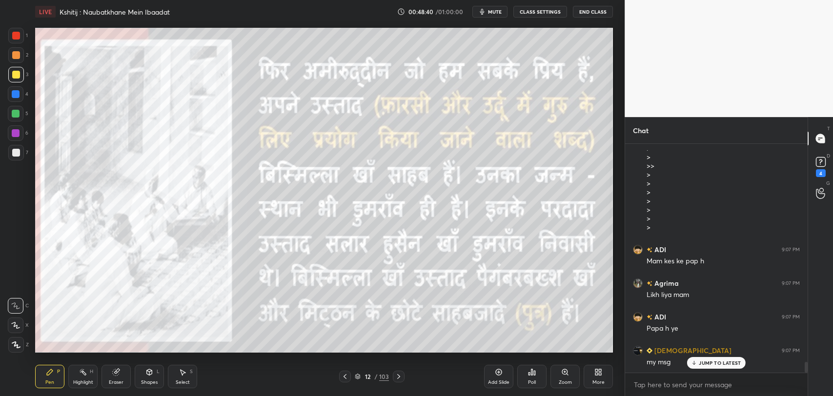
click at [703, 368] on div "JUMP TO LATEST" at bounding box center [716, 363] width 59 height 12
click at [719, 367] on div "JUMP TO LATEST" at bounding box center [716, 363] width 59 height 12
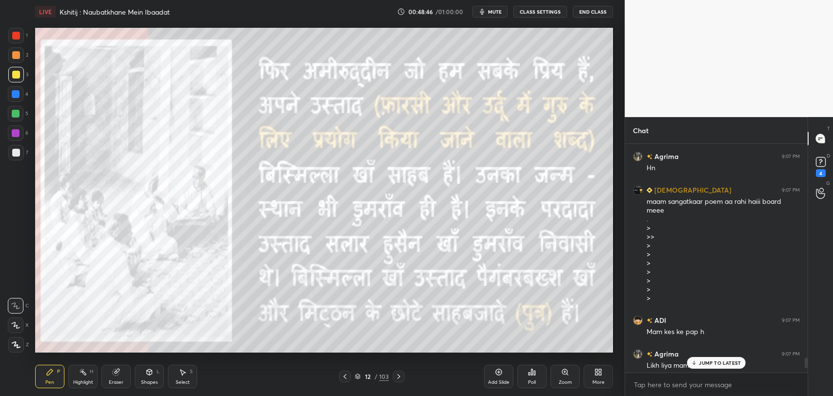
scroll to position [4511, 0]
click at [716, 361] on p "1 NEW MESSAGE" at bounding box center [719, 363] width 41 height 6
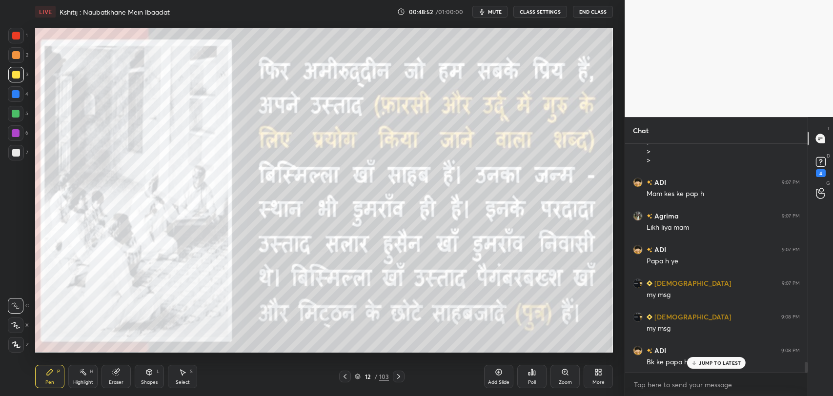
click at [718, 360] on p "JUMP TO LATEST" at bounding box center [720, 363] width 42 height 6
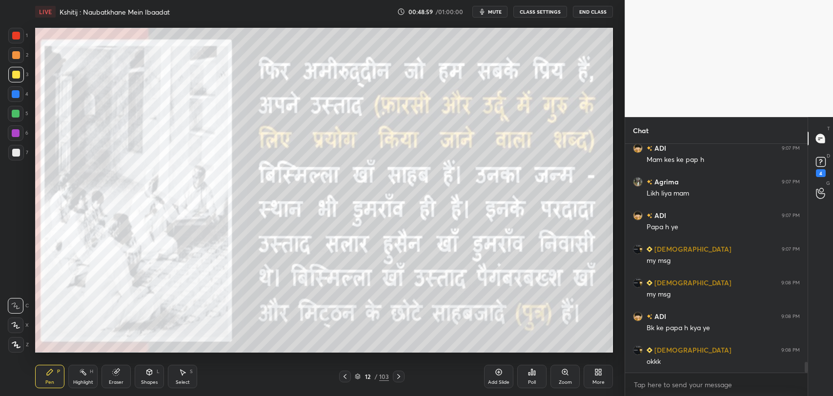
scroll to position [4720, 0]
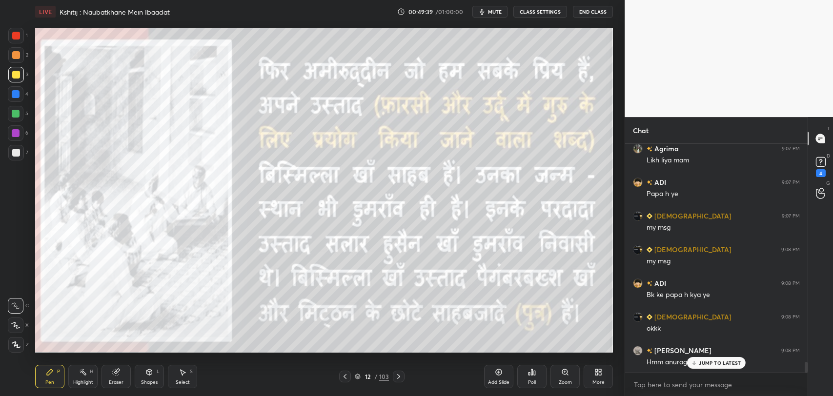
click at [706, 362] on p "JUMP TO LATEST" at bounding box center [720, 363] width 42 height 6
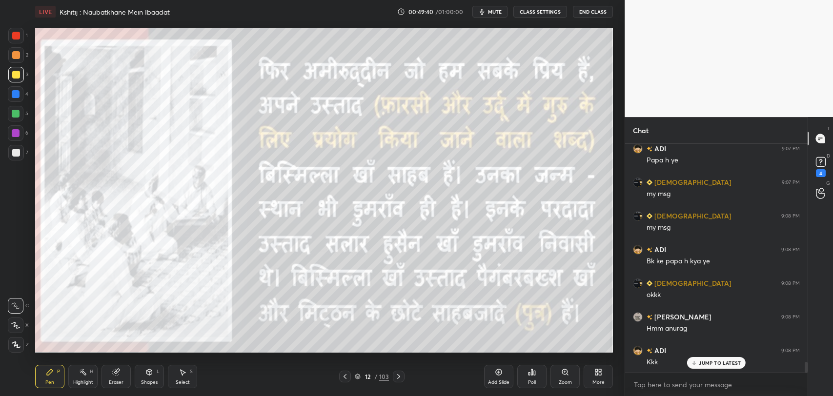
click at [719, 361] on p "JUMP TO LATEST" at bounding box center [720, 363] width 42 height 6
click at [385, 373] on div "103" at bounding box center [384, 376] width 10 height 9
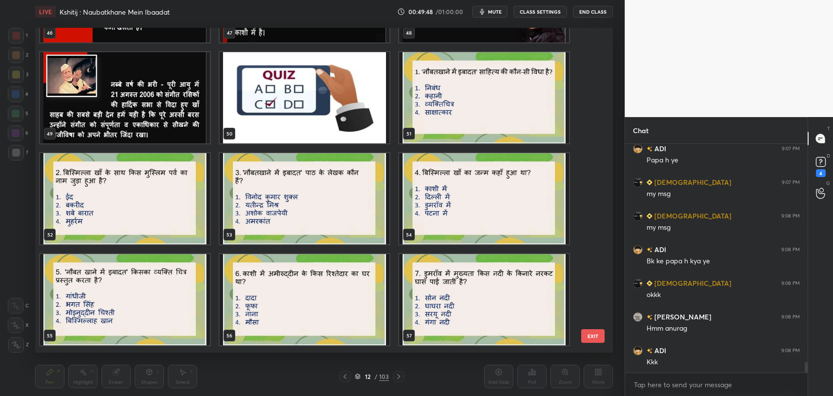
scroll to position [4788, 0]
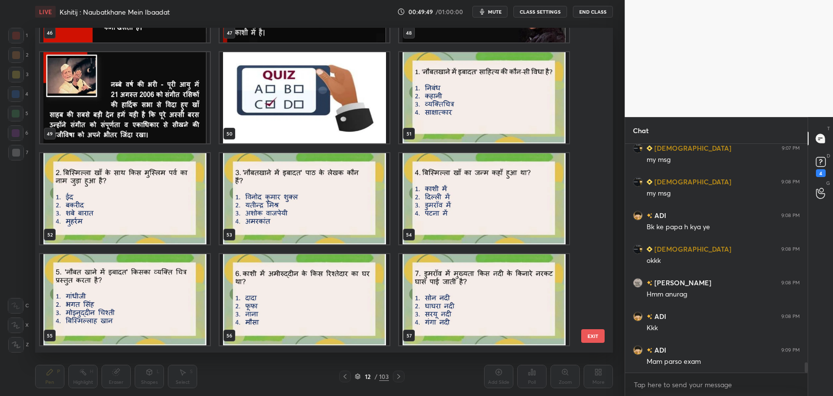
click at [477, 125] on img "grid" at bounding box center [484, 97] width 170 height 91
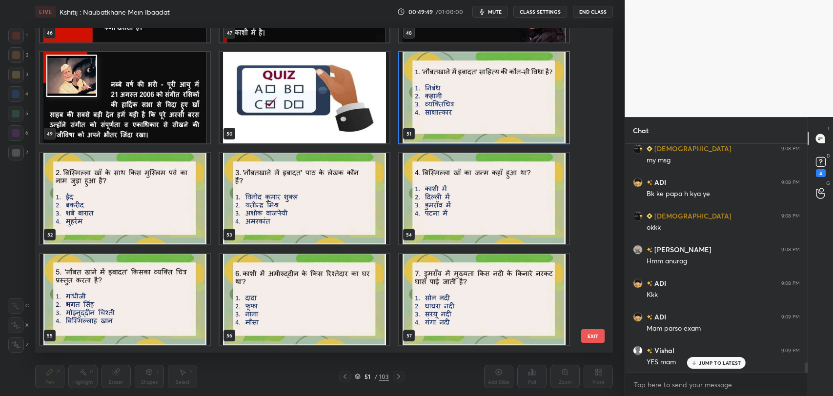
click at [350, 132] on img "grid" at bounding box center [305, 97] width 170 height 91
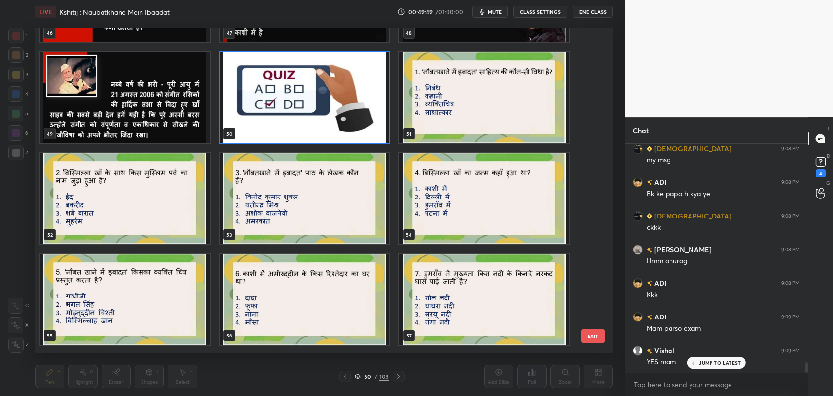
click at [350, 132] on img "grid" at bounding box center [305, 97] width 170 height 91
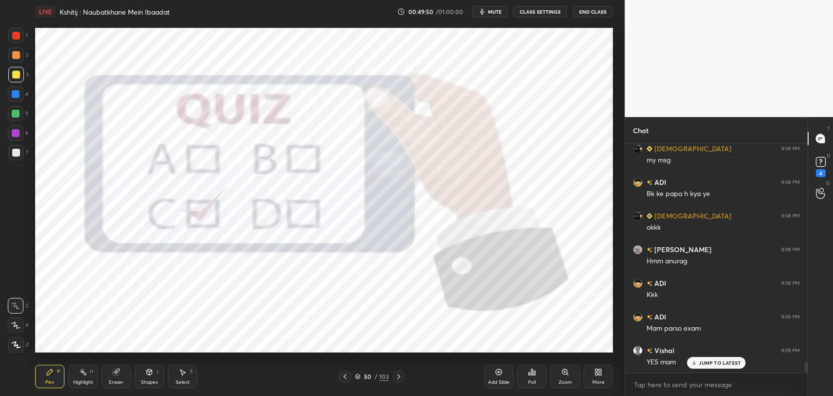
click at [721, 360] on p "JUMP TO LATEST" at bounding box center [720, 363] width 42 height 6
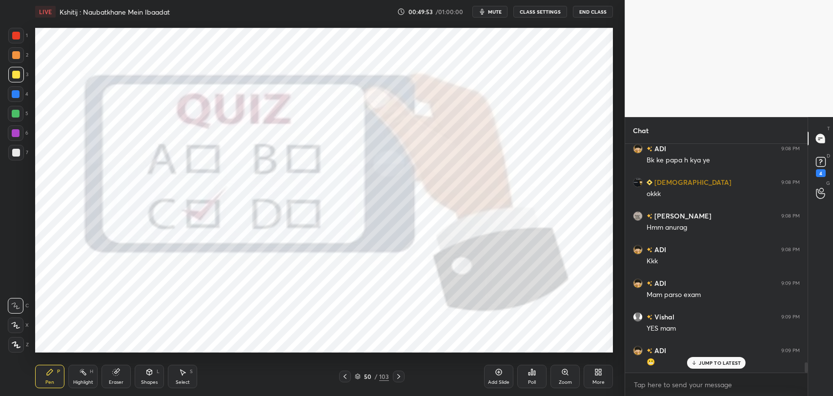
click at [728, 360] on p "JUMP TO LATEST" at bounding box center [720, 363] width 42 height 6
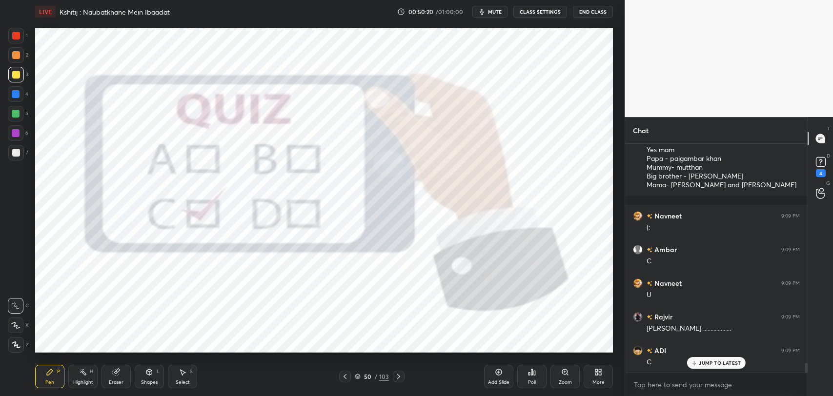
scroll to position [5168, 0]
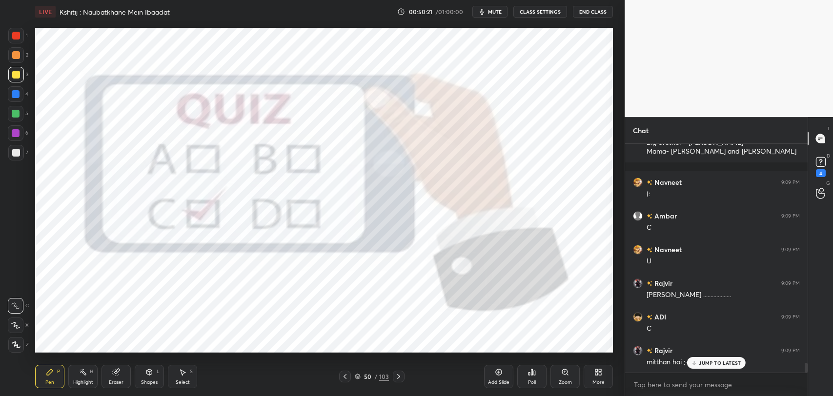
click at [699, 361] on div "Vaishu 9:07 PM my msg [PERSON_NAME] 9:08 PM my msg ADI 9:08 PM Bk ke papa h kya…" at bounding box center [716, 258] width 182 height 229
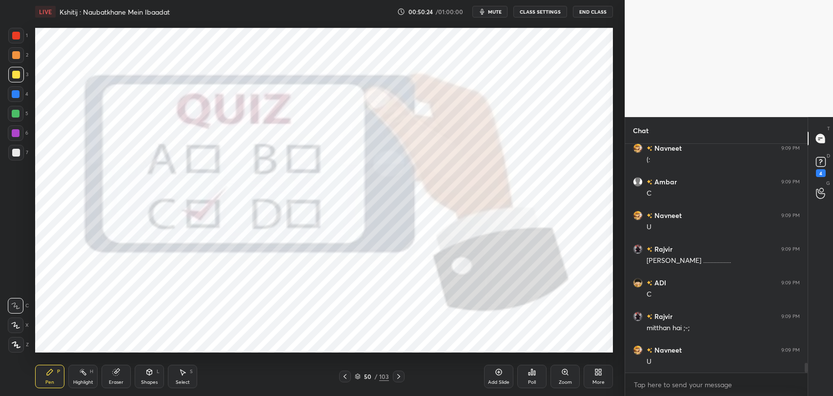
click at [397, 378] on icon at bounding box center [399, 377] width 8 height 8
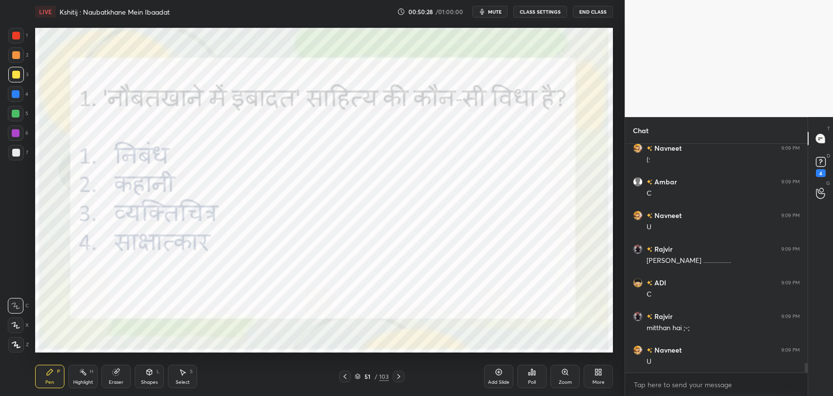
click at [20, 38] on div at bounding box center [16, 36] width 16 height 16
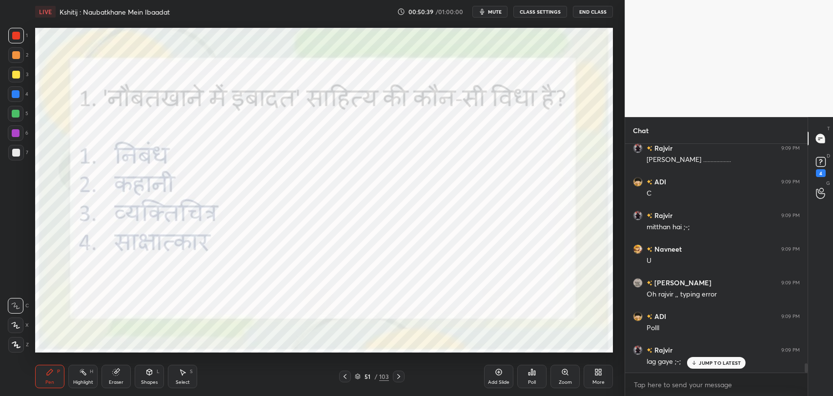
scroll to position [5336, 0]
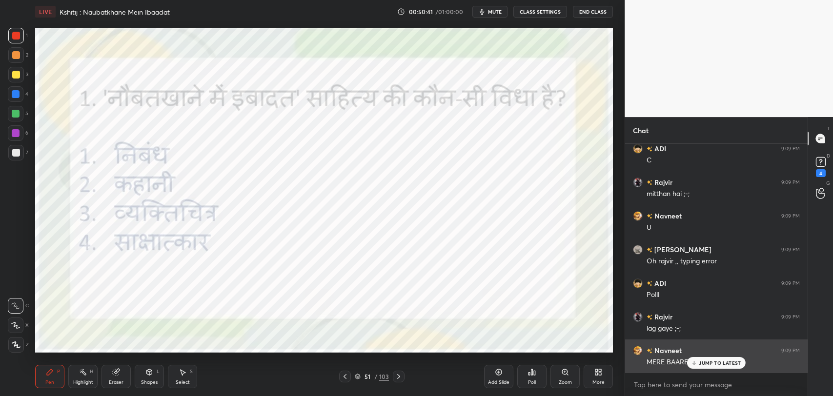
click at [702, 360] on p "JUMP TO LATEST" at bounding box center [720, 363] width 42 height 6
click at [640, 355] on div "grid" at bounding box center [640, 351] width 14 height 10
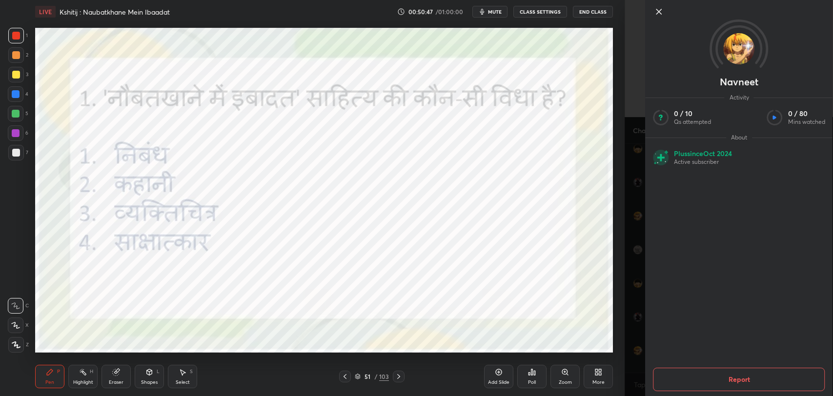
click at [660, 13] on icon at bounding box center [658, 11] width 5 height 5
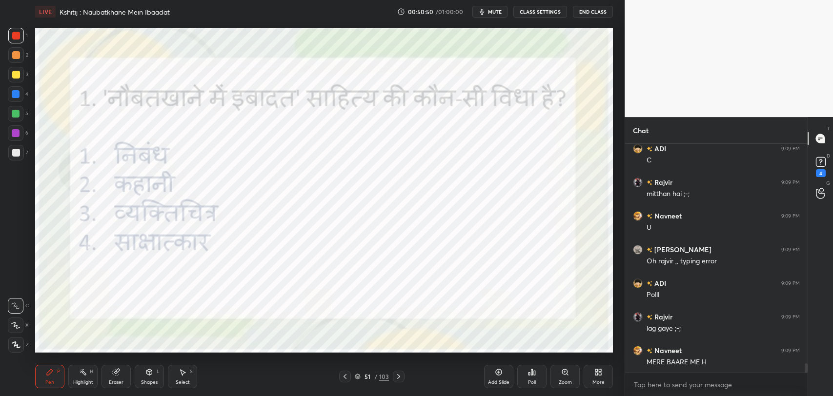
scroll to position [5370, 0]
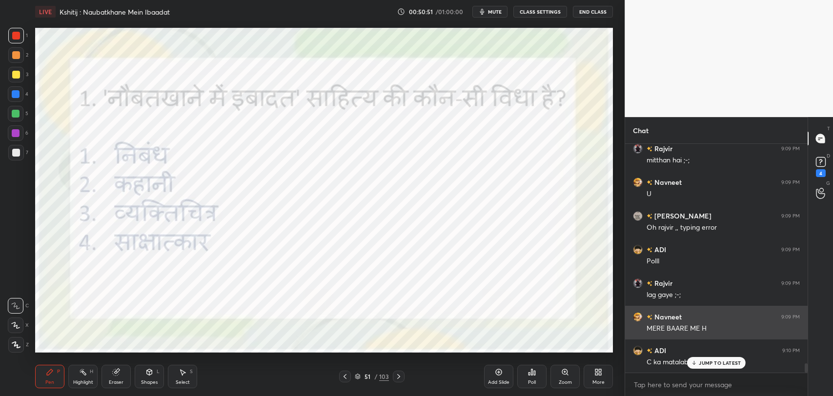
click at [681, 331] on div "MERE BAARE ME H" at bounding box center [722, 329] width 153 height 10
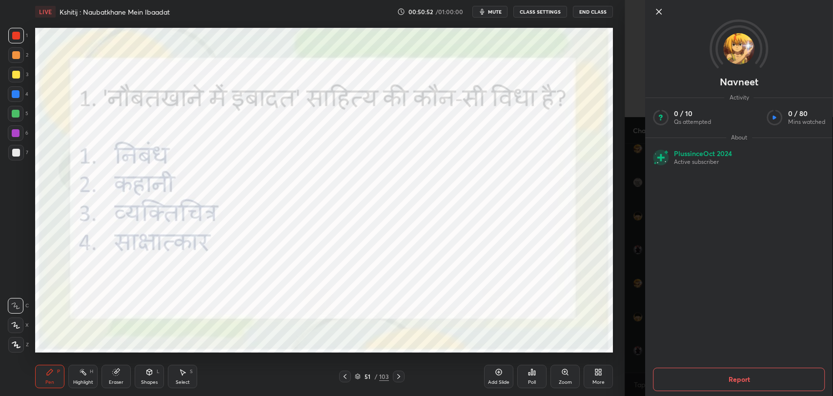
click at [660, 13] on icon at bounding box center [658, 11] width 5 height 5
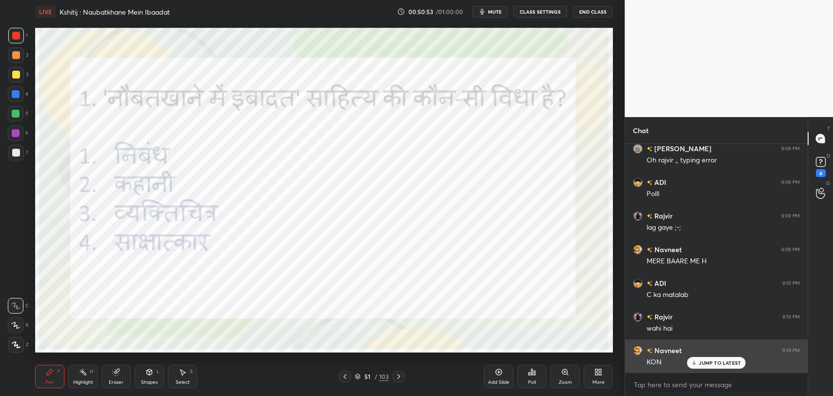
click at [700, 364] on p "JUMP TO LATEST" at bounding box center [720, 363] width 42 height 6
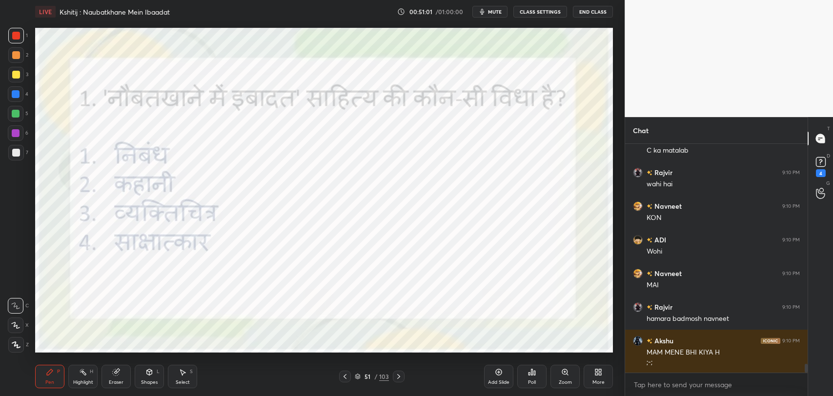
scroll to position [5616, 0]
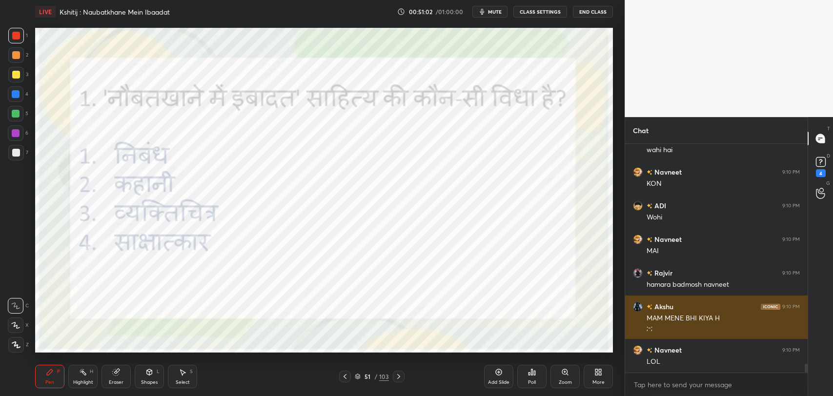
click at [638, 312] on div "Akshu" at bounding box center [653, 306] width 40 height 10
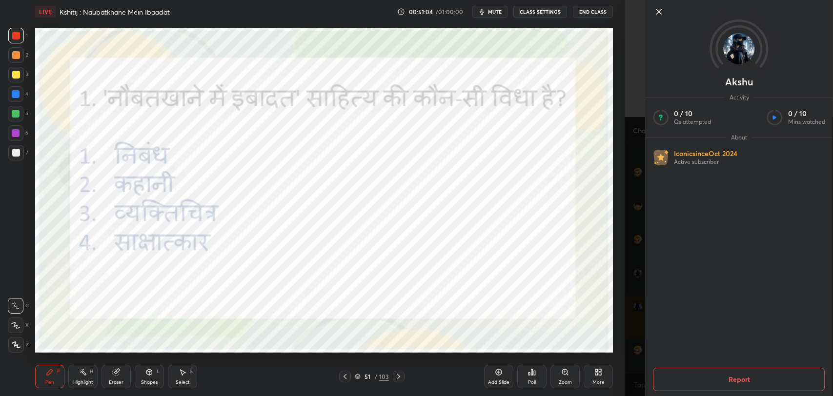
click at [659, 12] on icon at bounding box center [658, 11] width 5 height 5
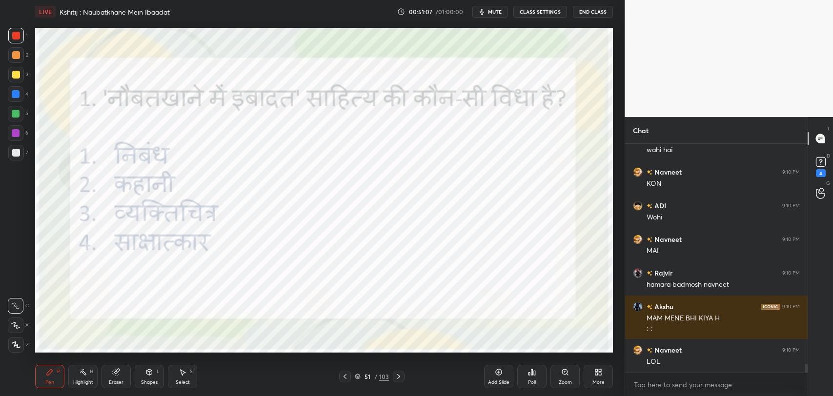
click at [534, 381] on div "Poll" at bounding box center [532, 382] width 8 height 5
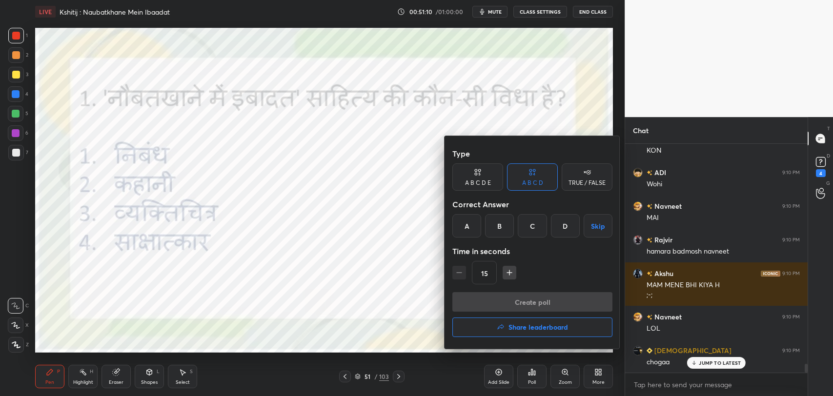
scroll to position [5682, 0]
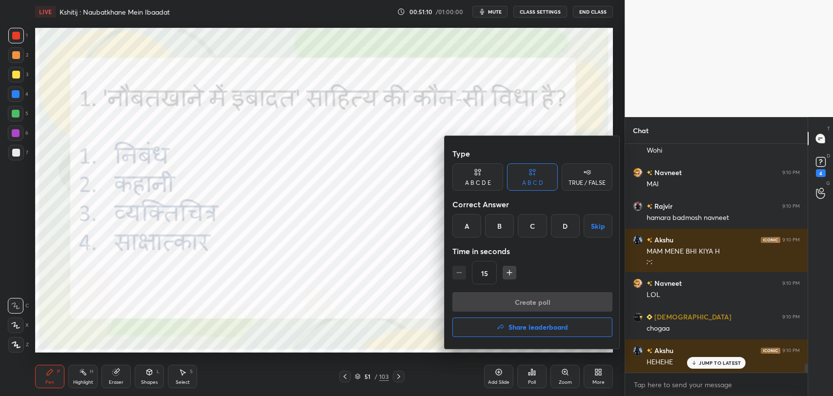
click at [538, 227] on div "C" at bounding box center [532, 225] width 29 height 23
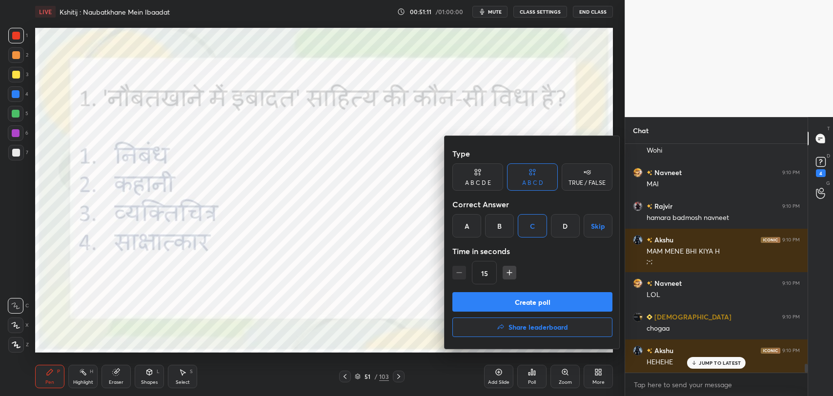
click at [540, 301] on button "Create poll" at bounding box center [532, 302] width 160 height 20
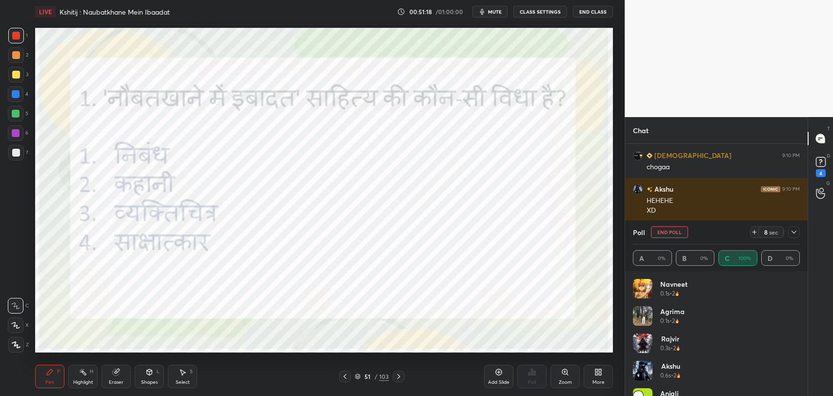
scroll to position [5878, 0]
click at [796, 233] on icon at bounding box center [794, 232] width 8 height 8
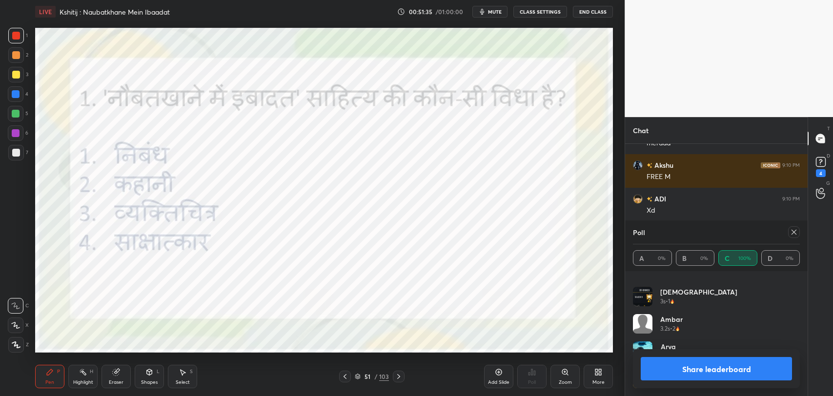
click at [796, 230] on icon at bounding box center [794, 232] width 8 height 8
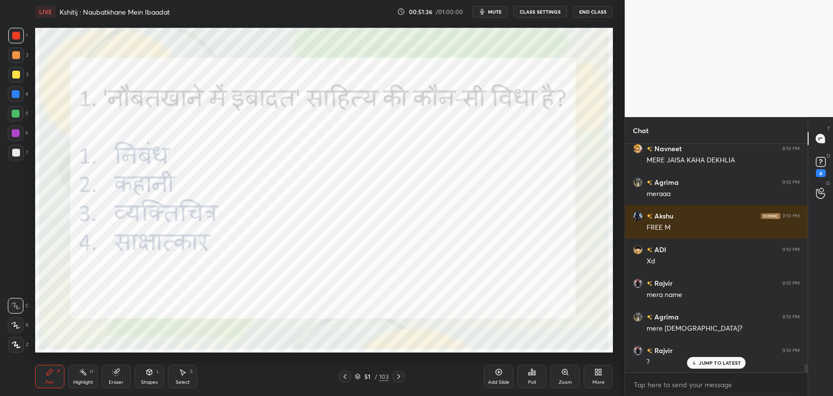
click at [708, 360] on p "JUMP TO LATEST" at bounding box center [720, 363] width 42 height 6
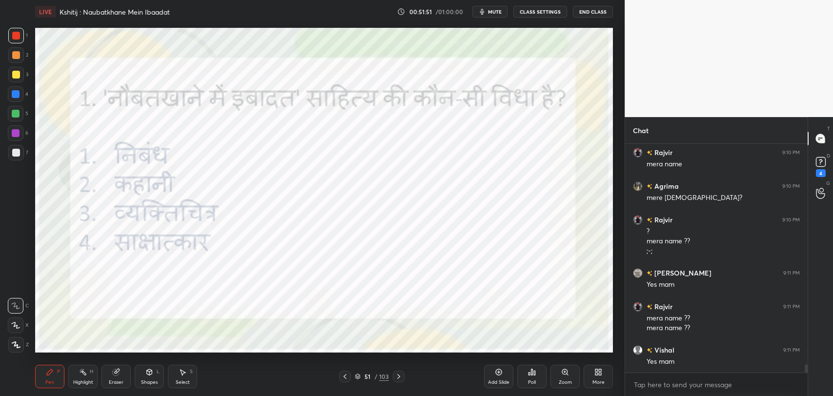
click at [395, 376] on icon at bounding box center [399, 377] width 8 height 8
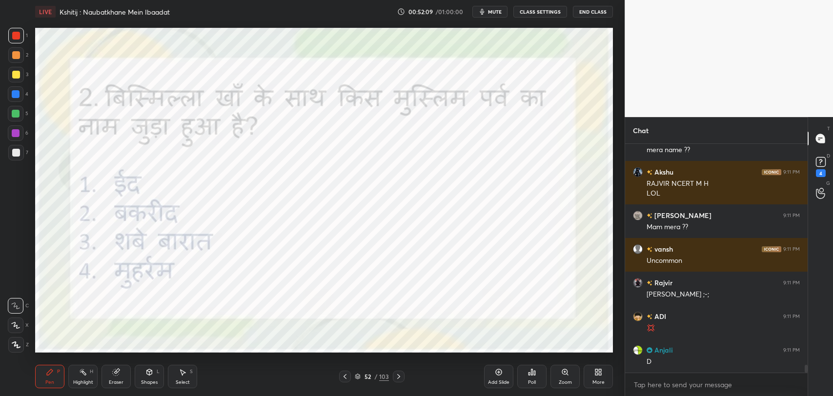
click at [400, 378] on icon at bounding box center [399, 377] width 8 height 8
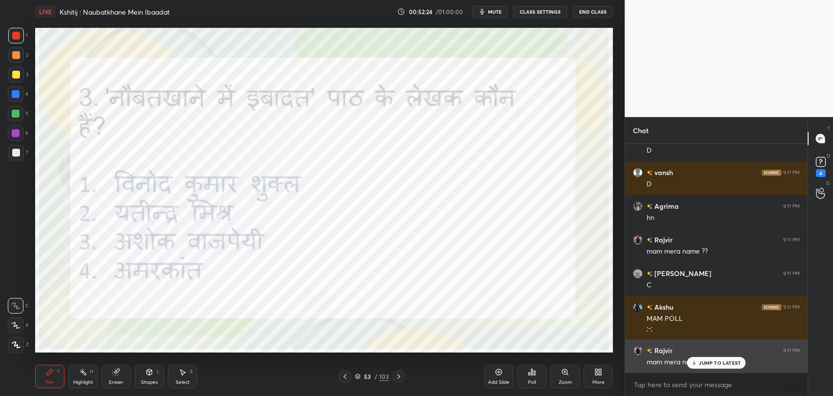
click at [715, 365] on p "JUMP TO LATEST" at bounding box center [720, 363] width 42 height 6
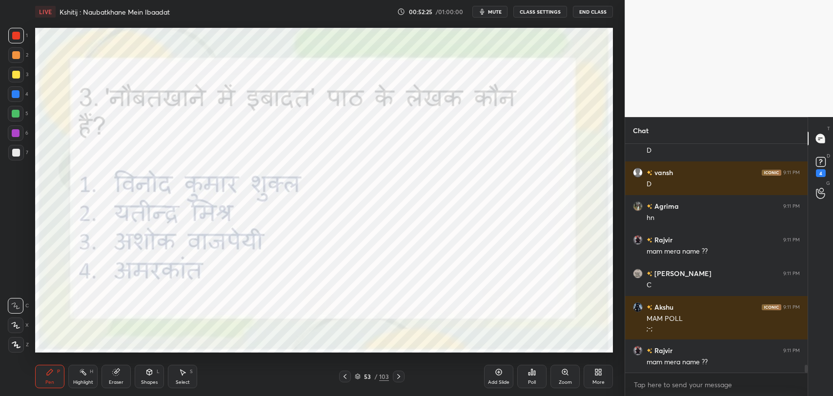
click at [535, 380] on div "Poll" at bounding box center [532, 382] width 8 height 5
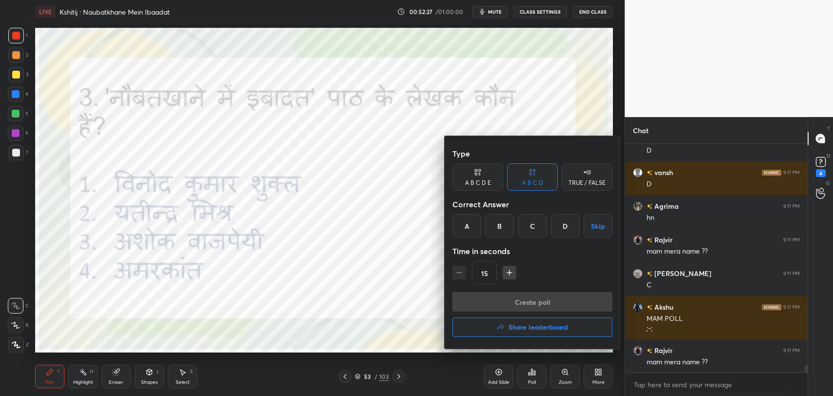
click at [528, 237] on div "C" at bounding box center [532, 225] width 29 height 23
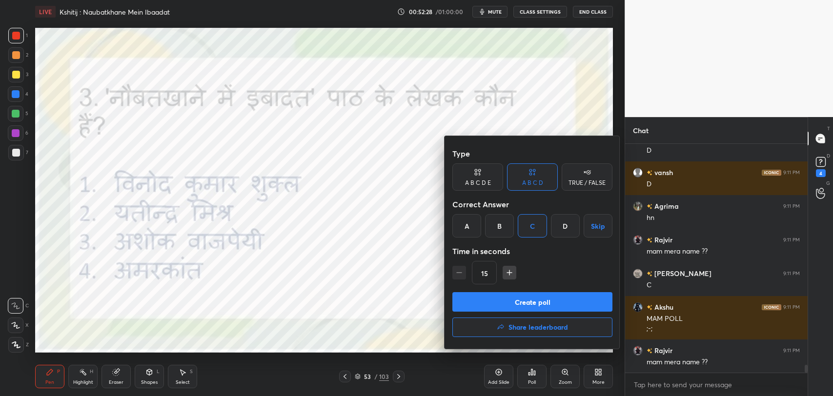
click at [499, 227] on div "B" at bounding box center [499, 225] width 29 height 23
click at [518, 300] on button "Create poll" at bounding box center [532, 302] width 160 height 20
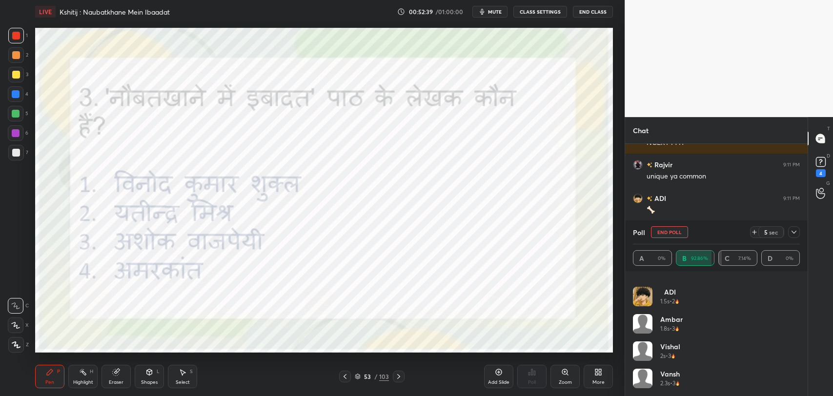
click at [794, 232] on icon at bounding box center [793, 232] width 5 height 3
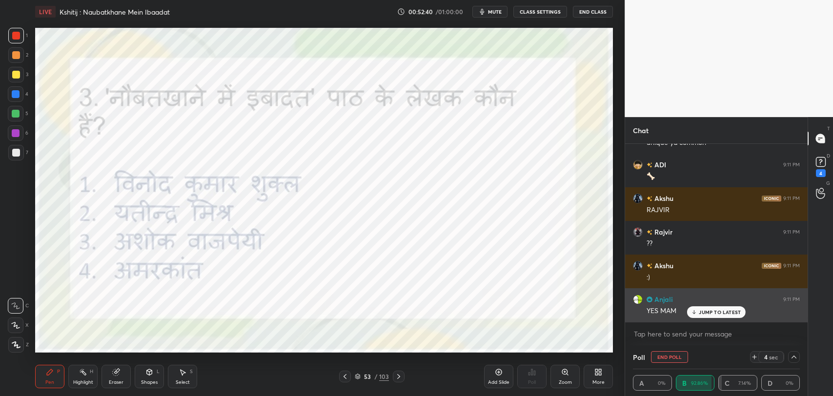
click at [714, 303] on div "Rajvir 9:11 PM [PERSON_NAME] ;-; ADI 9:11 PM 💢 [PERSON_NAME] 9:11 PM D vansh 9:…" at bounding box center [716, 233] width 182 height 178
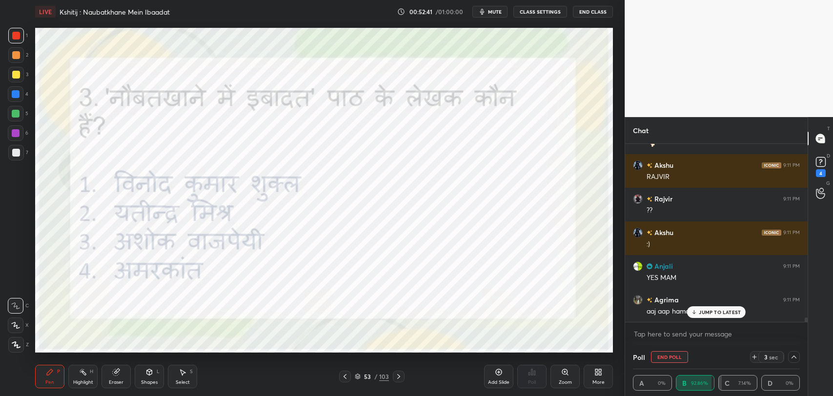
click at [697, 313] on icon at bounding box center [694, 312] width 6 height 6
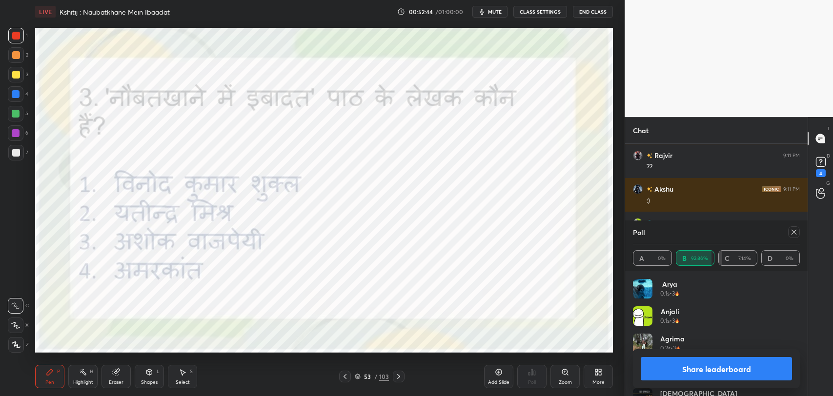
click at [792, 232] on icon at bounding box center [793, 232] width 5 height 5
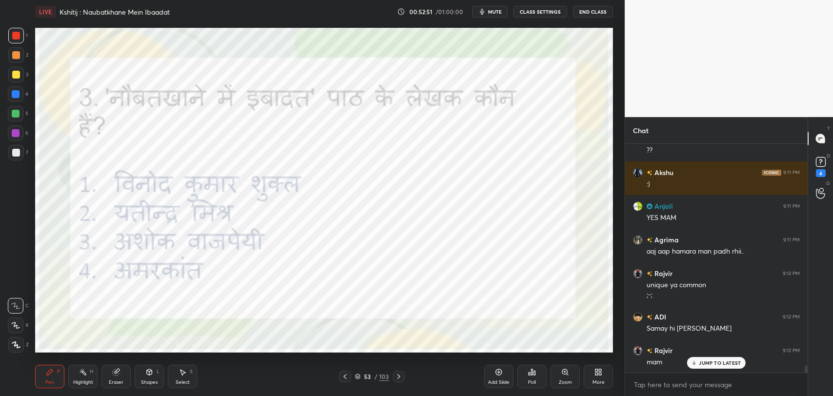
click at [706, 363] on p "JUMP TO LATEST" at bounding box center [720, 363] width 42 height 6
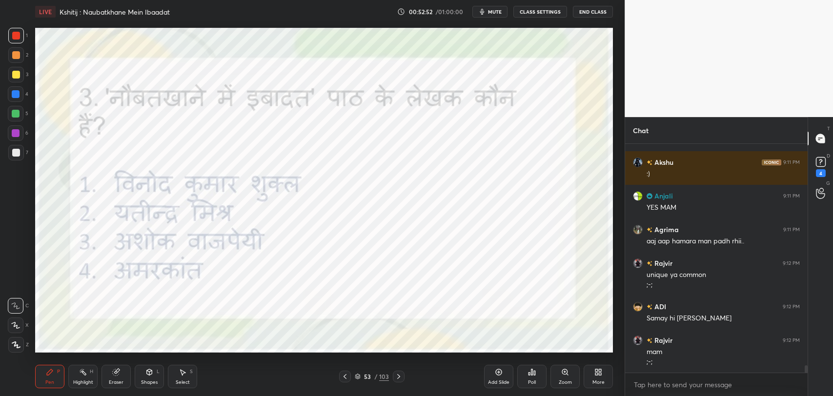
click at [395, 378] on icon at bounding box center [399, 377] width 8 height 8
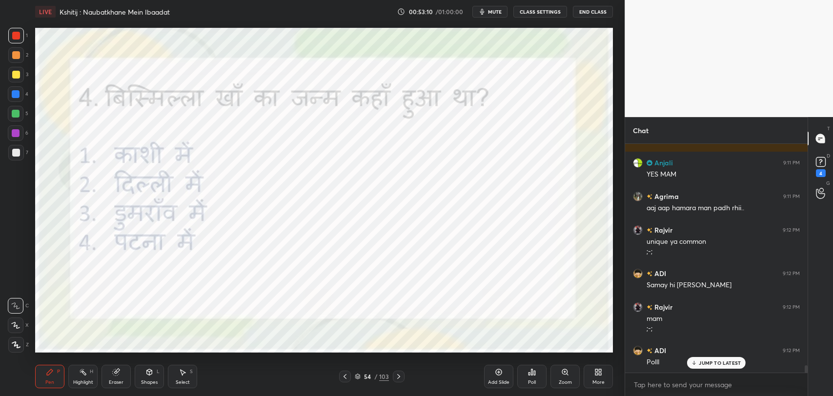
click at [528, 378] on div "Poll" at bounding box center [531, 376] width 29 height 23
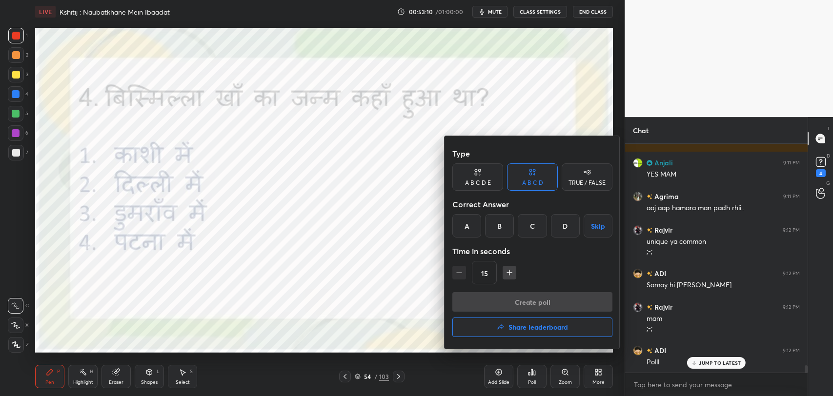
click at [527, 379] on div at bounding box center [416, 198] width 833 height 396
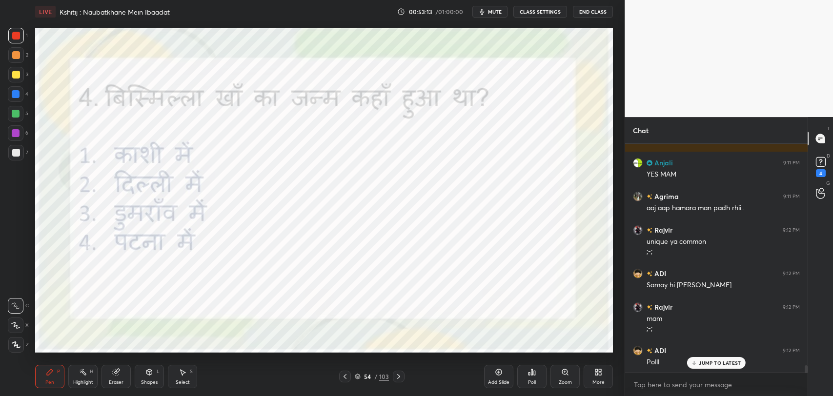
click at [536, 374] on div "Poll" at bounding box center [531, 376] width 29 height 23
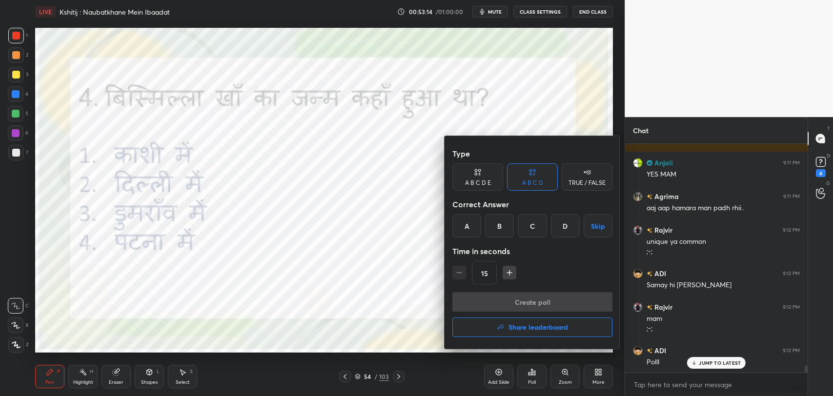
click at [528, 220] on div "C" at bounding box center [532, 225] width 29 height 23
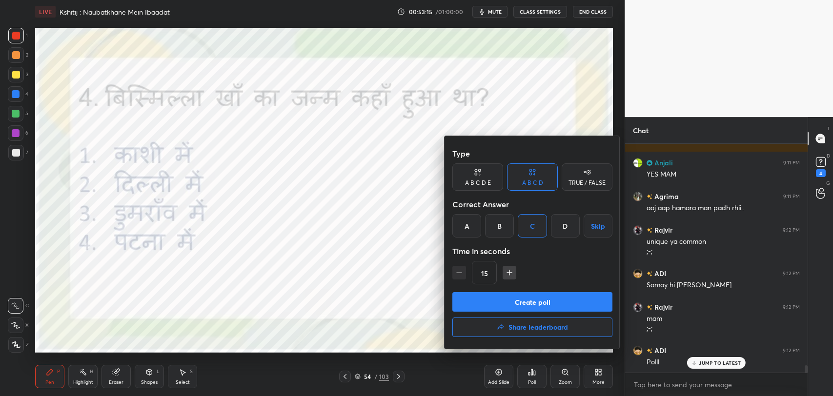
click at [536, 302] on button "Create poll" at bounding box center [532, 302] width 160 height 20
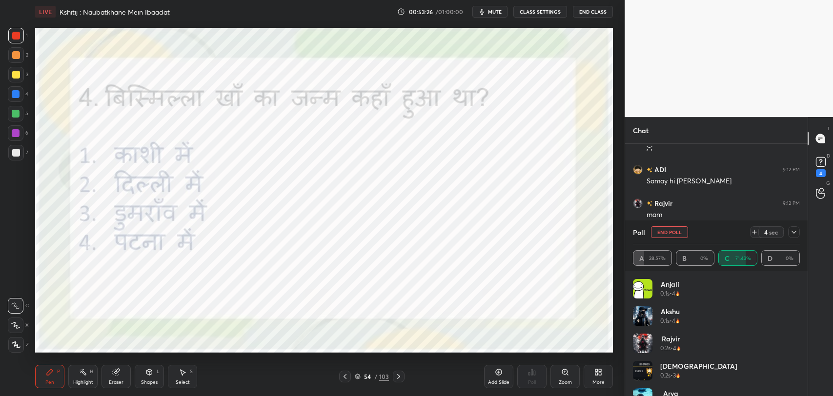
click at [794, 233] on icon at bounding box center [793, 232] width 5 height 3
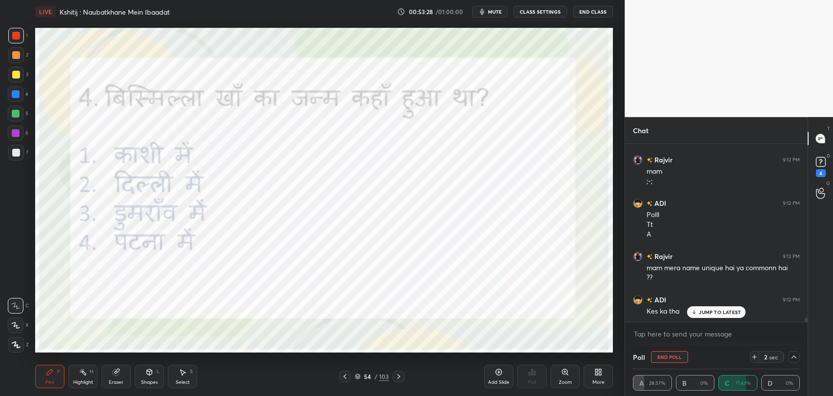
click at [724, 313] on p "JUMP TO LATEST" at bounding box center [720, 312] width 42 height 6
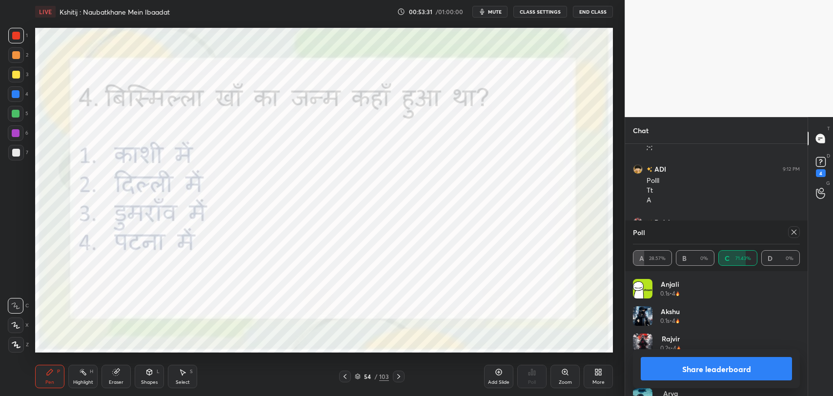
click at [792, 233] on icon at bounding box center [793, 232] width 5 height 5
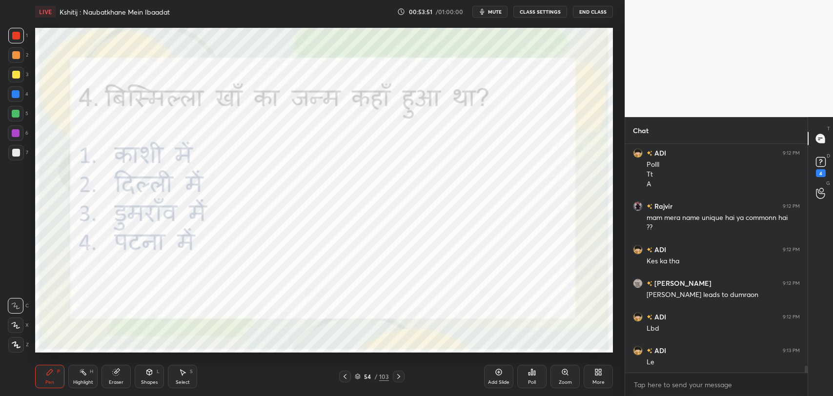
click at [398, 374] on icon at bounding box center [399, 377] width 8 height 8
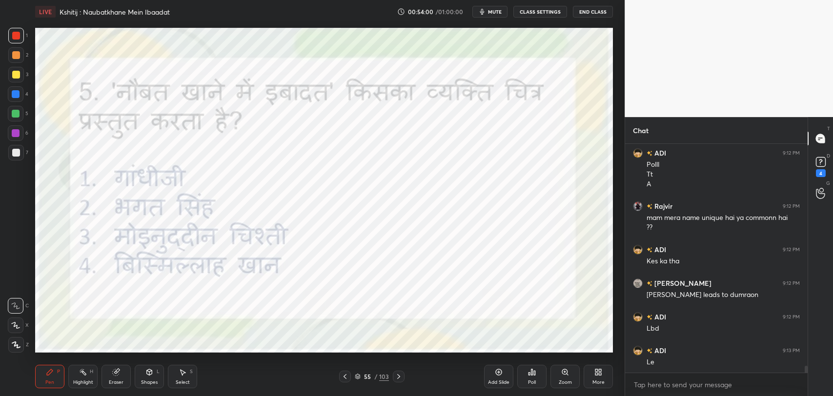
click at [532, 372] on icon at bounding box center [531, 372] width 1 height 6
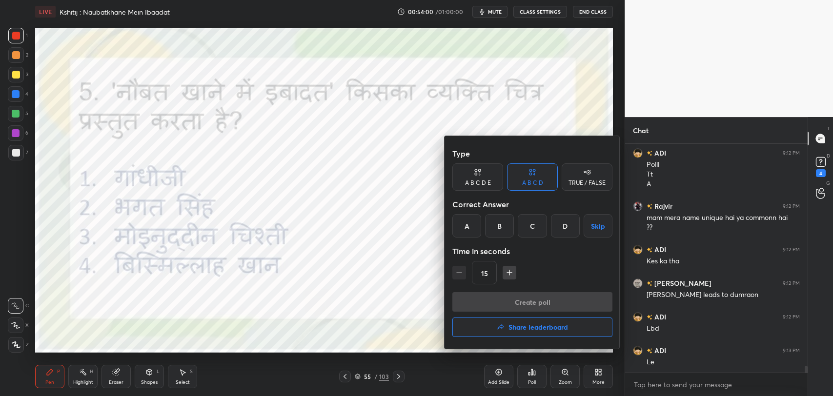
click at [561, 227] on div "D" at bounding box center [565, 225] width 29 height 23
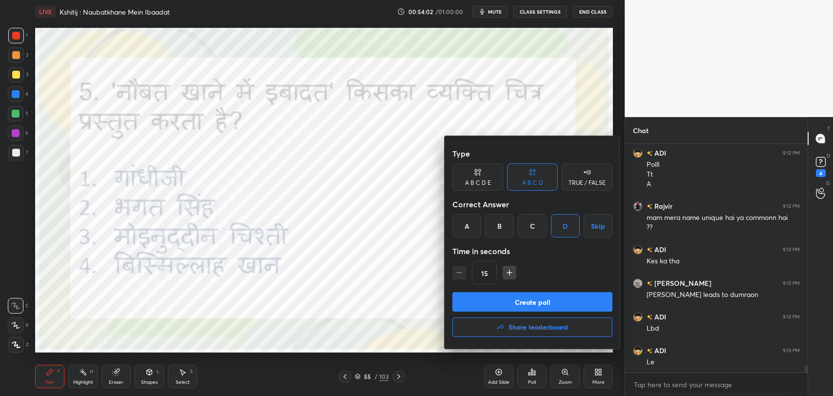
click at [545, 301] on button "Create poll" at bounding box center [532, 302] width 160 height 20
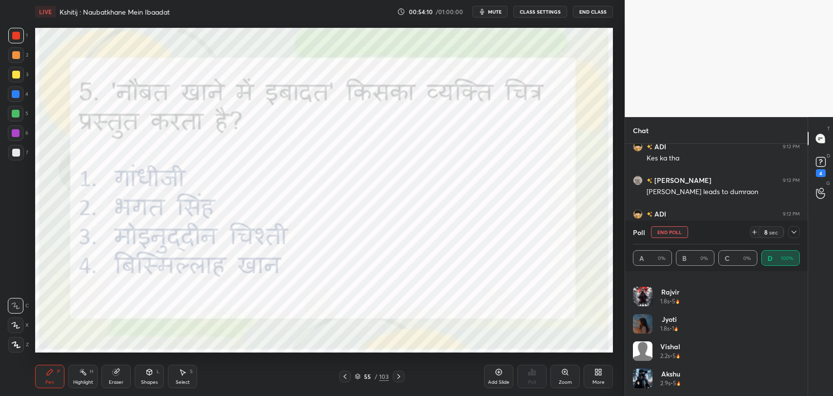
click at [796, 229] on icon at bounding box center [794, 232] width 8 height 8
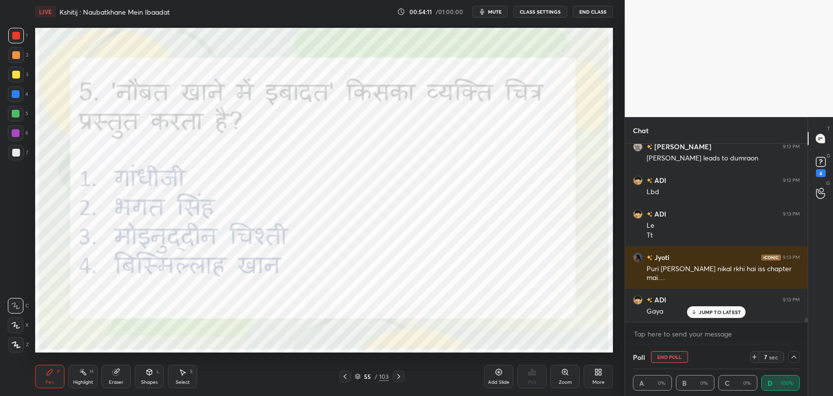
click at [731, 310] on p "JUMP TO LATEST" at bounding box center [720, 312] width 42 height 6
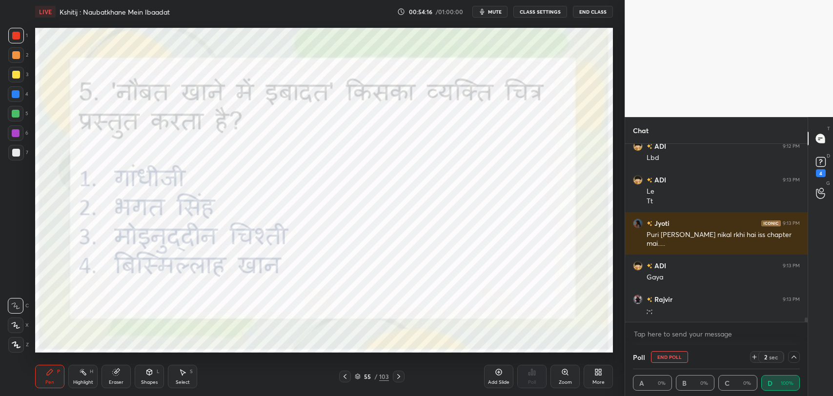
click at [795, 356] on icon at bounding box center [794, 357] width 8 height 8
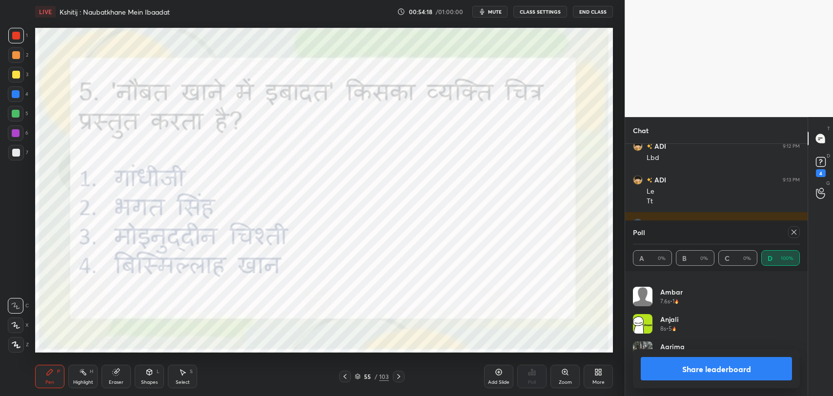
click at [796, 231] on icon at bounding box center [794, 232] width 8 height 8
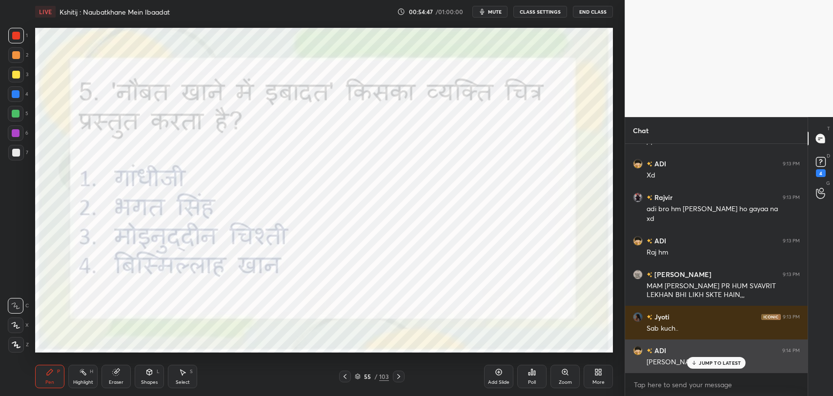
click at [714, 361] on p "JUMP TO LATEST" at bounding box center [720, 363] width 42 height 6
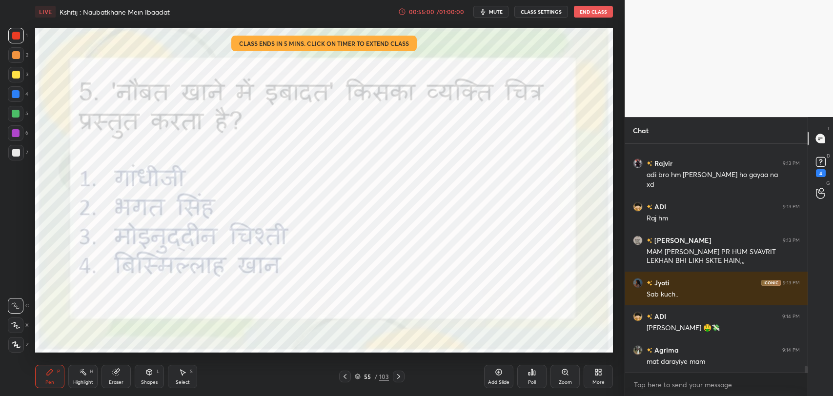
click at [119, 369] on icon at bounding box center [117, 371] width 5 height 5
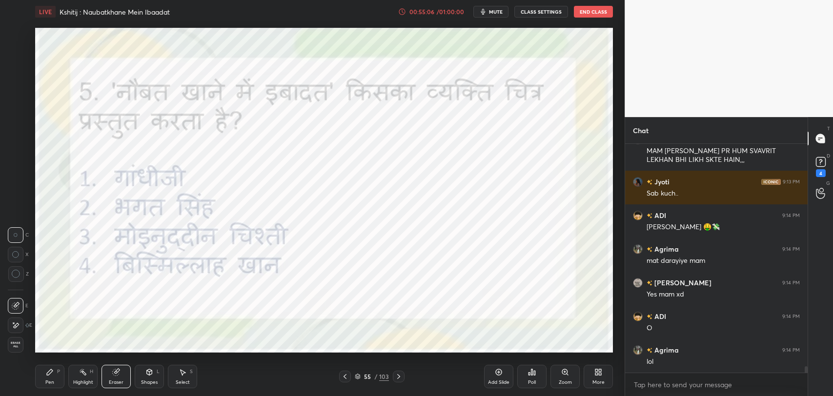
click at [54, 375] on div "Pen P" at bounding box center [49, 376] width 29 height 23
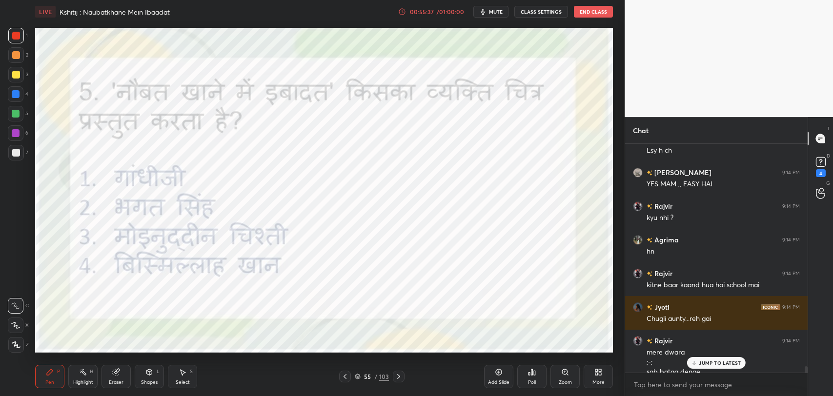
scroll to position [8000, 0]
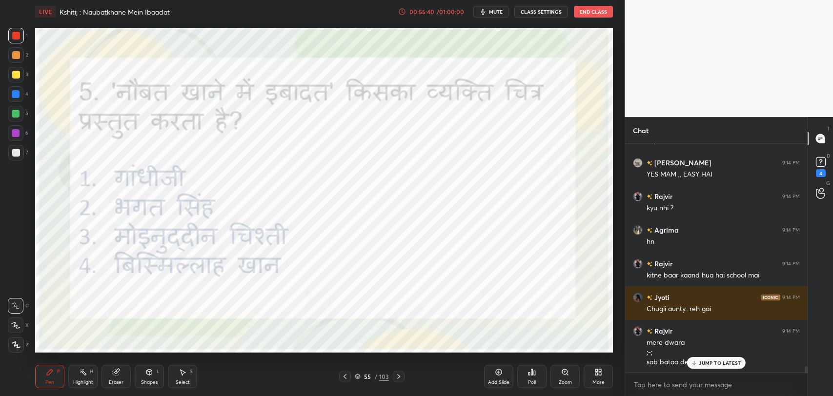
click at [704, 363] on p "JUMP TO LATEST" at bounding box center [720, 363] width 42 height 6
click at [397, 375] on icon at bounding box center [398, 376] width 3 height 5
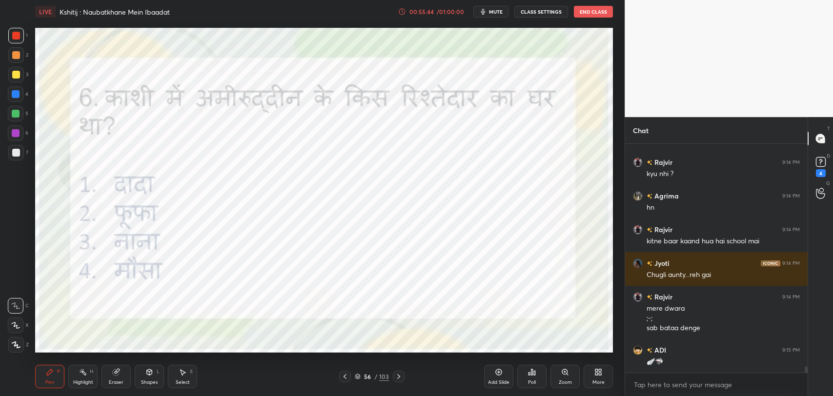
click at [344, 378] on icon at bounding box center [345, 377] width 8 height 8
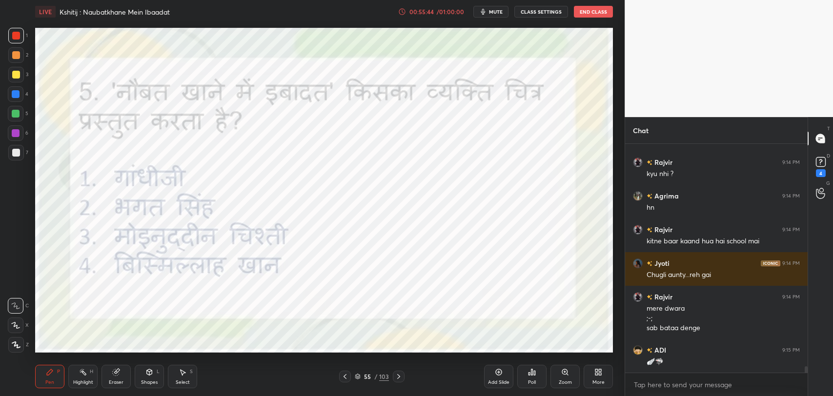
click at [344, 376] on icon at bounding box center [345, 377] width 8 height 8
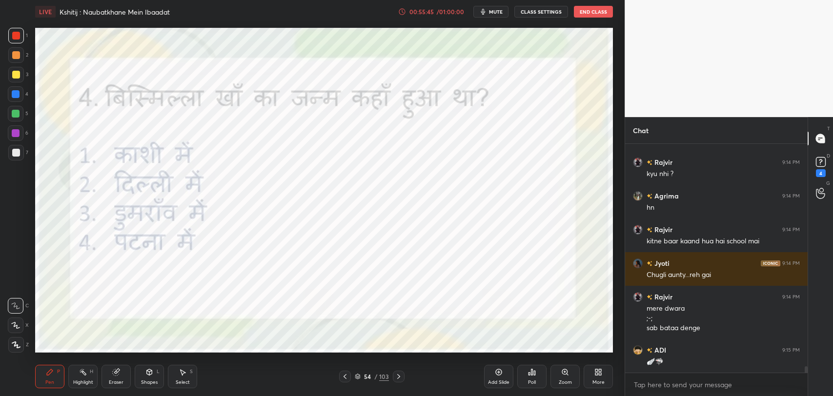
click at [398, 378] on icon at bounding box center [398, 376] width 3 height 5
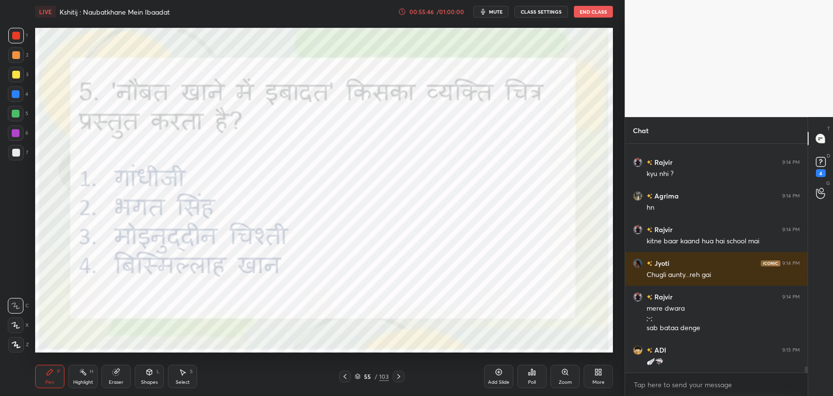
click at [398, 377] on icon at bounding box center [399, 377] width 8 height 8
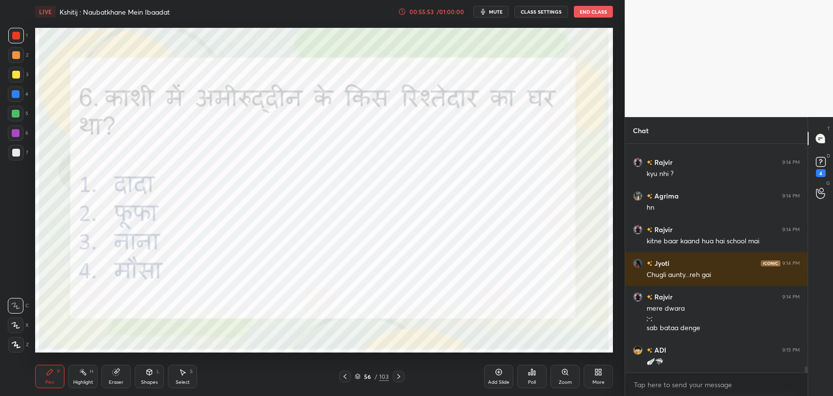
click at [530, 376] on div "Poll" at bounding box center [531, 376] width 29 height 23
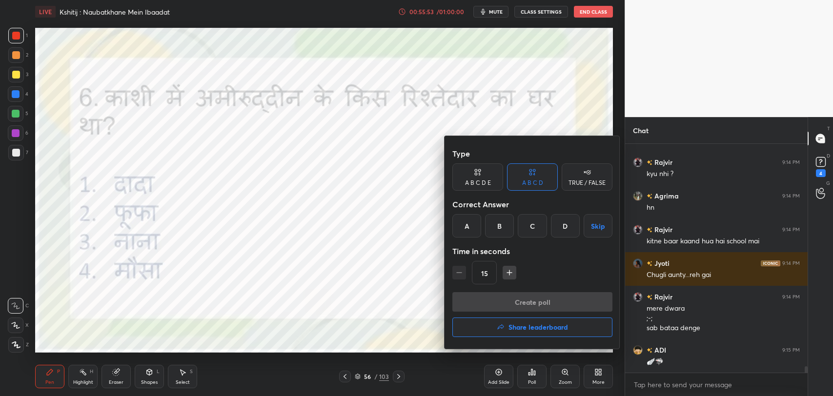
scroll to position [8068, 0]
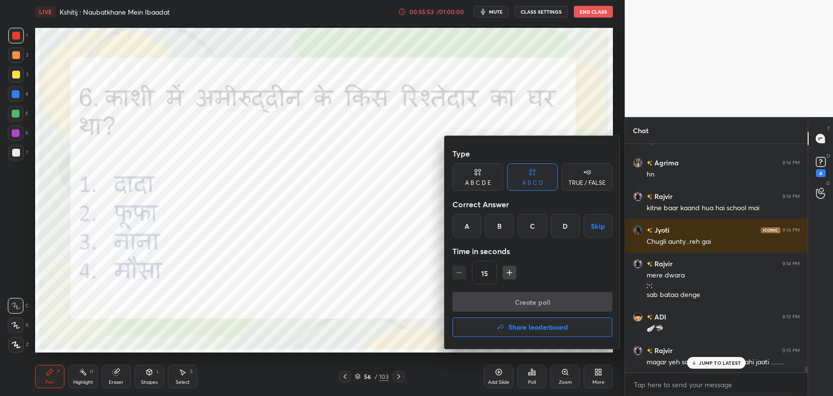
click at [529, 226] on div "C" at bounding box center [532, 225] width 29 height 23
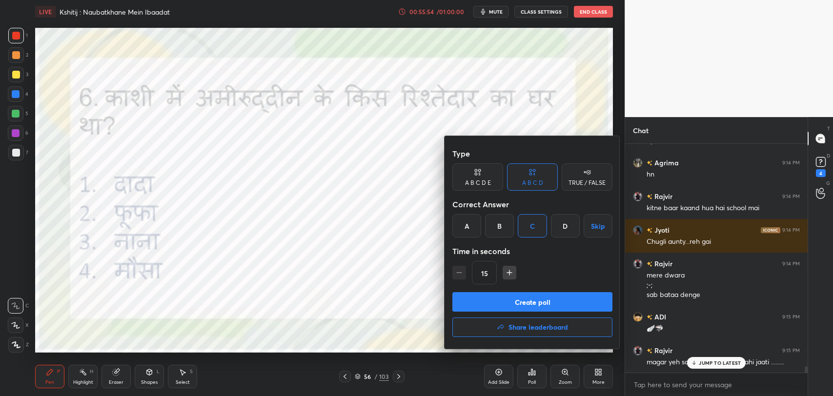
click at [536, 305] on button "Create poll" at bounding box center [532, 302] width 160 height 20
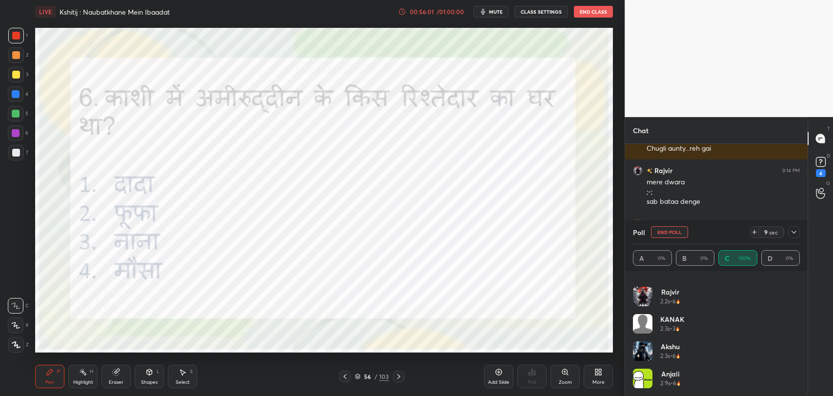
scroll to position [8195, 0]
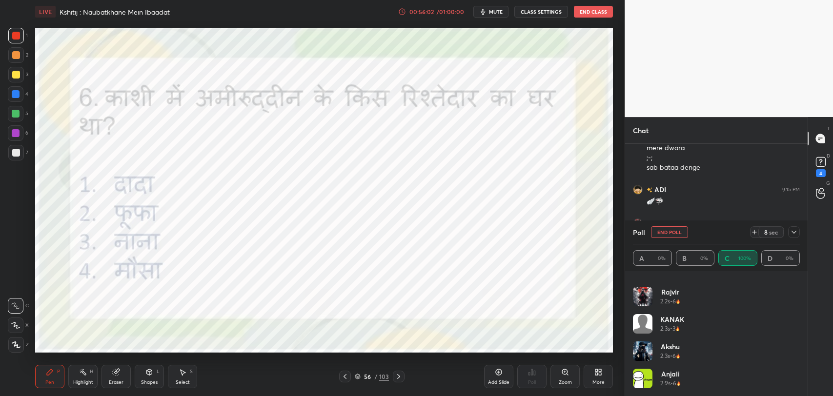
click at [793, 232] on icon at bounding box center [794, 232] width 8 height 8
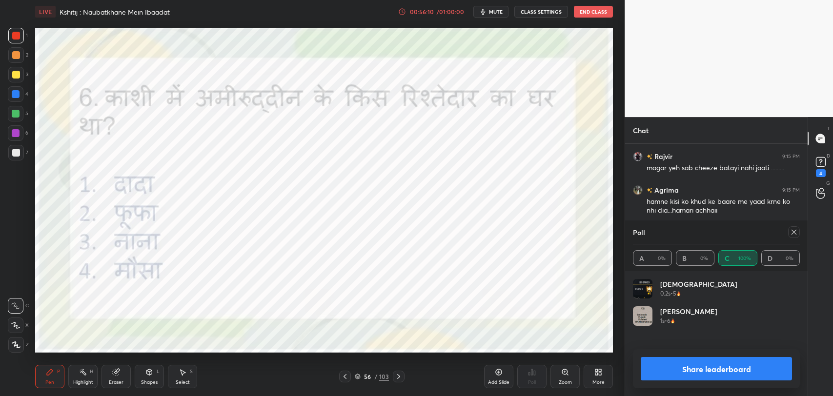
scroll to position [3, 3]
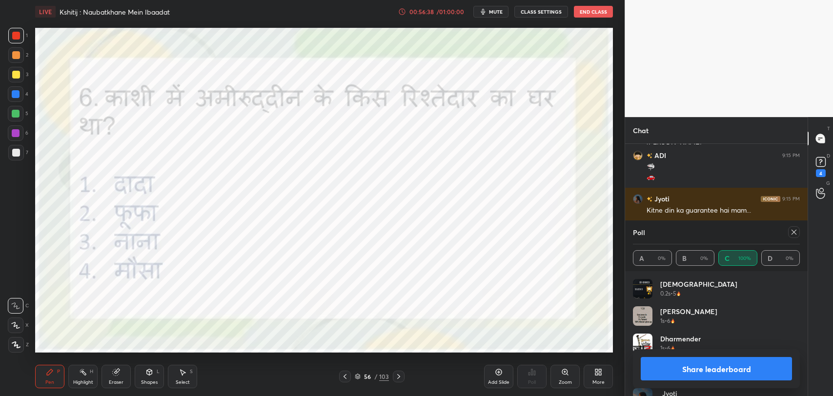
click at [796, 230] on icon at bounding box center [794, 232] width 8 height 8
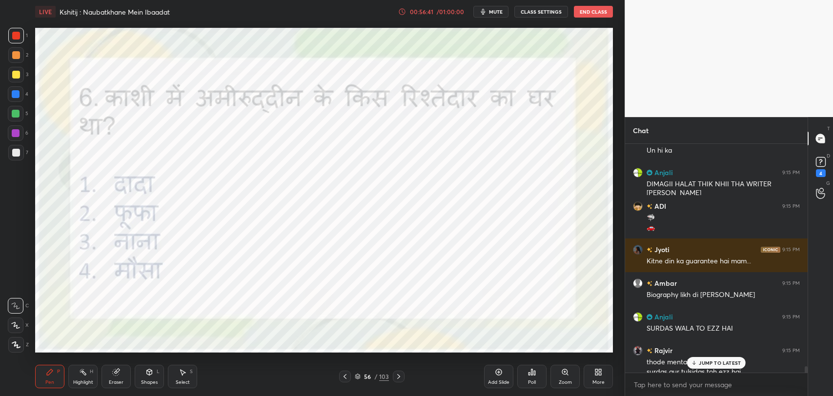
click at [722, 366] on div "JUMP TO LATEST" at bounding box center [716, 363] width 59 height 12
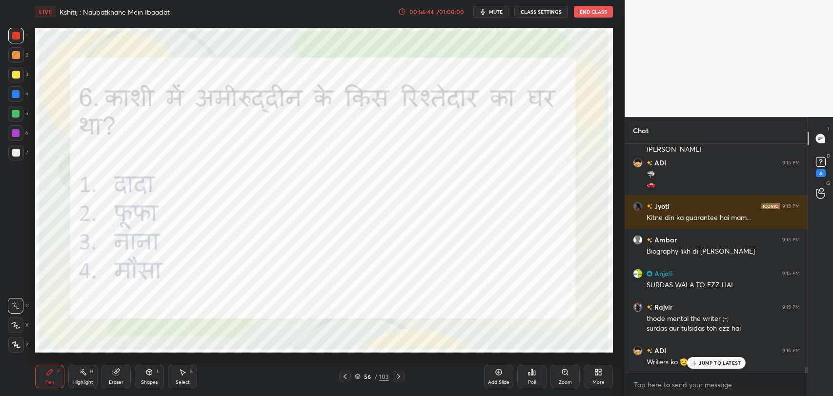
click at [706, 363] on p "JUMP TO LATEST" at bounding box center [720, 363] width 42 height 6
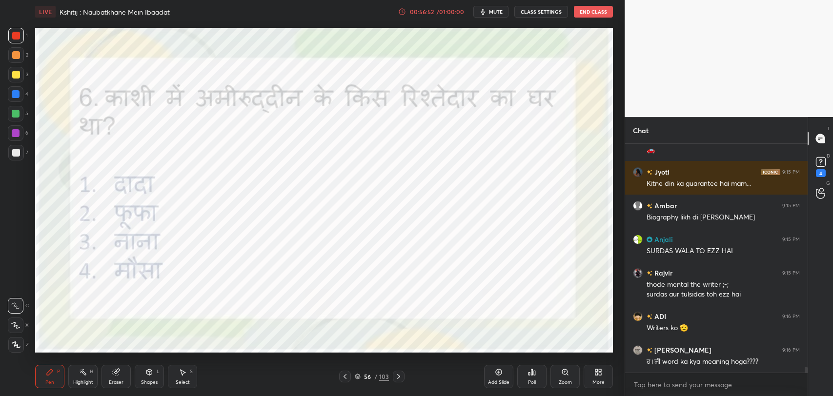
click at [402, 378] on icon at bounding box center [399, 377] width 8 height 8
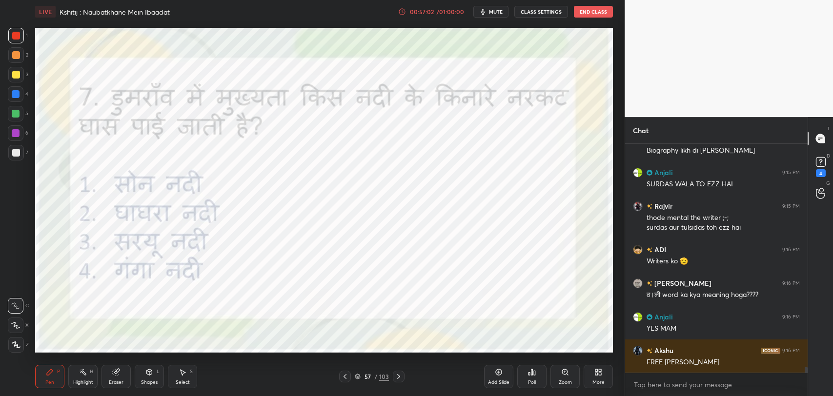
click at [533, 380] on div "Poll" at bounding box center [532, 382] width 8 height 5
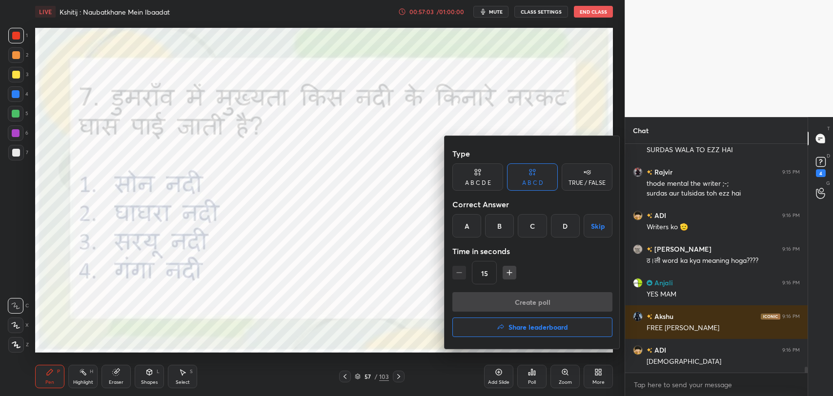
click at [452, 237] on div "A B C D Skip" at bounding box center [532, 225] width 160 height 23
click at [465, 224] on div "A" at bounding box center [466, 225] width 29 height 23
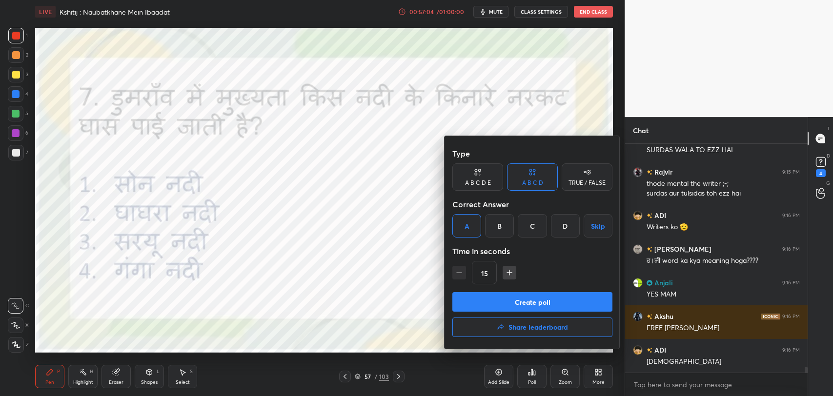
click at [486, 299] on button "Create poll" at bounding box center [532, 302] width 160 height 20
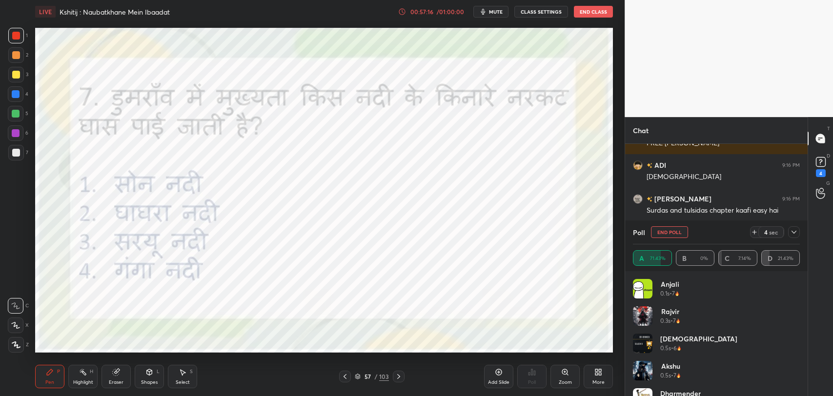
click at [791, 236] on div at bounding box center [794, 232] width 12 height 12
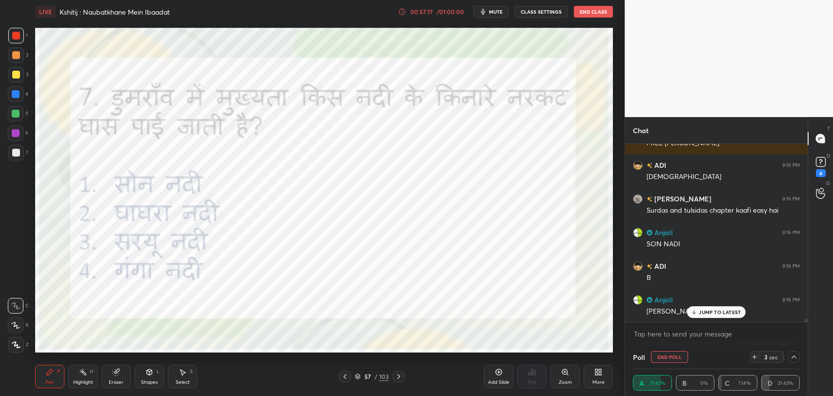
click at [708, 315] on p "JUMP TO LATEST" at bounding box center [720, 312] width 42 height 6
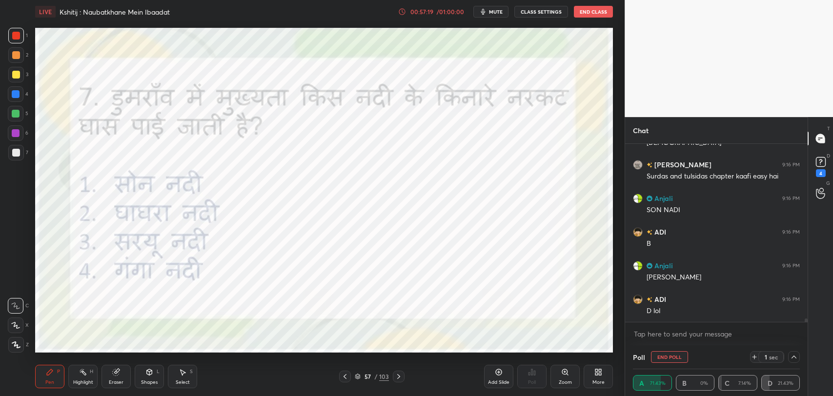
click at [798, 354] on div at bounding box center [794, 357] width 12 height 12
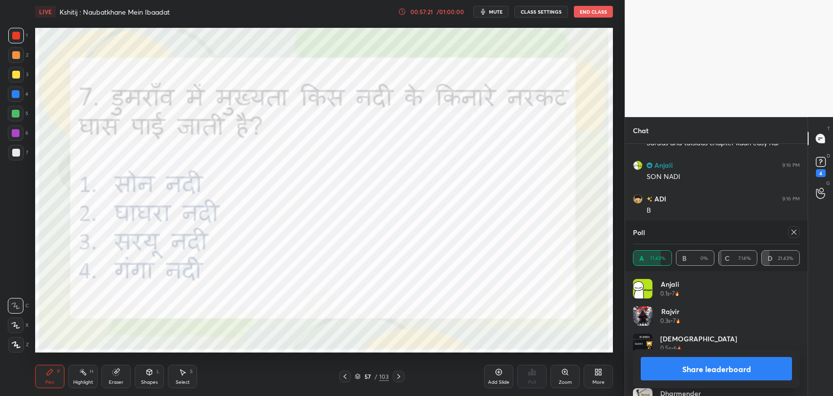
click at [792, 233] on icon at bounding box center [793, 232] width 5 height 5
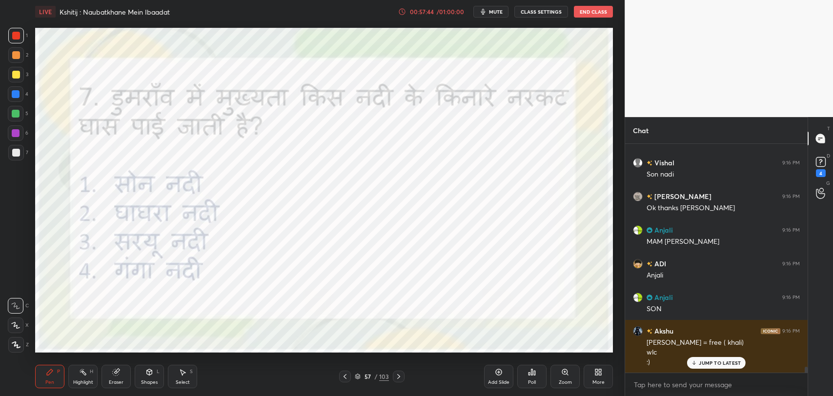
click at [401, 377] on icon at bounding box center [399, 377] width 8 height 8
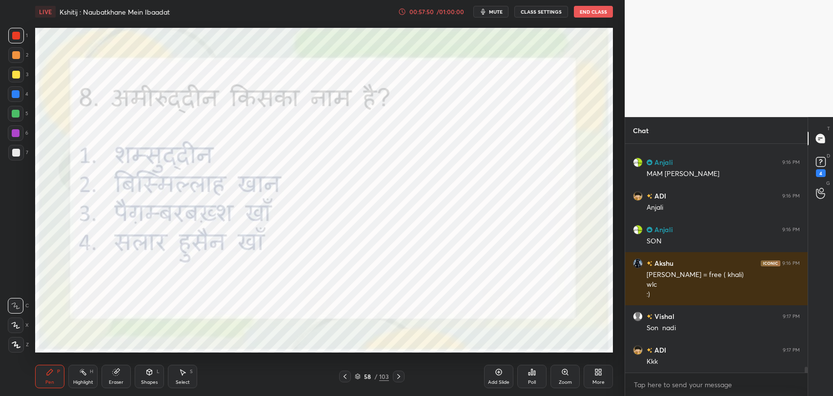
click at [537, 377] on div "Poll" at bounding box center [531, 376] width 29 height 23
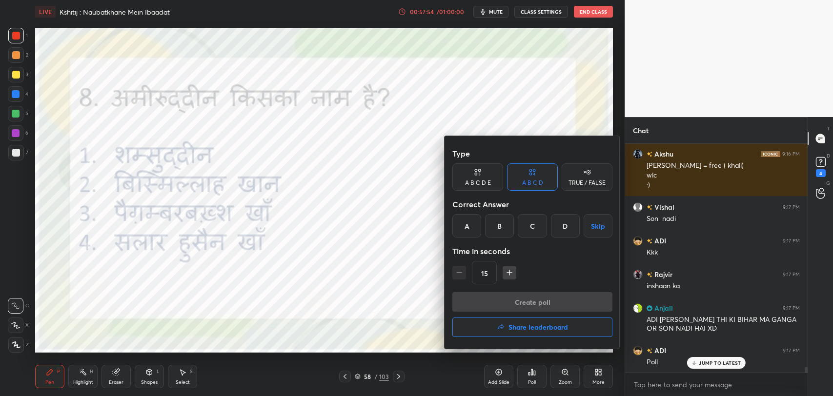
click at [497, 229] on div "B" at bounding box center [499, 225] width 29 height 23
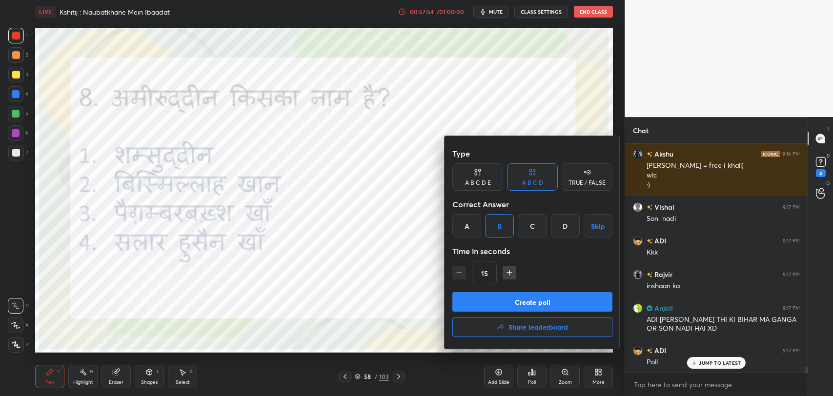
click at [512, 297] on button "Create poll" at bounding box center [532, 302] width 160 height 20
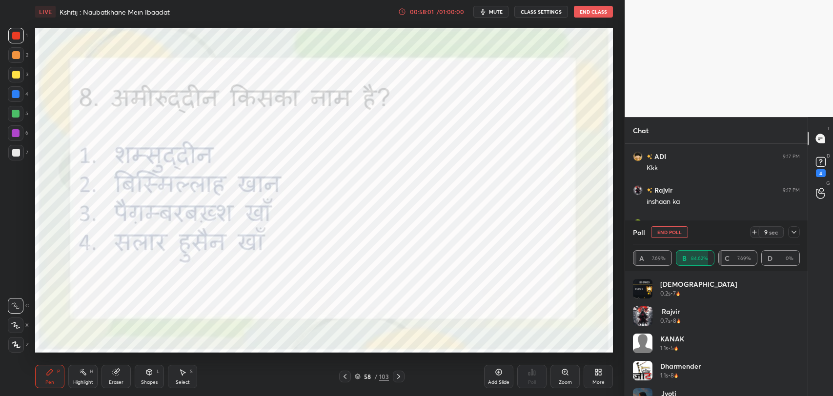
click at [115, 375] on icon at bounding box center [116, 372] width 6 height 6
click at [43, 375] on div "Pen P" at bounding box center [49, 376] width 29 height 23
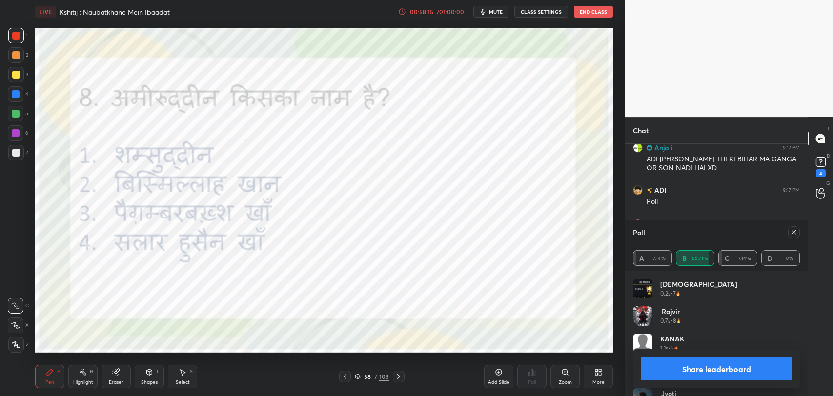
click at [125, 368] on div "Eraser" at bounding box center [115, 376] width 29 height 23
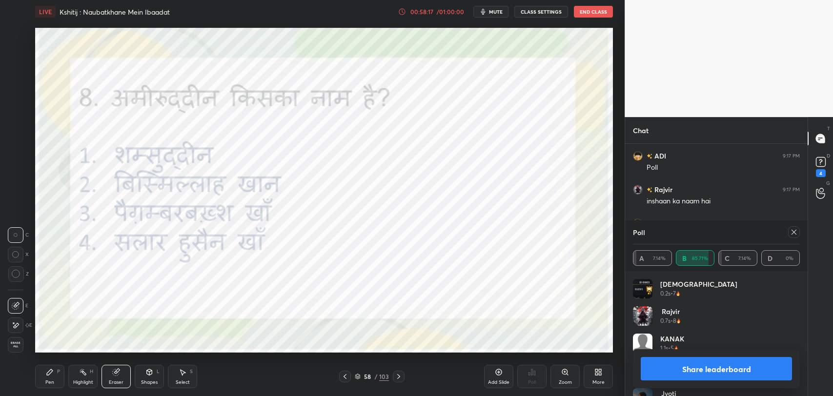
click at [50, 373] on icon at bounding box center [50, 372] width 6 height 6
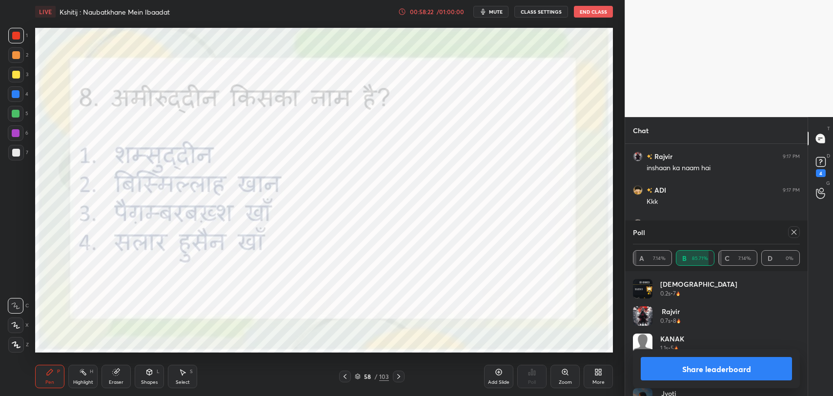
scroll to position [9362, 0]
click at [788, 235] on div at bounding box center [794, 232] width 12 height 12
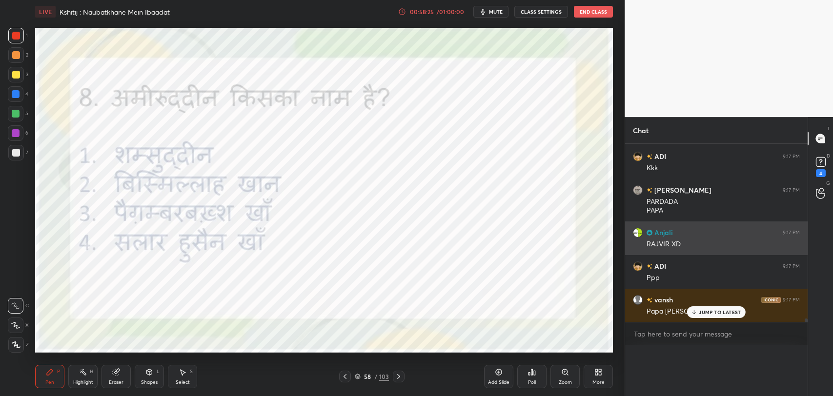
scroll to position [0, 3]
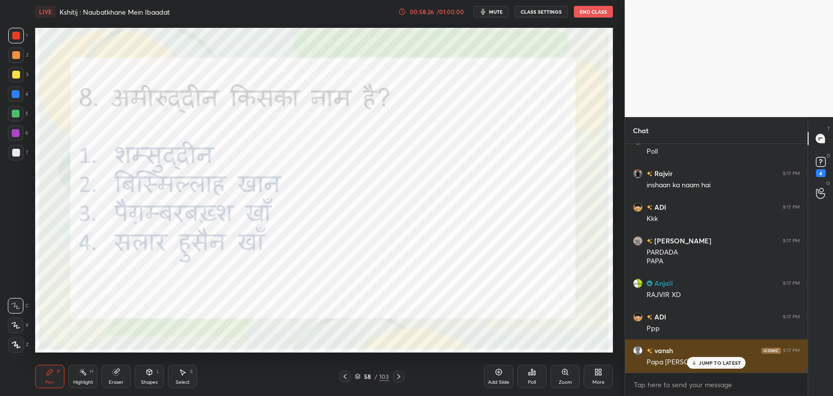
click at [705, 365] on p "JUMP TO LATEST" at bounding box center [720, 363] width 42 height 6
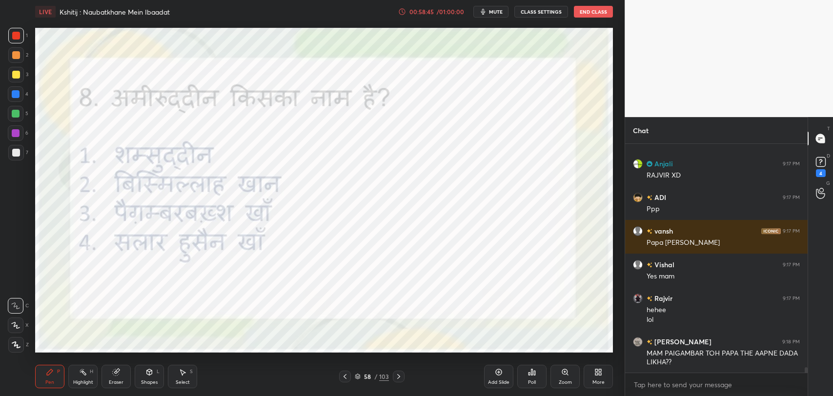
click at [113, 379] on div "Eraser" at bounding box center [115, 376] width 29 height 23
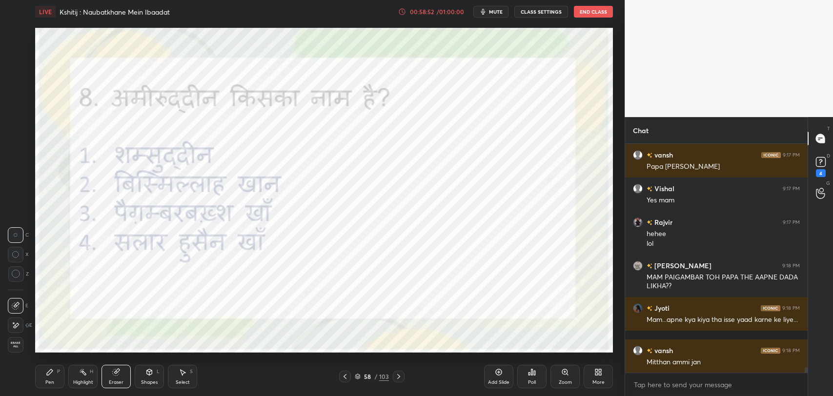
click at [123, 375] on div "Eraser" at bounding box center [115, 376] width 29 height 23
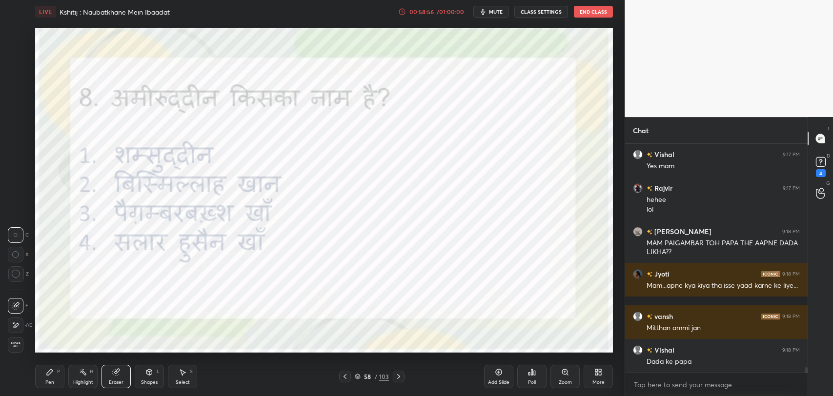
click at [42, 372] on div "Pen P" at bounding box center [49, 376] width 29 height 23
click at [401, 376] on icon at bounding box center [399, 377] width 8 height 8
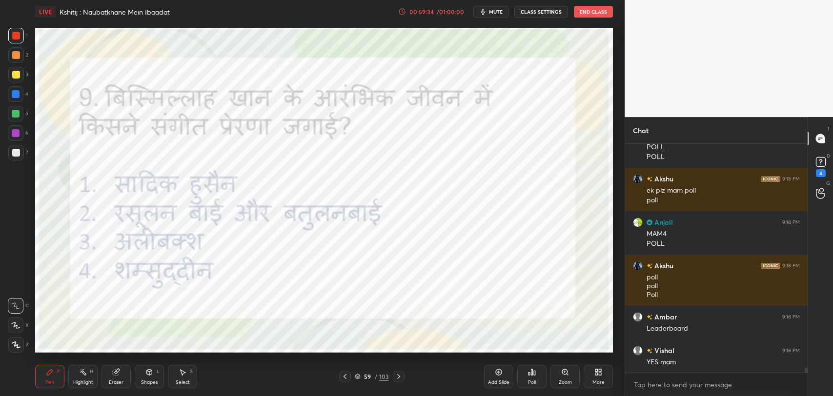
scroll to position [10088, 0]
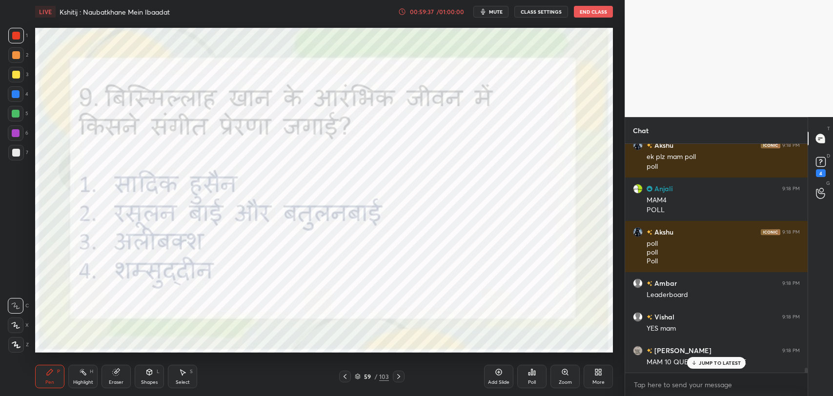
click at [540, 376] on div "Poll" at bounding box center [531, 376] width 29 height 23
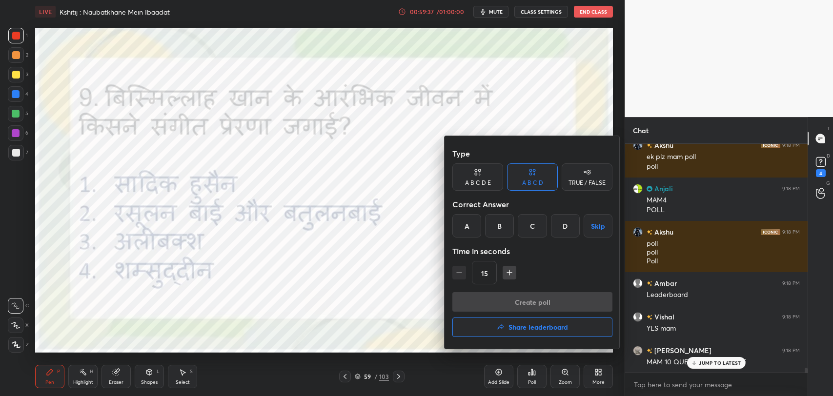
click at [500, 230] on div "B" at bounding box center [499, 225] width 29 height 23
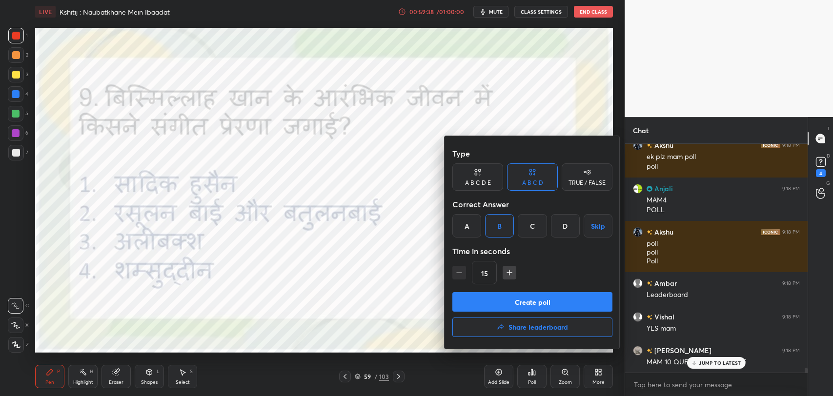
click at [516, 300] on button "Create poll" at bounding box center [532, 302] width 160 height 20
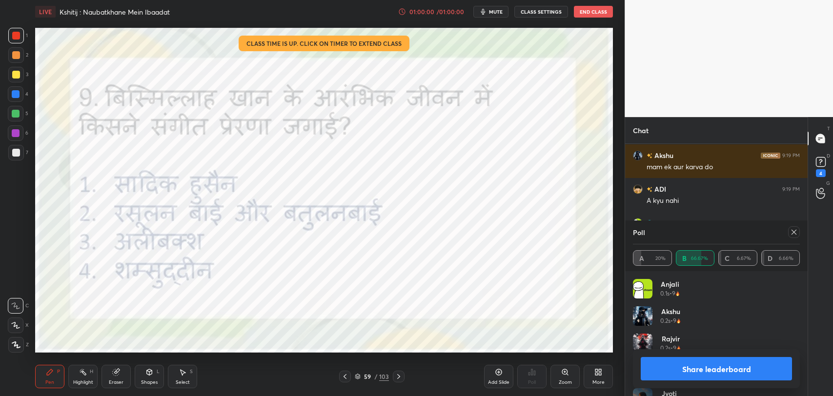
scroll to position [10384, 0]
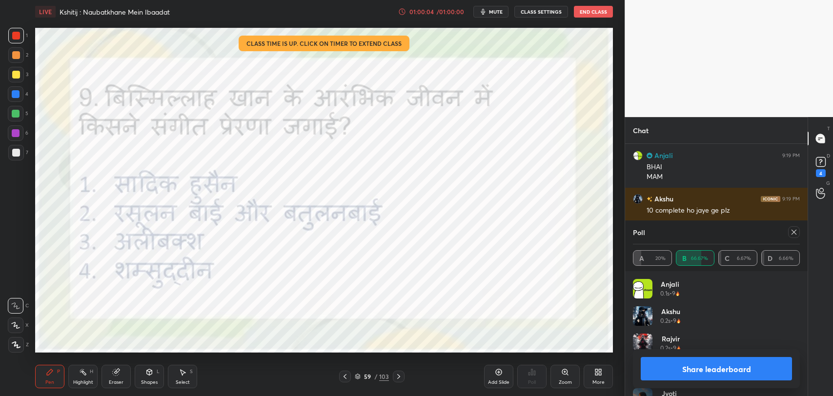
click at [793, 233] on icon at bounding box center [794, 232] width 8 height 8
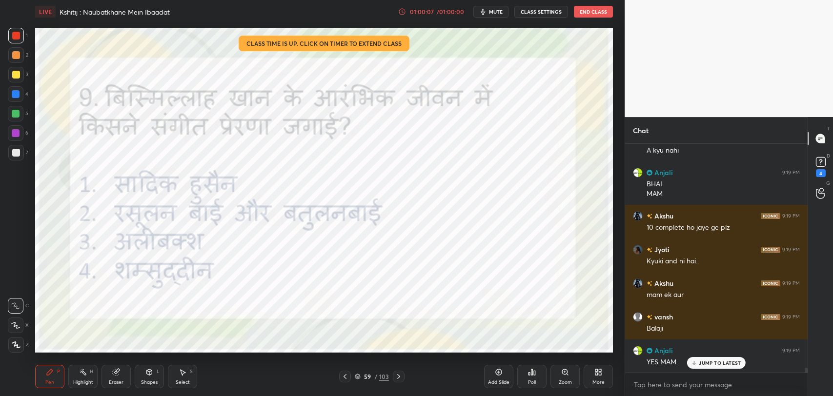
click at [368, 376] on div "59" at bounding box center [367, 377] width 10 height 6
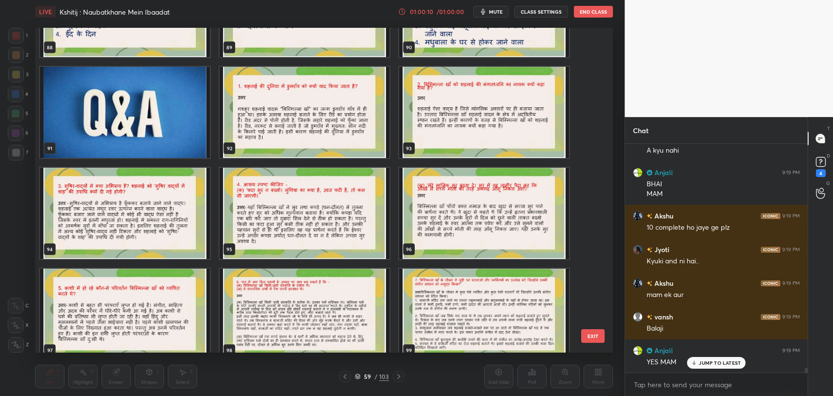
click at [457, 56] on img "grid" at bounding box center [484, 11] width 170 height 91
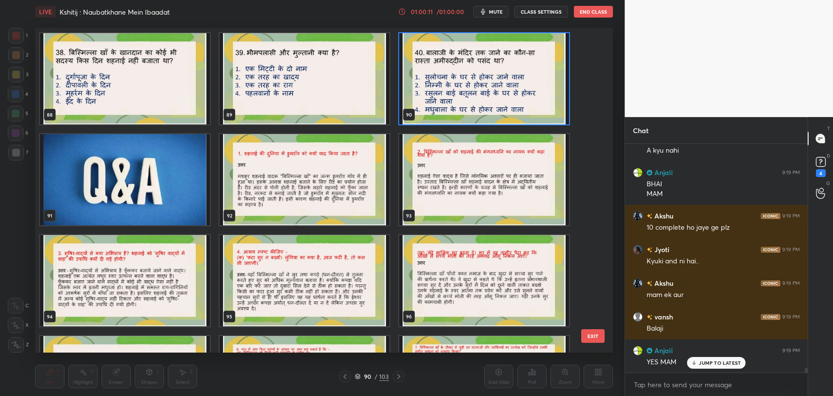
click at [457, 56] on div "82 83 84 85 86 87 88 89 90 91 92 93 94 95 96 97 98 99" at bounding box center [315, 190] width 560 height 325
click at [451, 113] on img "grid" at bounding box center [484, 78] width 170 height 91
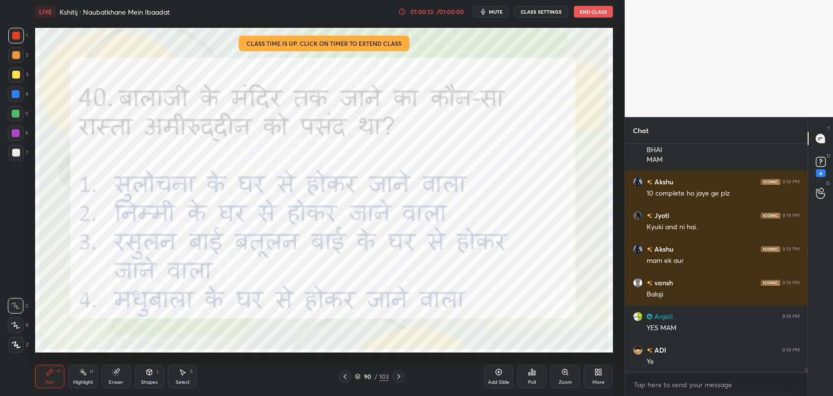
click at [403, 377] on div at bounding box center [399, 377] width 12 height 12
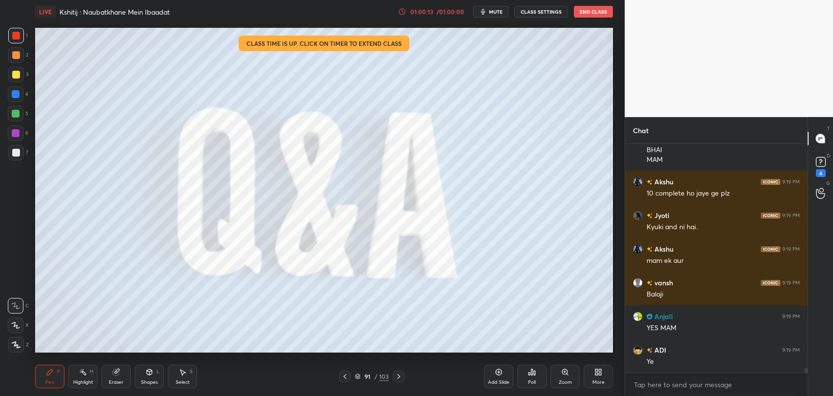
click at [403, 377] on div at bounding box center [399, 377] width 12 height 12
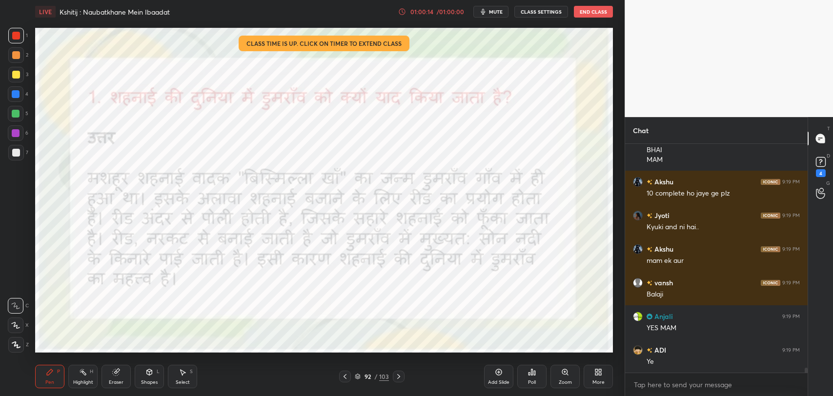
click at [403, 377] on div at bounding box center [399, 377] width 12 height 12
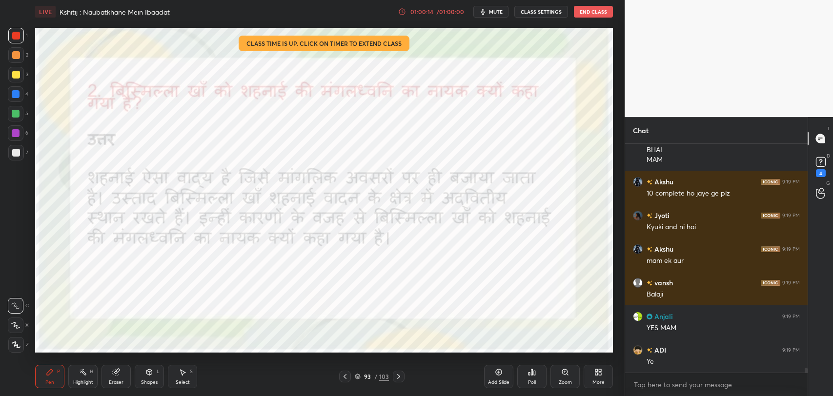
click at [403, 377] on div at bounding box center [399, 377] width 12 height 12
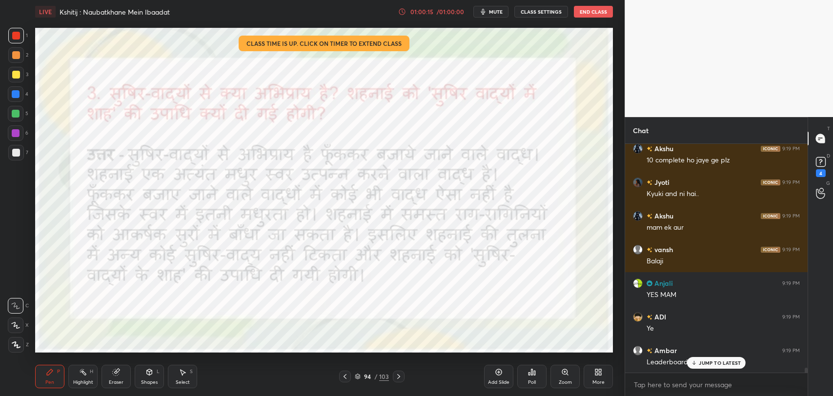
click at [403, 377] on div at bounding box center [399, 377] width 12 height 12
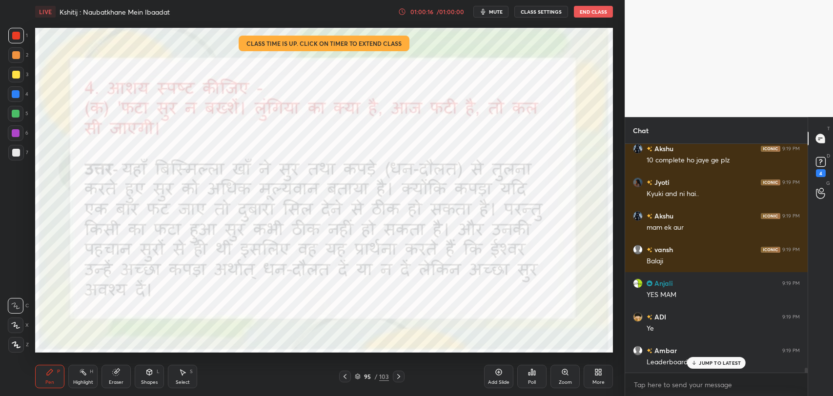
click at [403, 377] on div at bounding box center [399, 377] width 12 height 12
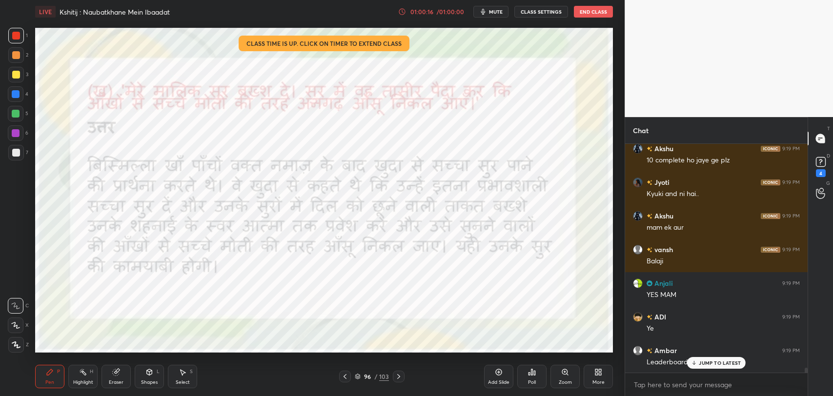
click at [403, 377] on div at bounding box center [399, 377] width 12 height 12
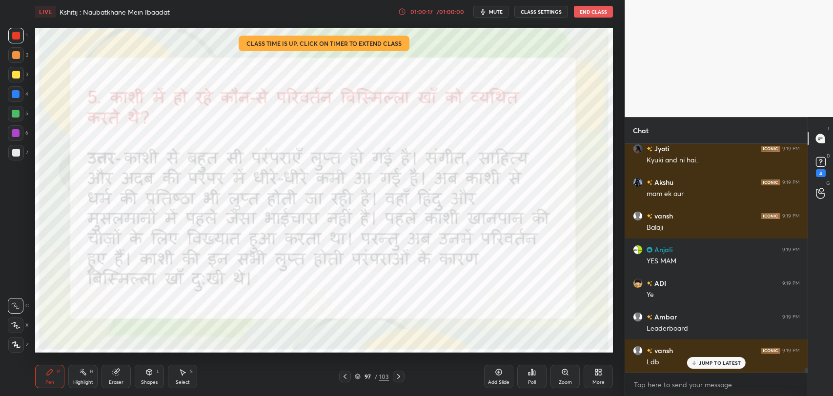
click at [403, 377] on div at bounding box center [399, 377] width 12 height 12
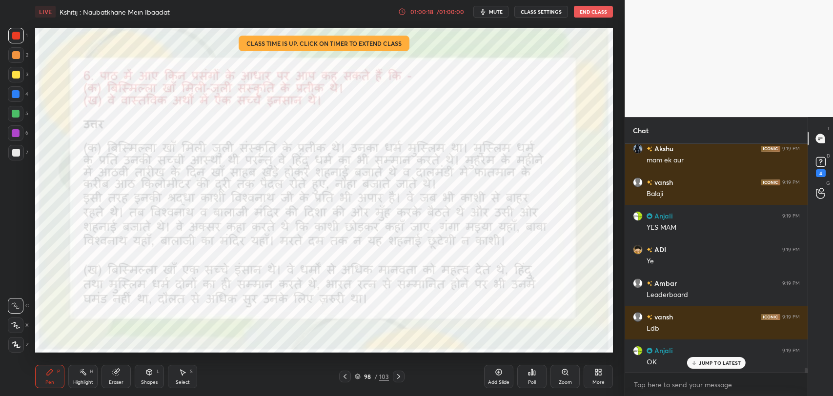
click at [403, 377] on div at bounding box center [399, 377] width 12 height 12
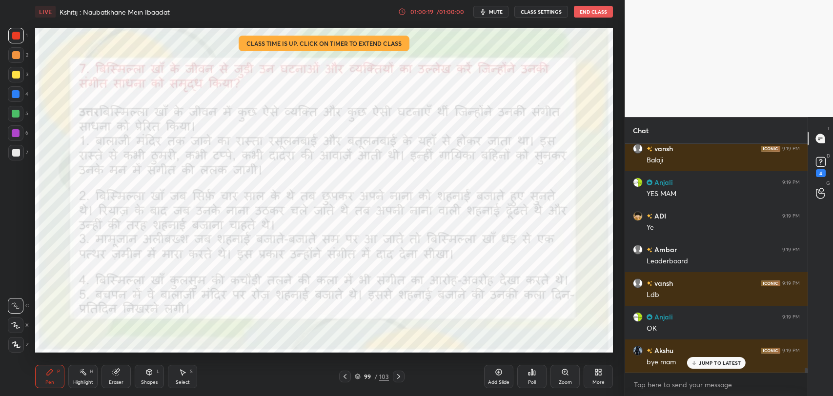
click at [403, 377] on div at bounding box center [399, 377] width 12 height 12
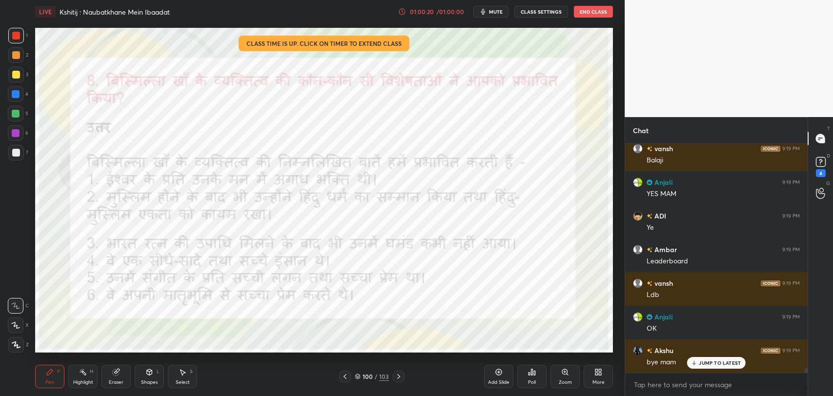
click at [403, 377] on div at bounding box center [399, 377] width 12 height 12
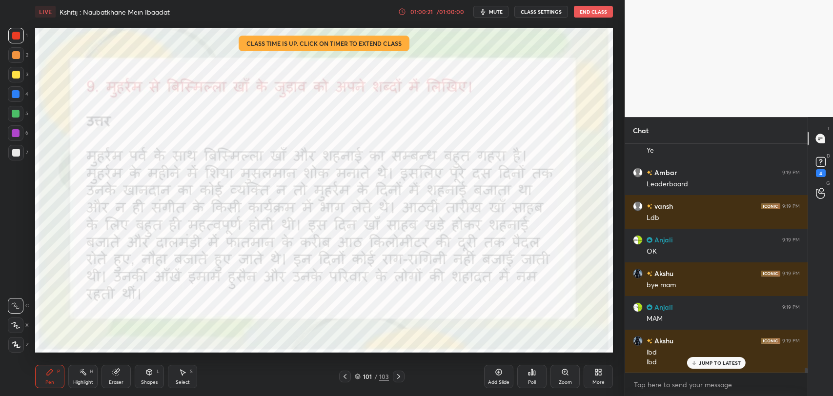
click at [403, 377] on div at bounding box center [399, 377] width 12 height 12
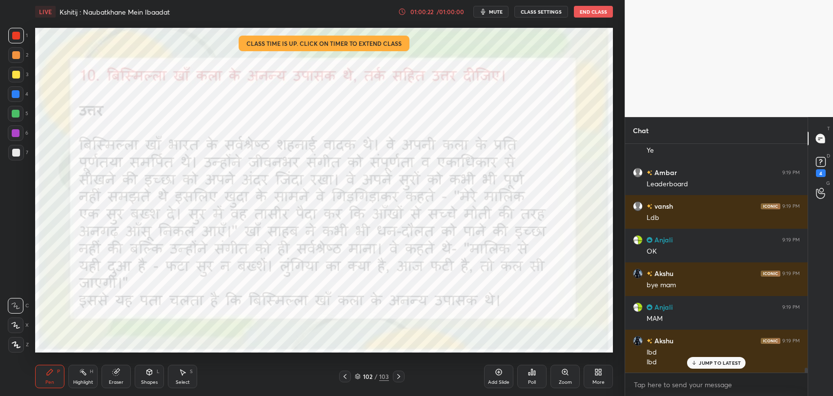
click at [403, 377] on div at bounding box center [399, 377] width 12 height 12
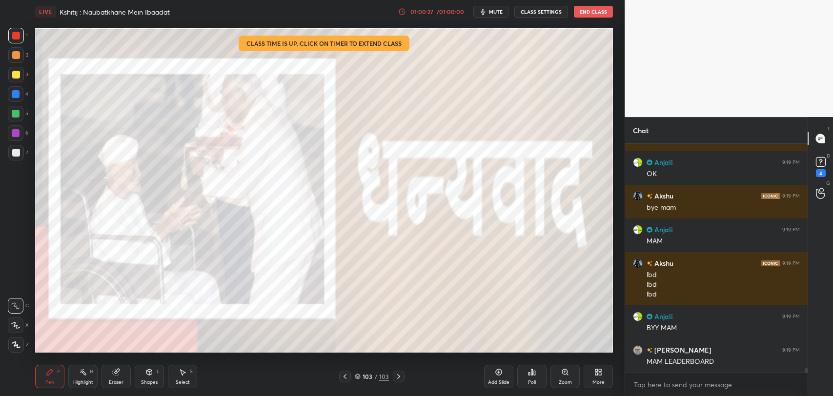
click at [346, 377] on icon at bounding box center [345, 377] width 8 height 8
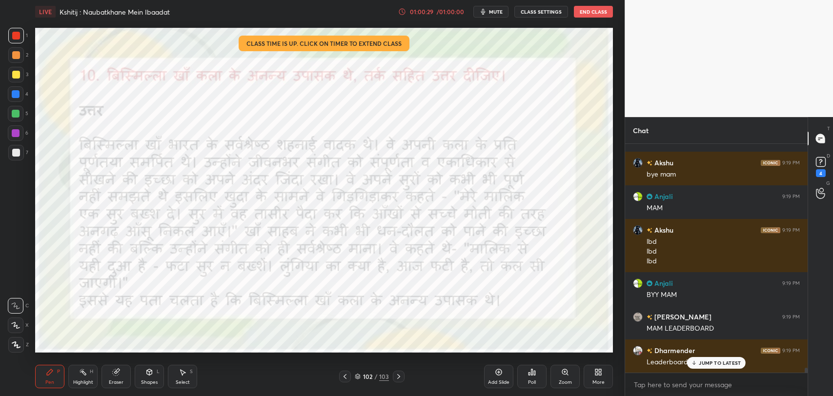
click at [374, 376] on div "/" at bounding box center [375, 377] width 3 height 6
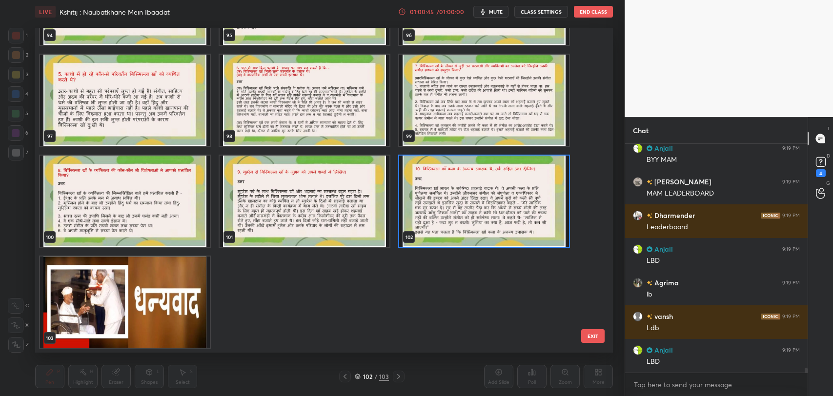
click at [137, 281] on img "grid" at bounding box center [125, 302] width 170 height 91
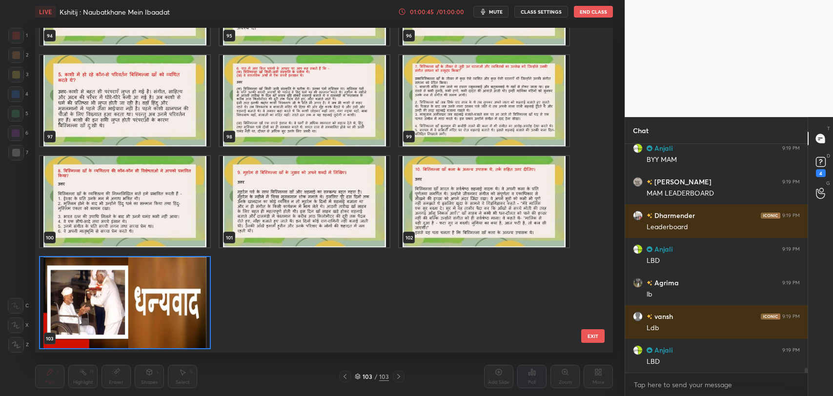
click at [137, 281] on div "91 92 93 94 95 96 97 98 99 100 101 102 103" at bounding box center [315, 190] width 560 height 325
click at [136, 322] on img "grid" at bounding box center [125, 302] width 170 height 91
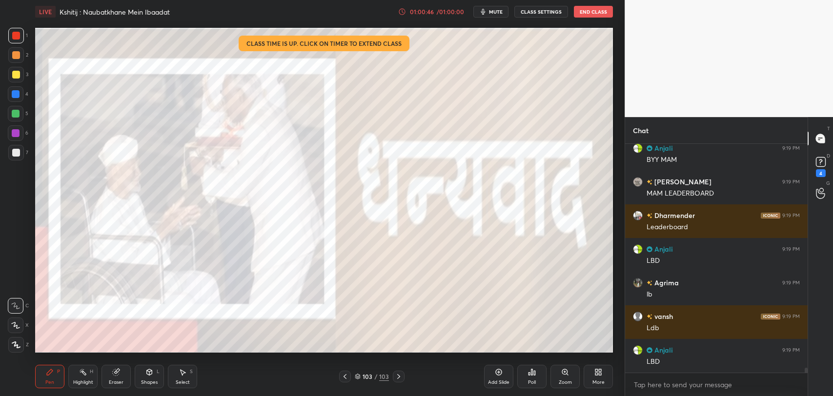
click at [136, 322] on img "grid" at bounding box center [125, 302] width 170 height 91
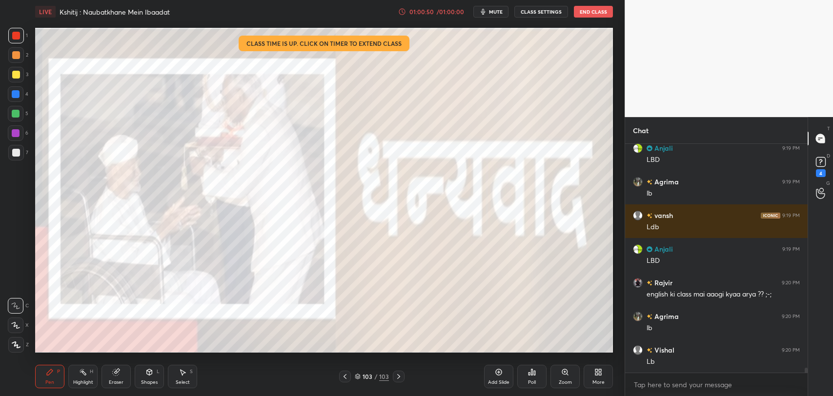
click at [718, 366] on div "Lb" at bounding box center [722, 362] width 153 height 10
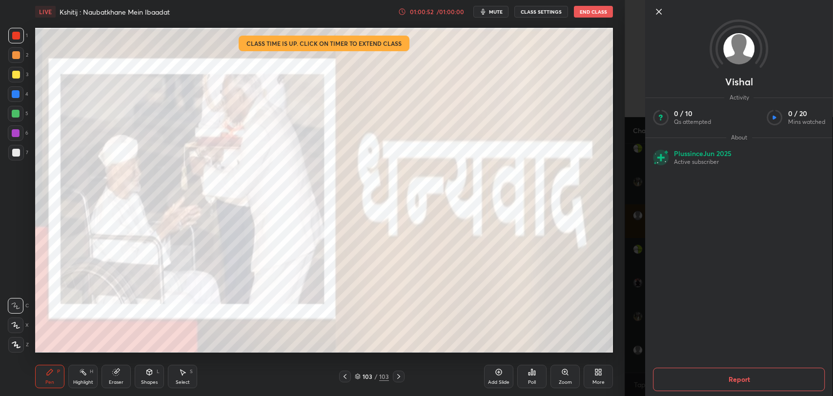
click at [658, 13] on icon at bounding box center [658, 11] width 5 height 5
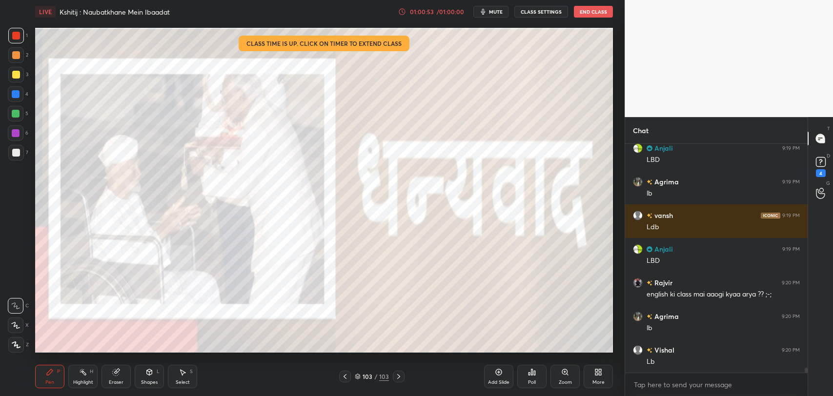
click at [529, 378] on div "Poll" at bounding box center [531, 376] width 29 height 23
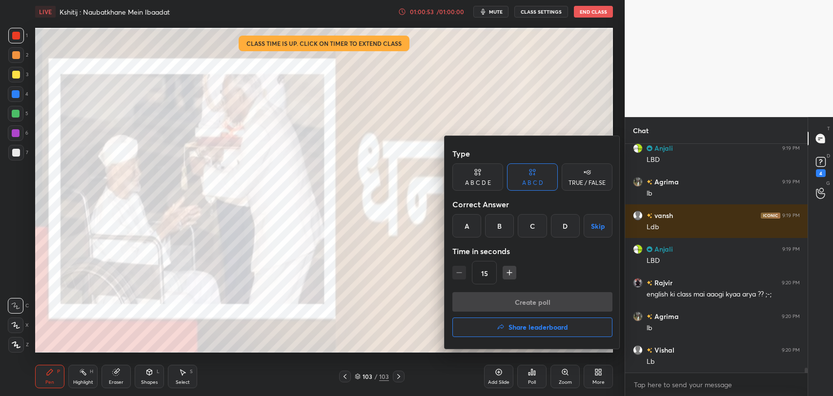
click at [532, 324] on h4 "Share leaderboard" at bounding box center [538, 327] width 60 height 7
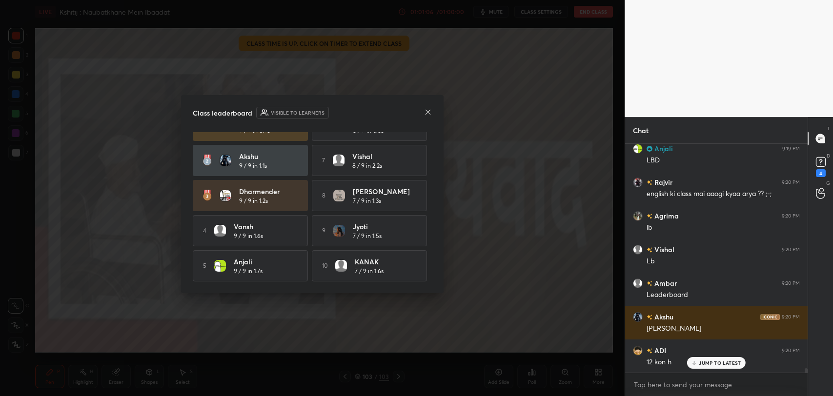
click at [428, 111] on icon at bounding box center [427, 111] width 5 height 5
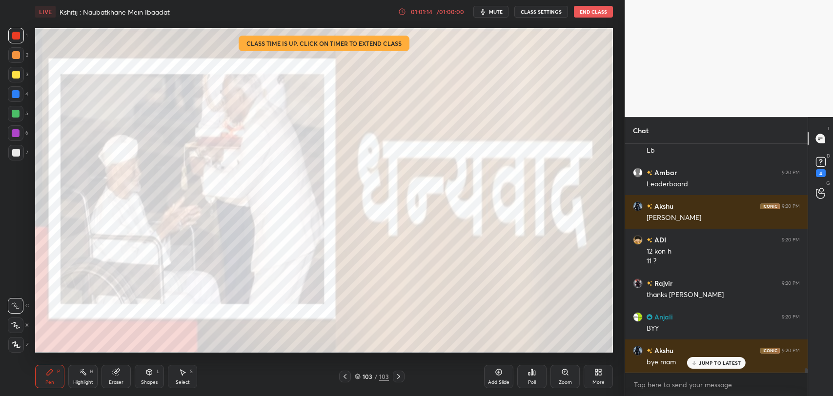
scroll to position [11238, 0]
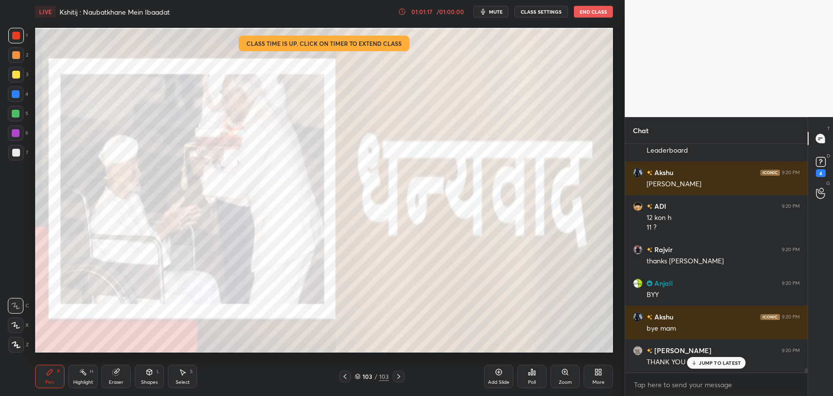
drag, startPoint x: 728, startPoint y: 364, endPoint x: 568, endPoint y: 349, distance: 161.2
click at [728, 364] on p "JUMP TO LATEST" at bounding box center [720, 363] width 42 height 6
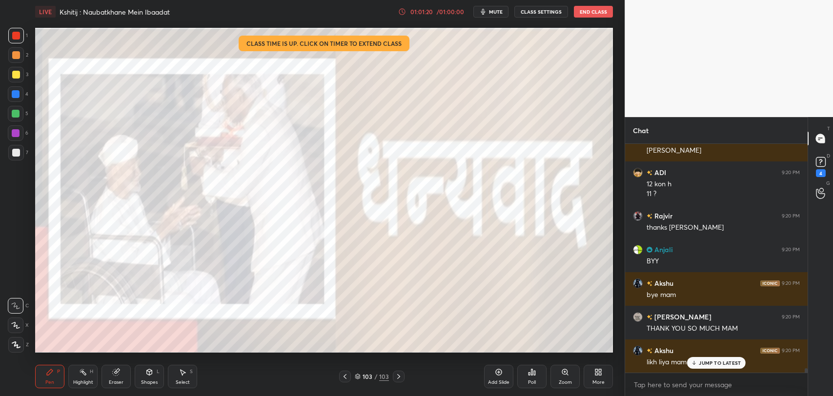
scroll to position [11315, 0]
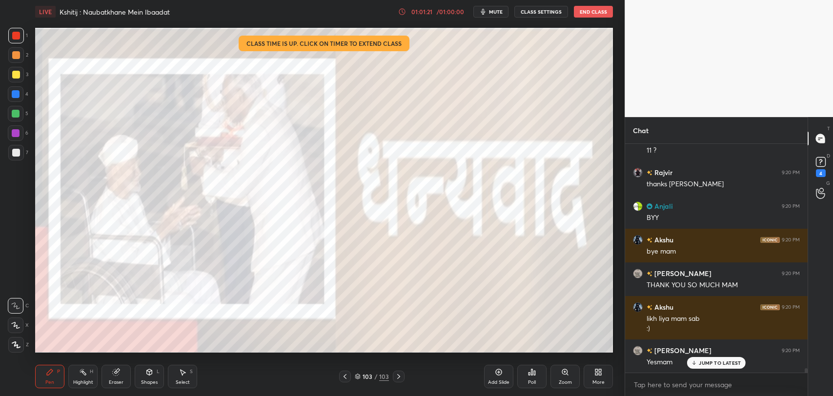
click at [708, 360] on p "JUMP TO LATEST" at bounding box center [720, 363] width 42 height 6
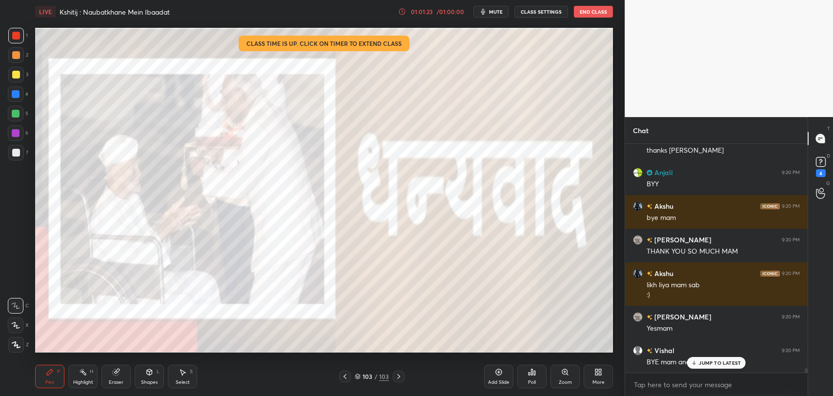
scroll to position [11382, 0]
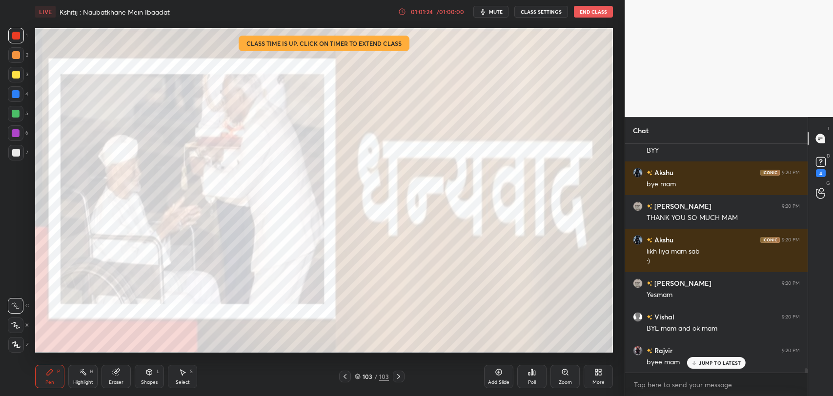
click at [712, 367] on div "JUMP TO LATEST" at bounding box center [716, 363] width 59 height 12
click at [591, 12] on button "End Class" at bounding box center [593, 12] width 39 height 12
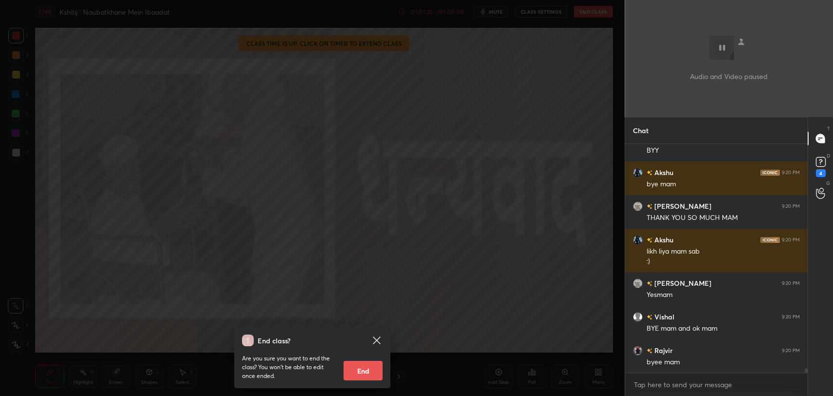
click at [348, 366] on button "End" at bounding box center [362, 371] width 39 height 20
type textarea "x"
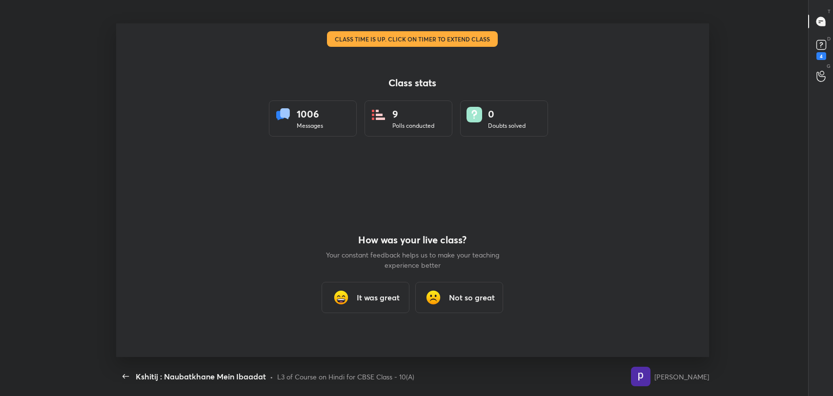
scroll to position [3, 3]
